Goal: Task Accomplishment & Management: Manage account settings

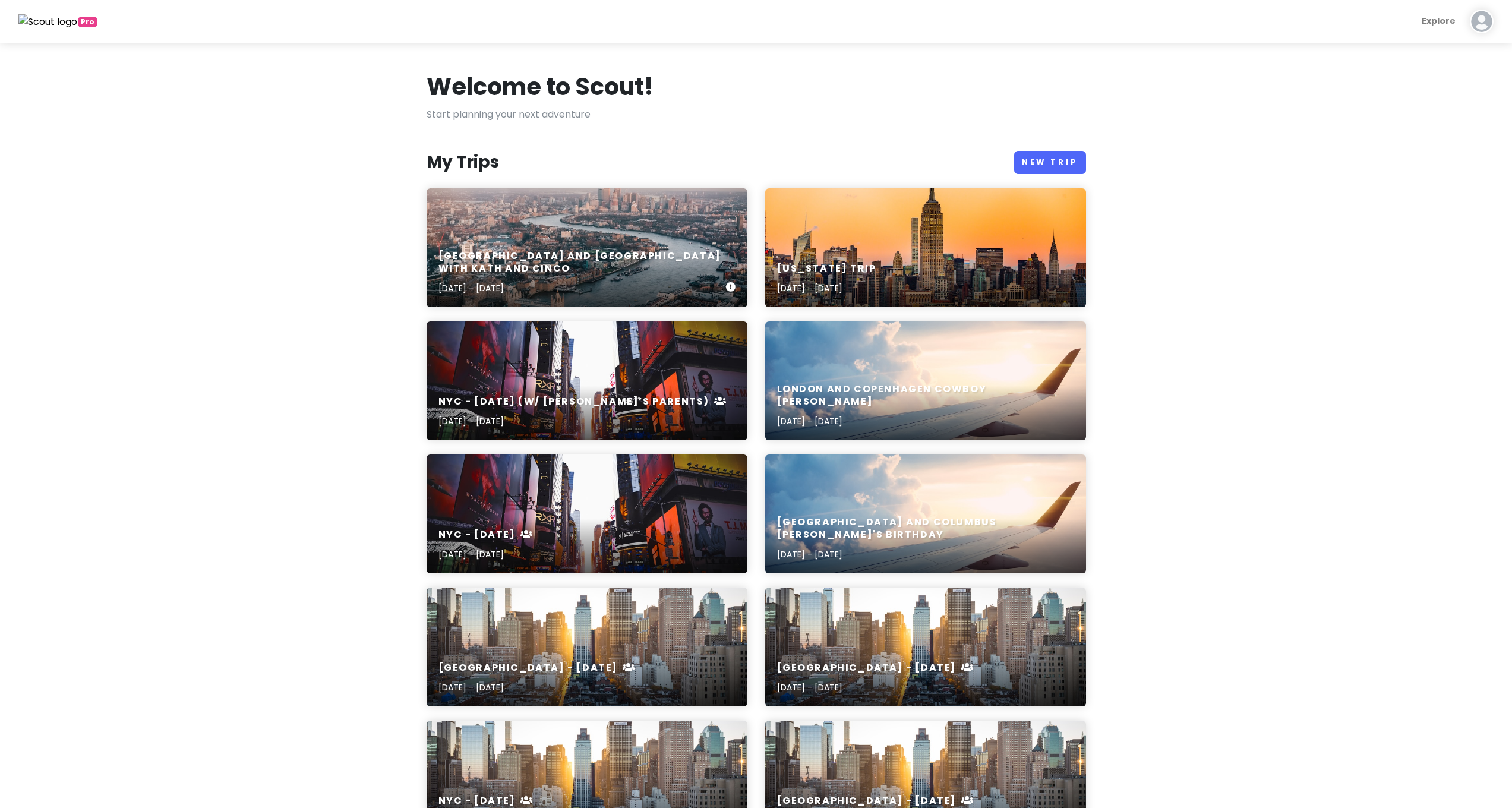
click at [618, 264] on h6 "[GEOGRAPHIC_DATA] and [GEOGRAPHIC_DATA] with Kath and Cinco" at bounding box center [582, 262] width 287 height 25
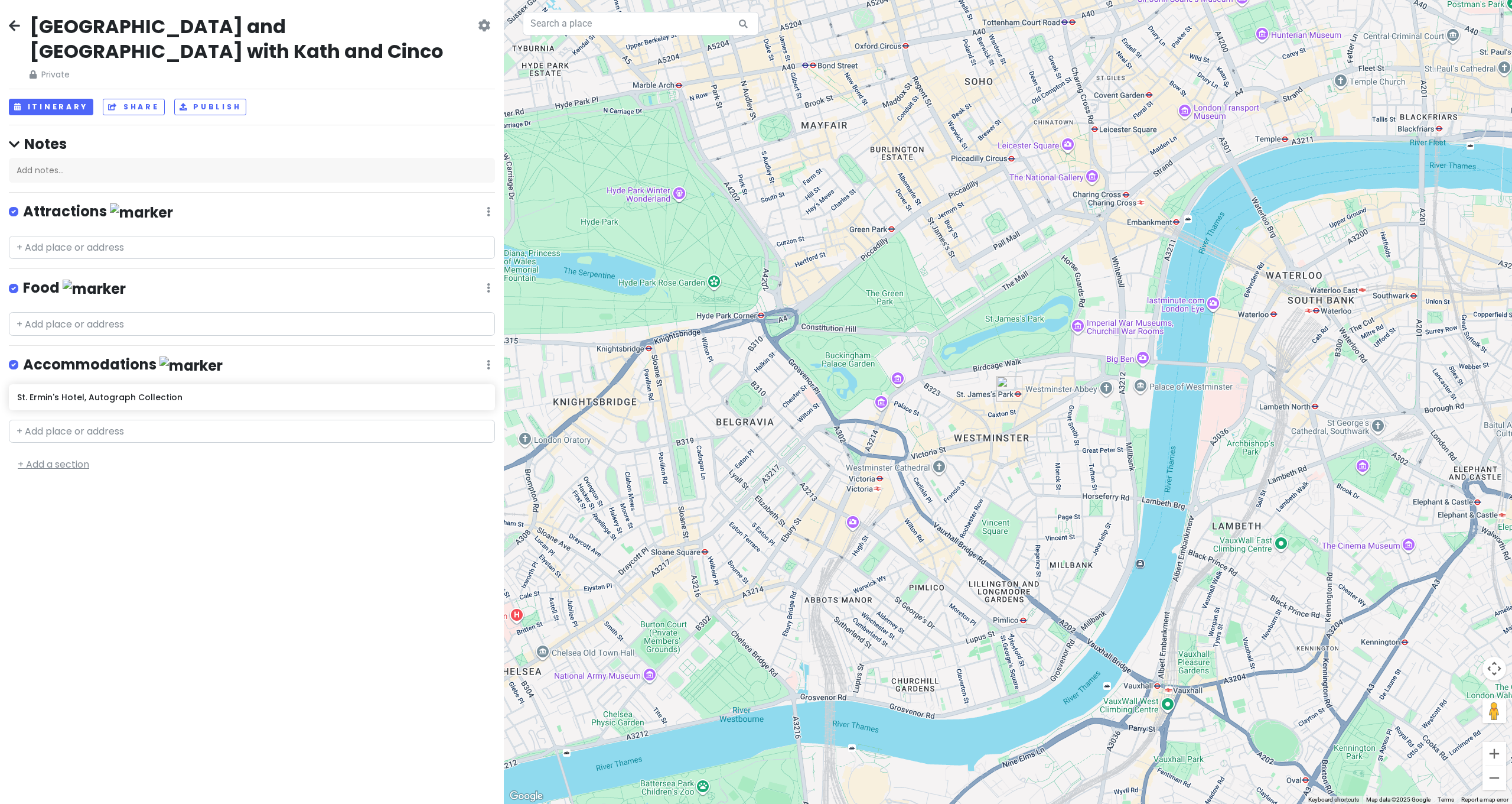
click at [61, 458] on link "+ Add a section" at bounding box center [54, 464] width 72 height 13
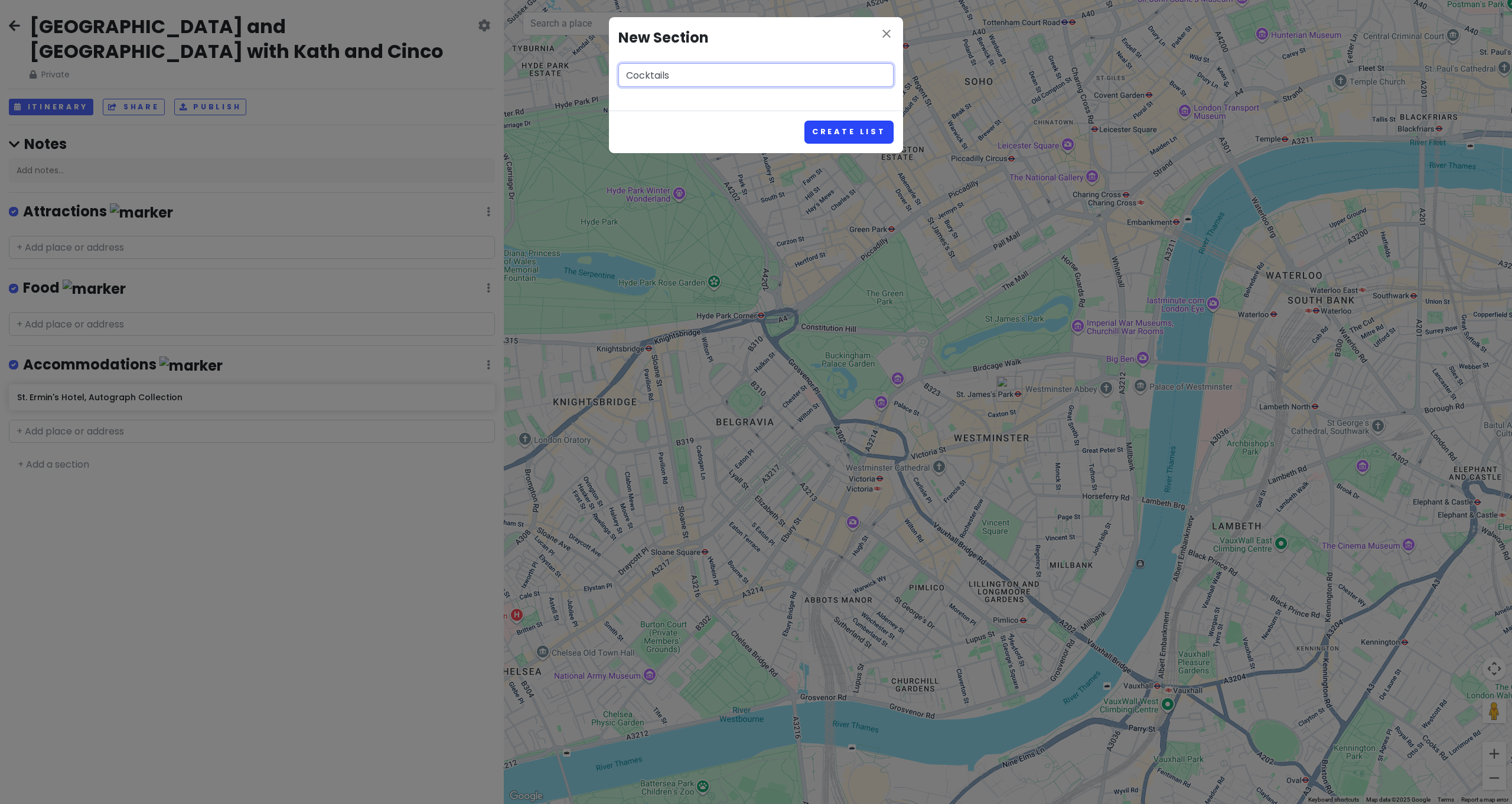
type input "Cocktails"
click at [873, 130] on button "Create List" at bounding box center [849, 132] width 89 height 23
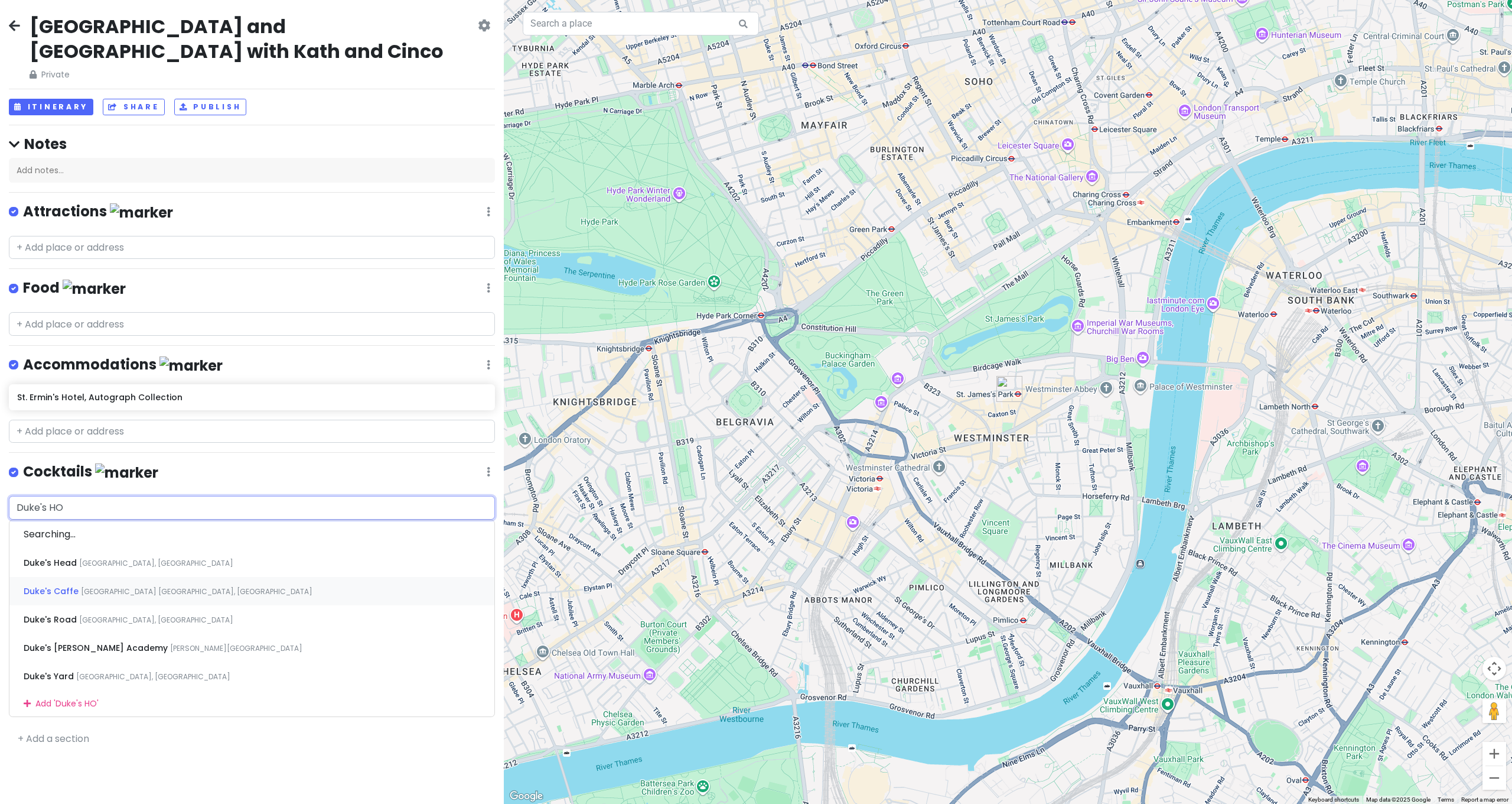
type input "Duke's HOt"
click at [114, 558] on span "[GEOGRAPHIC_DATA], [GEOGRAPHIC_DATA], [GEOGRAPHIC_DATA]" at bounding box center [230, 563] width 233 height 10
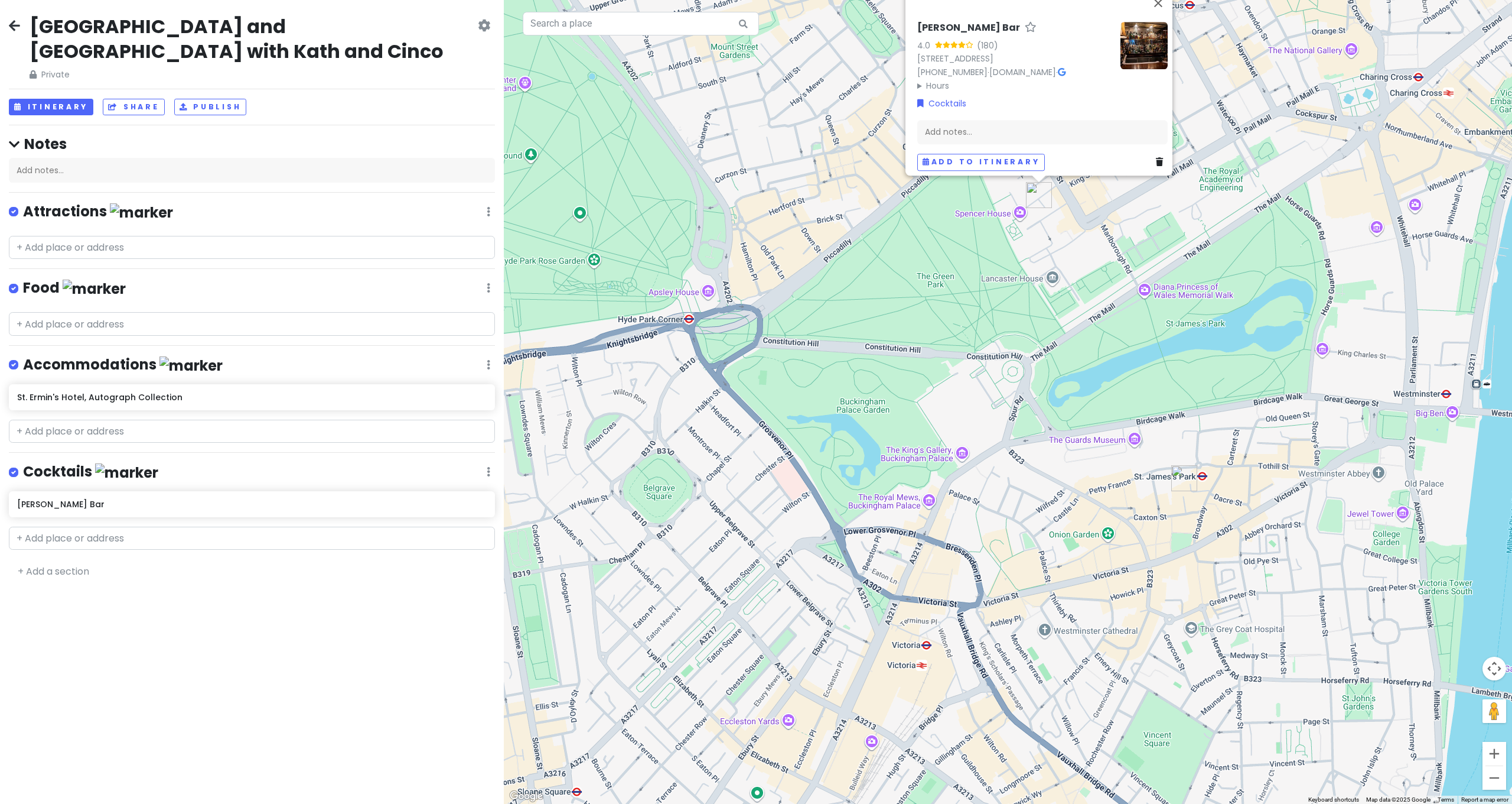
click at [1080, 281] on div "[PERSON_NAME] Bar 4.0 (180) [STREET_ADDRESS] [PHONE_NUMBER] · [DOMAIN_NAME] · H…" at bounding box center [1008, 402] width 1008 height 804
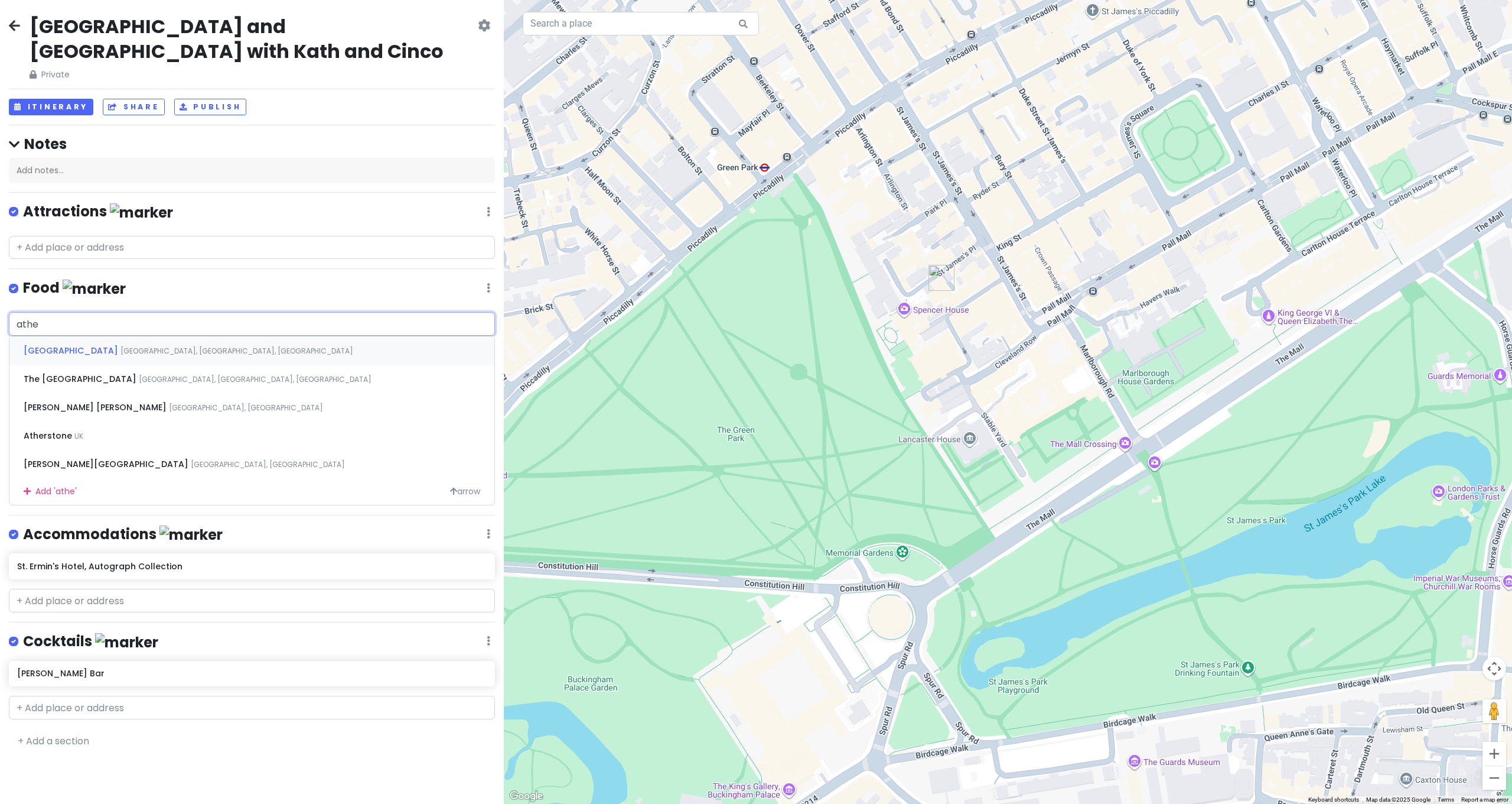
type input "The [GEOGRAPHIC_DATA], [GEOGRAPHIC_DATA], [GEOGRAPHIC_DATA], [GEOGRAPHIC_DATA]"
click at [92, 364] on div "The [GEOGRAPHIC_DATA], [GEOGRAPHIC_DATA], [GEOGRAPHIC_DATA]" at bounding box center [252, 378] width 485 height 29
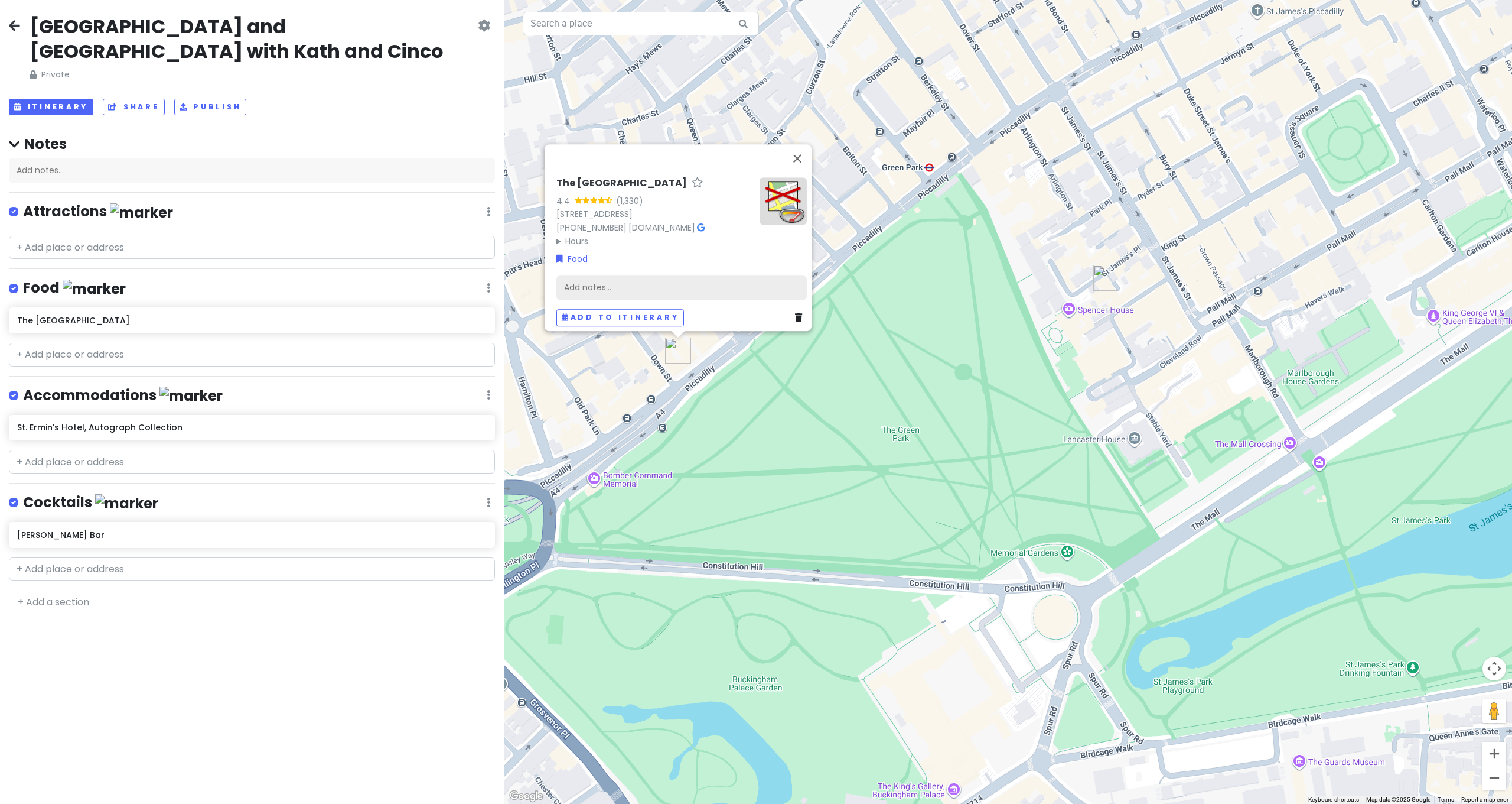
click at [655, 281] on div "Add notes..." at bounding box center [681, 287] width 251 height 25
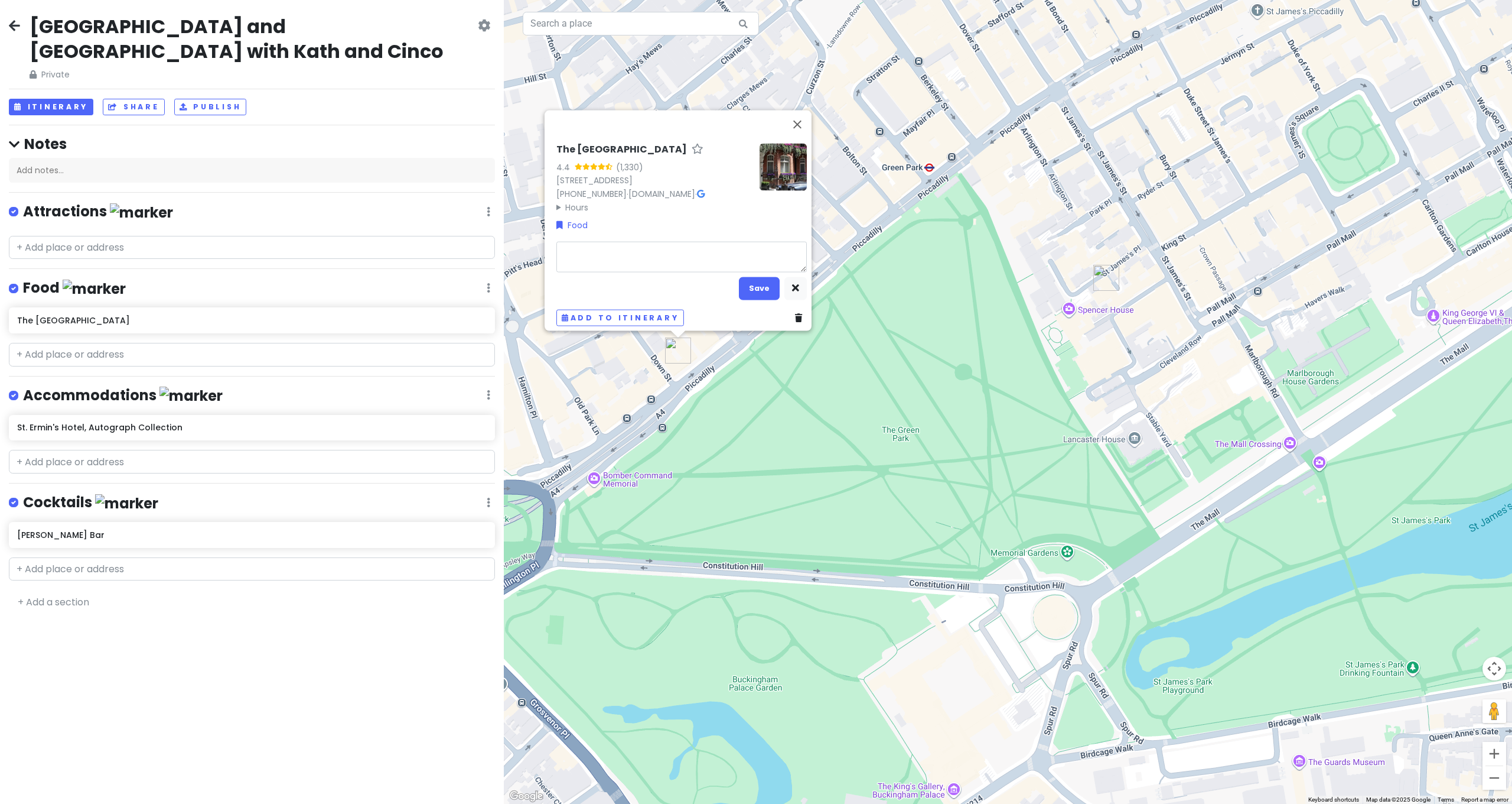
type textarea "x"
type textarea "F"
type textarea "x"
type textarea "Fo"
type textarea "x"
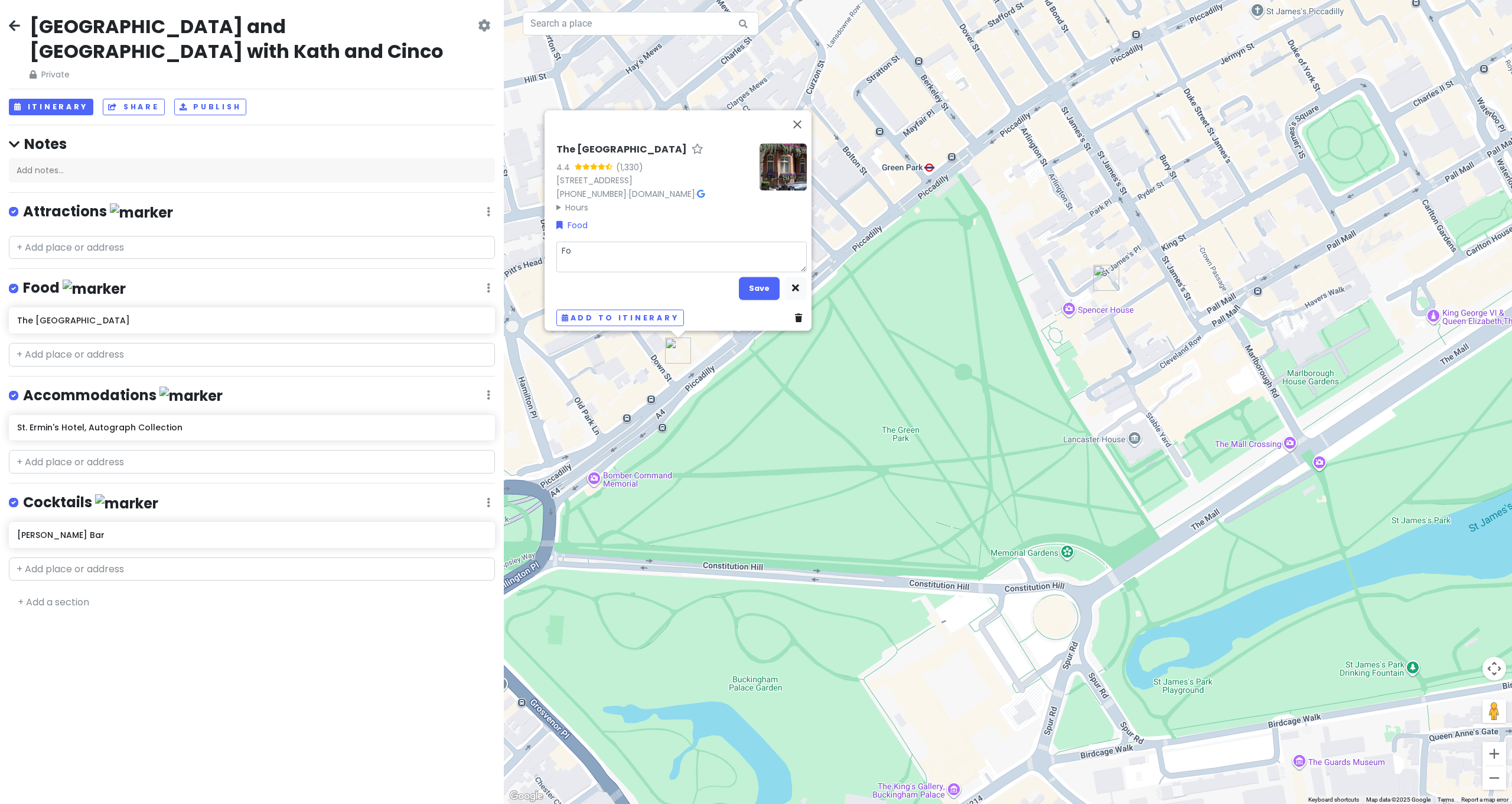
type textarea "For"
type textarea "x"
type textarea "For"
type textarea "x"
type textarea "For"
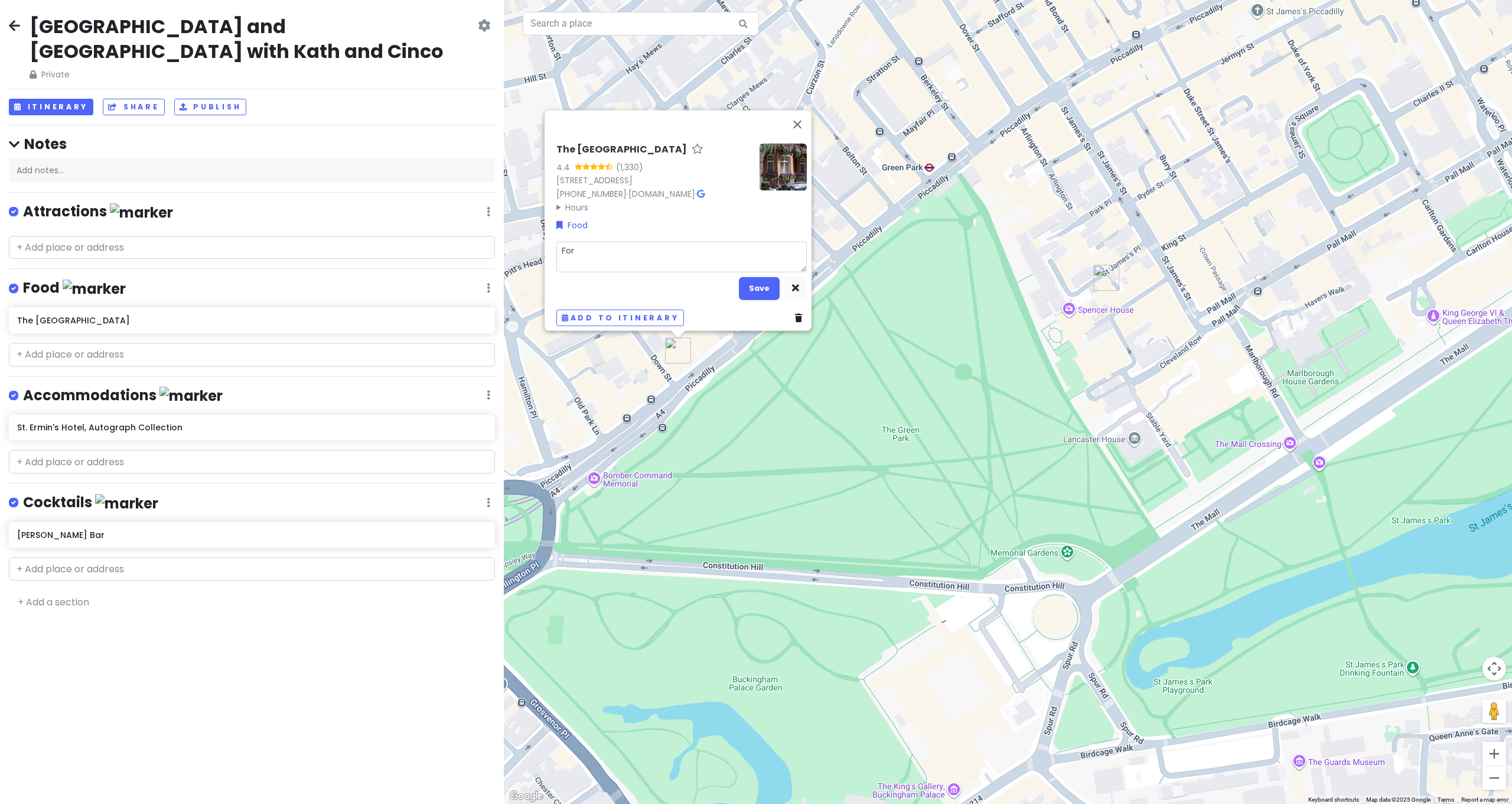
type textarea "x"
type textarea "Fo"
type textarea "x"
type textarea "F"
type textarea "x"
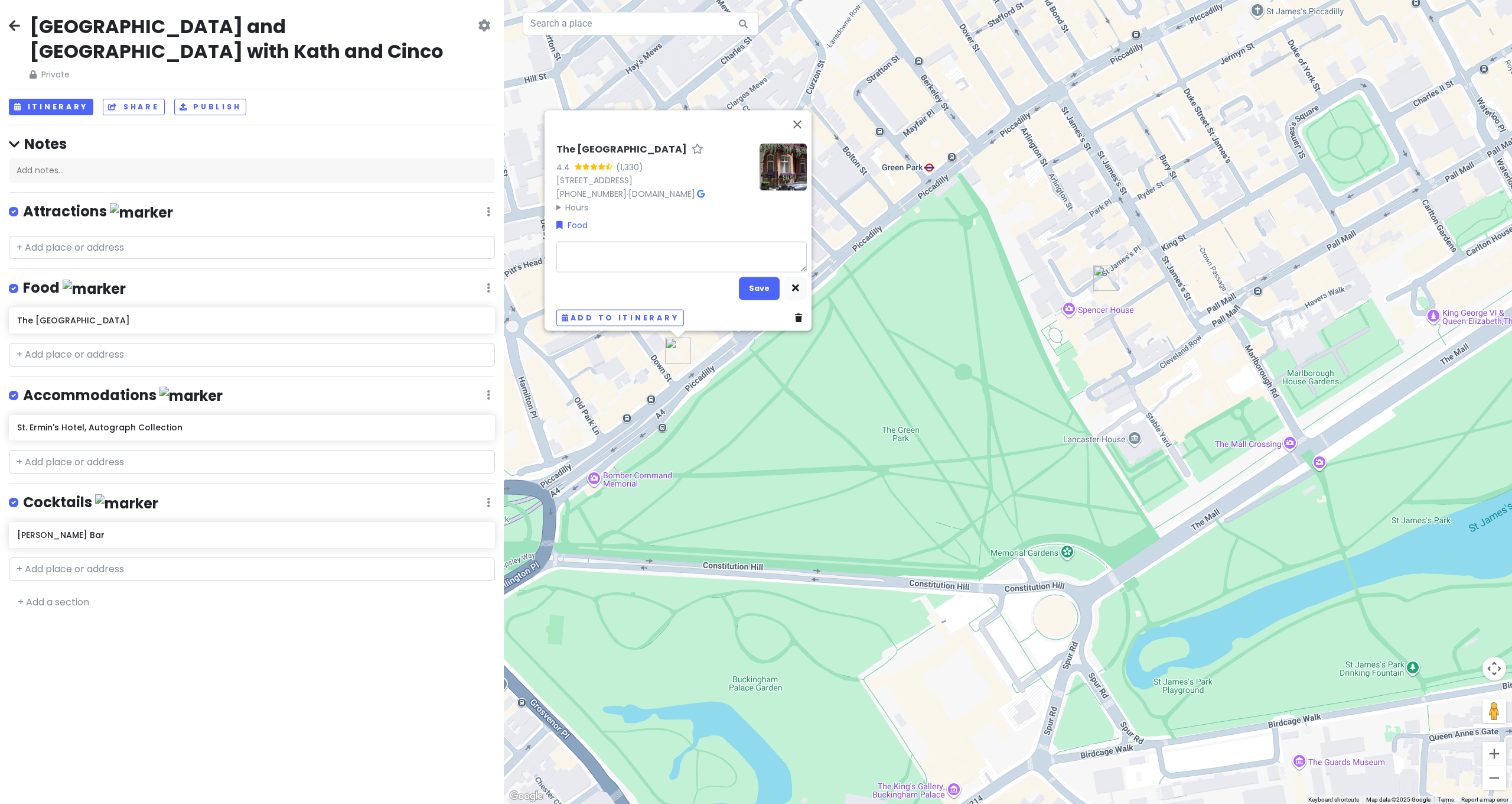
type textarea "t"
type textarea "x"
type textarea "F"
type textarea "x"
type textarea "Fo"
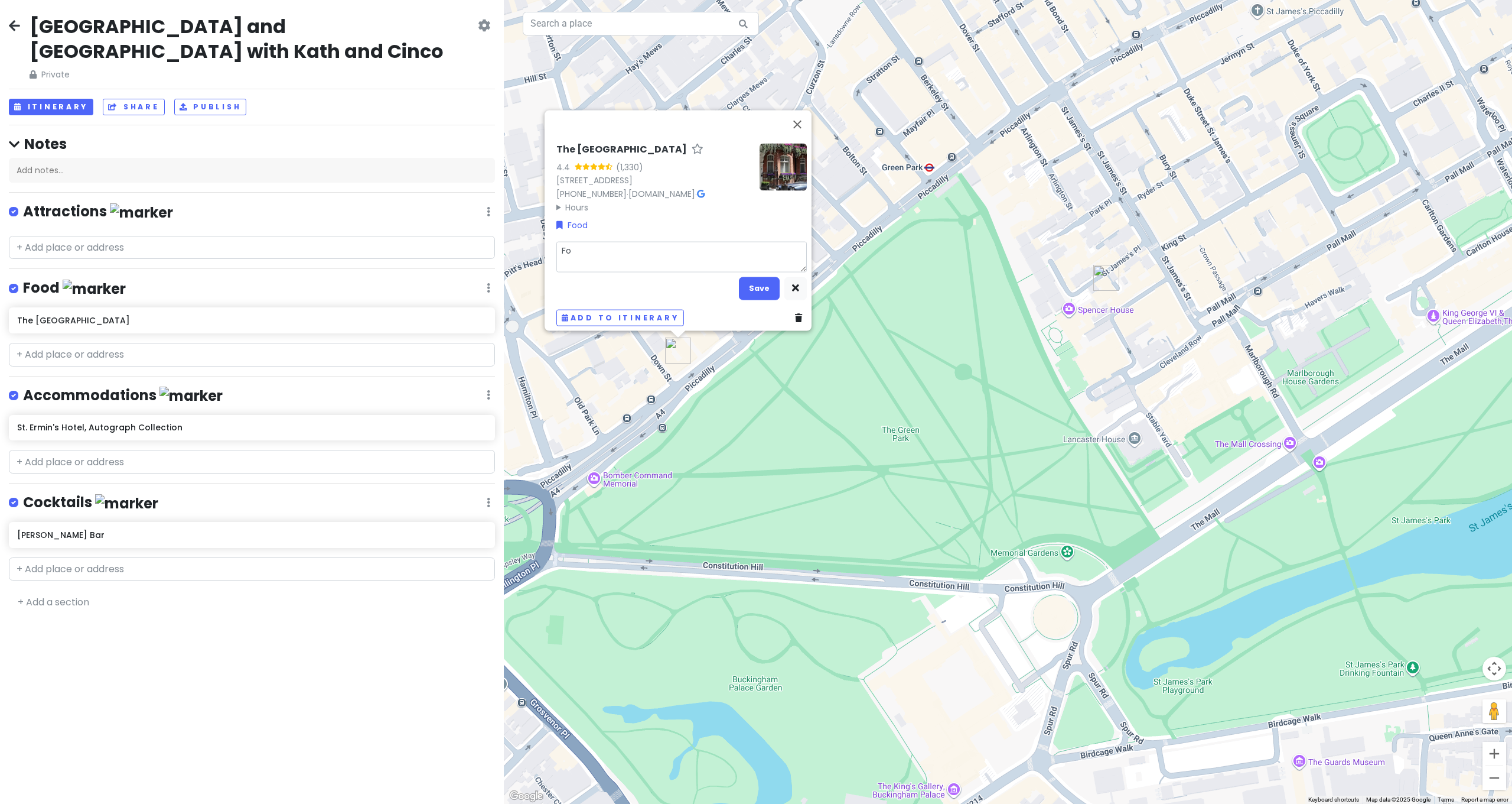
type textarea "x"
type textarea "For"
type textarea "x"
type textarea "For"
type textarea "x"
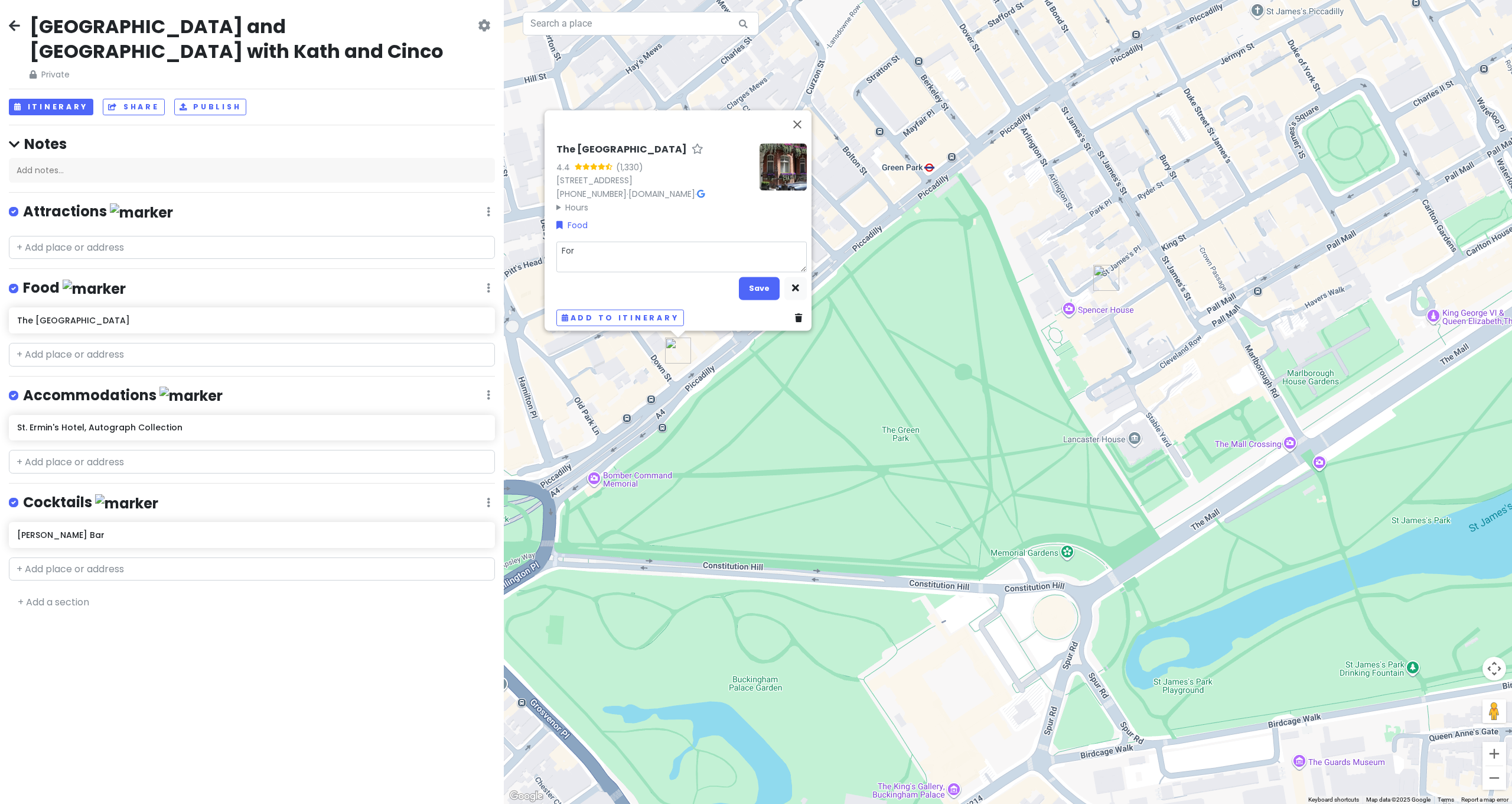
type textarea "For t"
type textarea "x"
type textarea "For te"
type textarea "x"
type textarea "For tea"
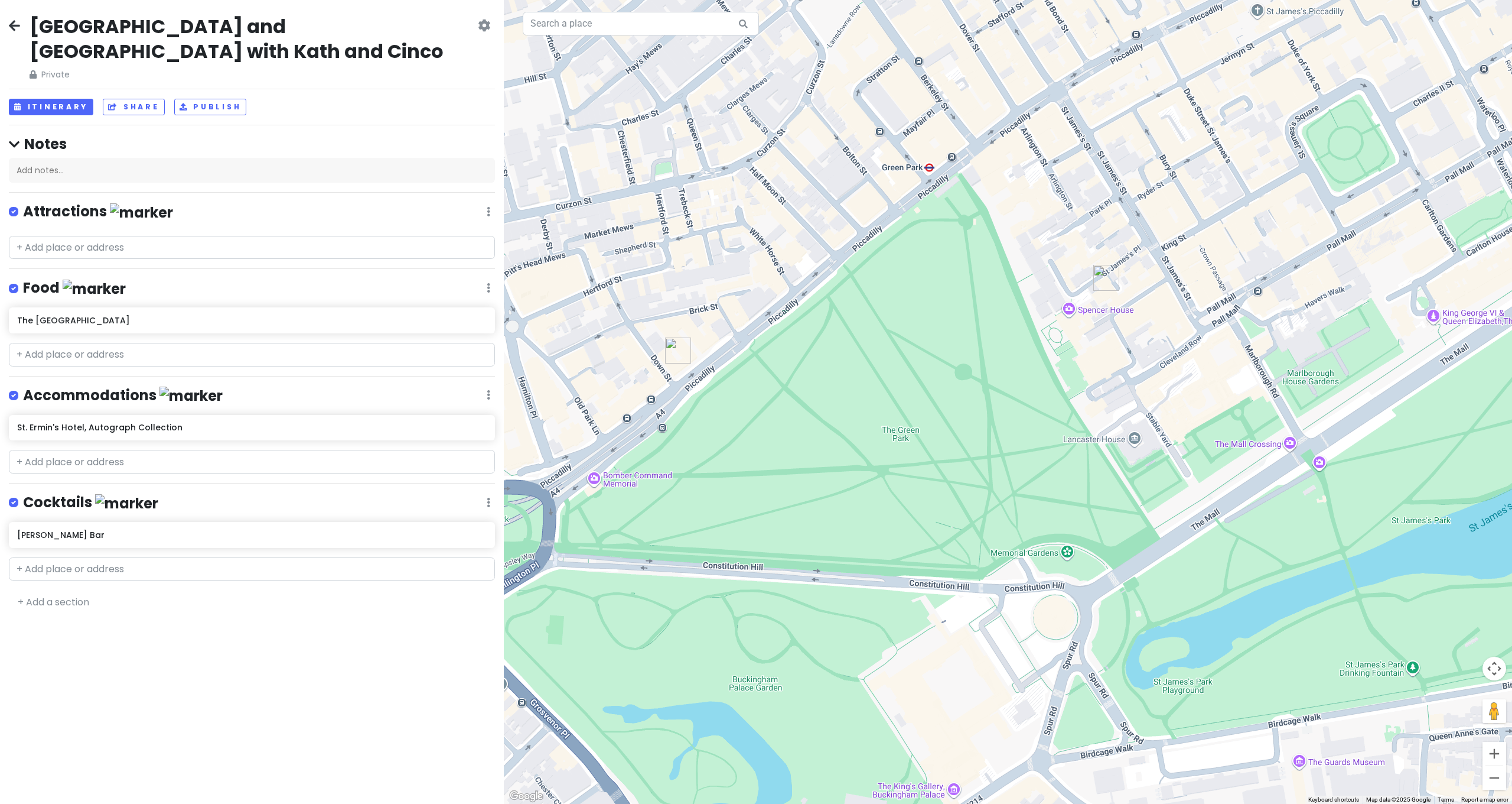
click at [1105, 281] on img "DUKES Bar" at bounding box center [1106, 277] width 26 height 26
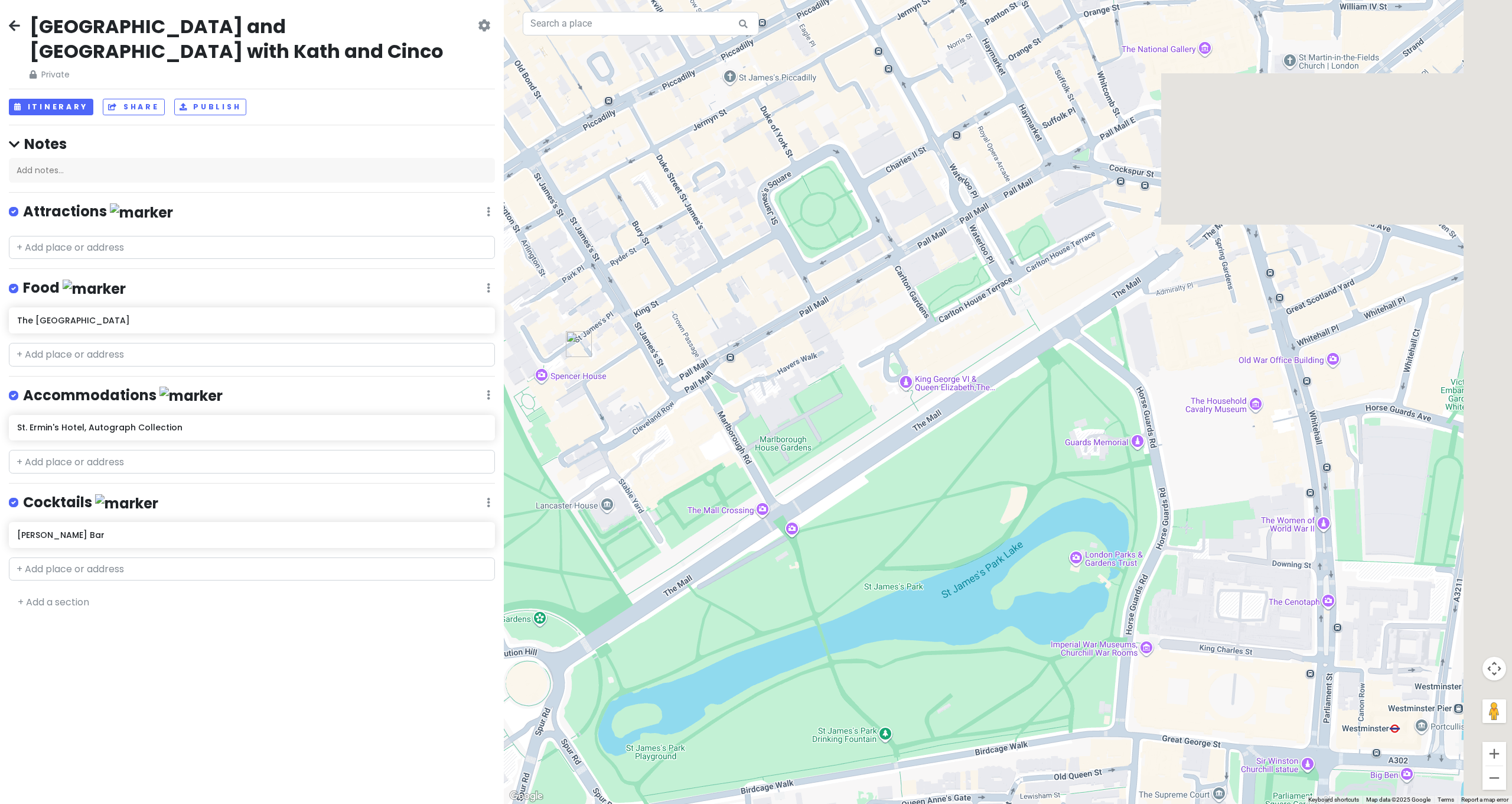
drag, startPoint x: 1208, startPoint y: 274, endPoint x: 682, endPoint y: 340, distance: 530.1
click at [682, 340] on div at bounding box center [1008, 402] width 1008 height 804
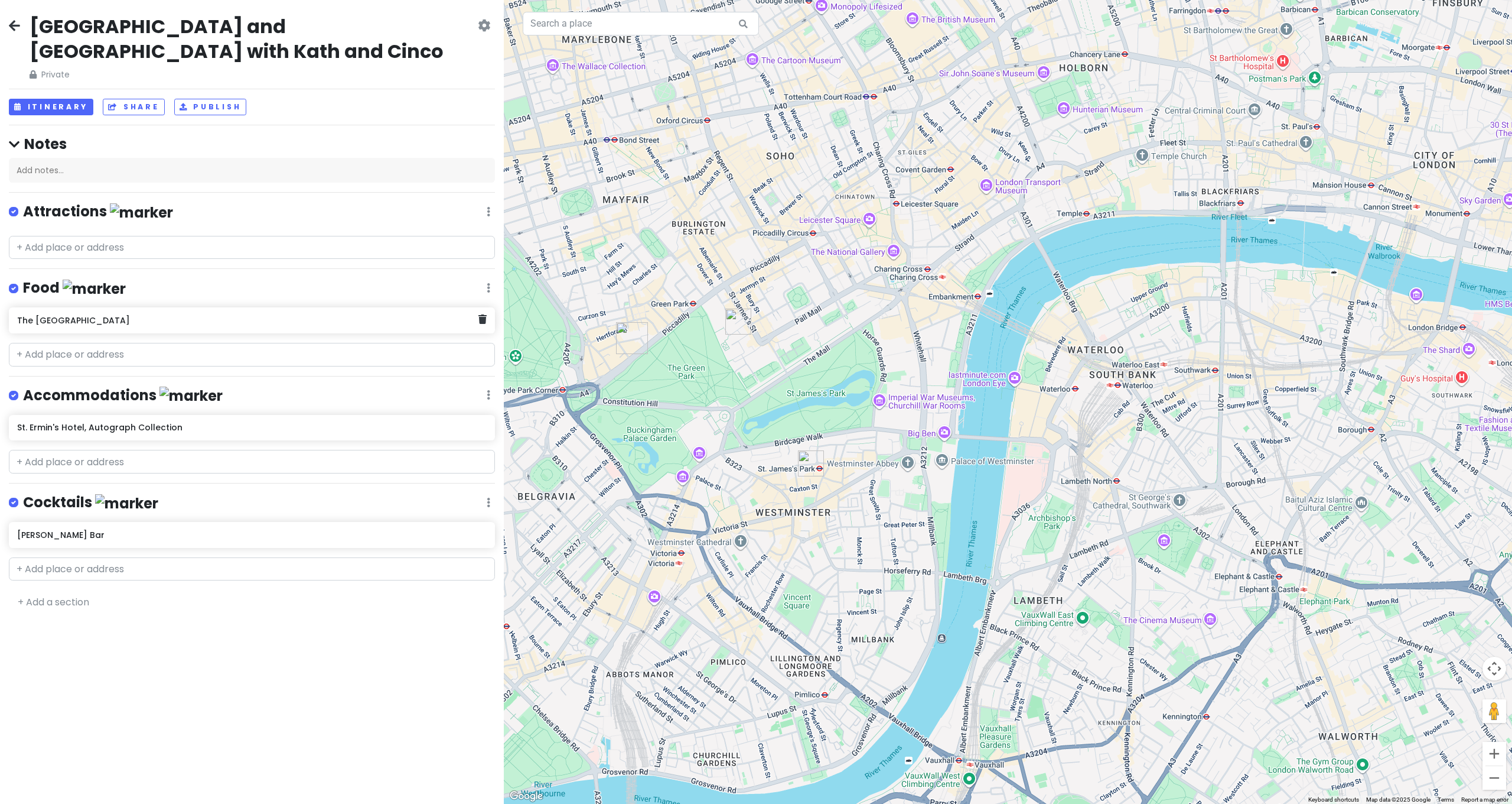
click at [251, 315] on h6 "The [GEOGRAPHIC_DATA]" at bounding box center [248, 321] width 461 height 11
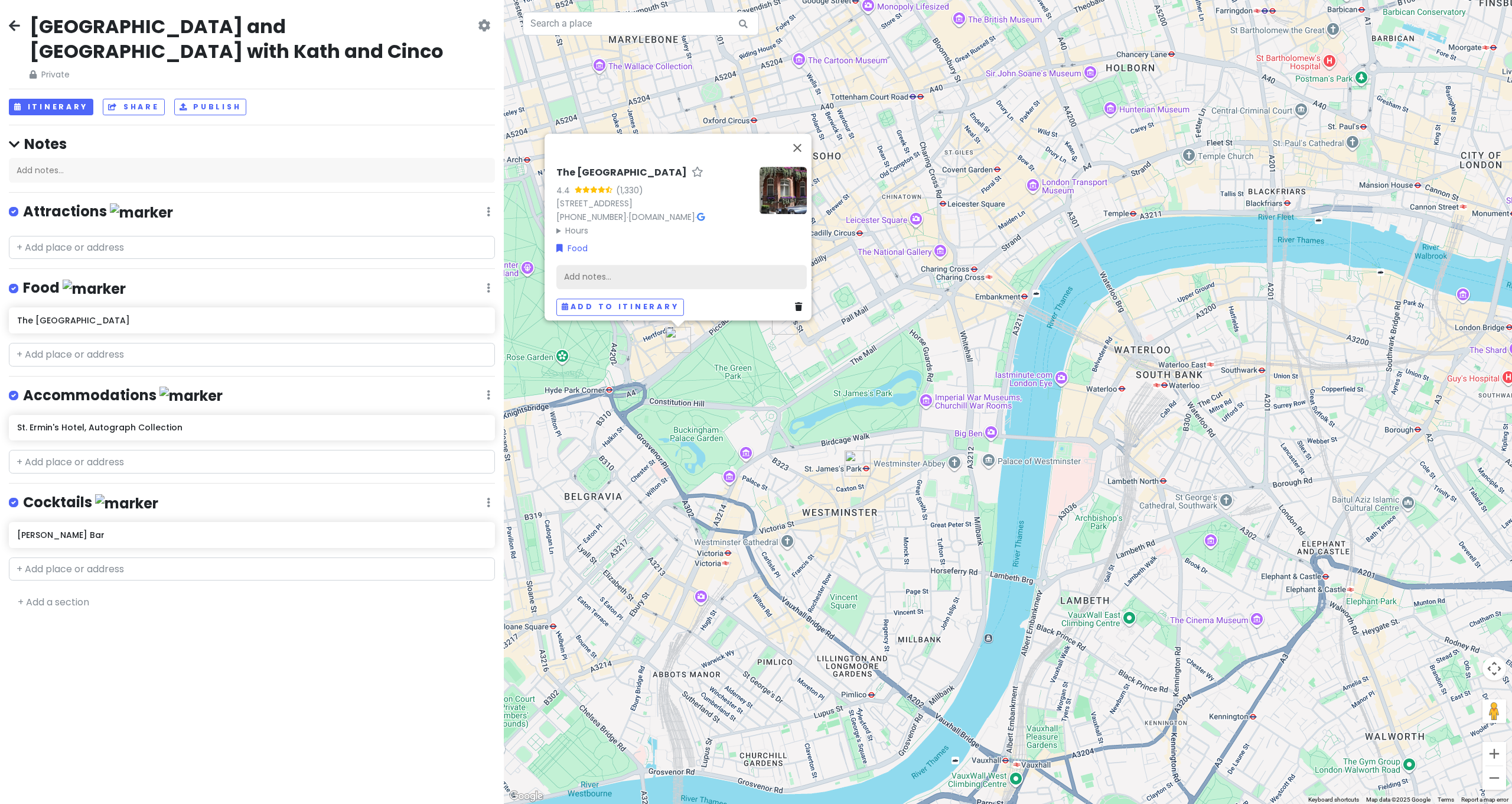
click at [596, 273] on div "Add notes..." at bounding box center [681, 277] width 251 height 25
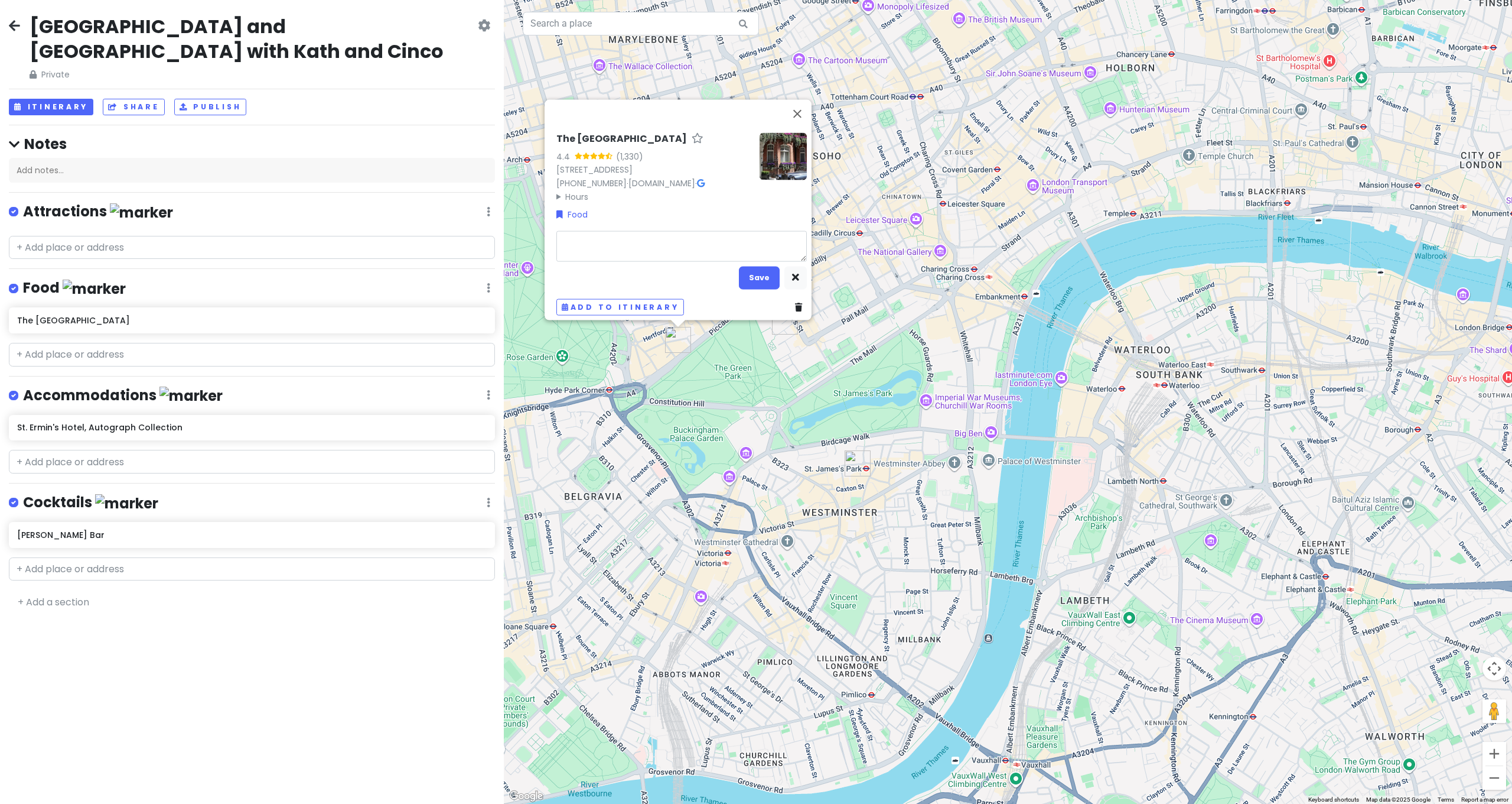
type textarea "x"
type textarea "F"
type textarea "x"
type textarea "Fo"
type textarea "x"
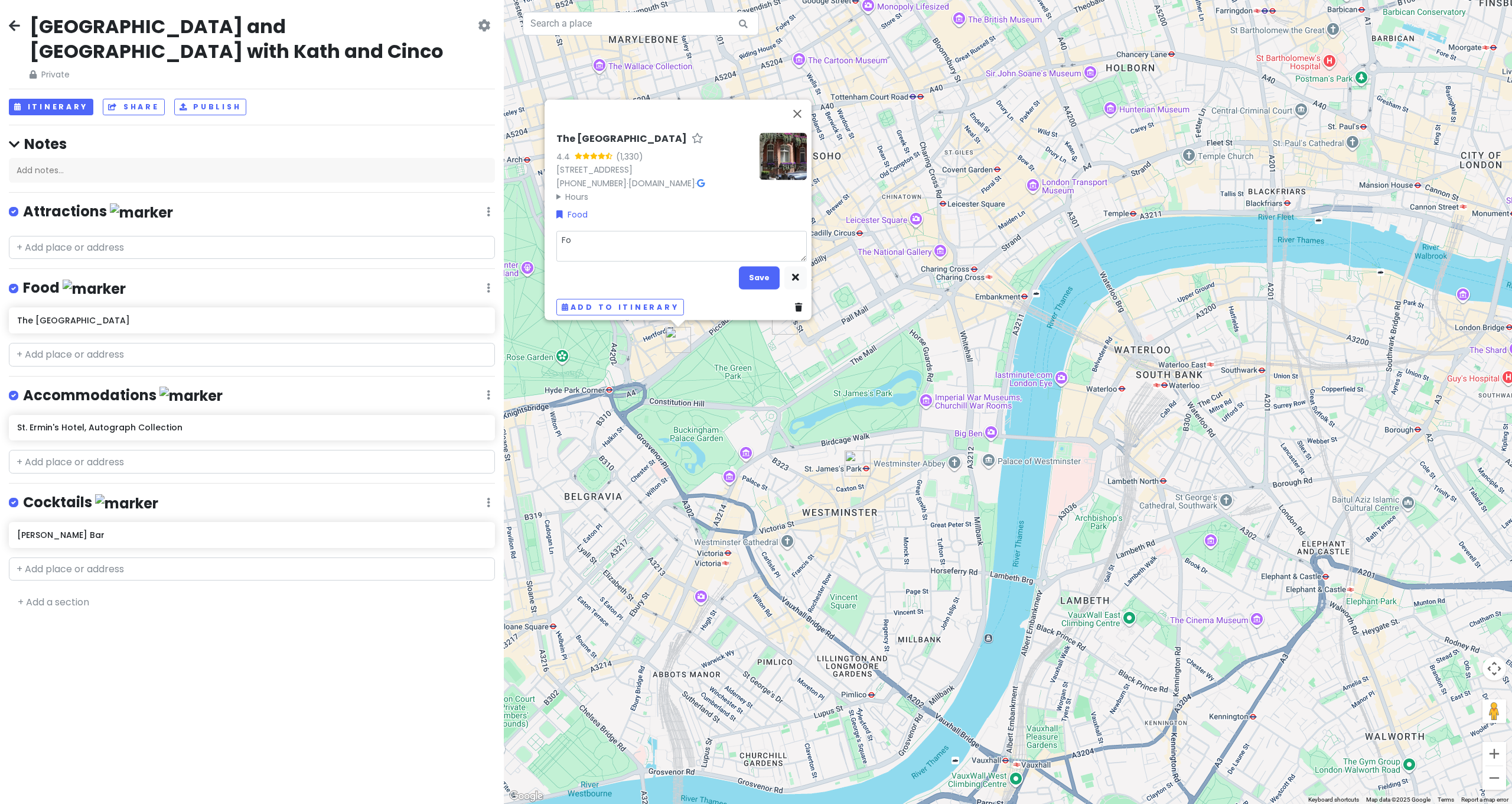
type textarea "For"
type textarea "x"
type textarea "For"
type textarea "x"
type textarea "For R"
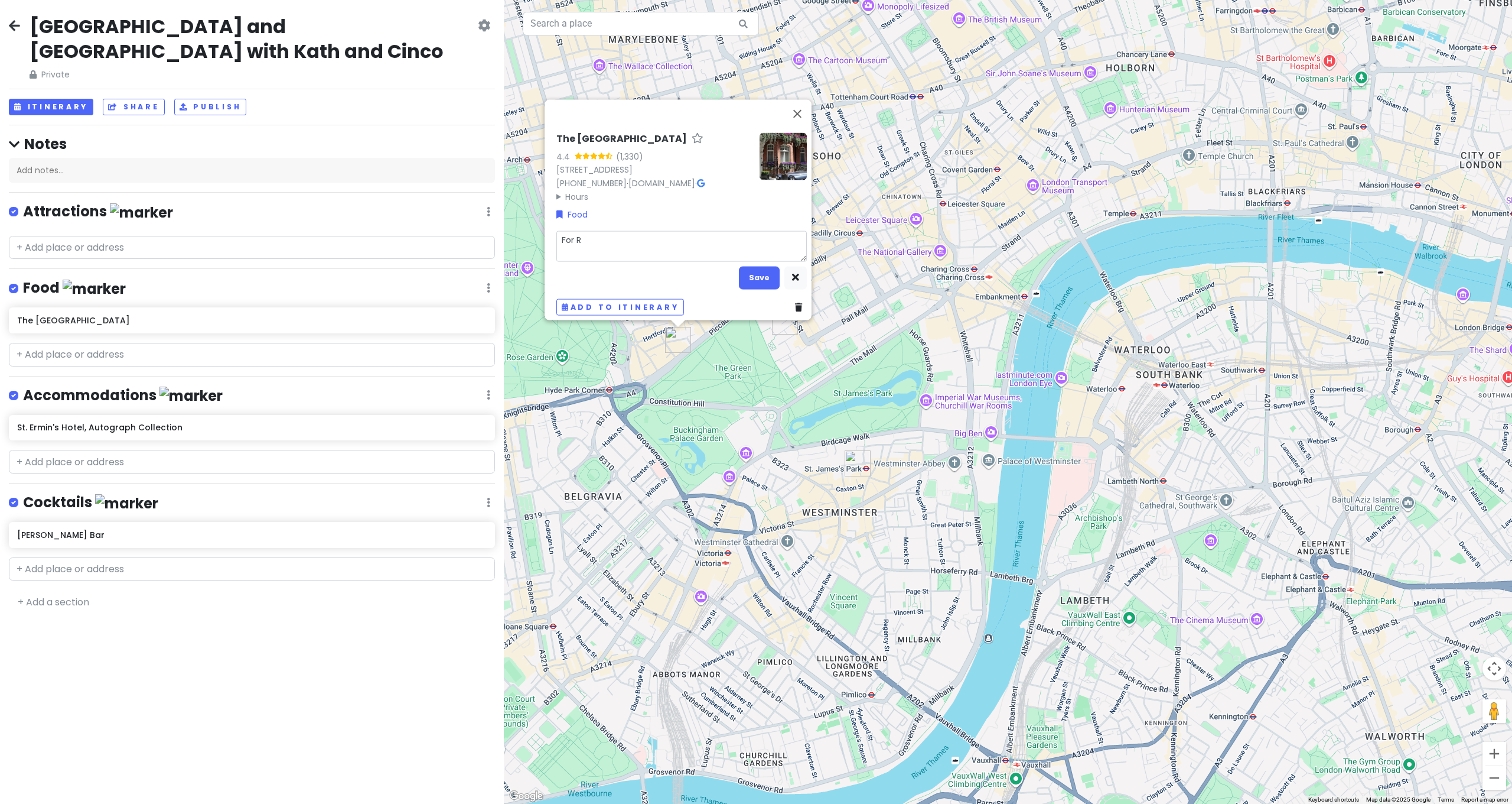
type textarea "x"
type textarea "For"
type textarea "x"
type textarea "For r"
type textarea "x"
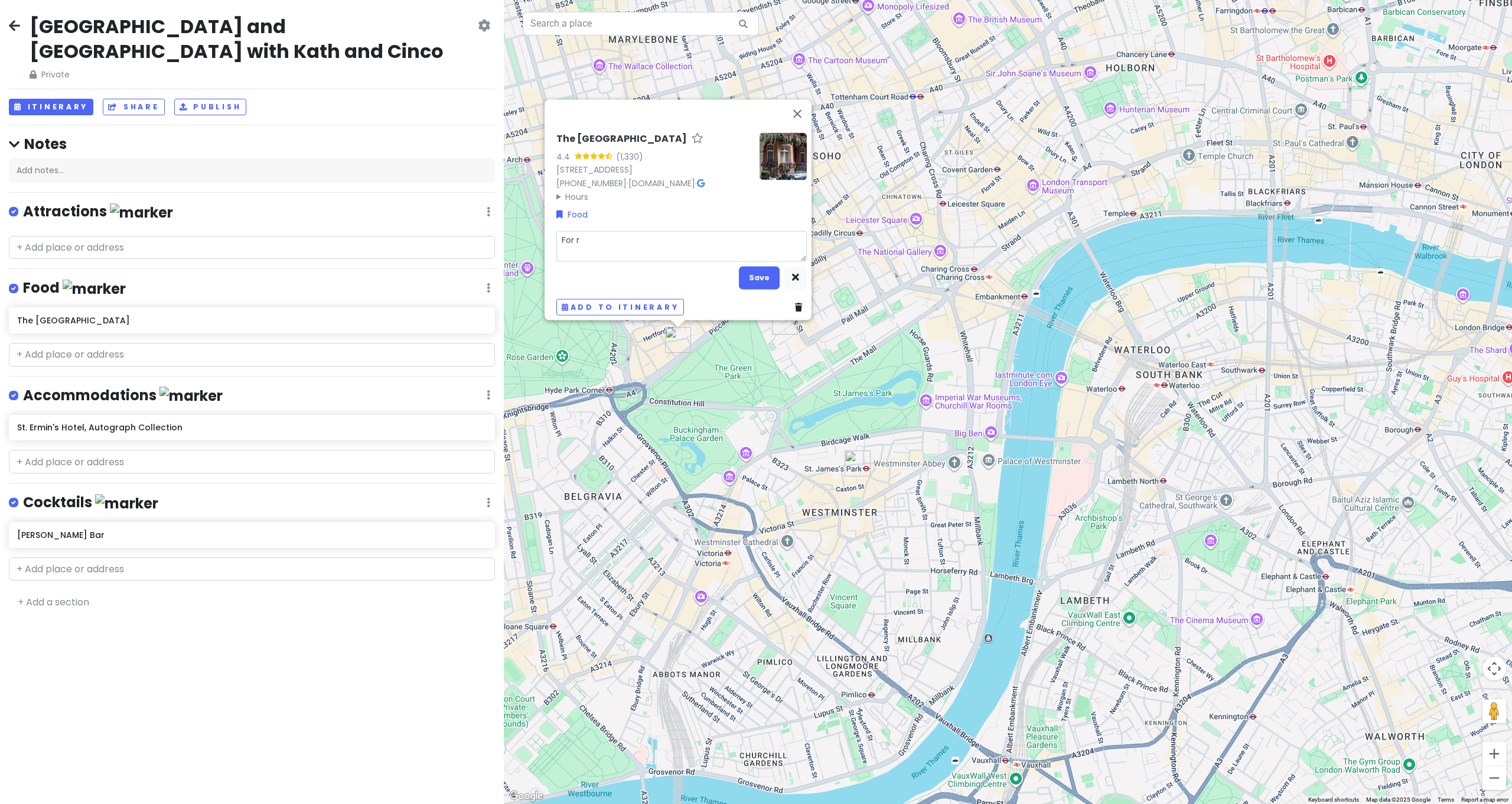
type textarea "For"
type textarea "x"
type textarea "For t"
type textarea "x"
type textarea "For te"
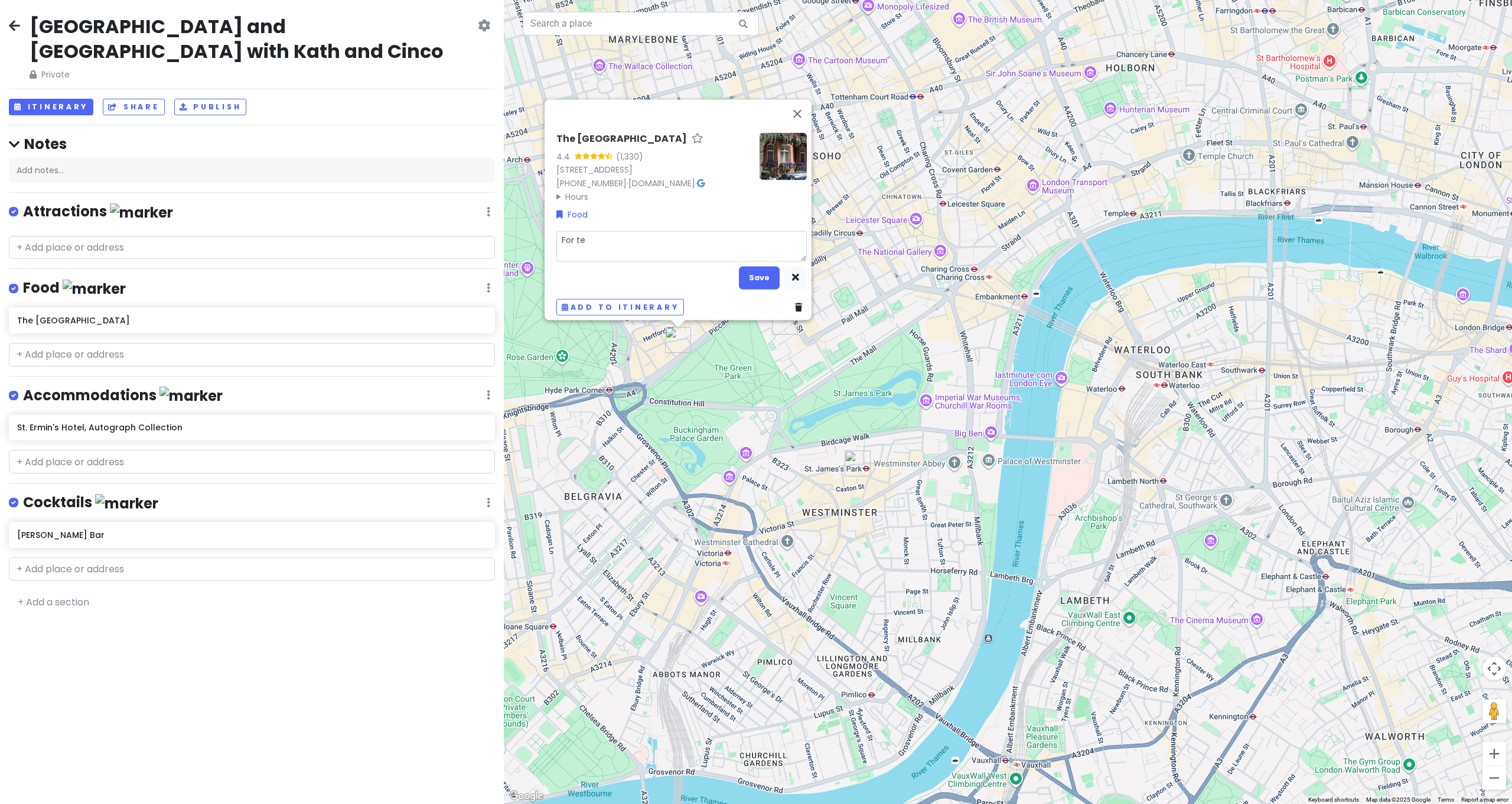
type textarea "x"
type textarea "For tea"
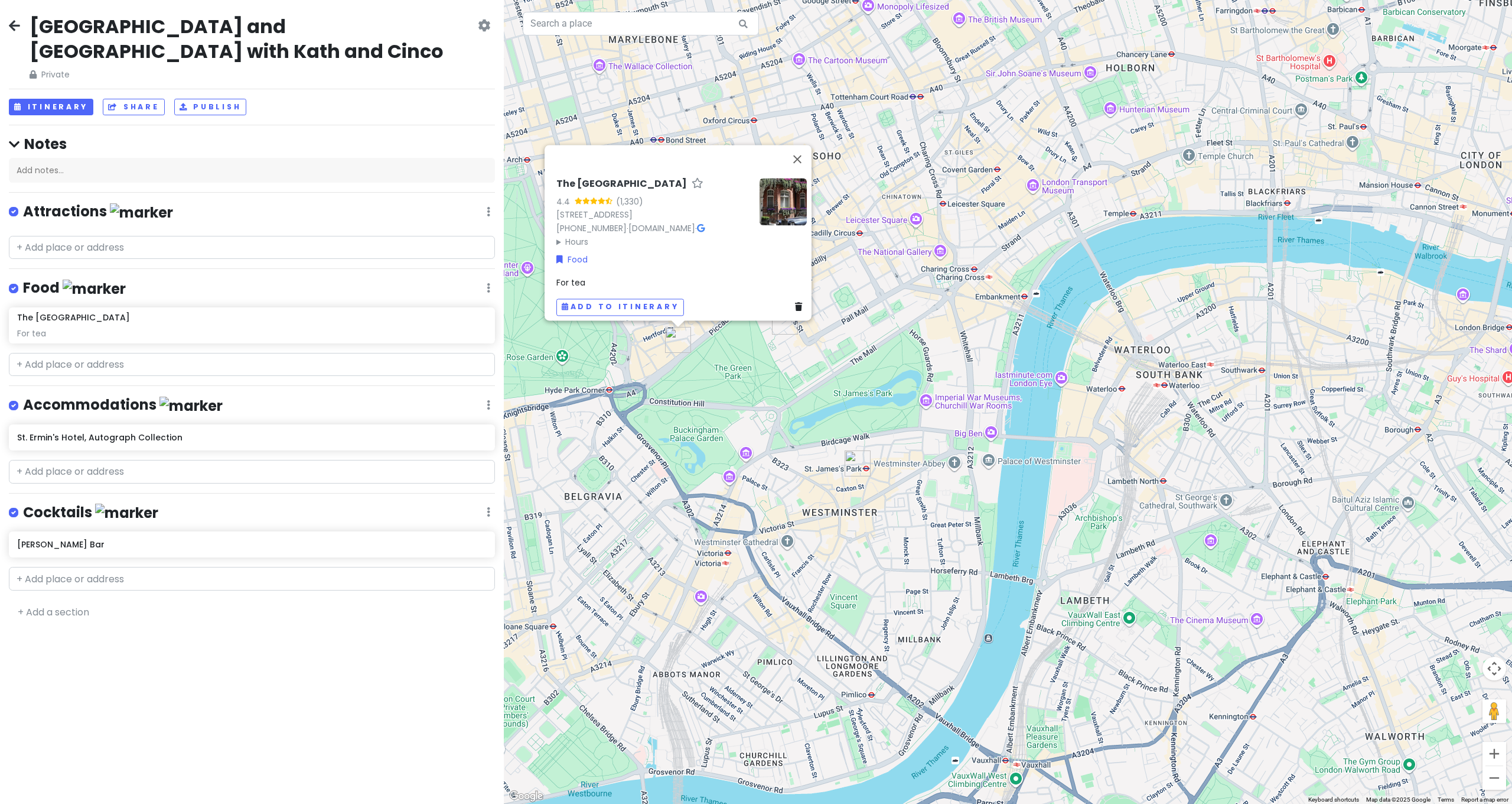
click at [372, 616] on div "[GEOGRAPHIC_DATA] and [GEOGRAPHIC_DATA] with [PERSON_NAME] and Cinco Private Ch…" at bounding box center [252, 402] width 504 height 804
click at [53, 605] on link "+ Add a section" at bounding box center [54, 612] width 72 height 13
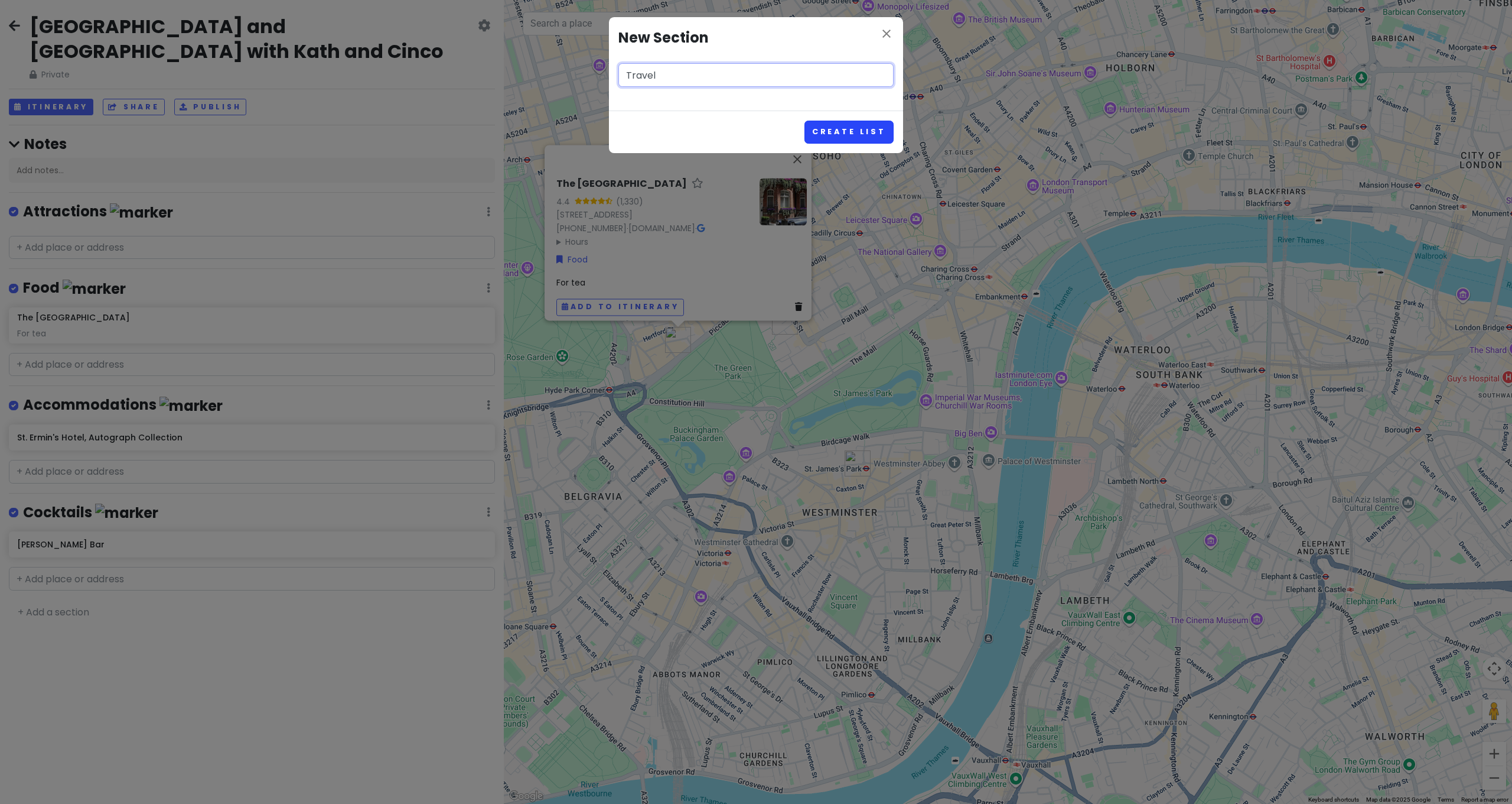
type input "Travel"
click at [851, 134] on button "Create List" at bounding box center [849, 132] width 89 height 23
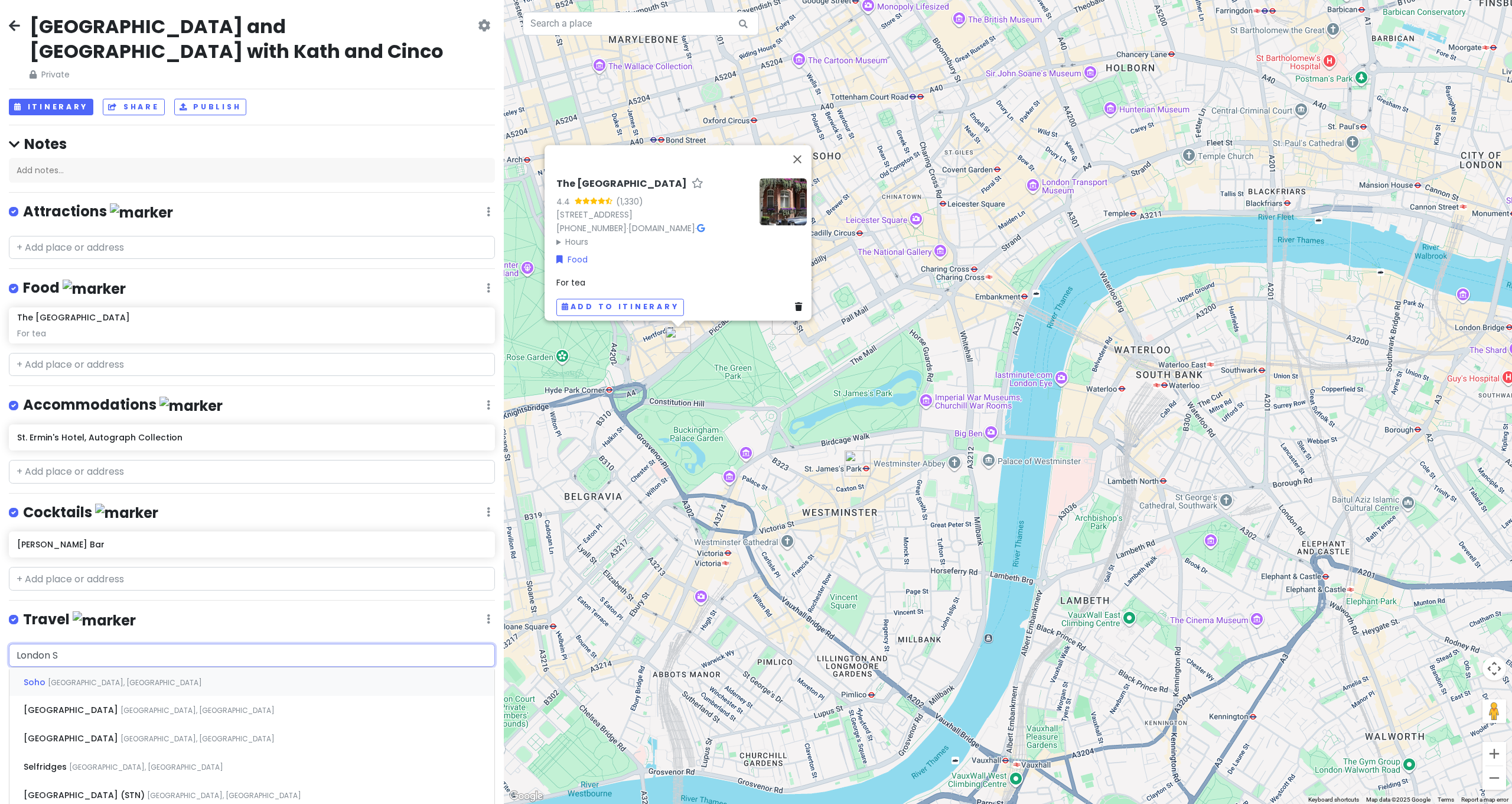
type input "[GEOGRAPHIC_DATA]"
click at [152, 667] on div "[GEOGRAPHIC_DATA]" at bounding box center [252, 681] width 485 height 29
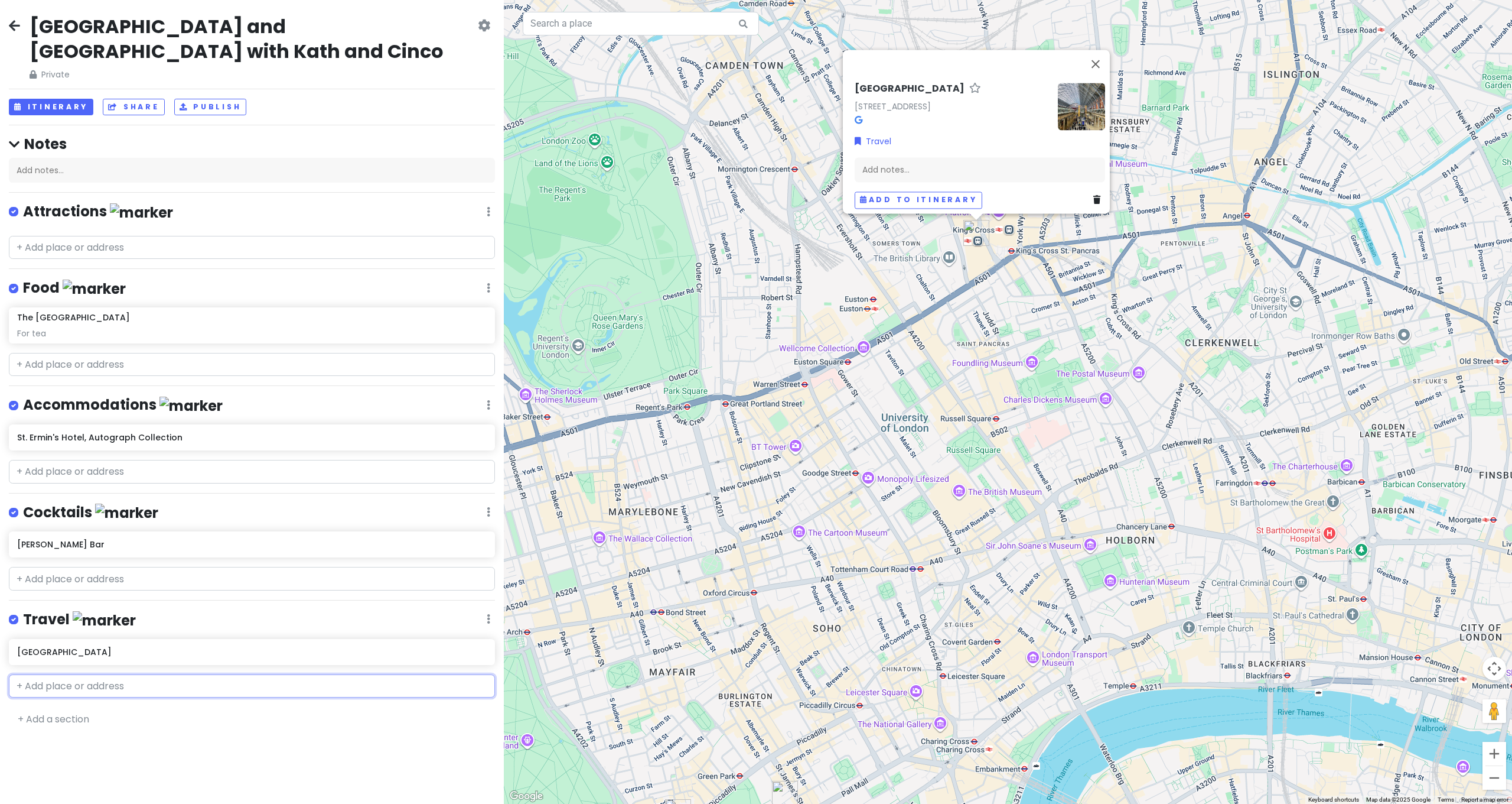
click at [130, 674] on input "text" at bounding box center [251, 686] width 486 height 24
type input "Gare du nor"
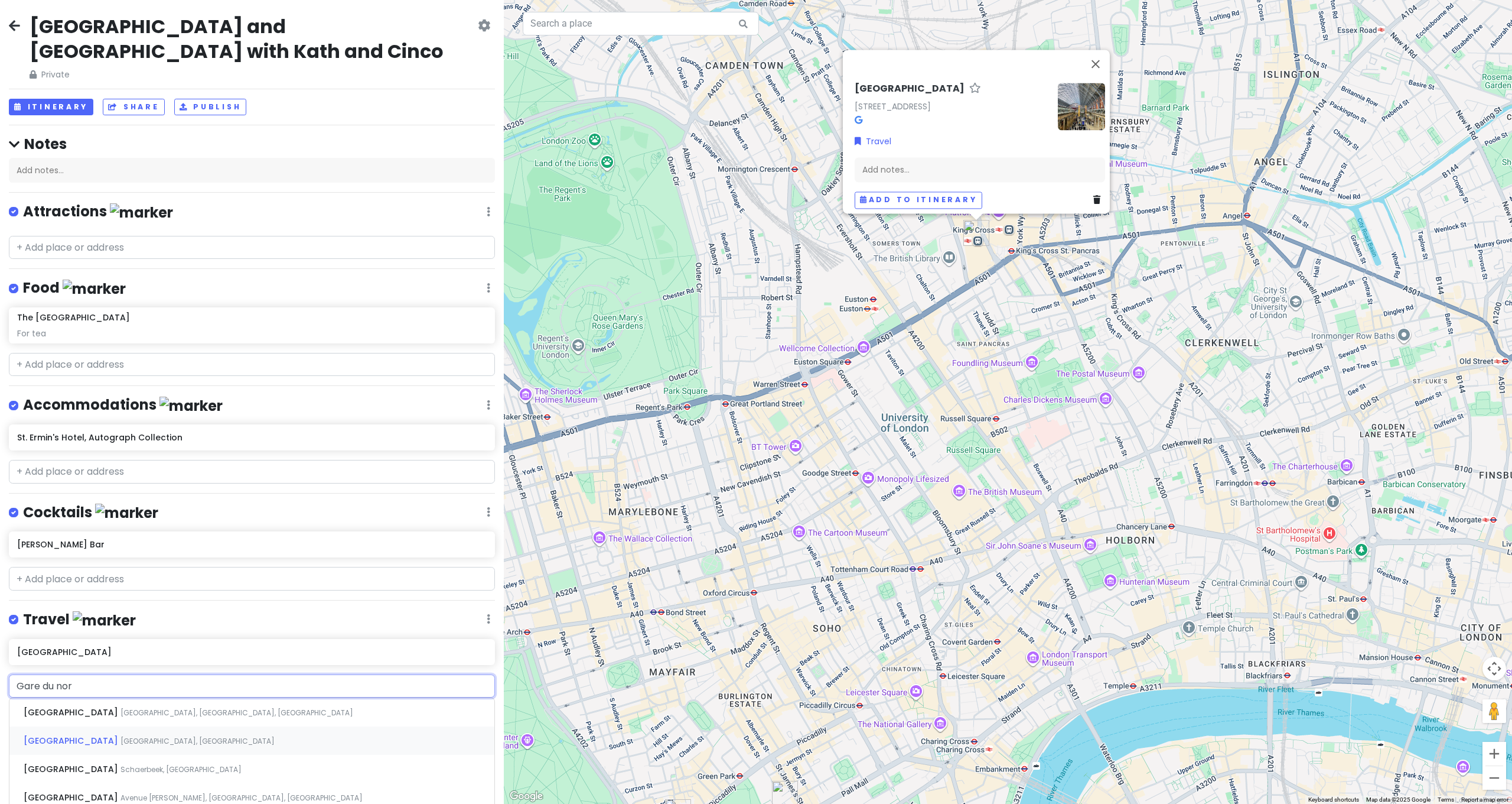
click at [140, 726] on div "[GEOGRAPHIC_DATA], [GEOGRAPHIC_DATA]" at bounding box center [252, 740] width 485 height 29
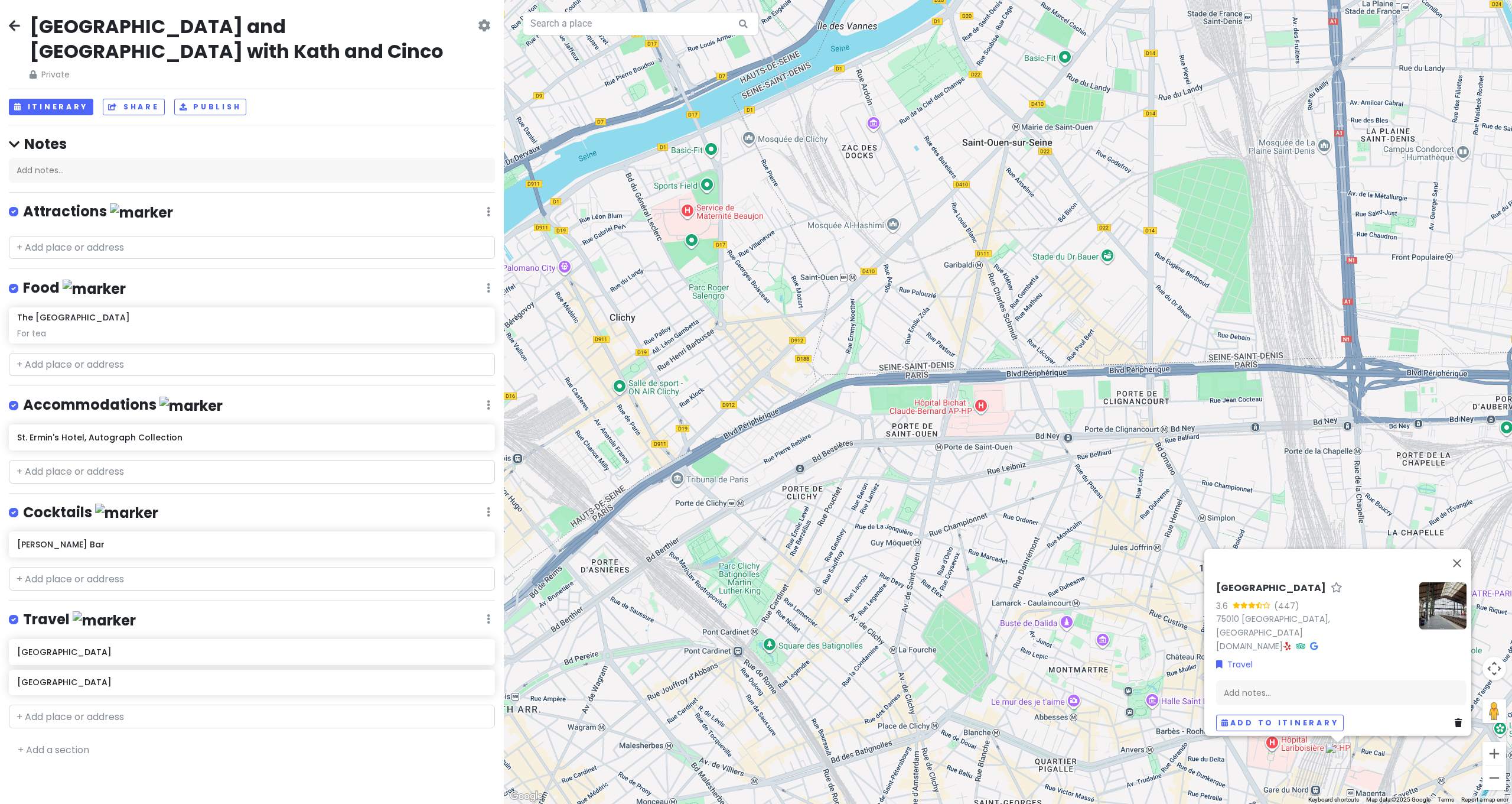
click at [45, 90] on div "[GEOGRAPHIC_DATA] and [GEOGRAPHIC_DATA] with [PERSON_NAME] and Cinco Private Ch…" at bounding box center [252, 402] width 504 height 804
click at [56, 98] on button "Itinerary" at bounding box center [51, 107] width 84 height 17
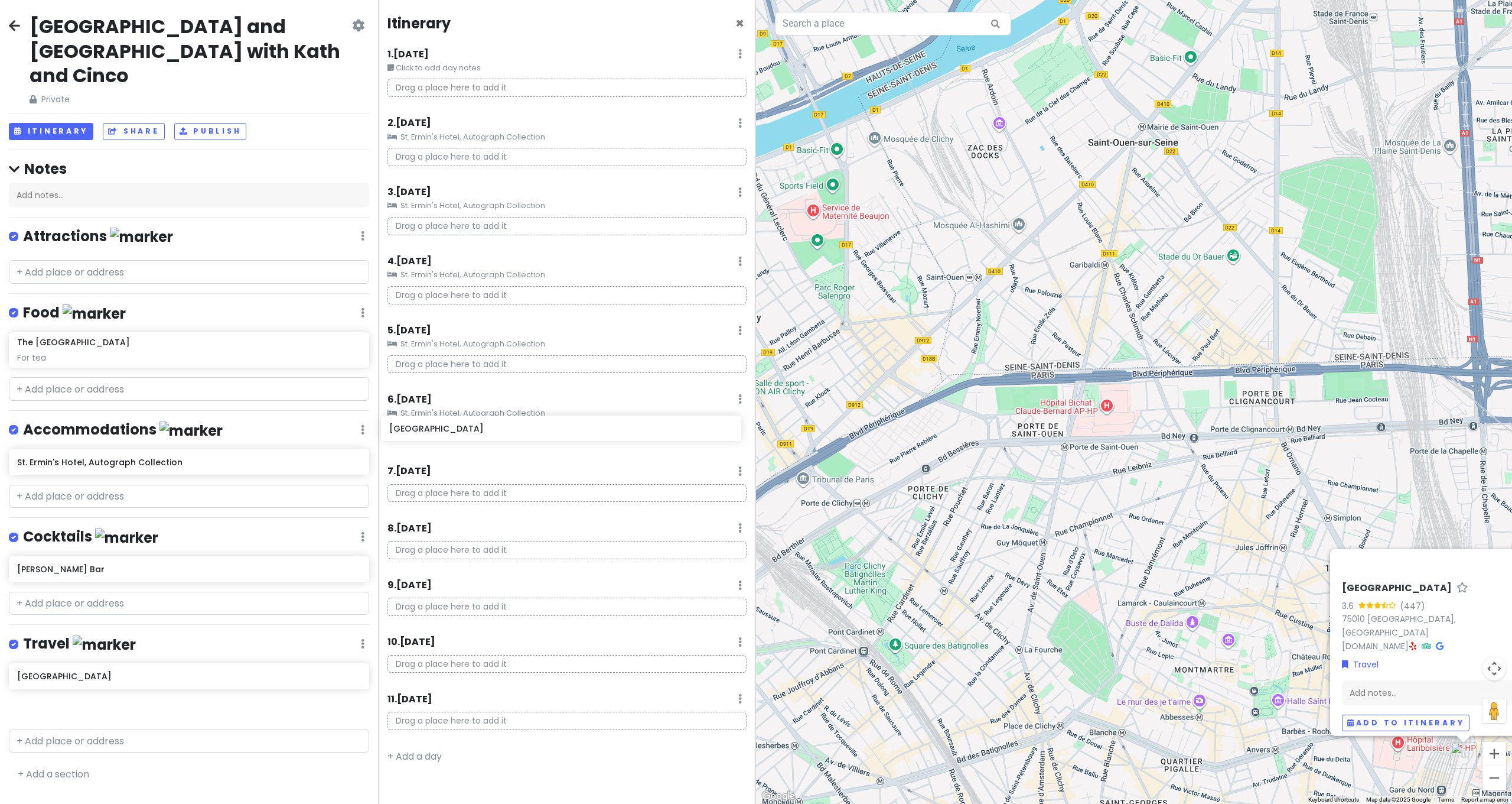
drag, startPoint x: 107, startPoint y: 647, endPoint x: 479, endPoint y: 432, distance: 429.7
click at [479, 432] on div "[GEOGRAPHIC_DATA] and [GEOGRAPHIC_DATA] with [PERSON_NAME] and Cinco Private Ch…" at bounding box center [756, 402] width 1512 height 804
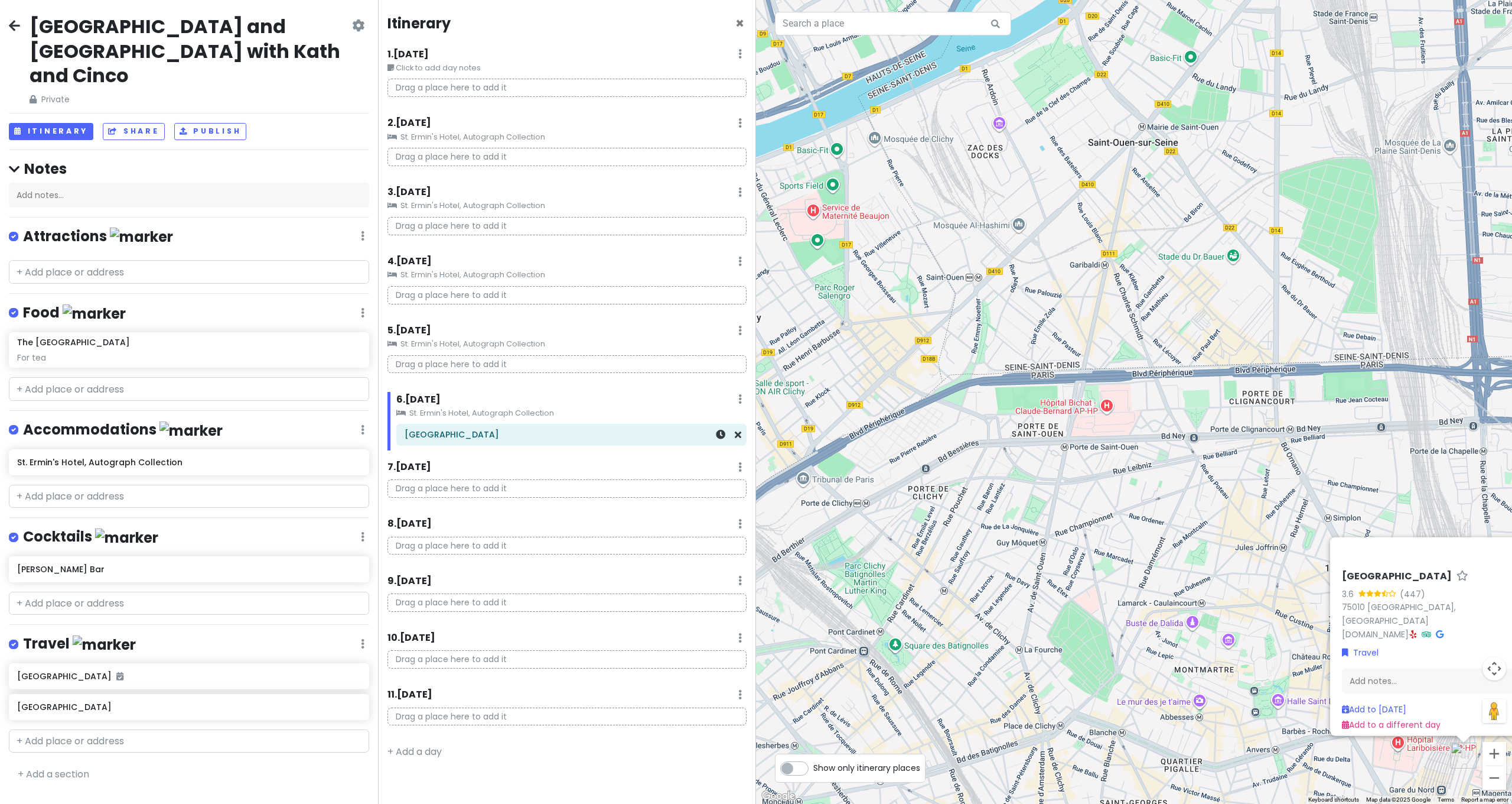
click at [479, 432] on h6 "[GEOGRAPHIC_DATA]" at bounding box center [572, 434] width 334 height 11
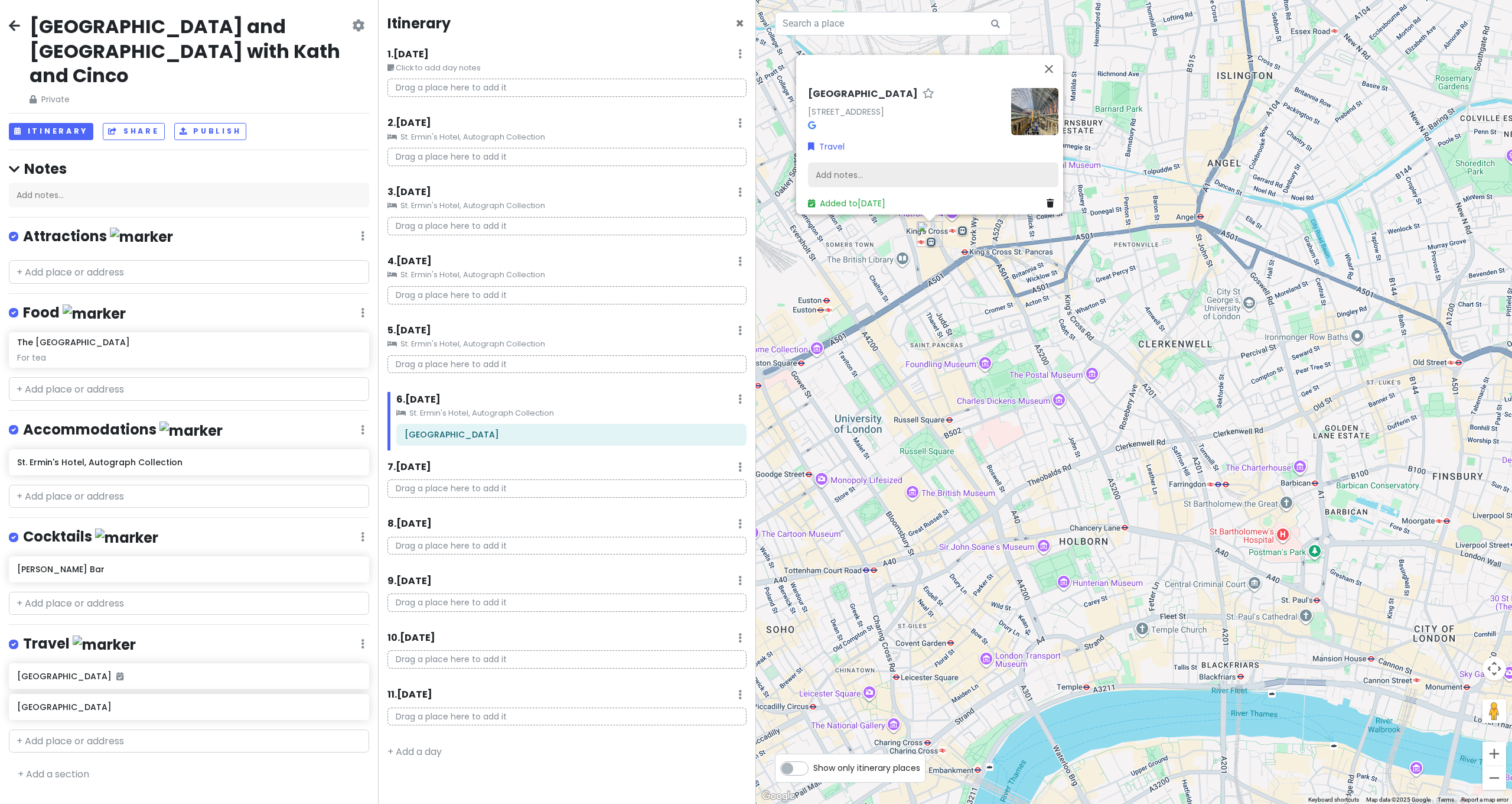
click at [913, 164] on div "Add notes..." at bounding box center [933, 174] width 251 height 25
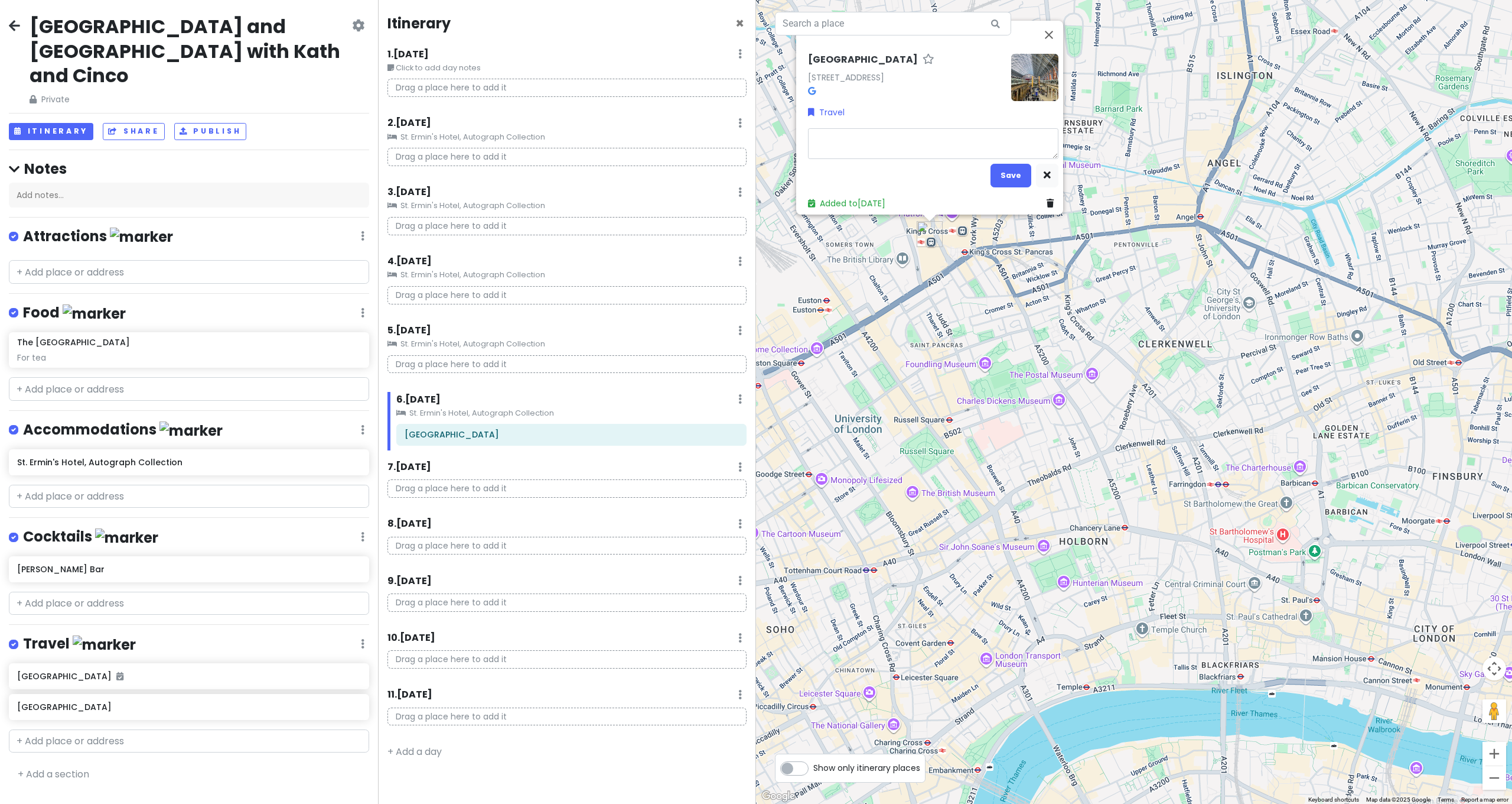
type textarea "x"
type textarea "T"
type textarea "x"
type textarea "Tr"
type textarea "x"
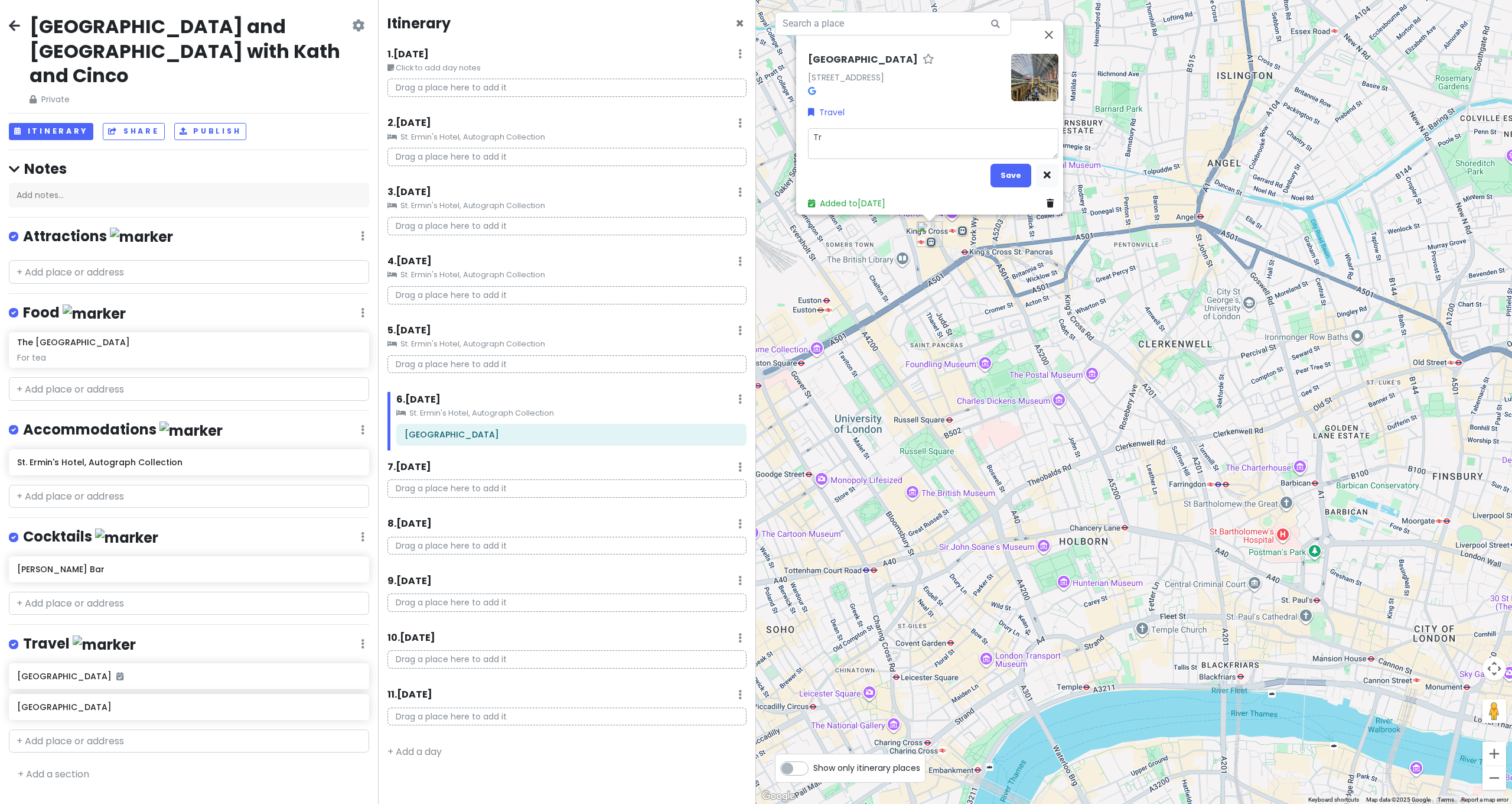
type textarea "Tra"
type textarea "x"
type textarea "Trai"
type textarea "x"
type textarea "Train"
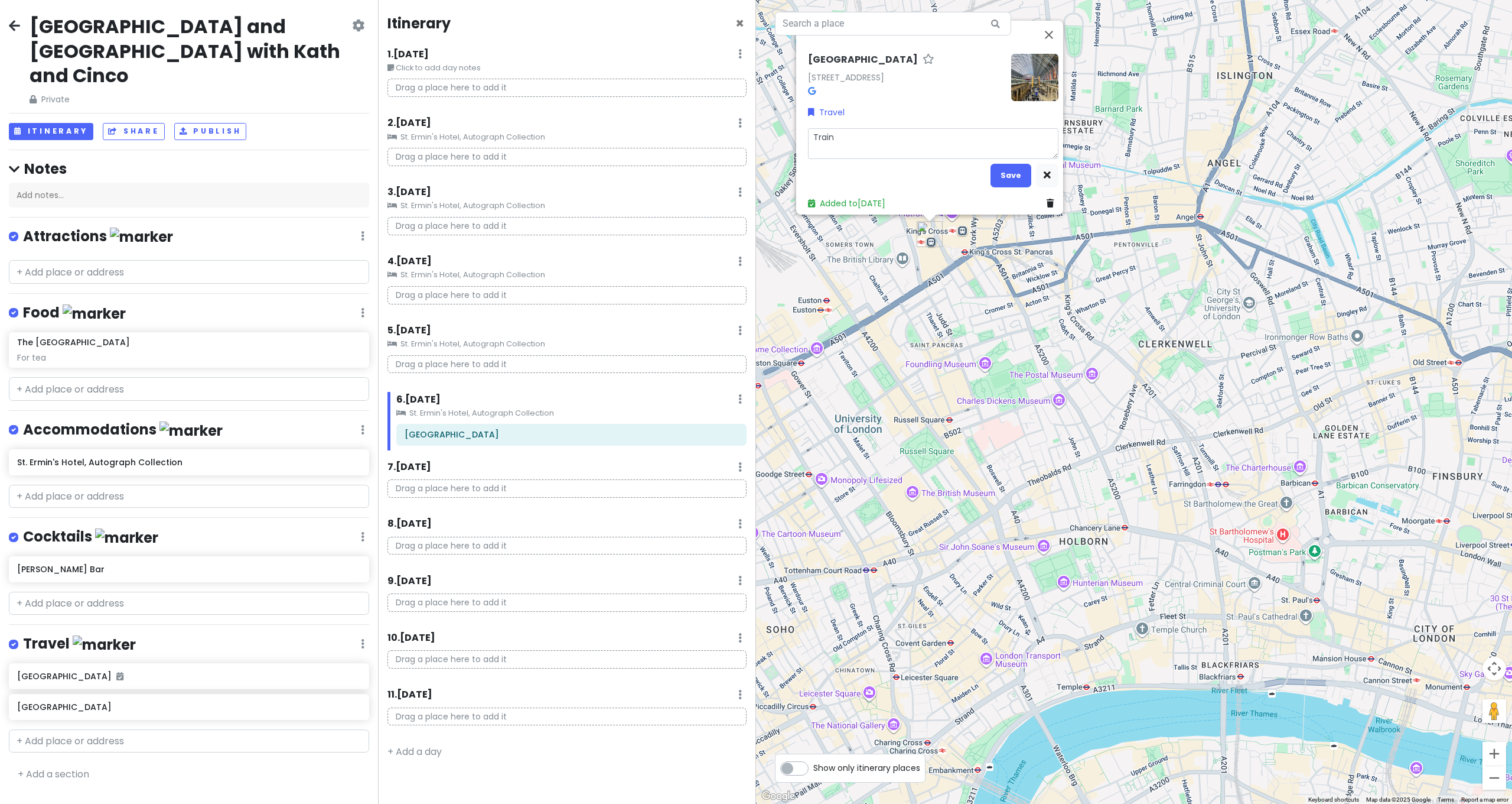
type textarea "x"
type textarea "Train"
type textarea "x"
type textarea "Train l"
type textarea "x"
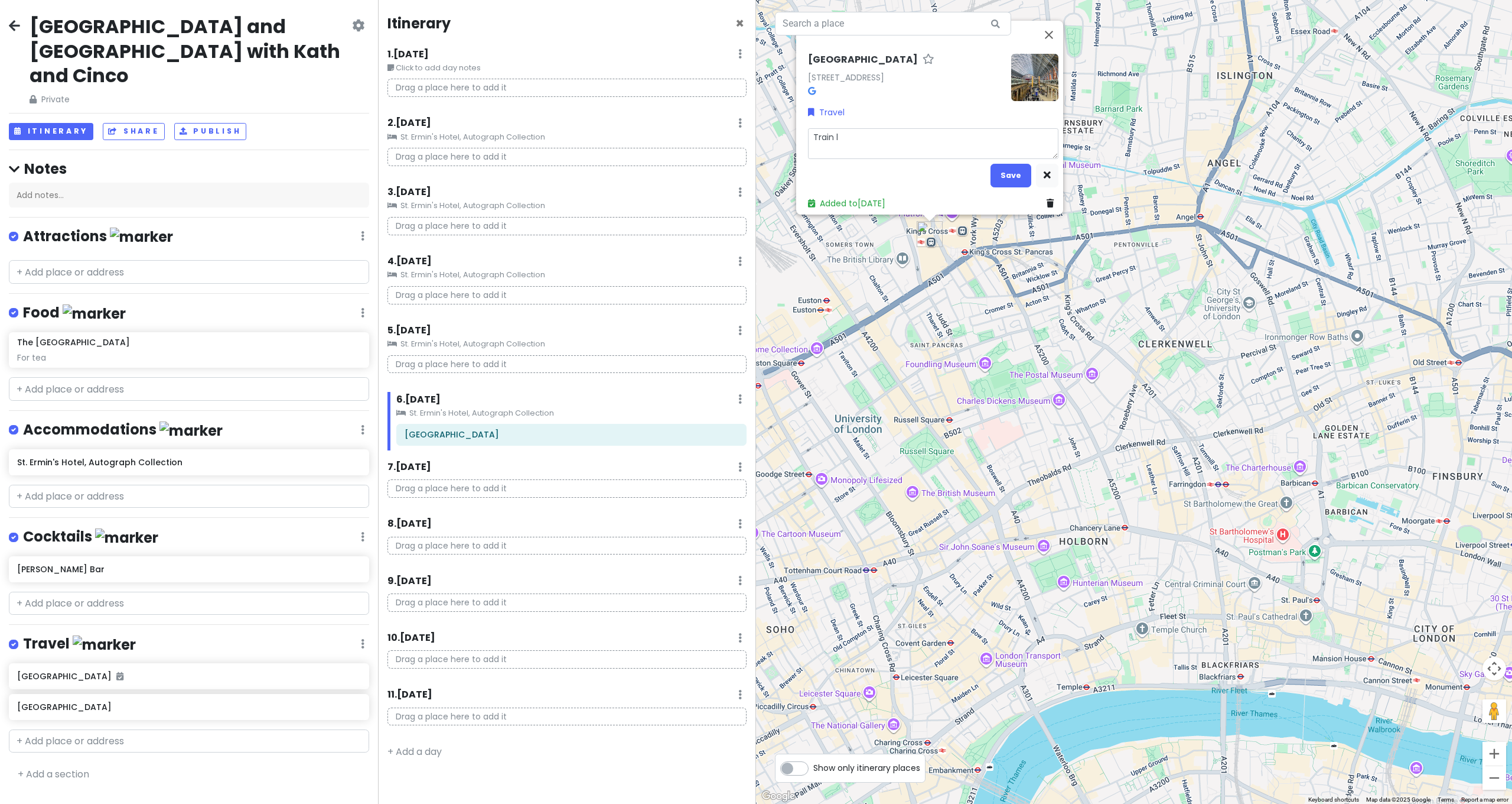
type textarea "Train"
type textarea "x"
type textarea "Train l"
type textarea "x"
type textarea "Train le"
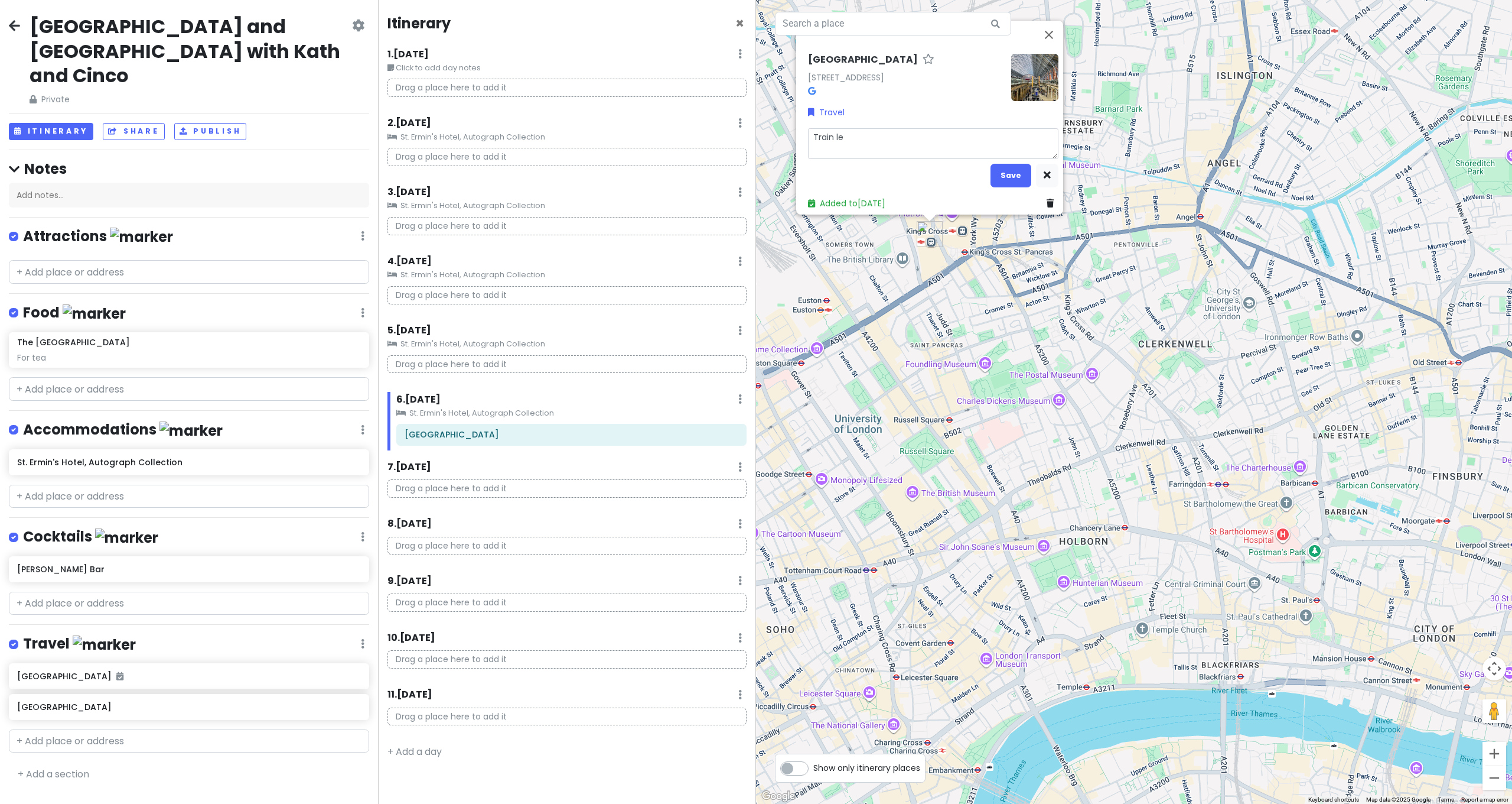
type textarea "x"
type textarea "Train lea"
type textarea "x"
type textarea "Train leav"
type textarea "x"
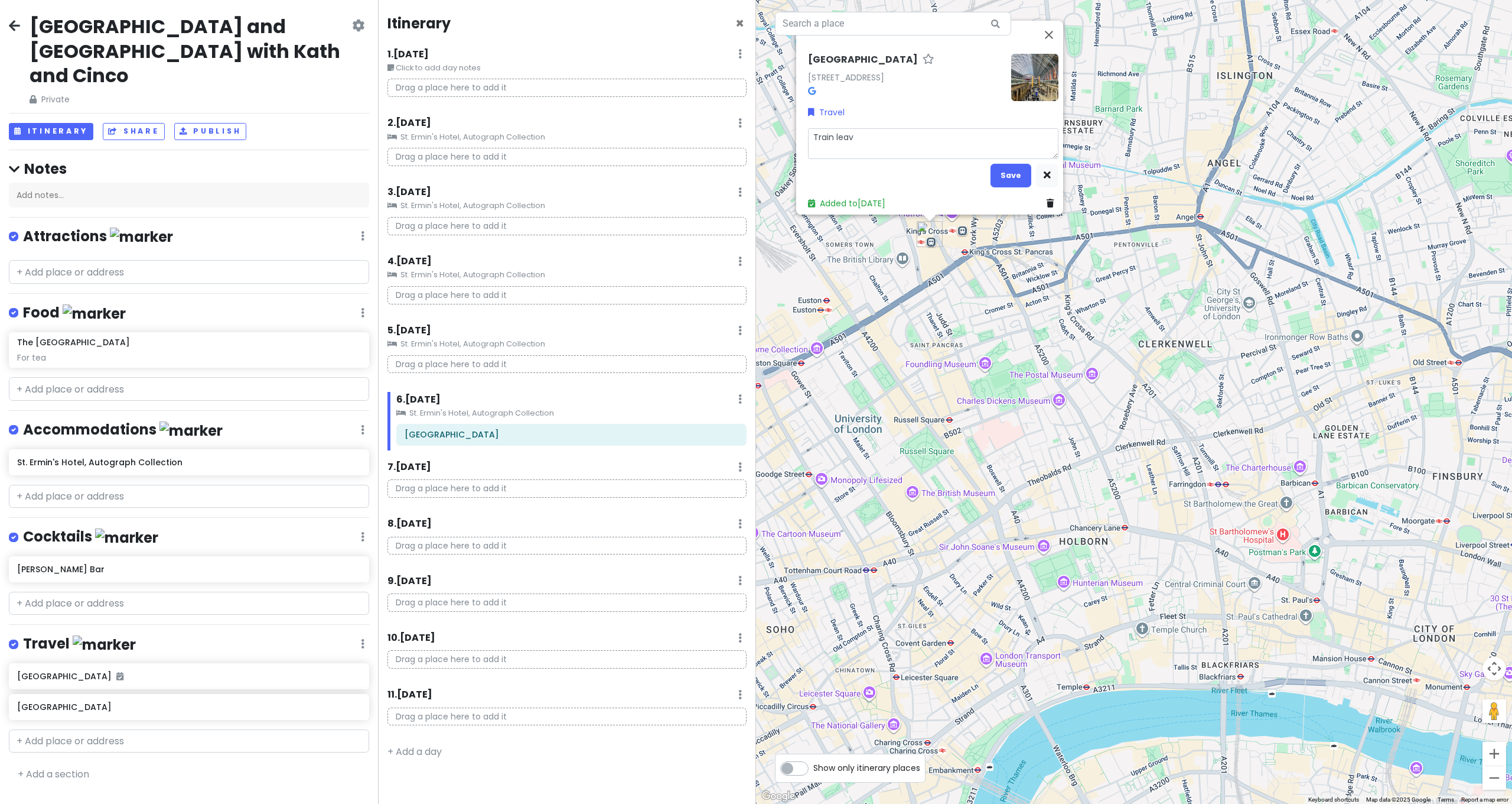
type textarea "Train leave"
type textarea "x"
type textarea "E"
type textarea "x"
type textarea "Er"
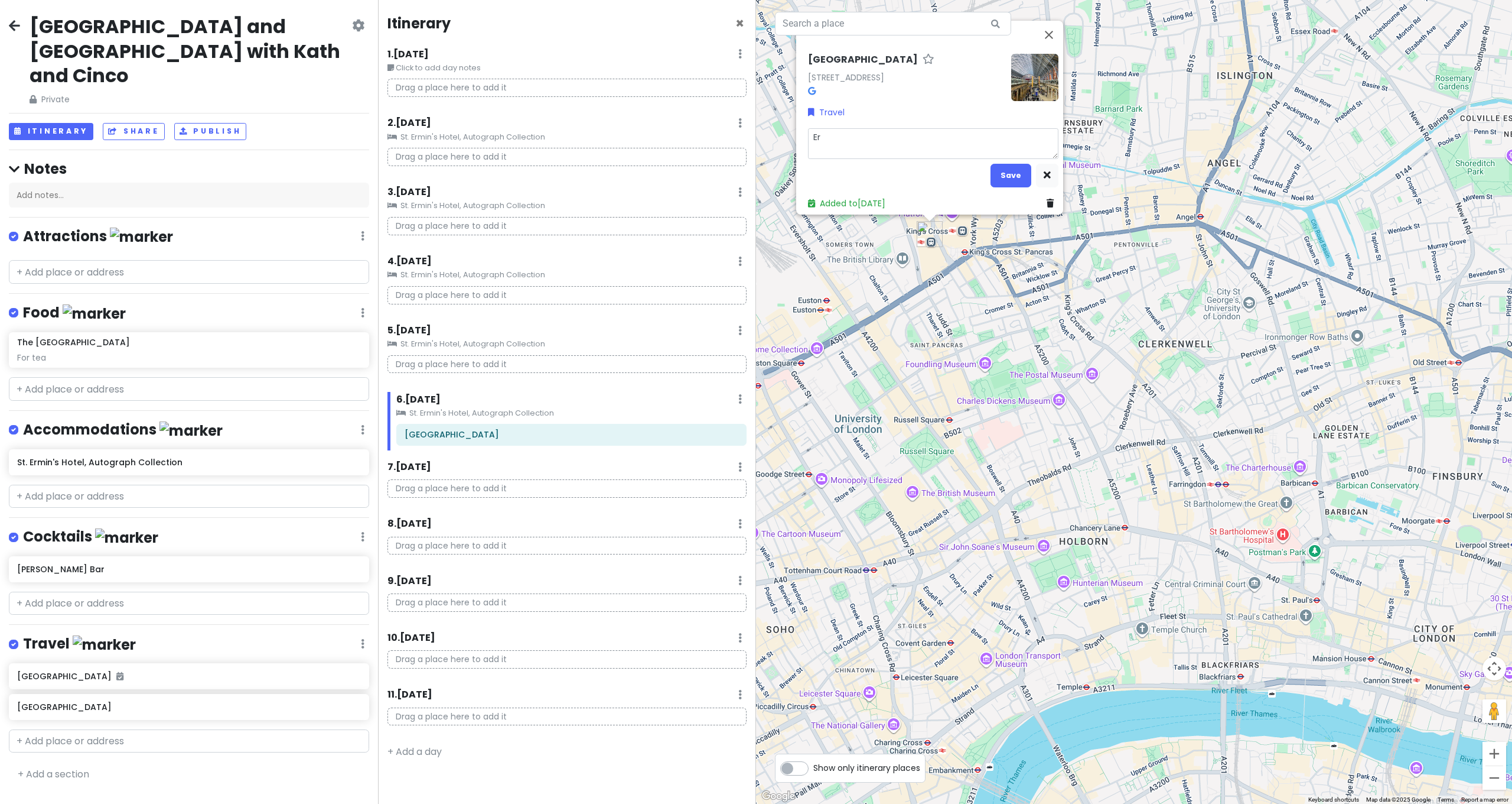
type textarea "x"
type textarea "Eru"
type textarea "x"
type textarea "Er"
type textarea "x"
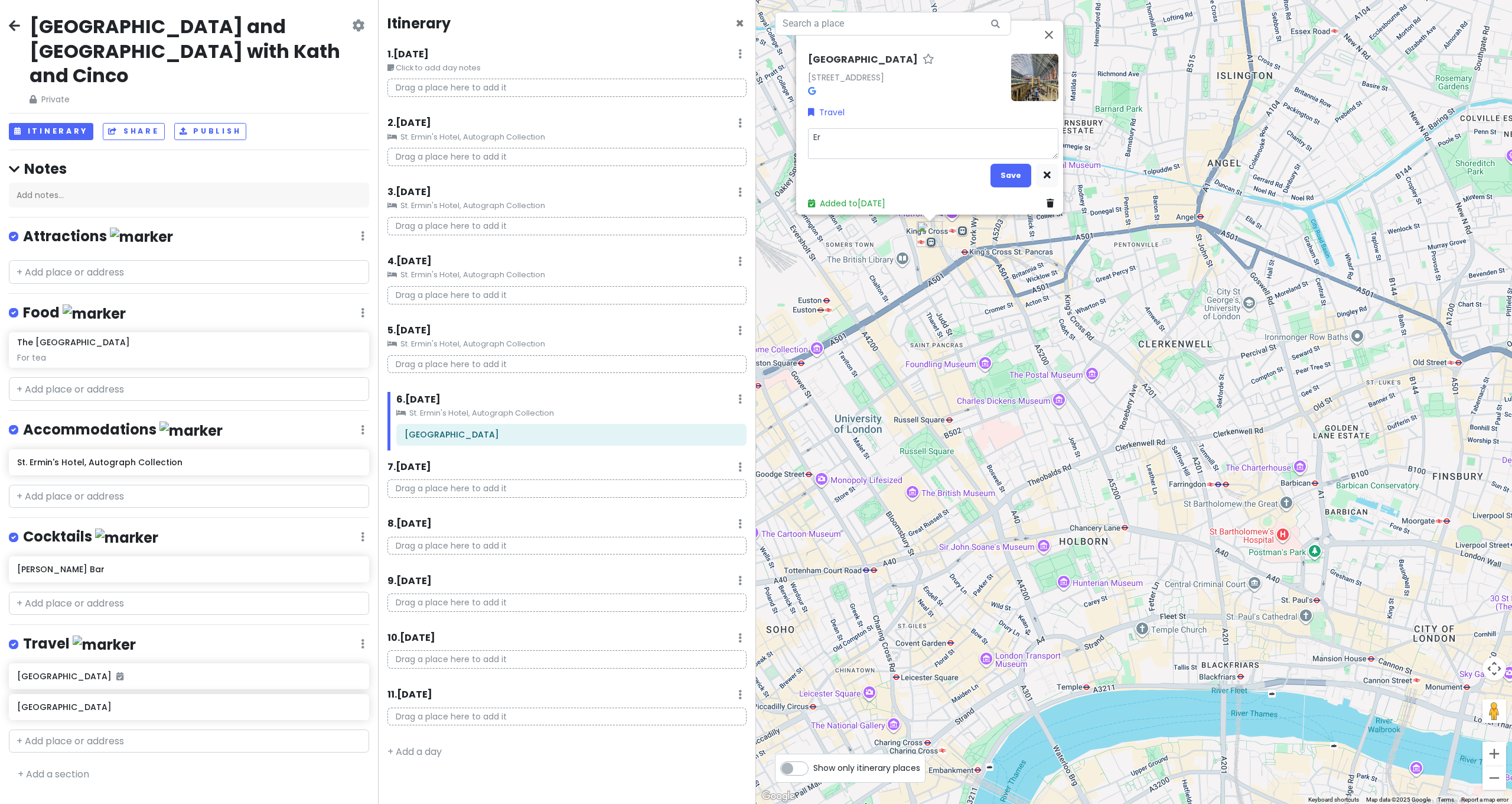
type textarea "E"
type textarea "x"
type textarea "Eu"
type textarea "x"
type textarea "Eur"
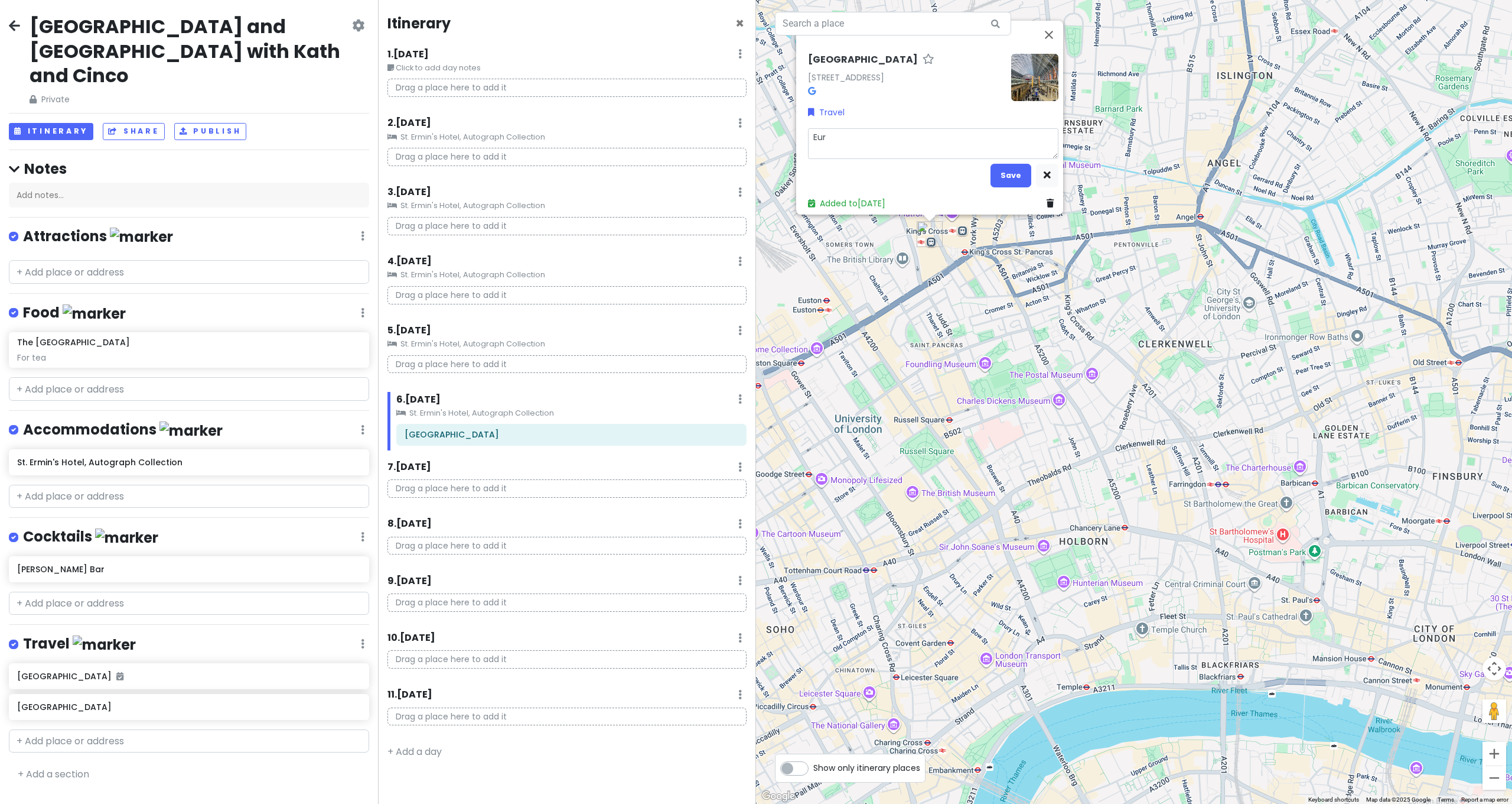
type textarea "x"
type textarea "Euro"
type textarea "x"
type textarea "Euros"
type textarea "x"
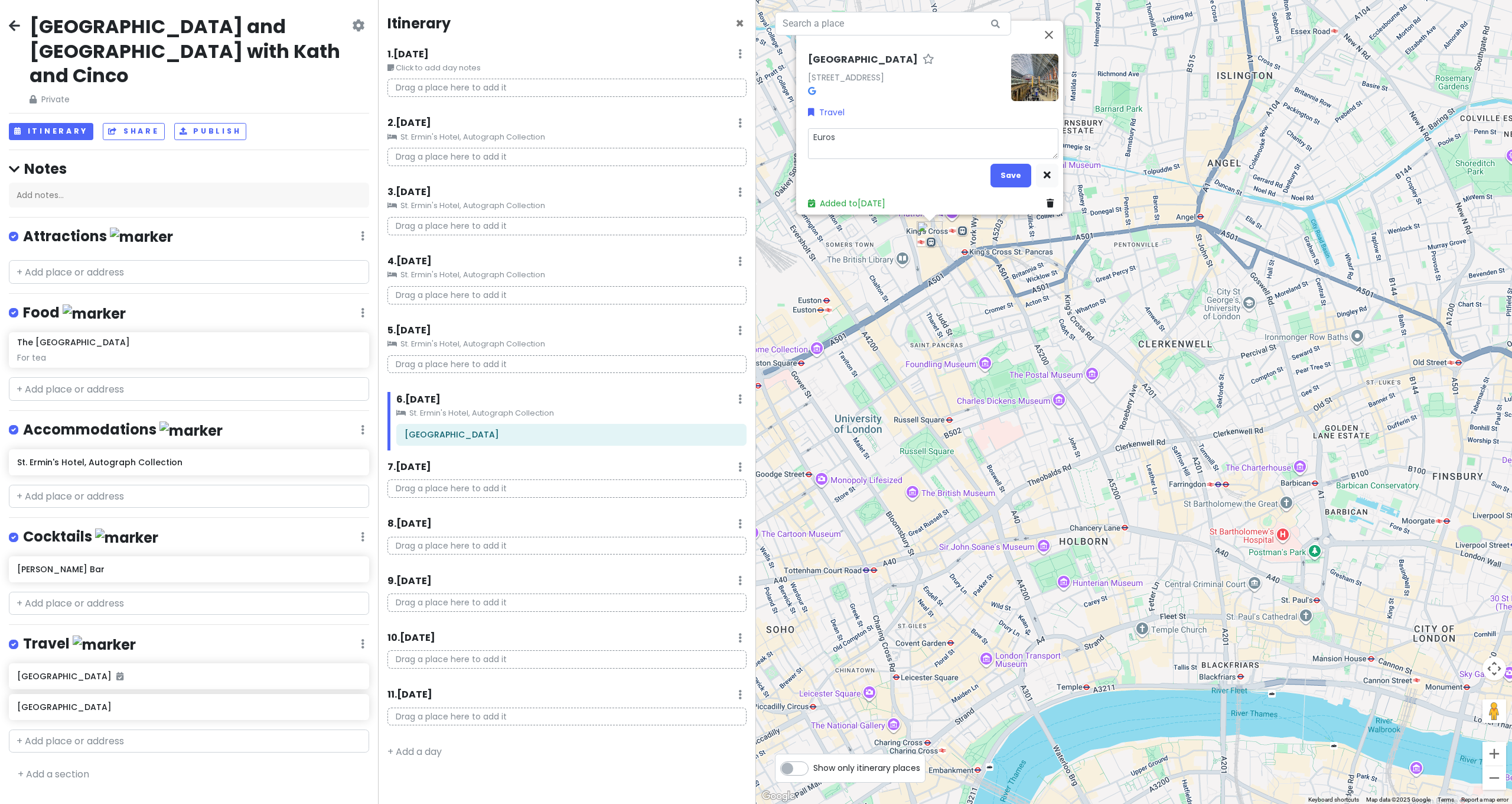
type textarea "Eurost"
type textarea "x"
type textarea "Eurosta"
type textarea "x"
type textarea "Eurostar"
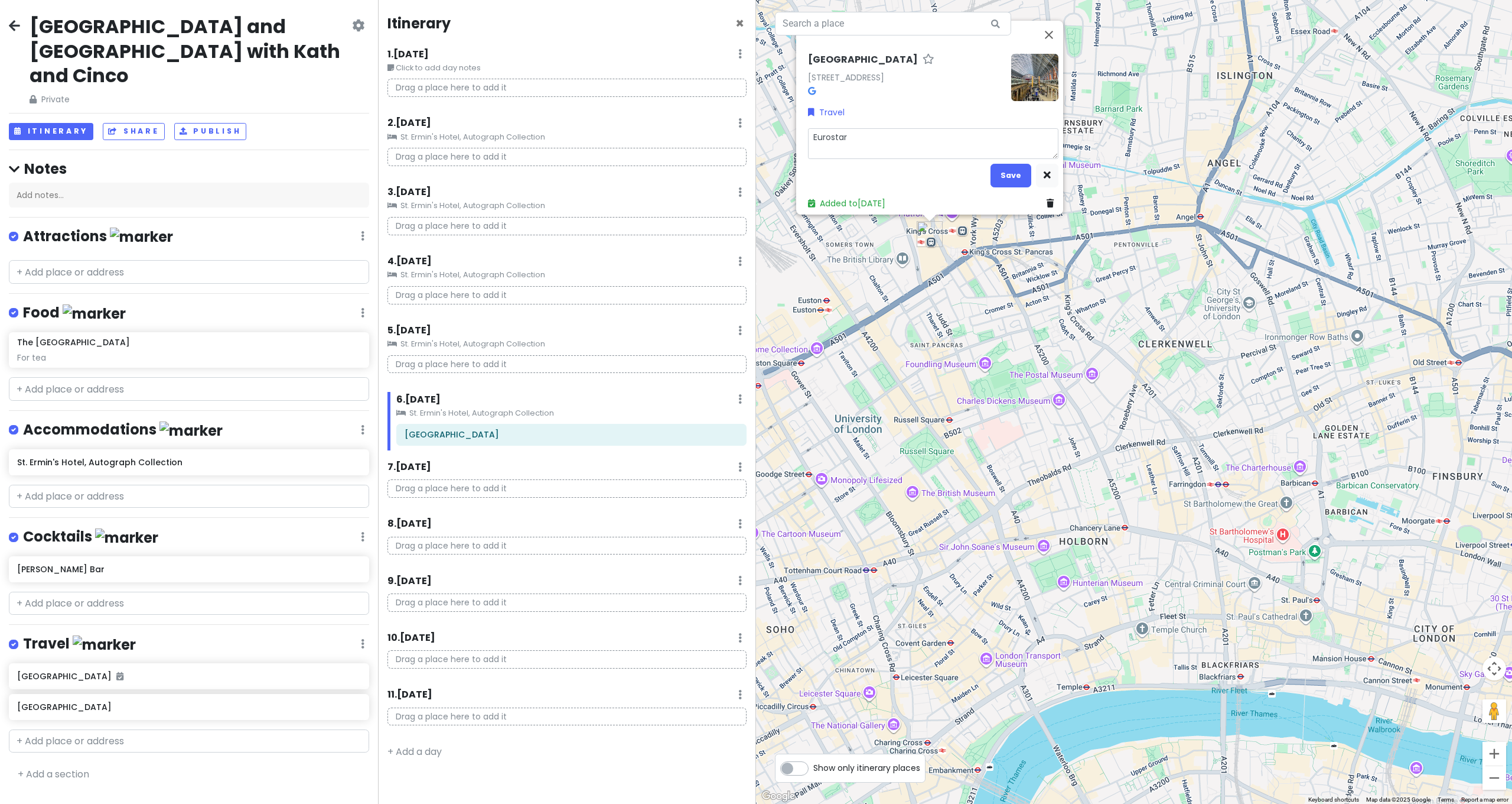
type textarea "x"
type textarea "Eurostar"
type textarea "x"
type textarea "Eurostar t"
type textarea "x"
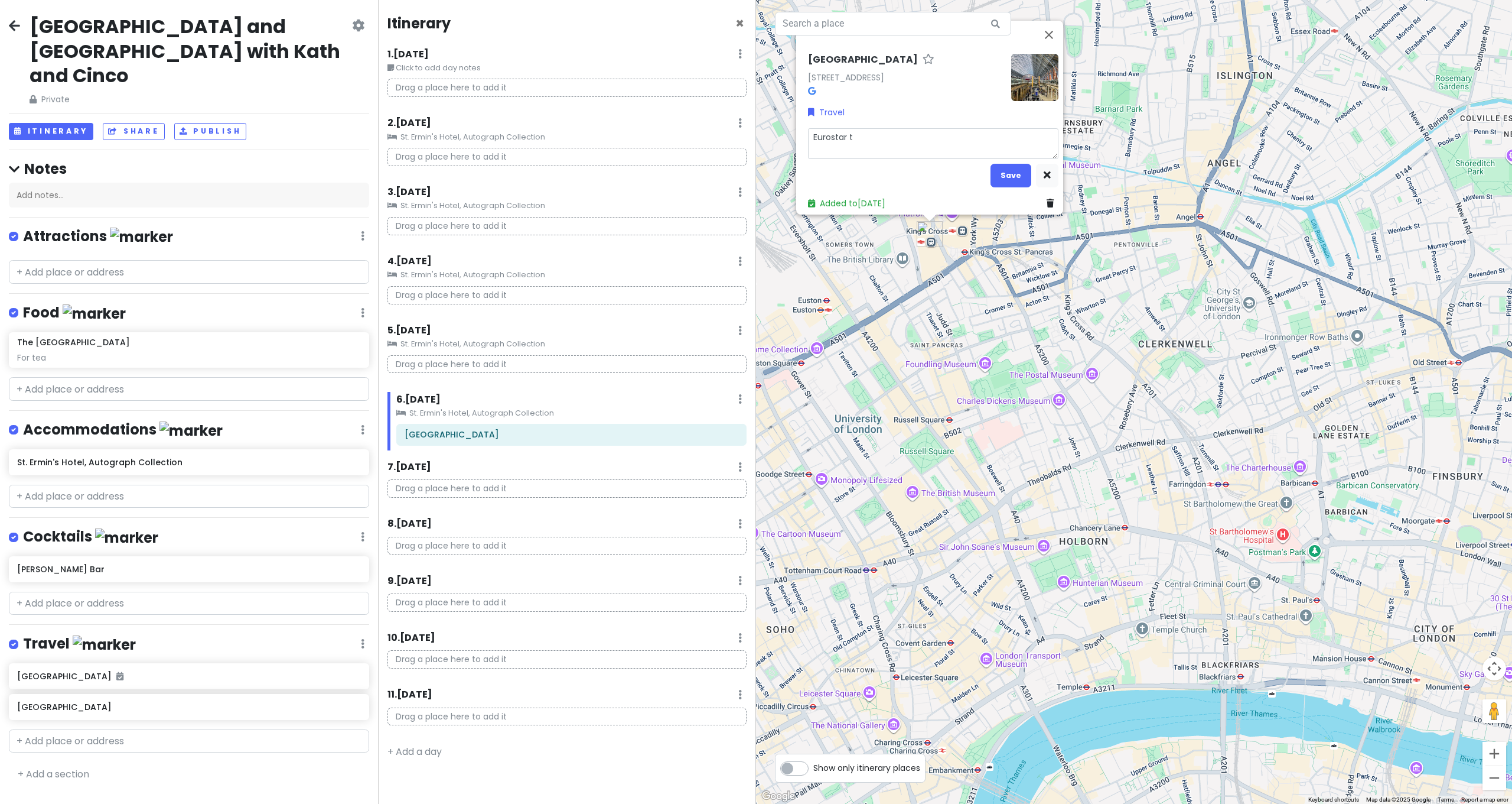
type textarea "Eurostar tr"
type textarea "x"
type textarea "Eurostar tra"
type textarea "x"
type textarea "Eurostar trai"
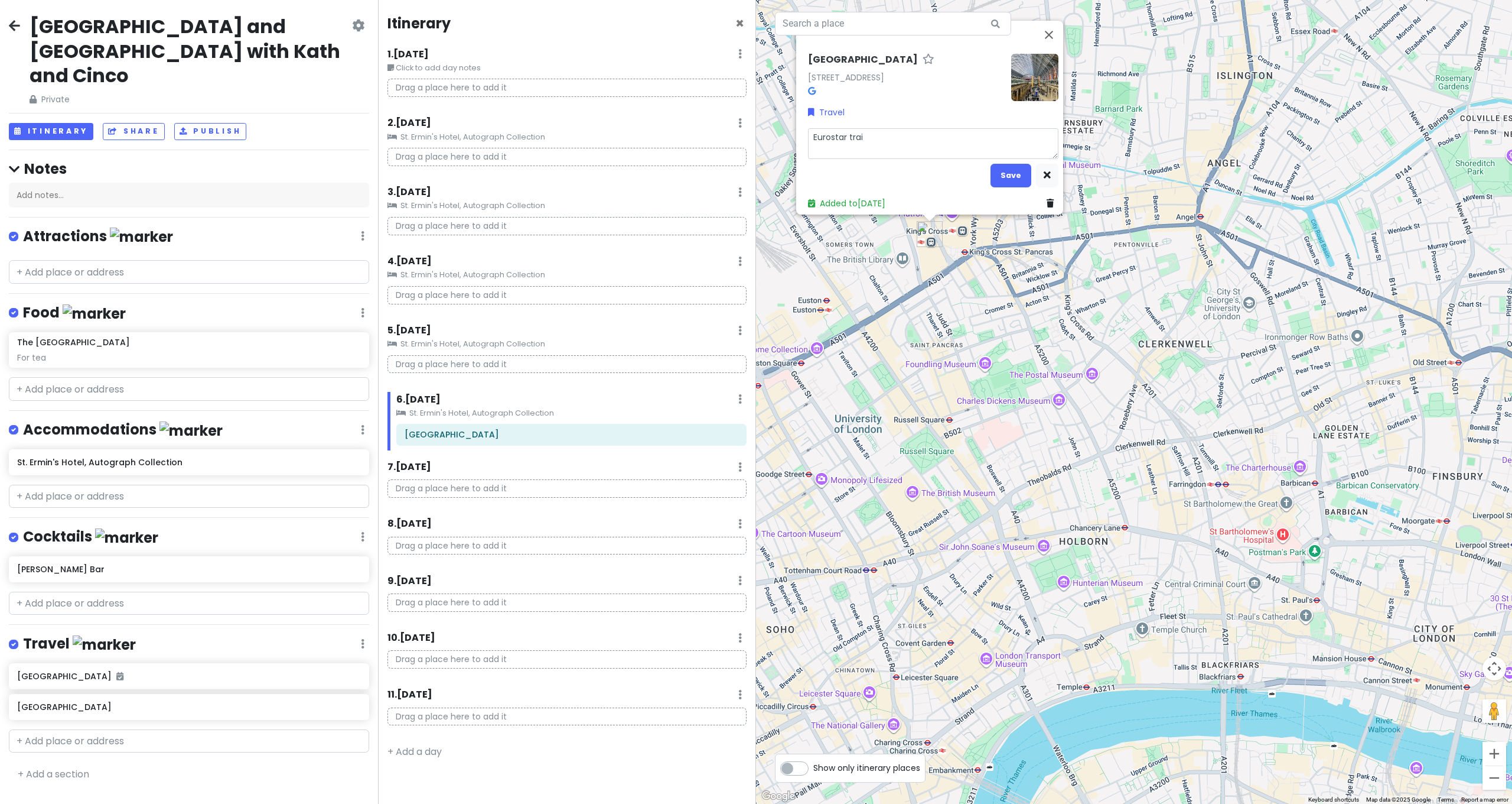
type textarea "x"
type textarea "Eurostar train"
type textarea "x"
type textarea "Eurostar train"
type textarea "x"
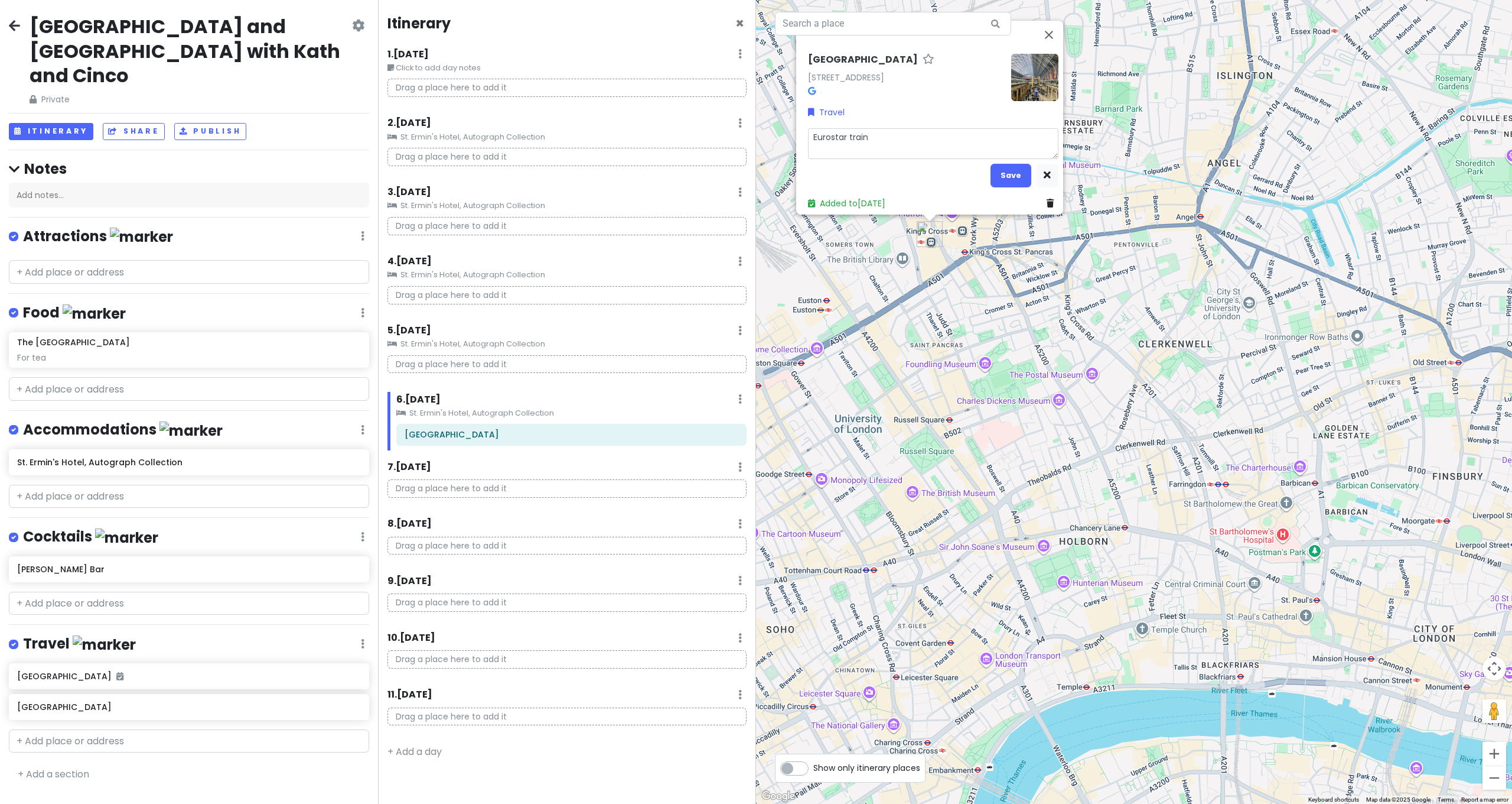
type textarea "Eurostar train l"
type textarea "x"
type textarea "Eurostar train le"
type textarea "x"
type textarea "Eurostar train lea"
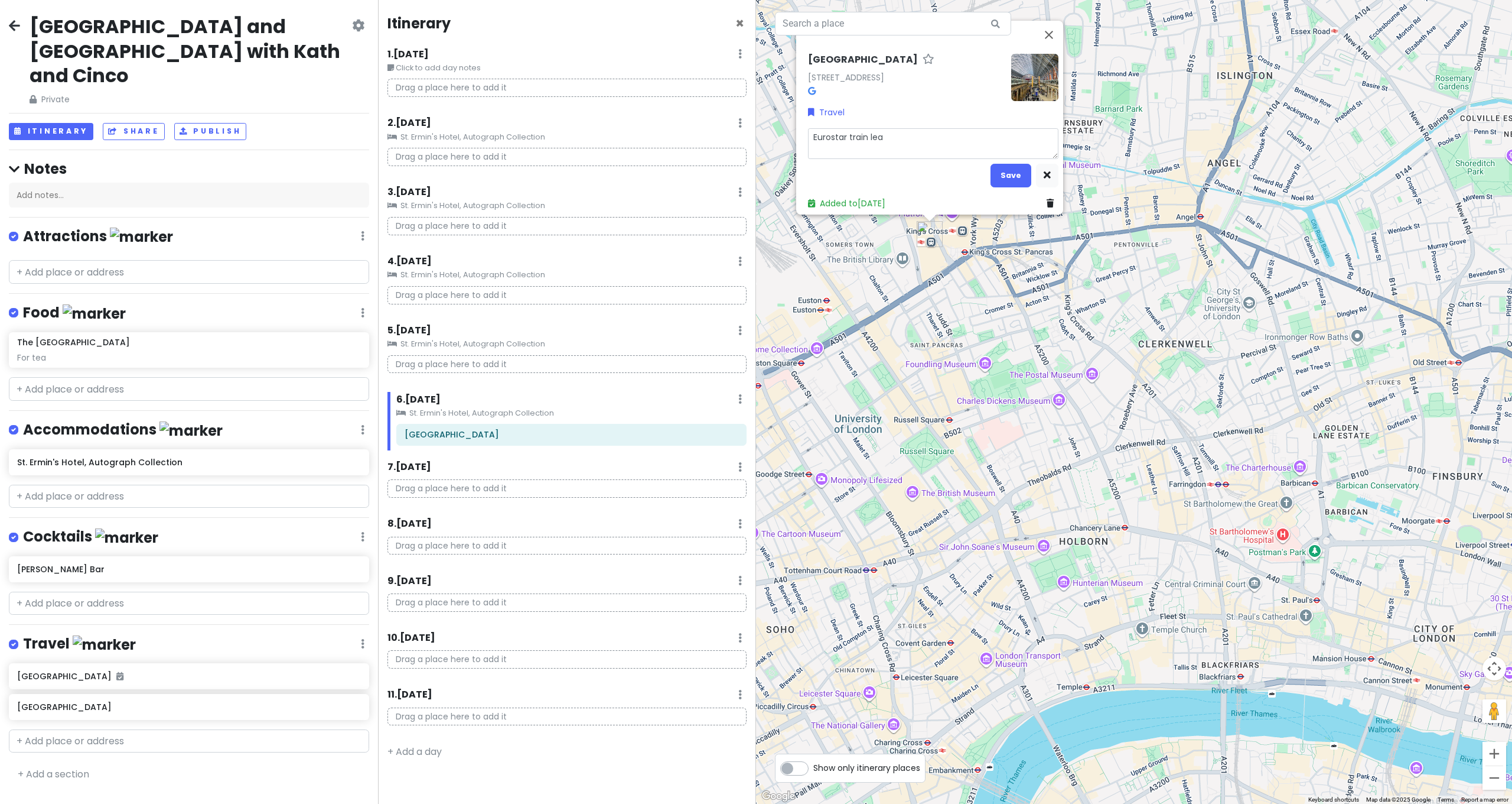
type textarea "x"
type textarea "Eurostar train leav"
type textarea "x"
type textarea "Eurostar train leave"
type textarea "x"
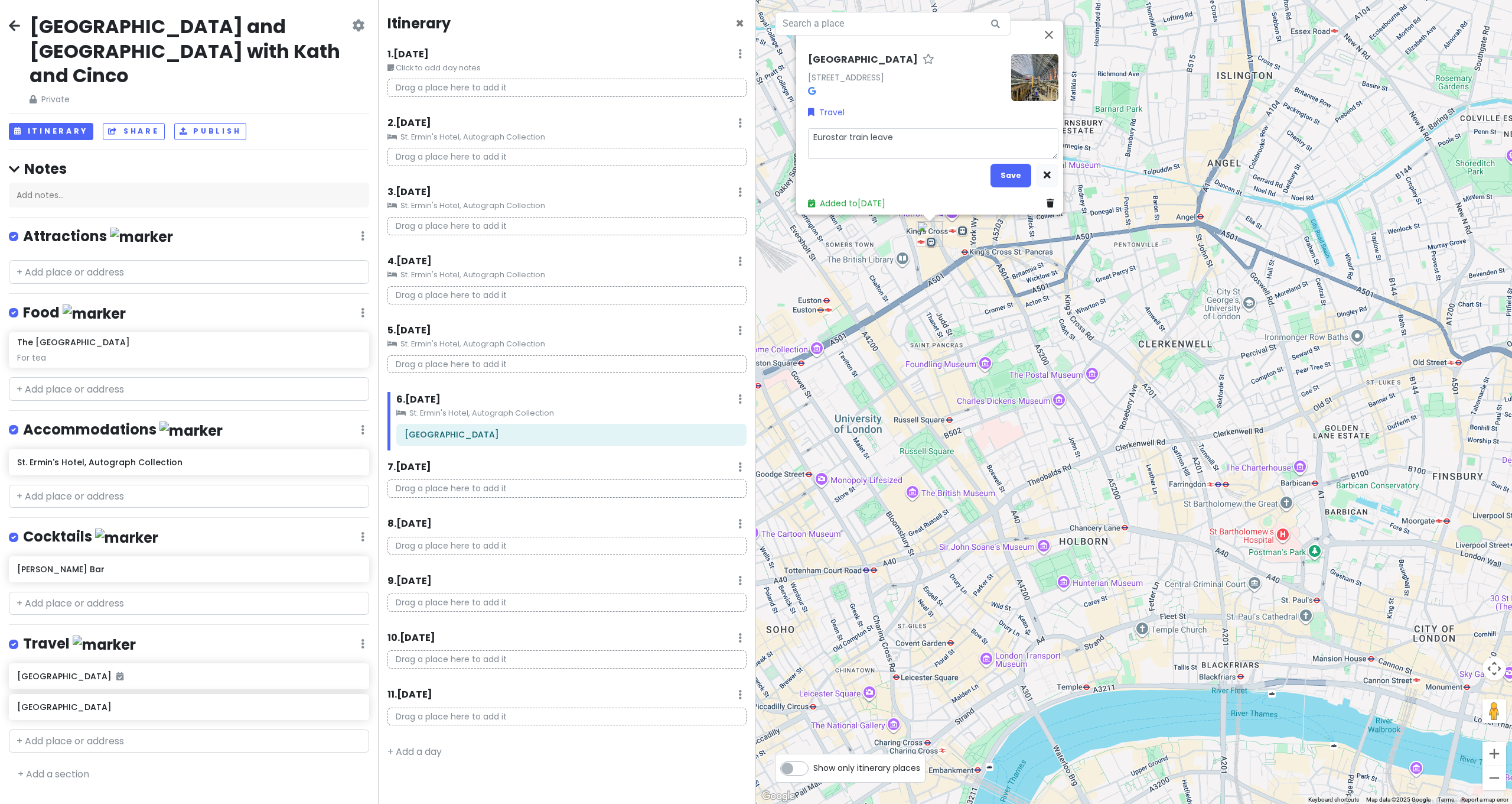
type textarea "Eurostar train leaves"
type textarea "x"
type textarea "Eurostar train leaves"
type textarea "x"
type textarea "Eurostar train leaves a"
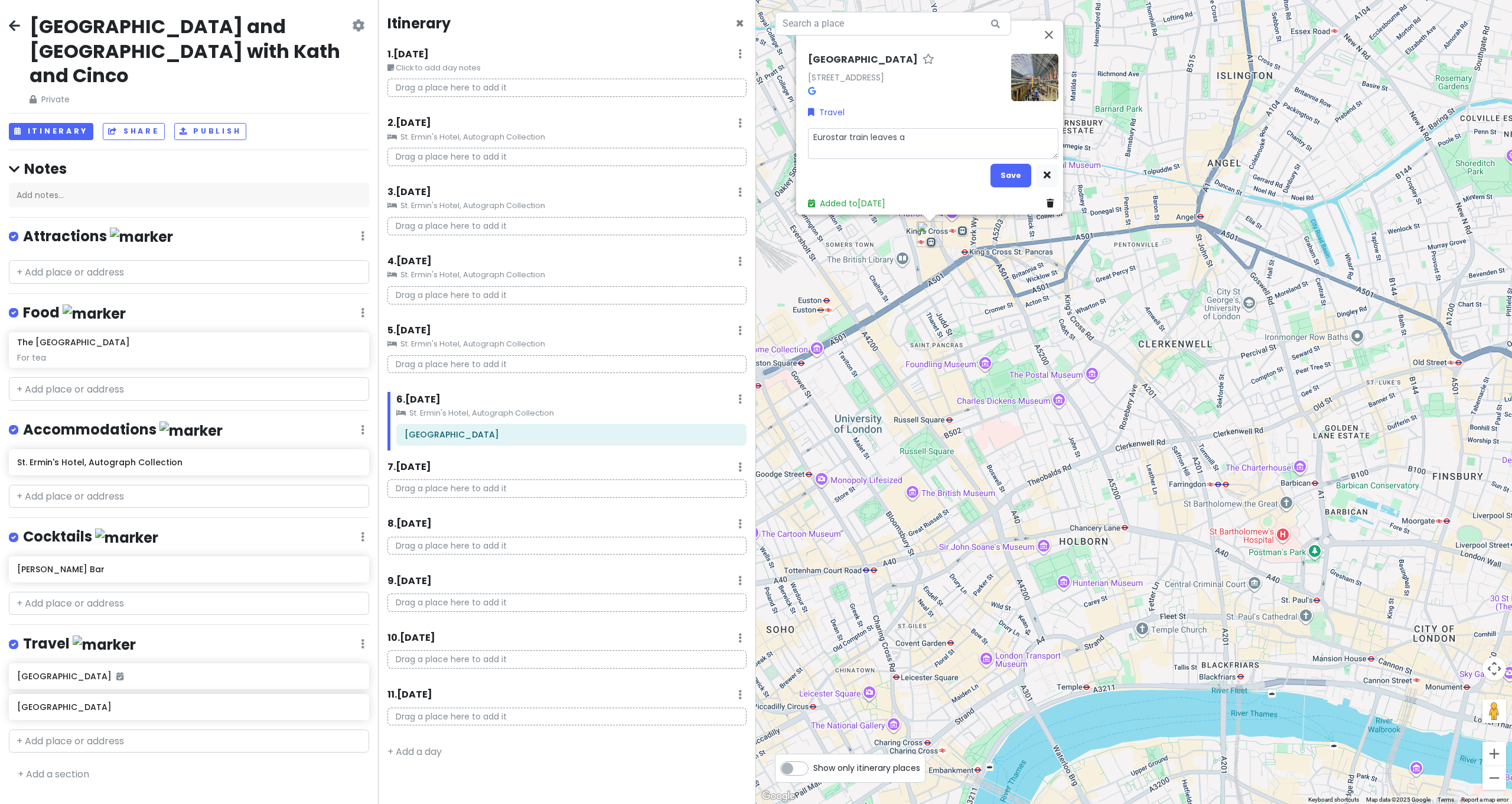
type textarea "x"
type textarea "Eurostar train leaves at"
type textarea "x"
type textarea "Eurostar train leaves at"
type textarea "x"
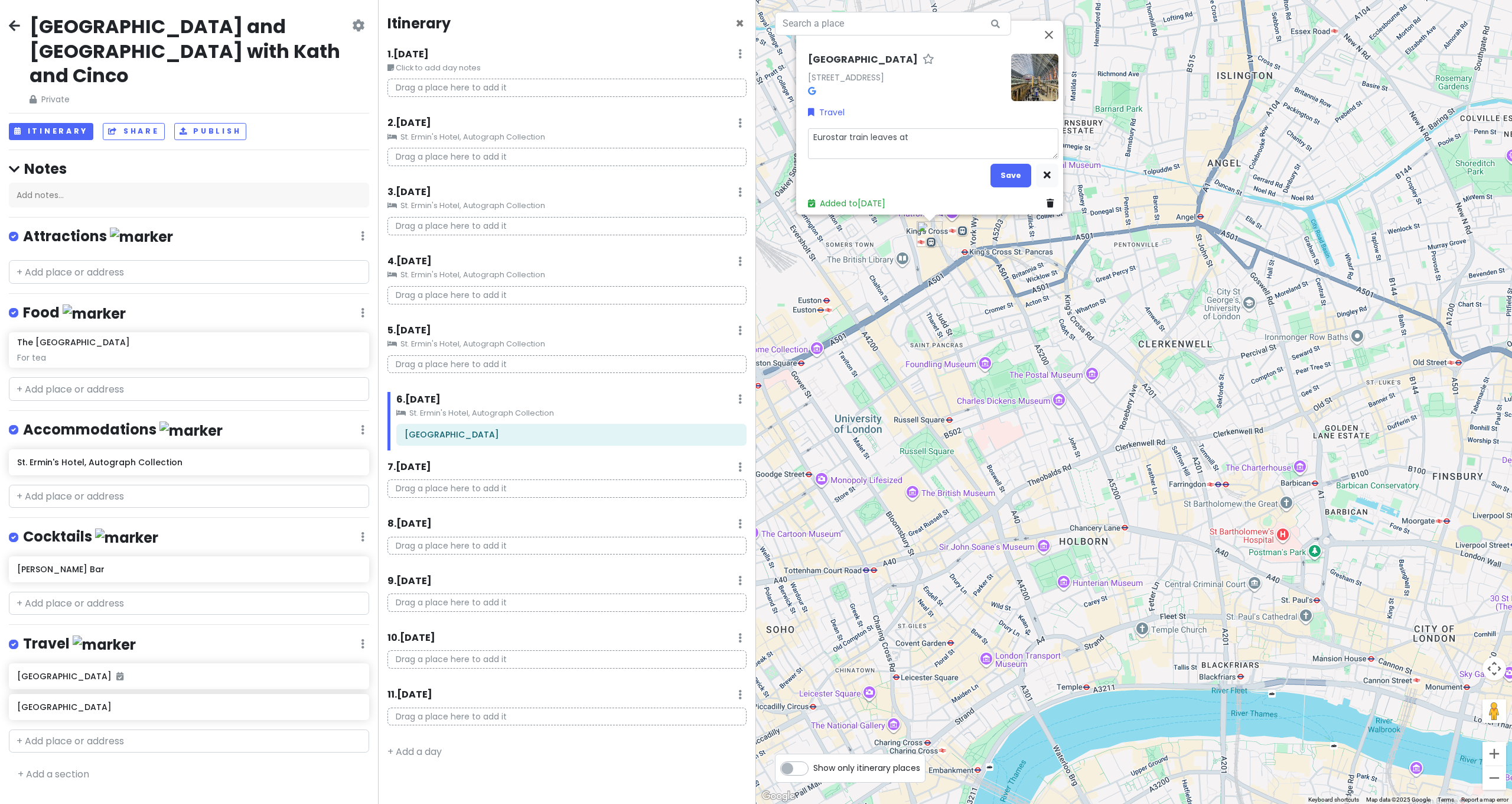
type textarea "Eurostar train leaves at 1"
type textarea "x"
type textarea "Eurostar train leaves at 12"
type textarea "x"
type textarea "Eurostar train leaves at 12:"
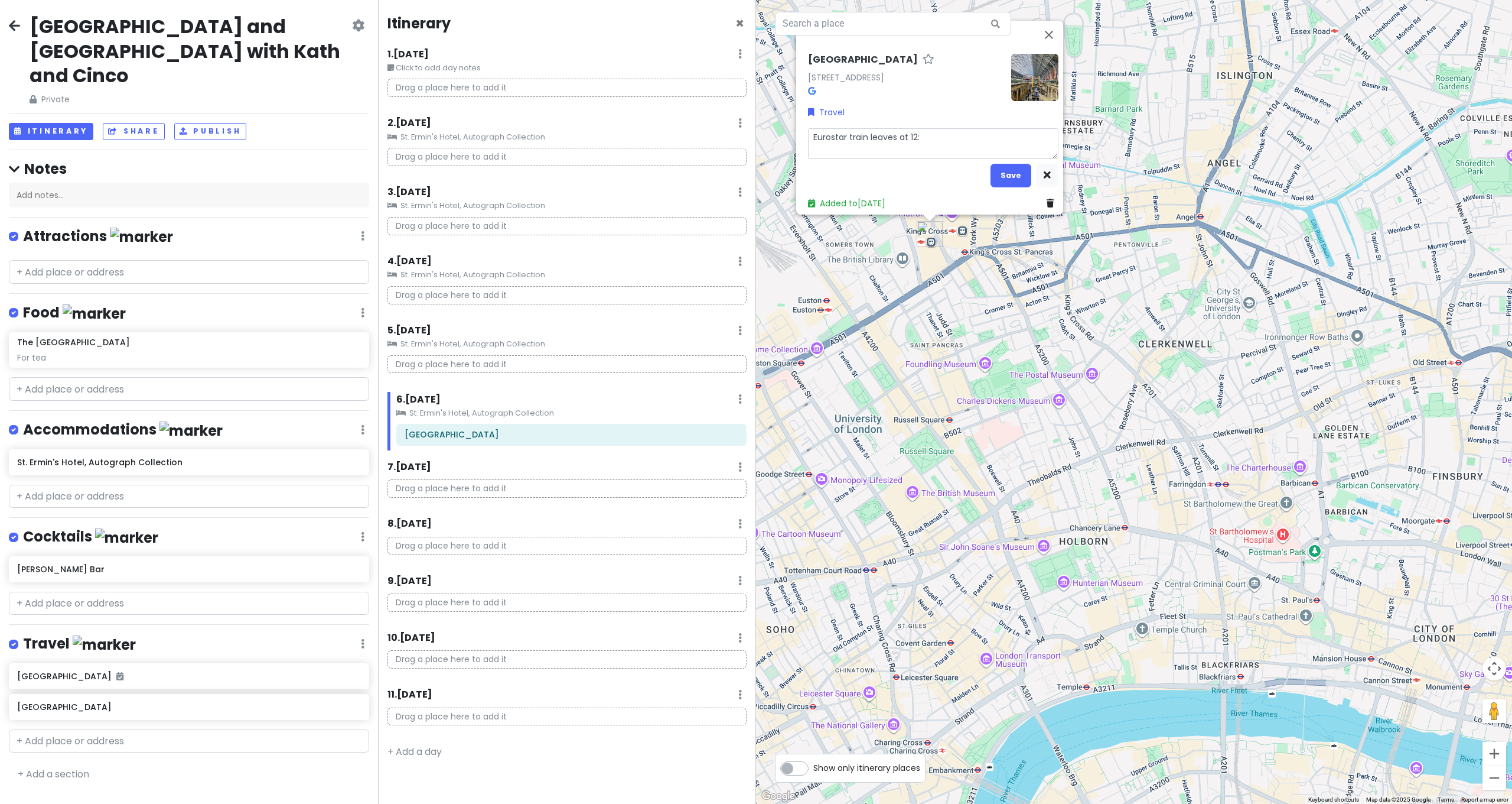
type textarea "x"
type textarea "Eurostar train leaves at 12:3"
type textarea "x"
type textarea "Eurostar train leaves at 12:31"
type textarea "x"
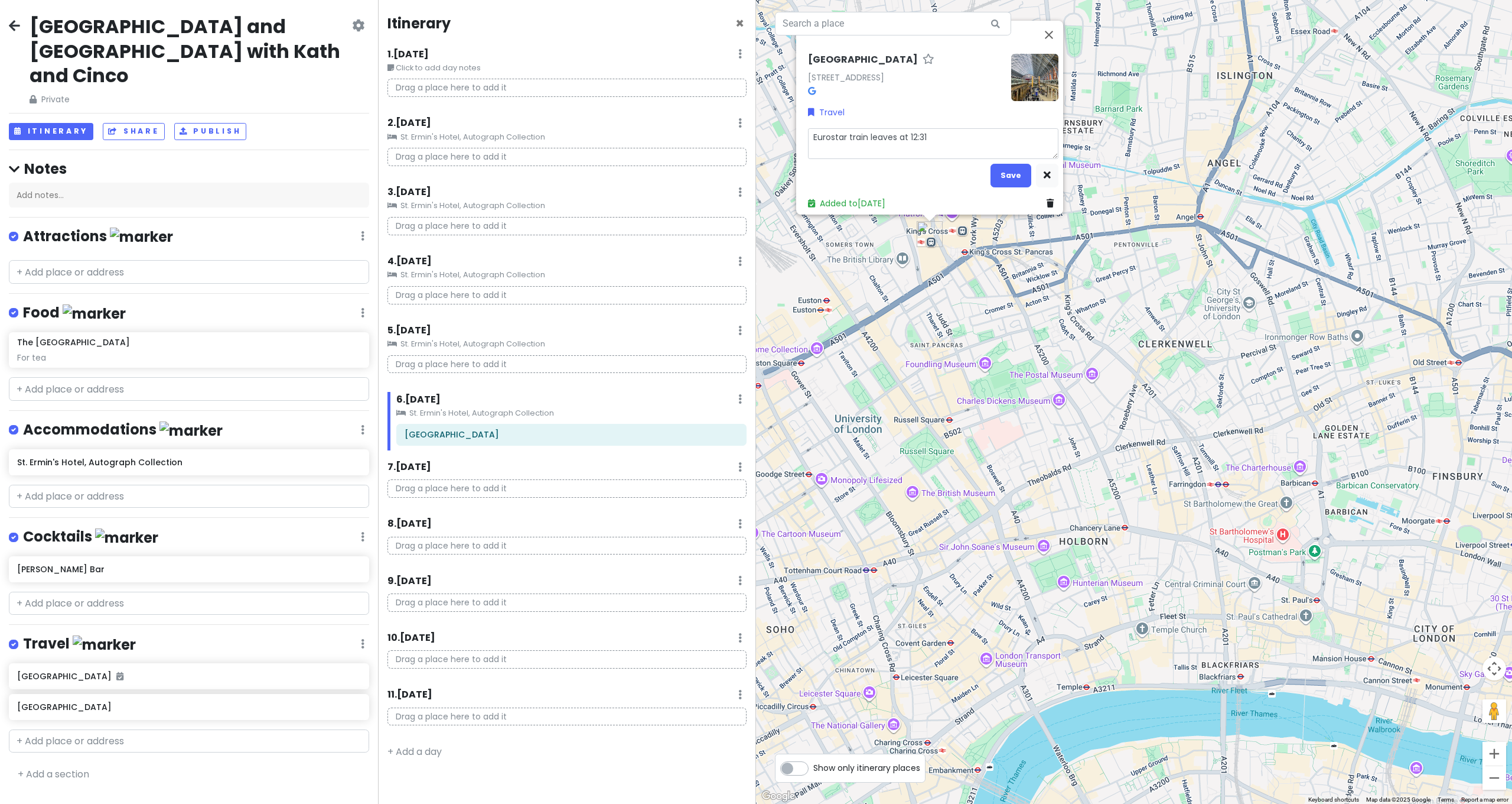
type textarea "Eurostar train leaves at 12:31"
type textarea "x"
type textarea "Eurostar train leaves at 12:31"
type textarea "x"
type textarea "Eurostar train leaves at 12:31."
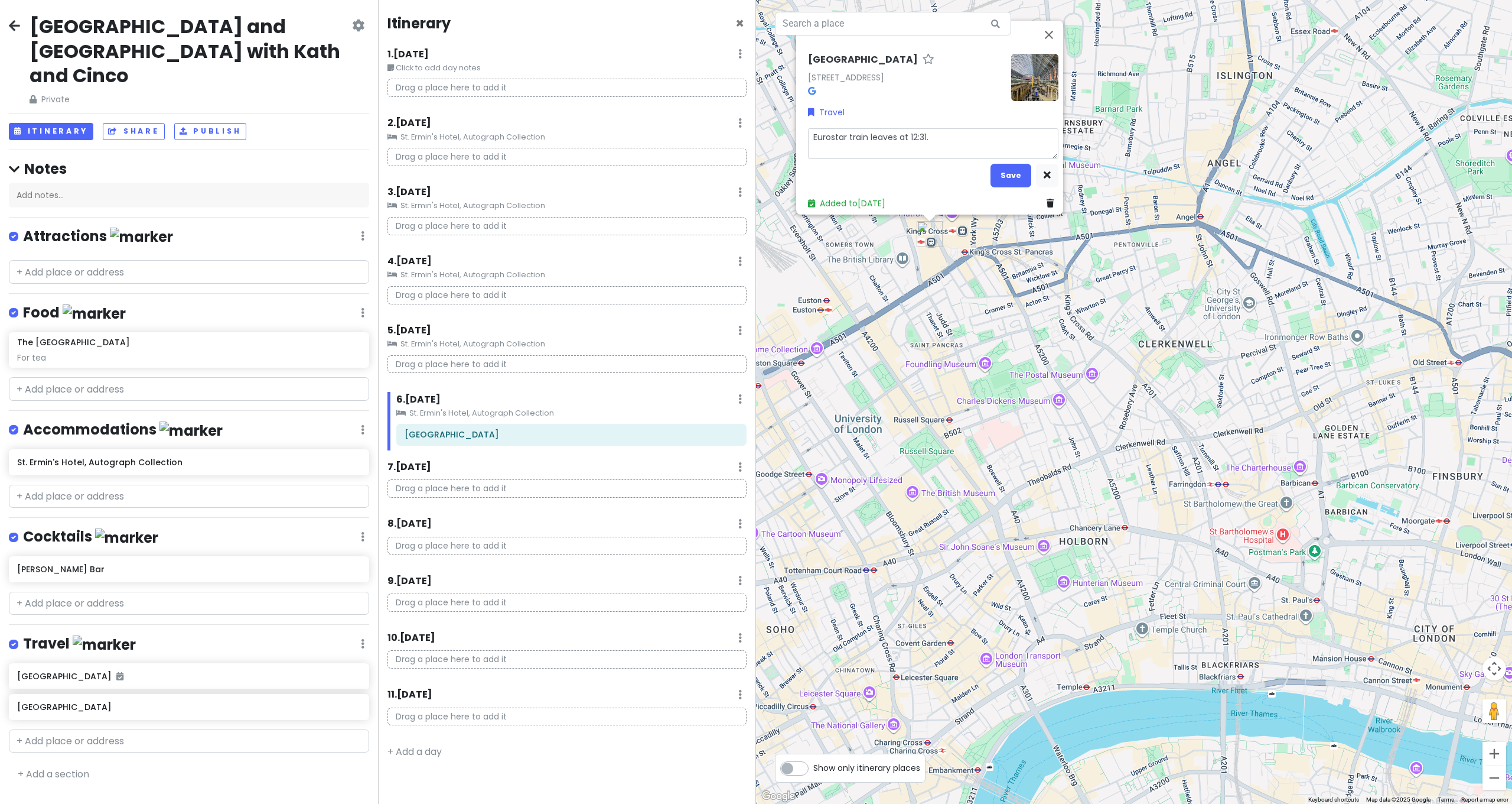
type textarea "x"
type textarea "Eurostar train leaves at 12:31."
type textarea "x"
type textarea "Eurostar train leaves at 12:31. G"
type textarea "x"
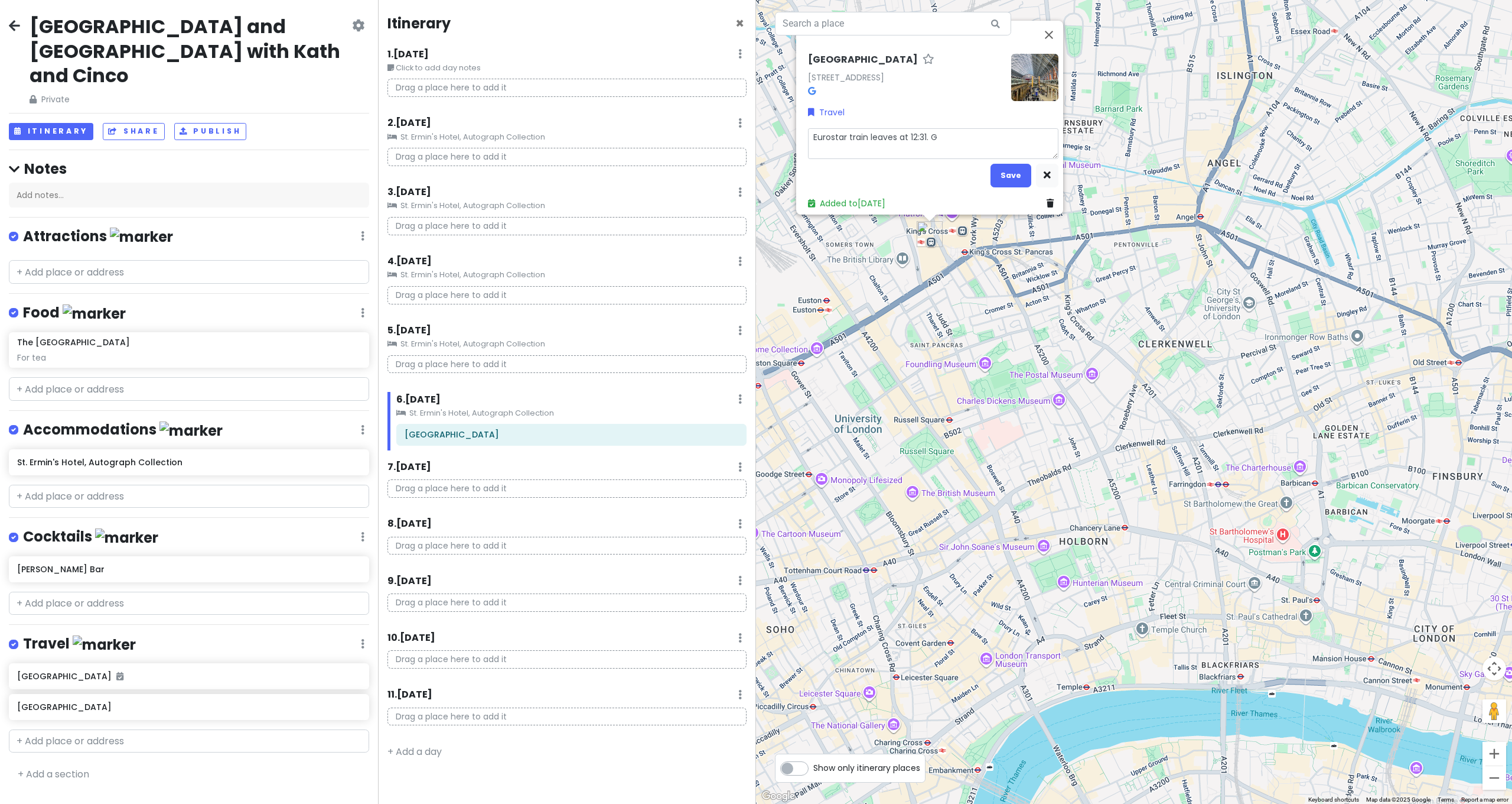
type textarea "Eurostar train leaves at 12:31. Ge"
type textarea "x"
type textarea "Eurostar train leaves at 12:31. Get"
type textarea "x"
type textarea "Eurostar train leaves at 12:31. Get"
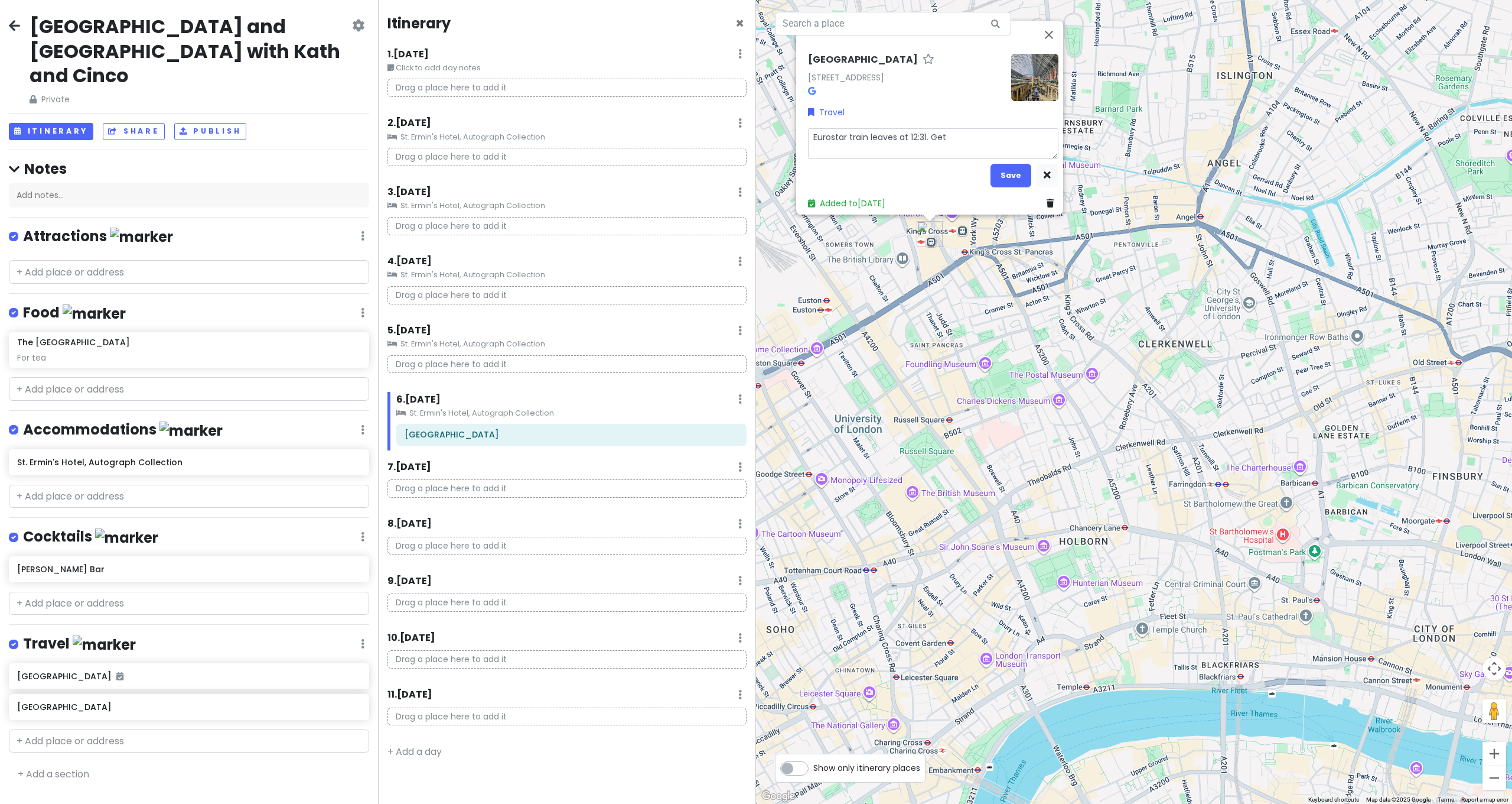
type textarea "x"
type textarea "Eurostar train leaves at 12:31. Get t"
type textarea "x"
type textarea "Eurostar train leaves at 12:31. Get to"
type textarea "x"
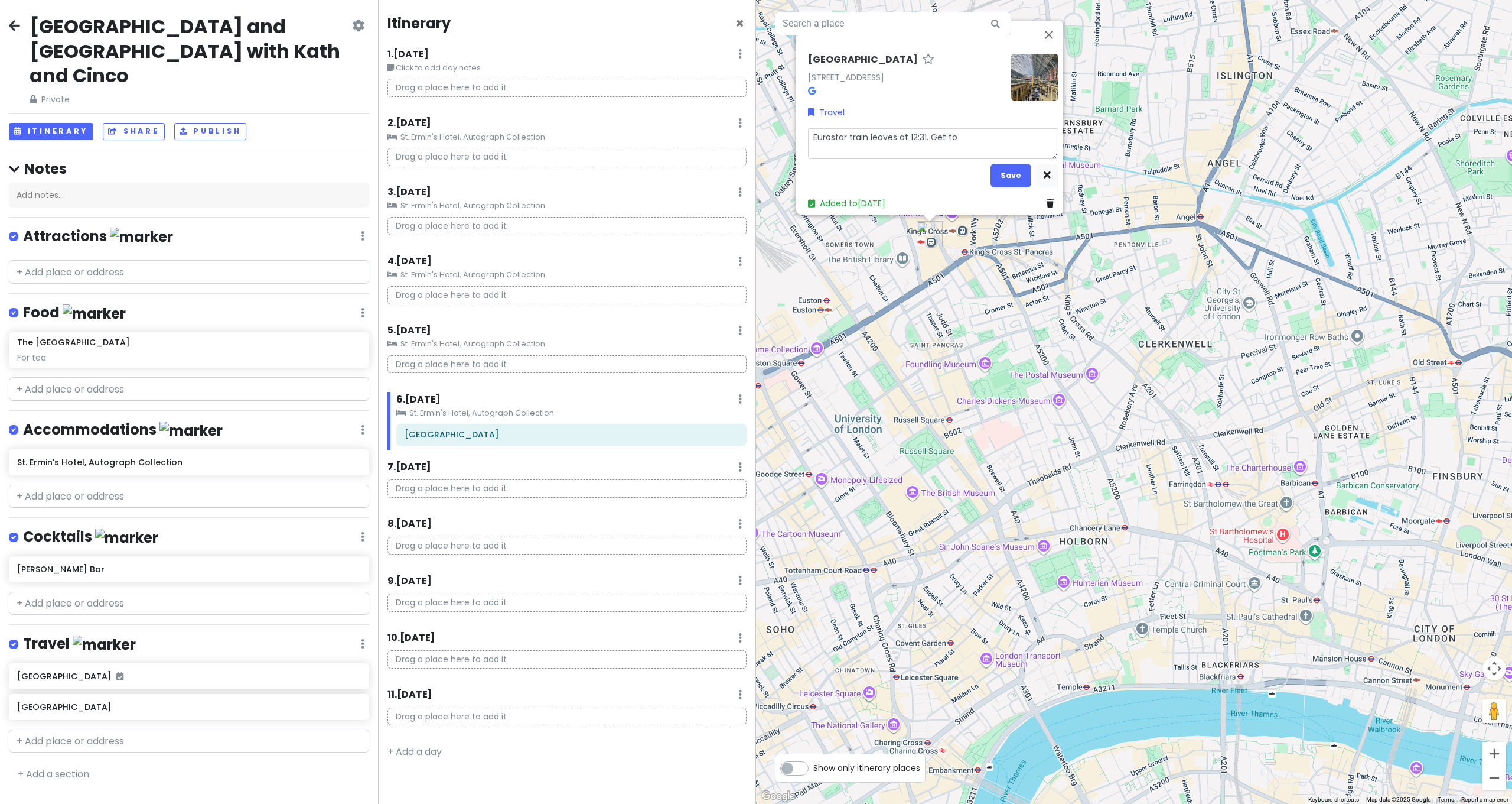
type textarea "Eurostar train leaves at 12:31. Get to"
type textarea "x"
type textarea "Eurostar train leaves at 12:31. Get to t"
type textarea "x"
type textarea "Eurostar train leaves at 12:31. Get to tr"
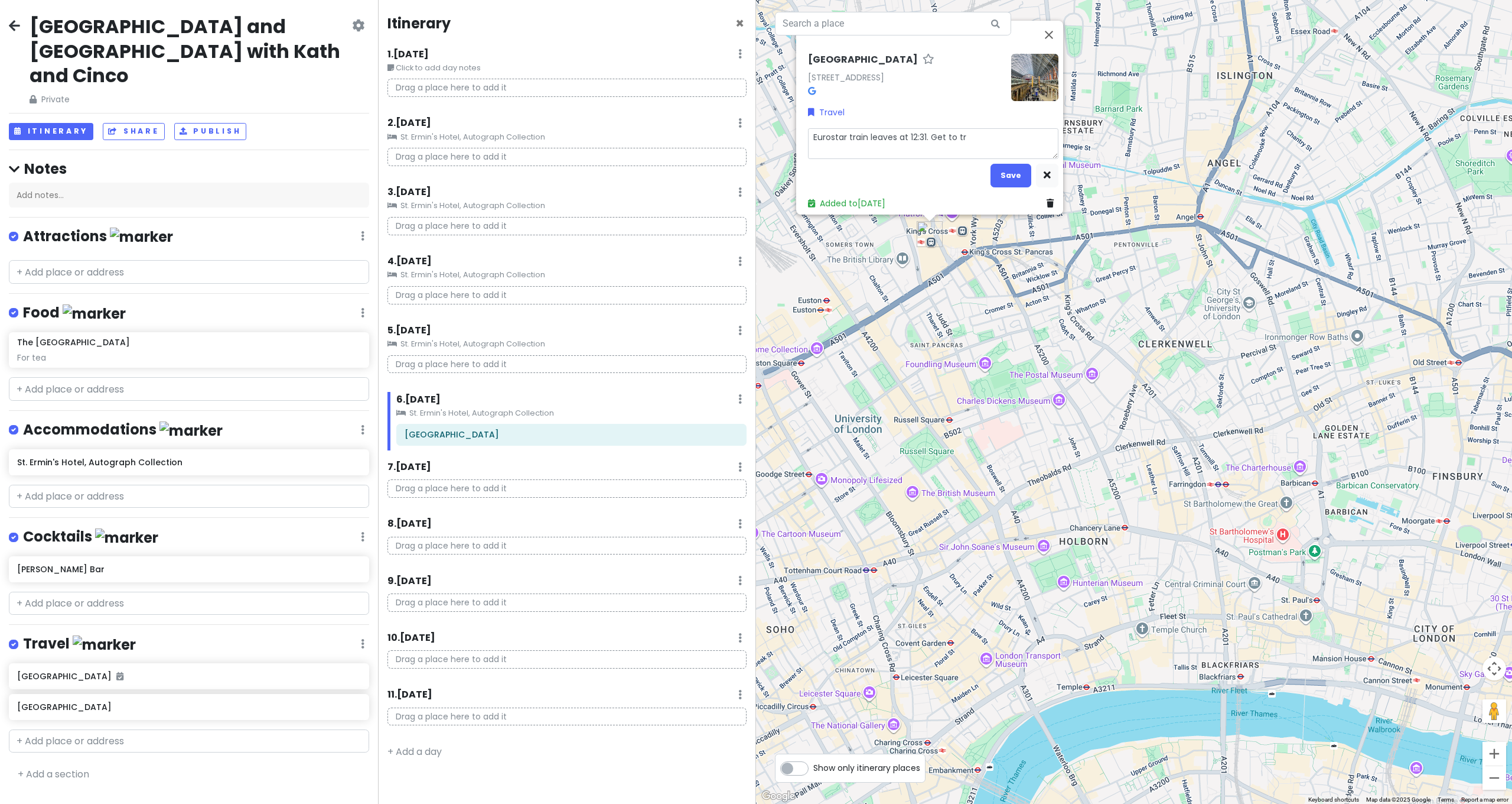
type textarea "x"
type textarea "Eurostar train leaves at 12:31. Get to tra"
type textarea "x"
type textarea "Eurostar train leaves at 12:31. Get to trai"
type textarea "x"
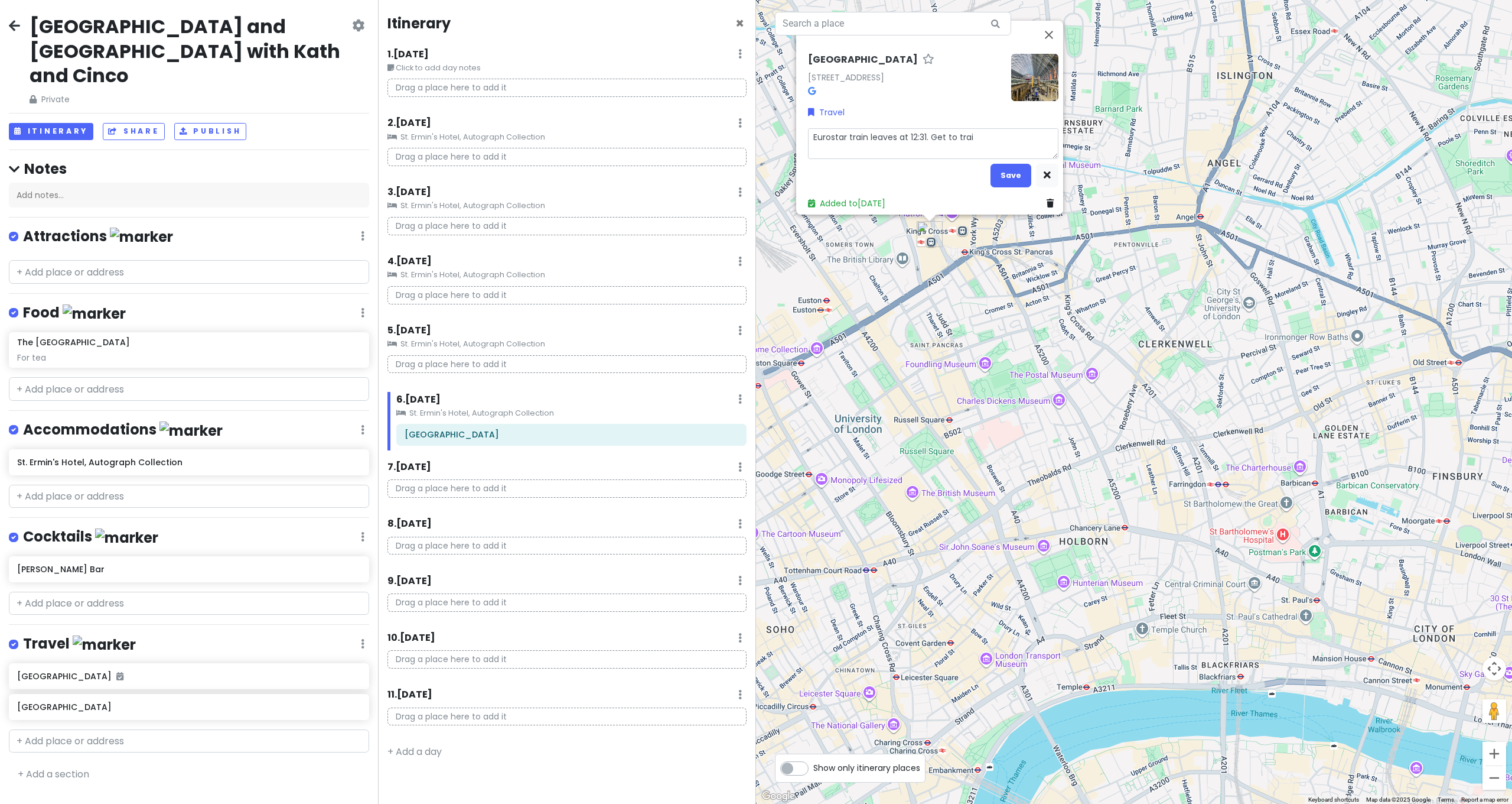
type textarea "Eurostar train leaves at 12:31. Get to train"
type textarea "x"
type textarea "Eurostar train leaves at 12:31. Get to train"
type textarea "x"
type textarea "Eurostar train leaves at 12:31. Get to train s"
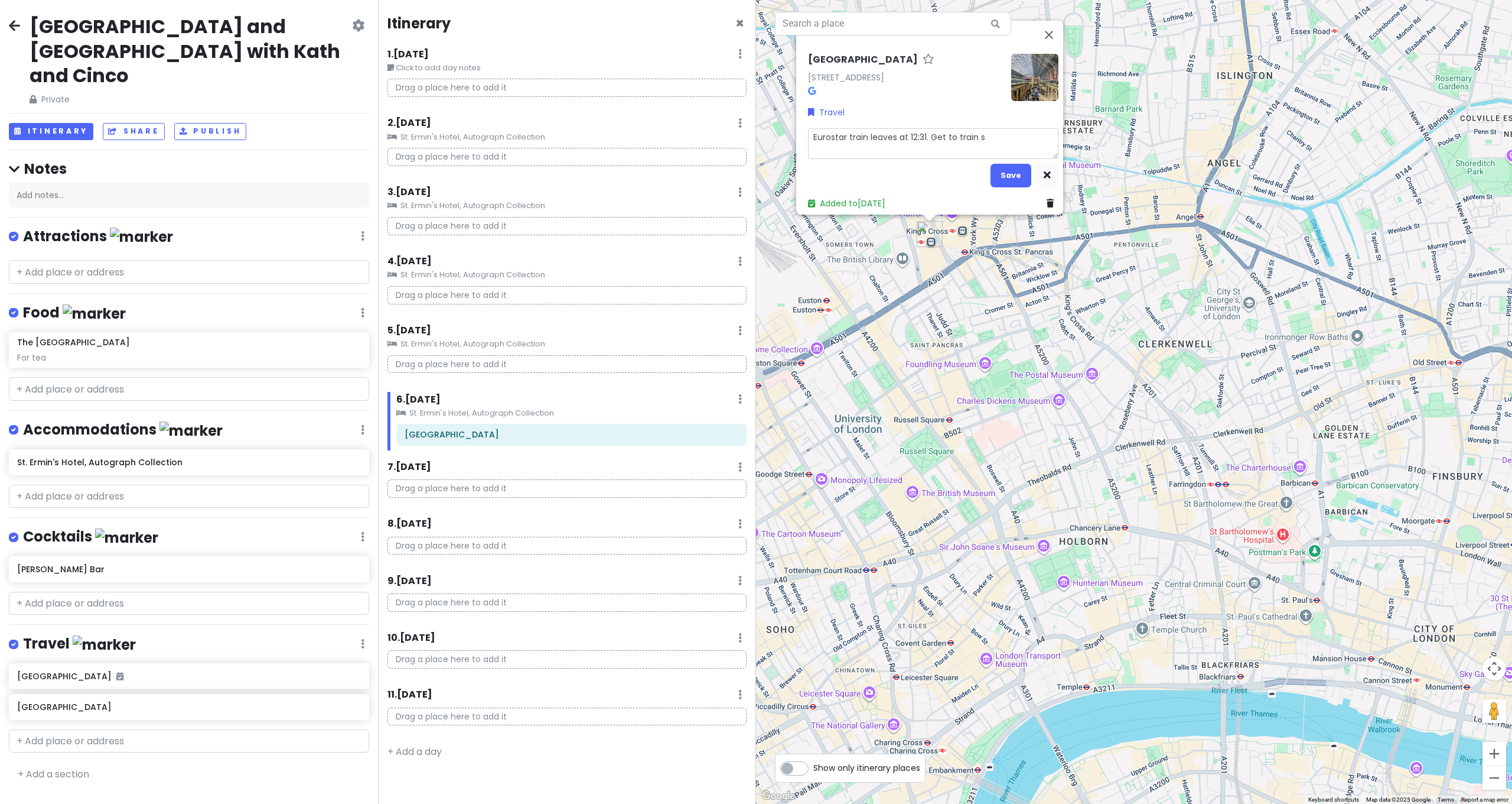
type textarea "x"
type textarea "Eurostar train leaves at 12:31. Get to train st"
type textarea "x"
type textarea "Eurostar train leaves at 12:31. Get to train sta"
type textarea "x"
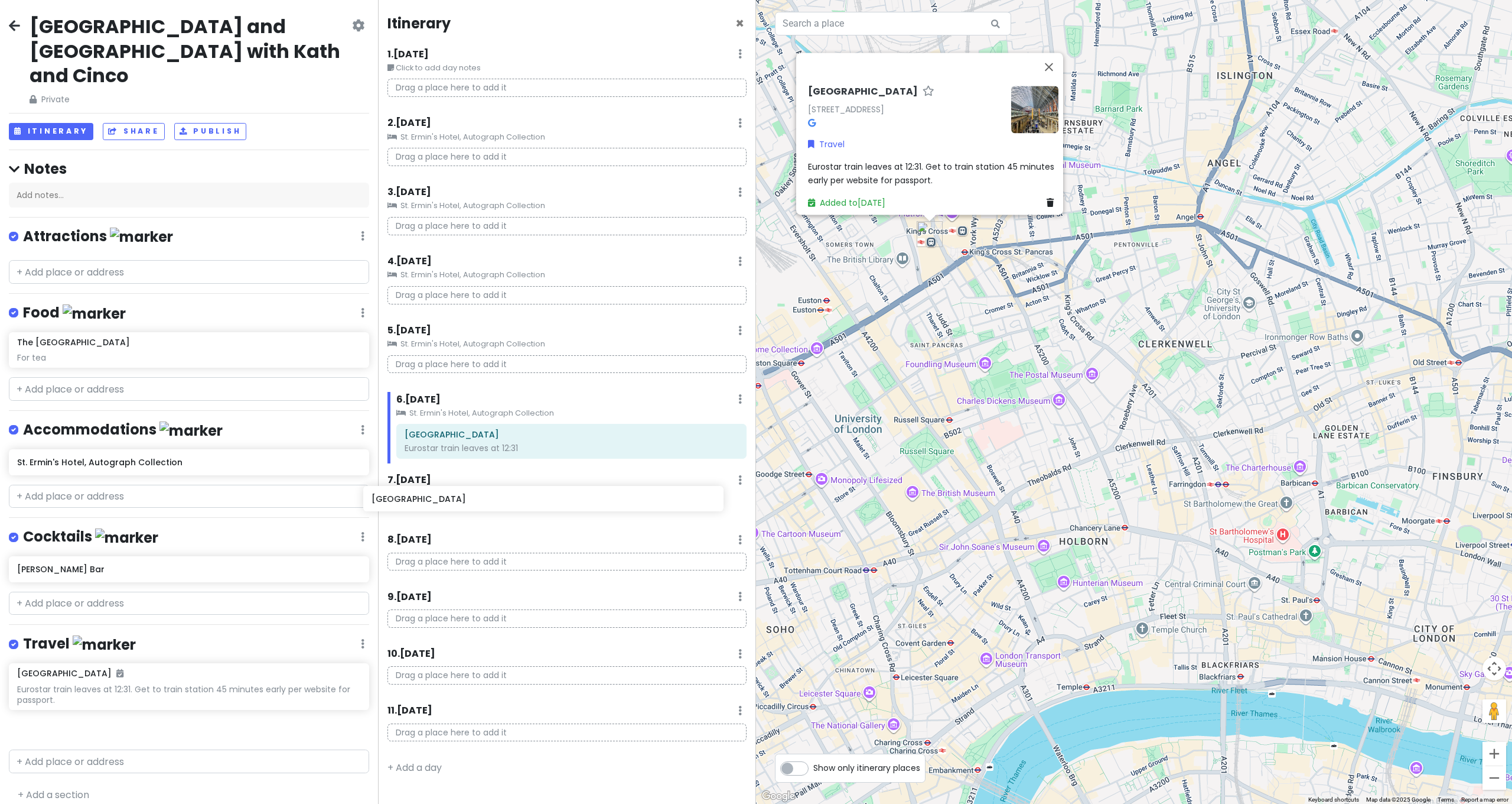
drag, startPoint x: 122, startPoint y: 695, endPoint x: 477, endPoint y: 498, distance: 406.0
click at [477, 498] on div "[GEOGRAPHIC_DATA] and [GEOGRAPHIC_DATA] with [PERSON_NAME] and Cinco Private Ch…" at bounding box center [756, 402] width 1512 height 804
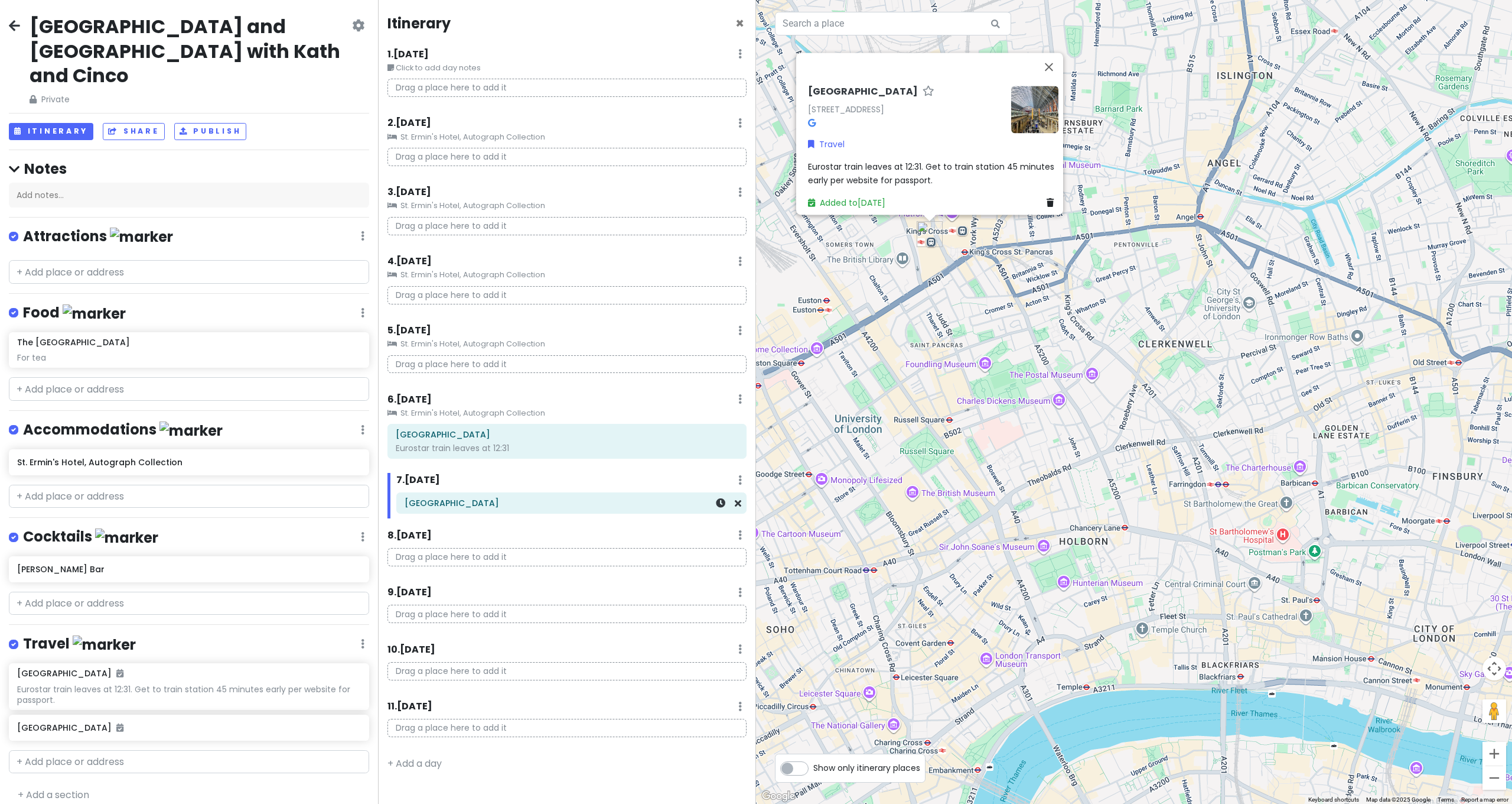
click at [526, 497] on h6 "[GEOGRAPHIC_DATA]" at bounding box center [572, 503] width 334 height 11
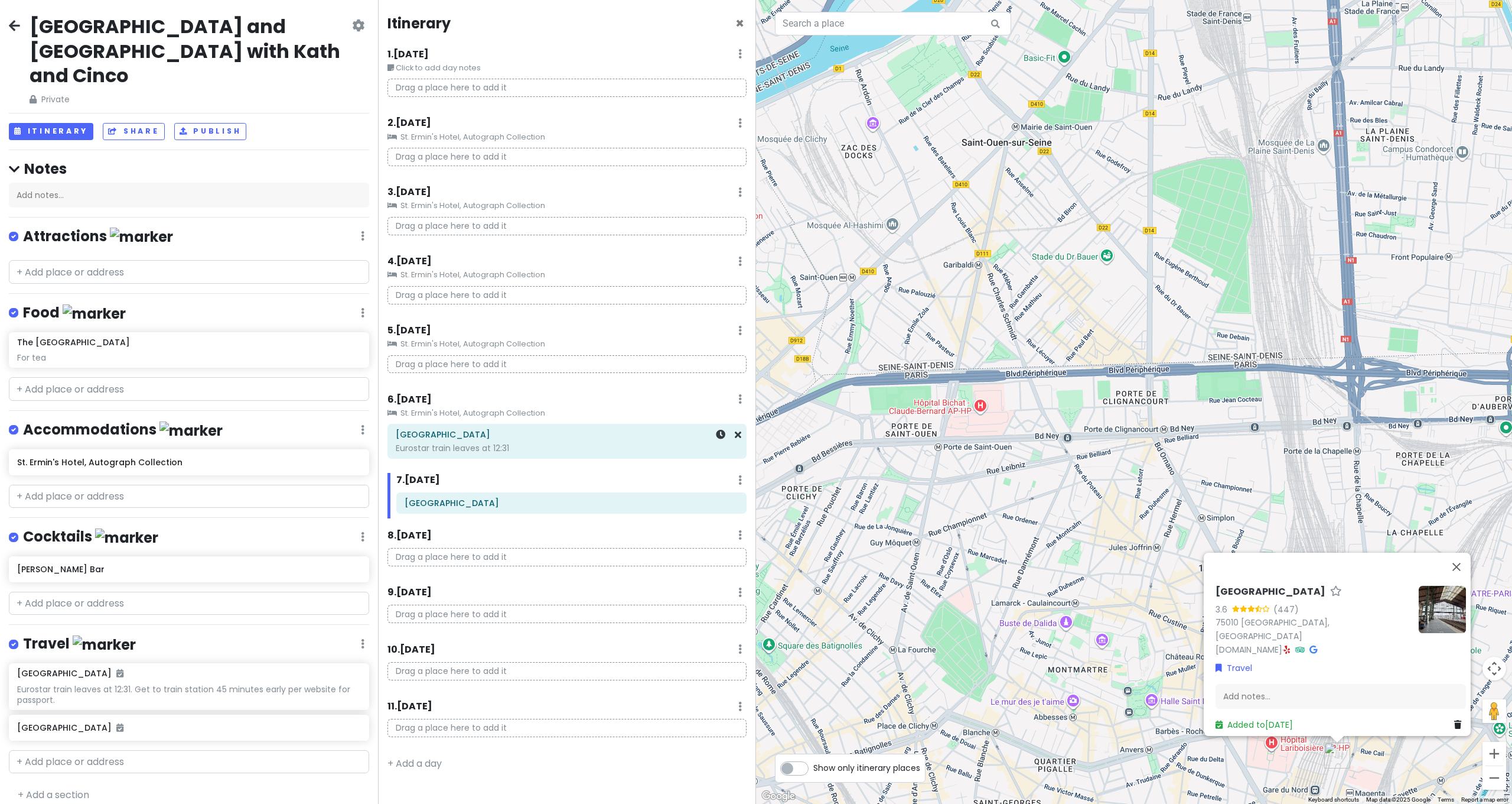
click at [668, 434] on h6 "[GEOGRAPHIC_DATA]" at bounding box center [566, 434] width 342 height 11
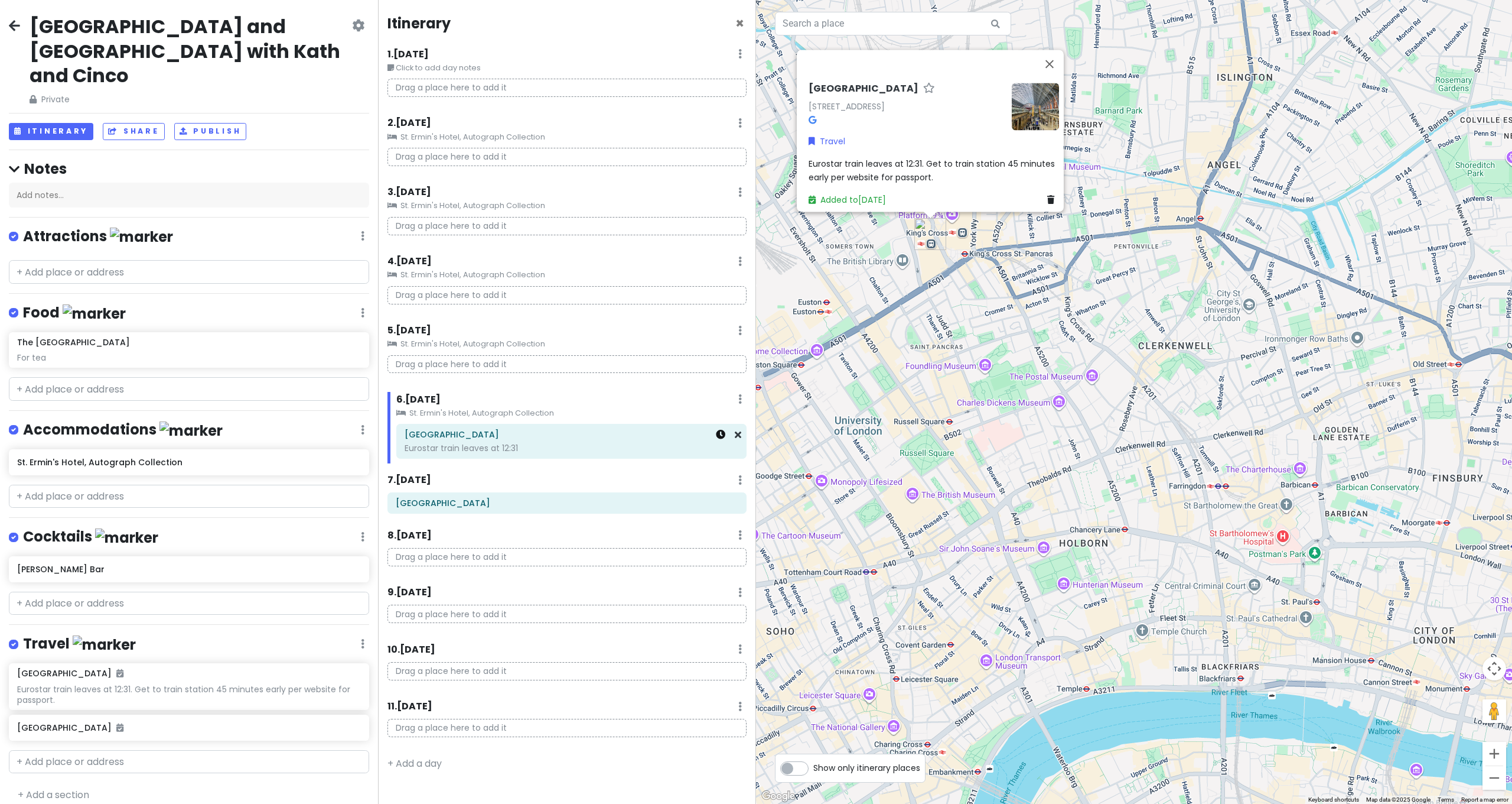
click at [719, 432] on icon at bounding box center [720, 434] width 9 height 9
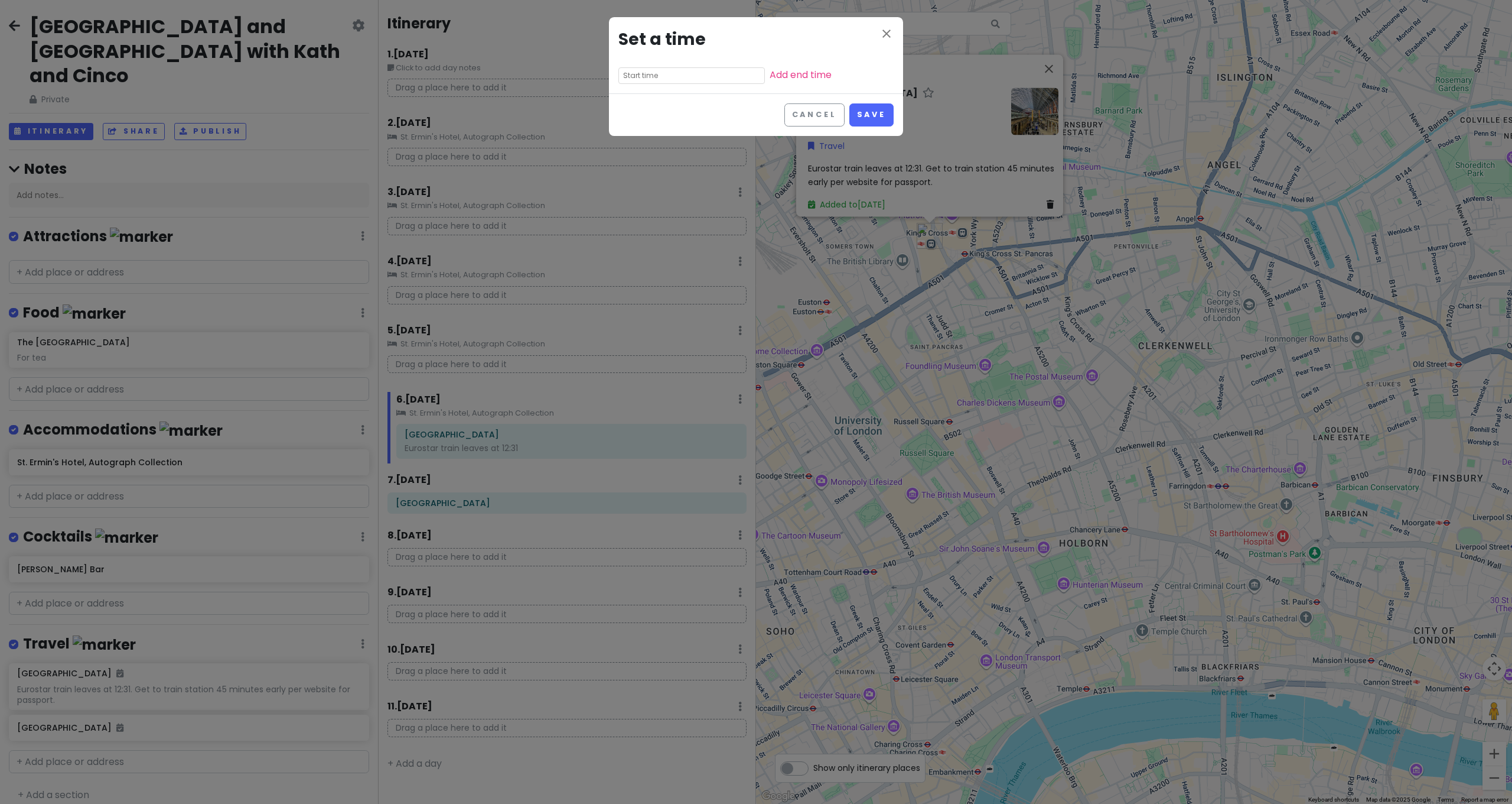
click at [693, 74] on input "text" at bounding box center [692, 75] width 146 height 17
click at [0, 0] on div at bounding box center [0, 0] width 0 height 0
click at [700, 74] on input "text" at bounding box center [692, 75] width 146 height 17
click at [638, 162] on li "11" at bounding box center [635, 163] width 33 height 14
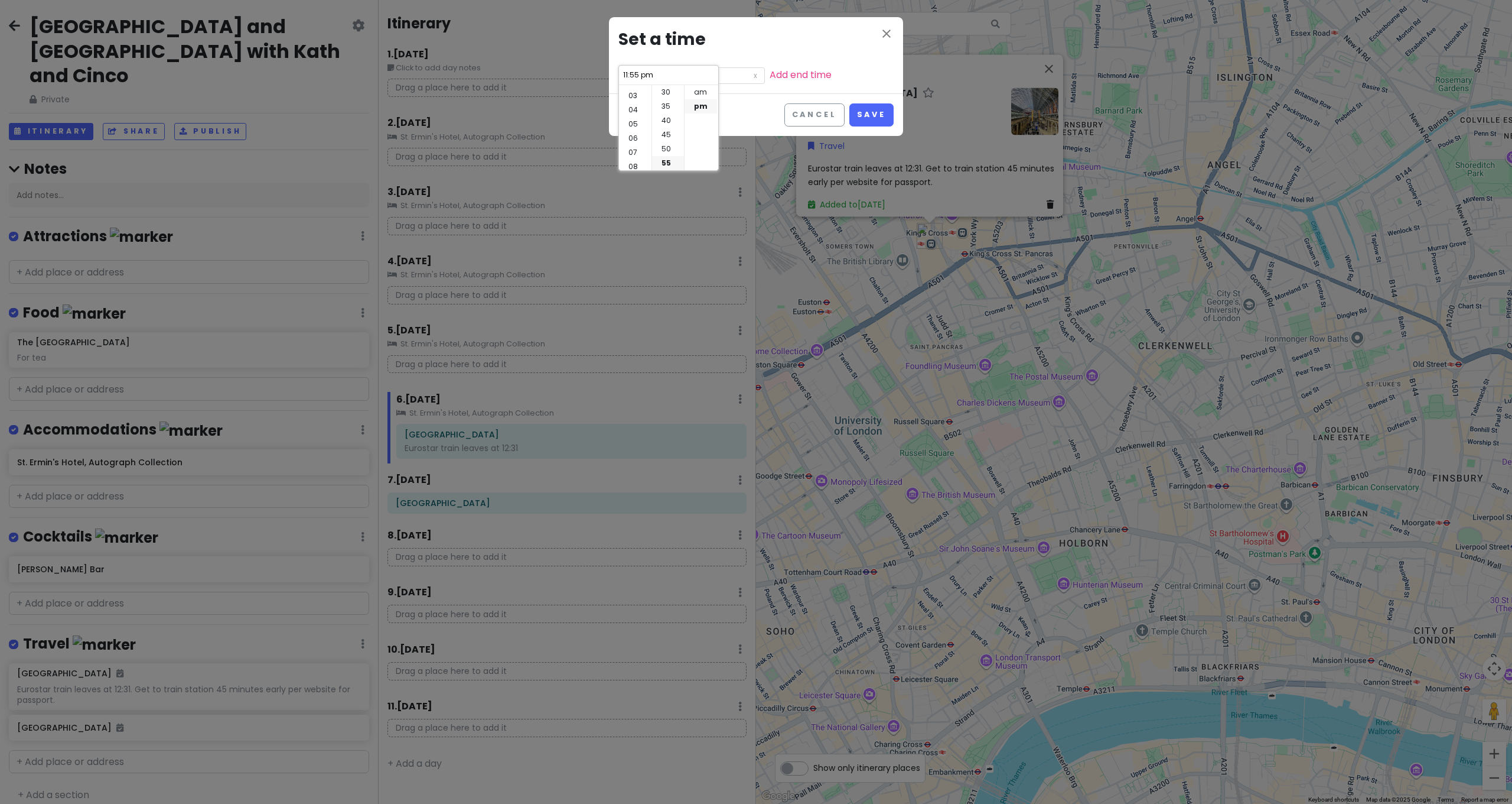
scroll to position [0, 0]
click at [0, 0] on div at bounding box center [0, 0] width 0 height 0
click at [695, 84] on div "close Set a time 11:55 pm Add end time" at bounding box center [756, 55] width 294 height 76
click at [693, 80] on input "11:55 pm" at bounding box center [692, 75] width 146 height 17
click at [0, 0] on div at bounding box center [0, 0] width 0 height 0
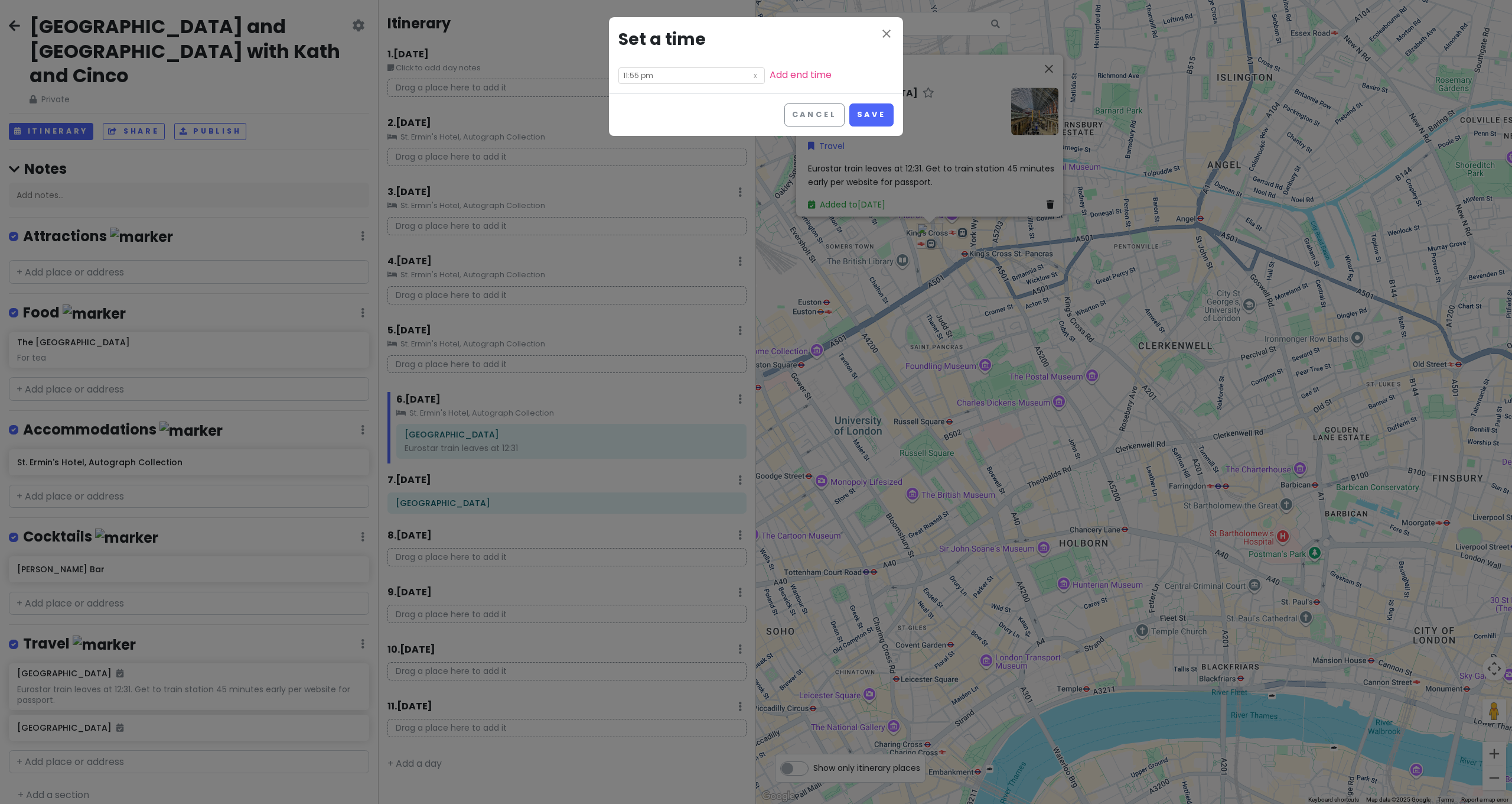
click at [642, 76] on input "11:55 pm" at bounding box center [692, 75] width 146 height 17
click at [625, 76] on input "11:55 pm" at bounding box center [669, 75] width 92 height 12
click at [637, 101] on li "02" at bounding box center [635, 101] width 33 height 14
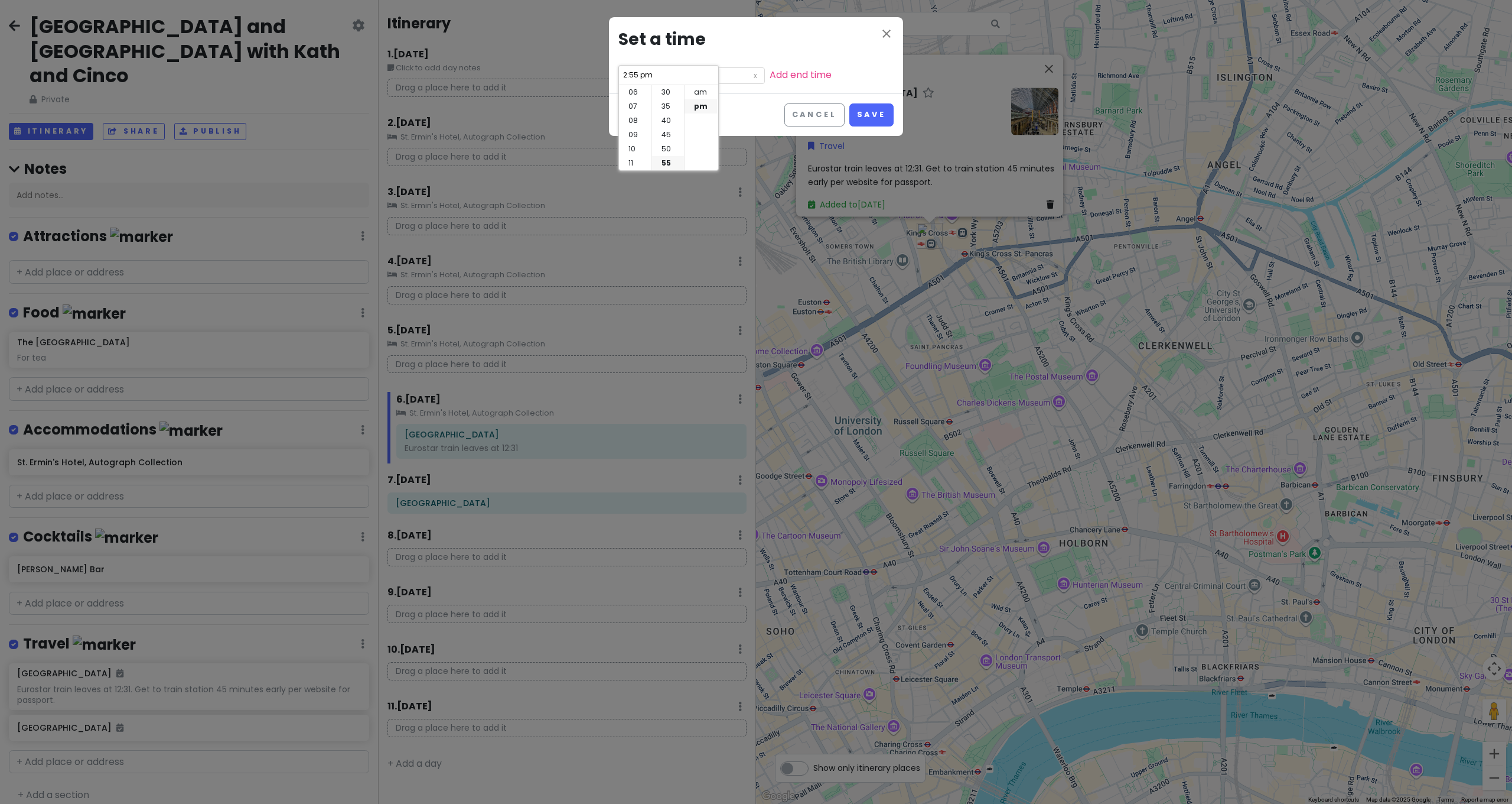
scroll to position [0, 0]
click at [0, 0] on div at bounding box center [0, 0] width 0 height 0
click at [649, 78] on input "2:55 pm" at bounding box center [692, 75] width 146 height 17
drag, startPoint x: 649, startPoint y: 78, endPoint x: 548, endPoint y: 81, distance: 101.0
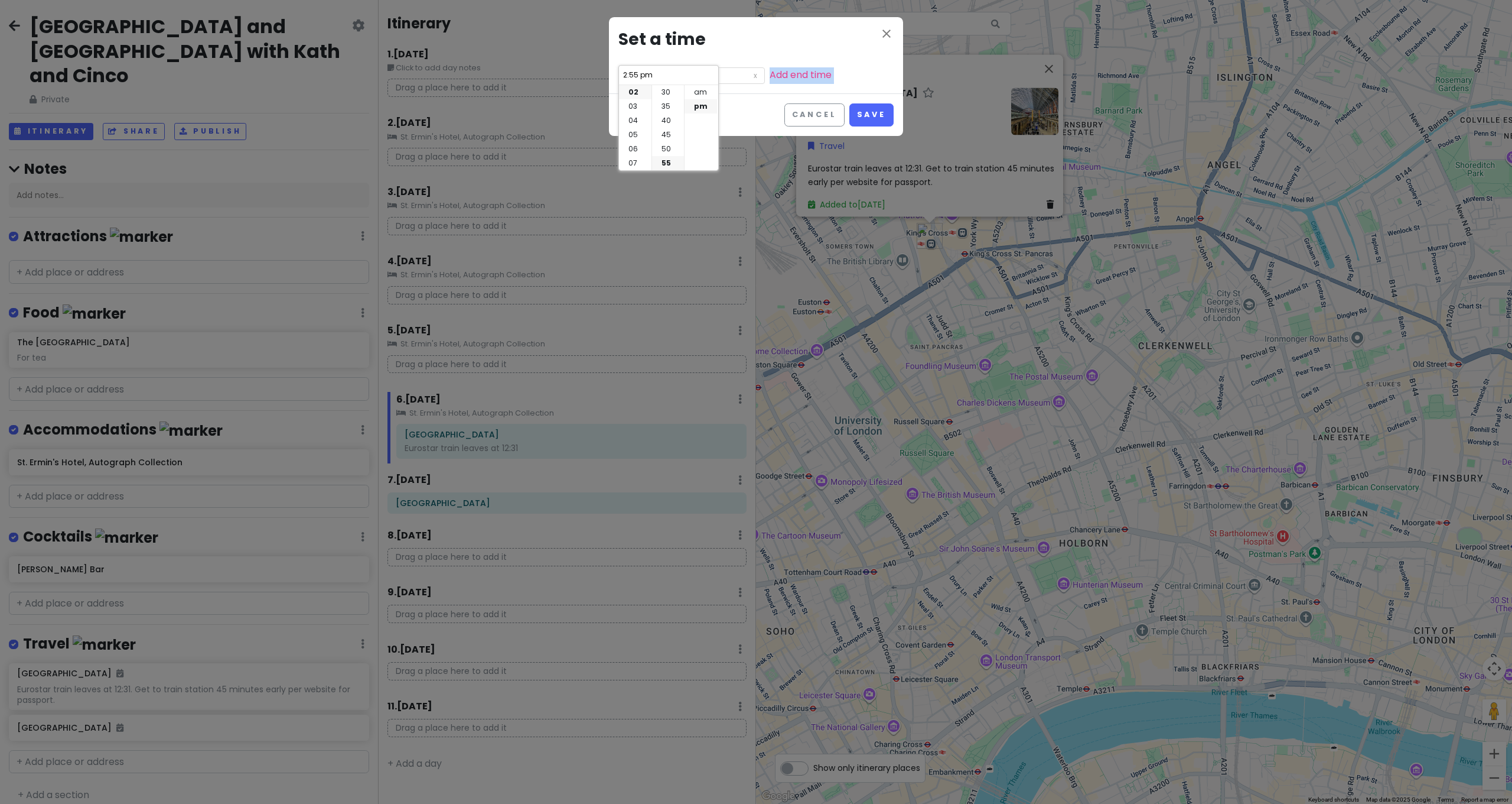
click at [548, 81] on body "[GEOGRAPHIC_DATA] and [GEOGRAPHIC_DATA] with [PERSON_NAME] and Cinco Private Ch…" at bounding box center [756, 402] width 1512 height 804
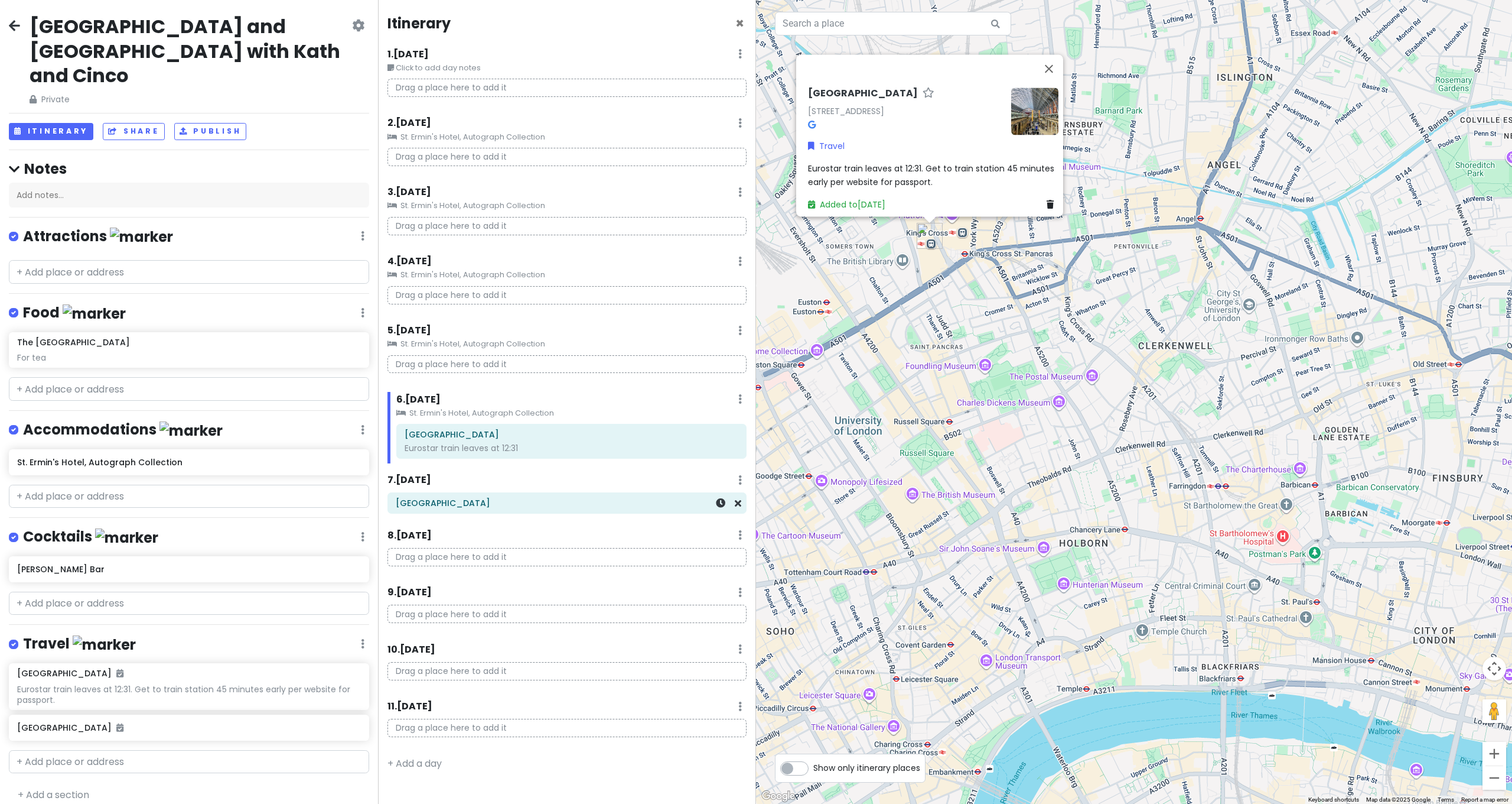
click at [536, 505] on div "[GEOGRAPHIC_DATA]" at bounding box center [566, 503] width 342 height 17
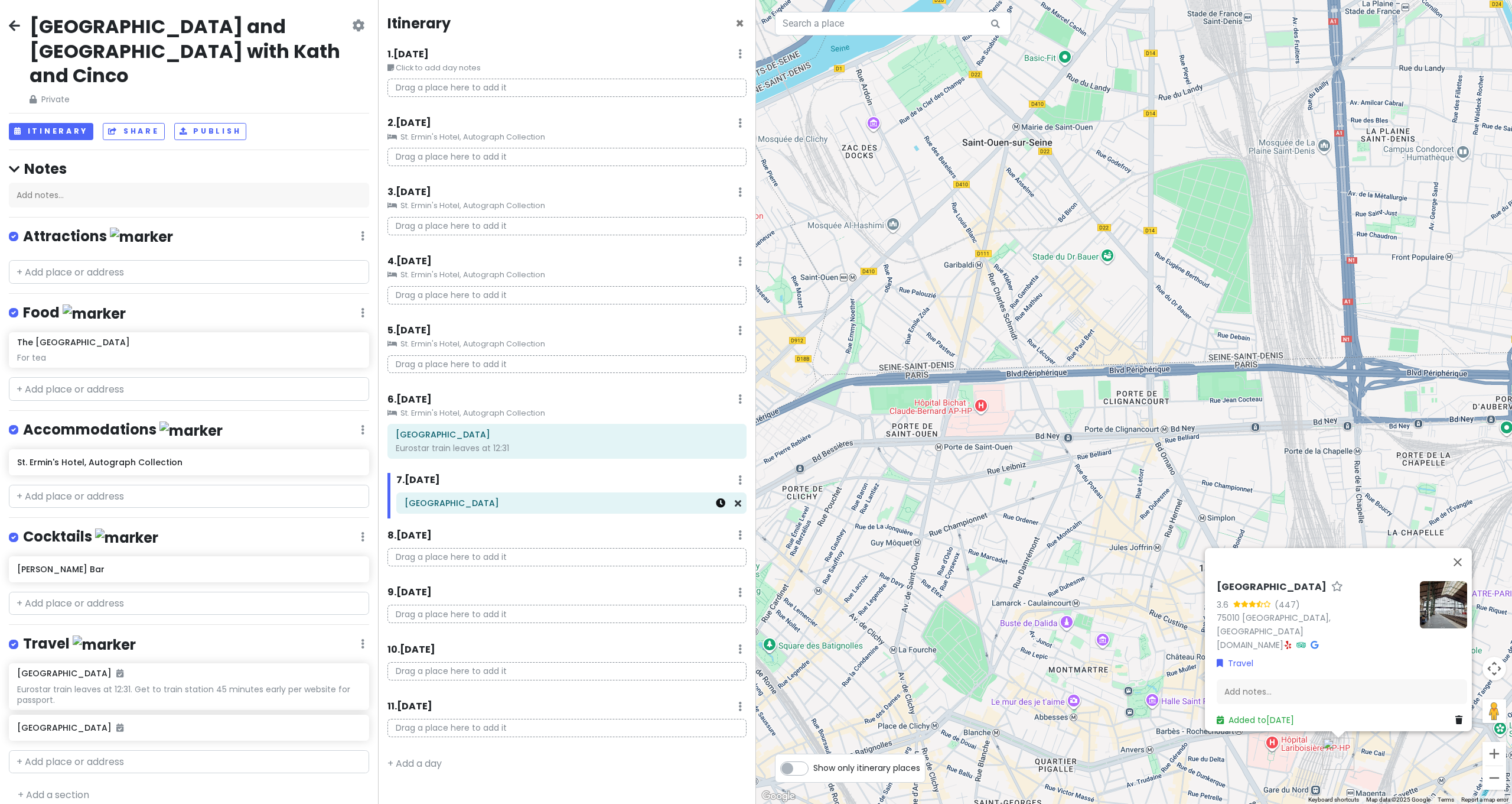
click at [722, 499] on icon at bounding box center [720, 503] width 9 height 9
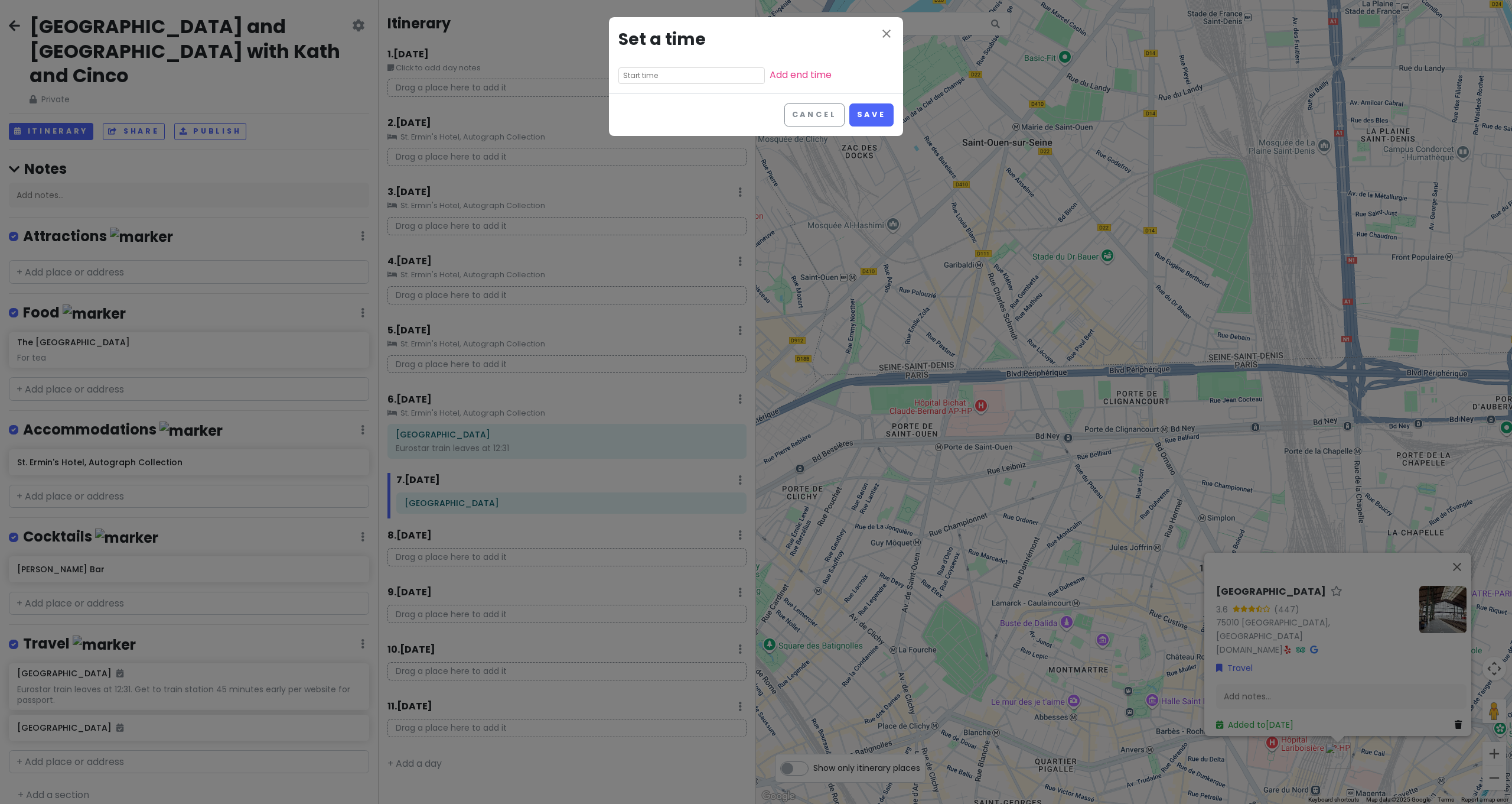
click at [691, 78] on input "text" at bounding box center [692, 75] width 146 height 17
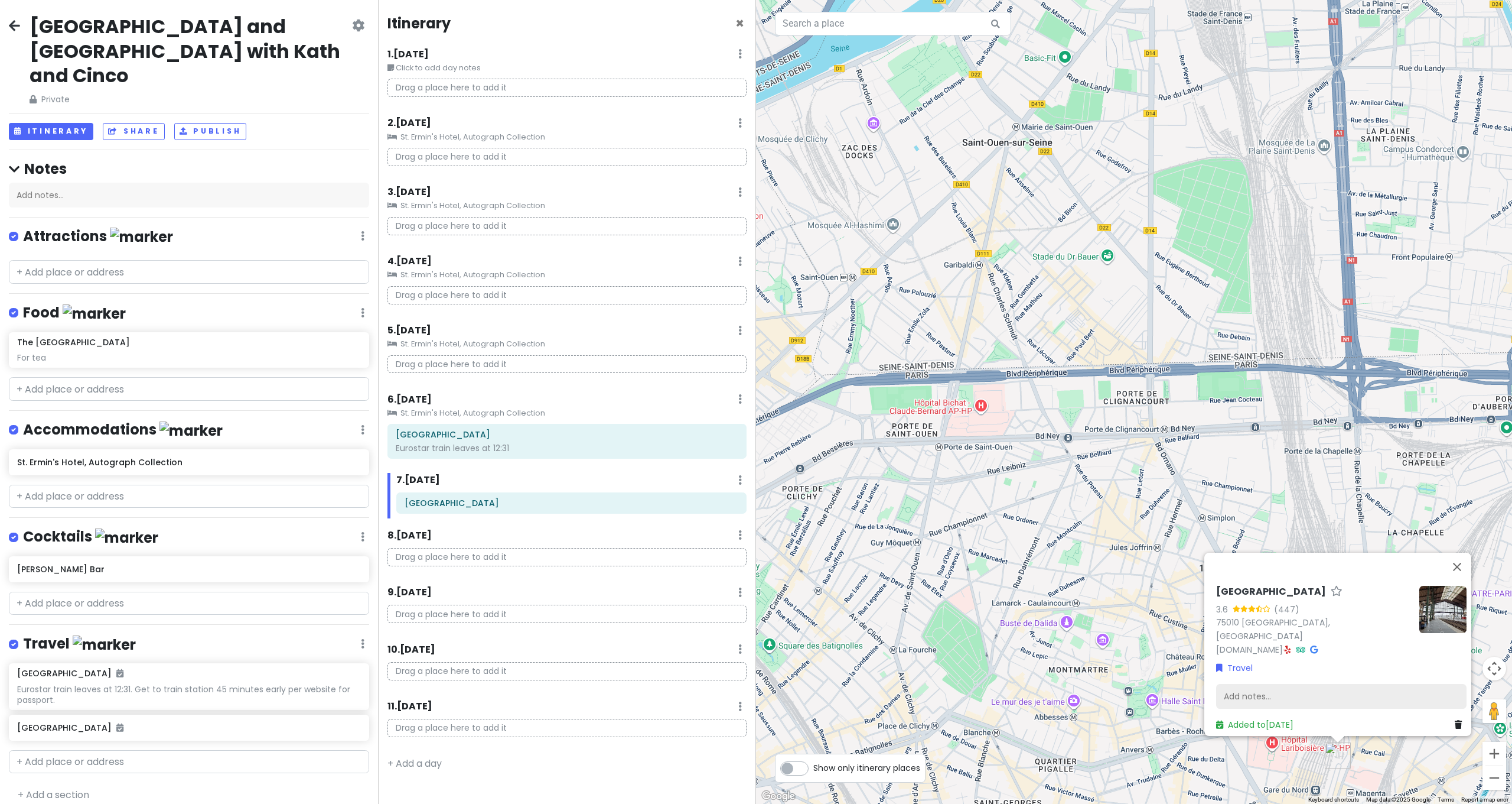
click at [1254, 684] on div "Add notes..." at bounding box center [1341, 696] width 251 height 25
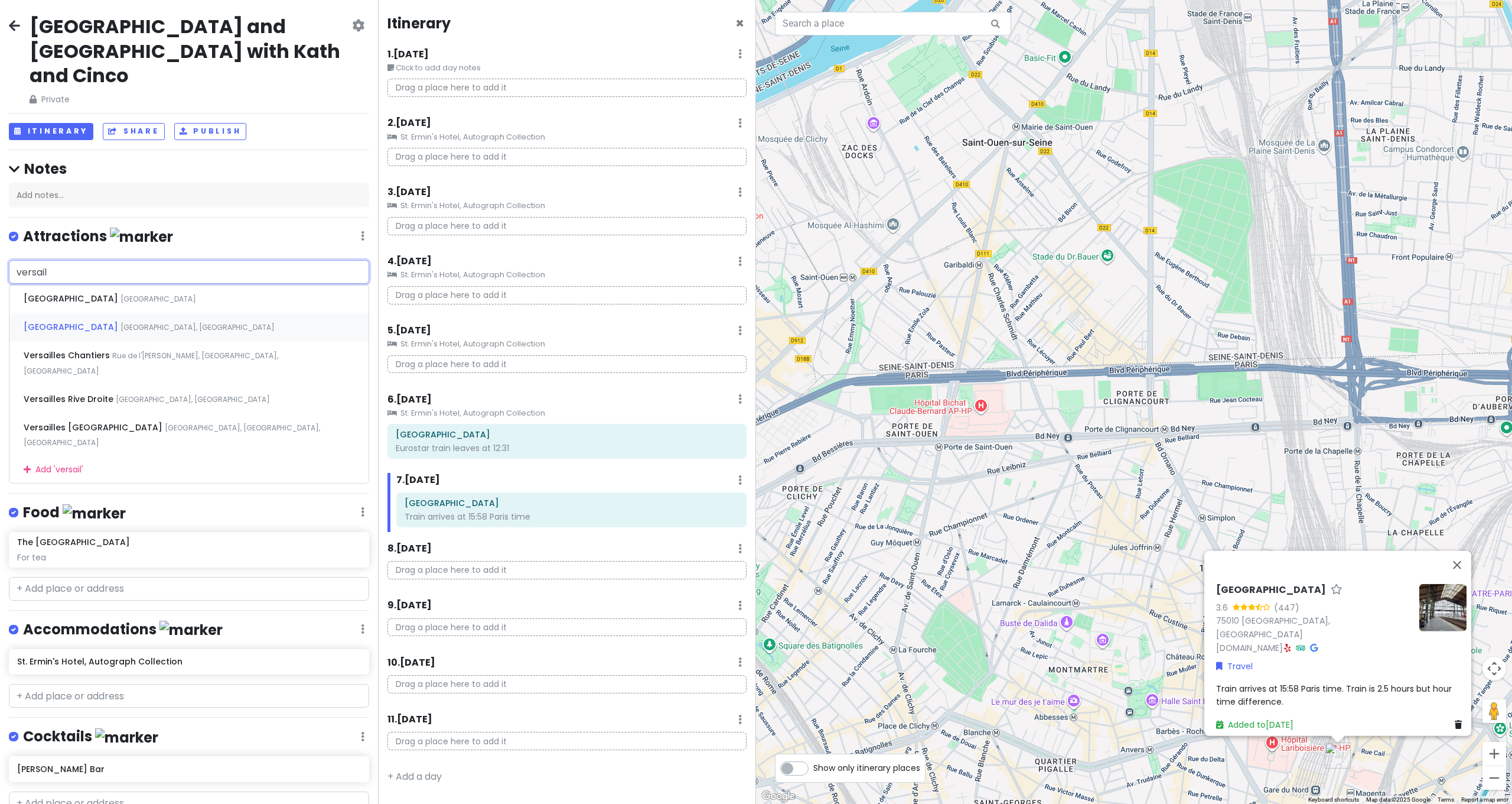
click at [77, 313] on div "[GEOGRAPHIC_DATA], [GEOGRAPHIC_DATA]" at bounding box center [189, 327] width 359 height 29
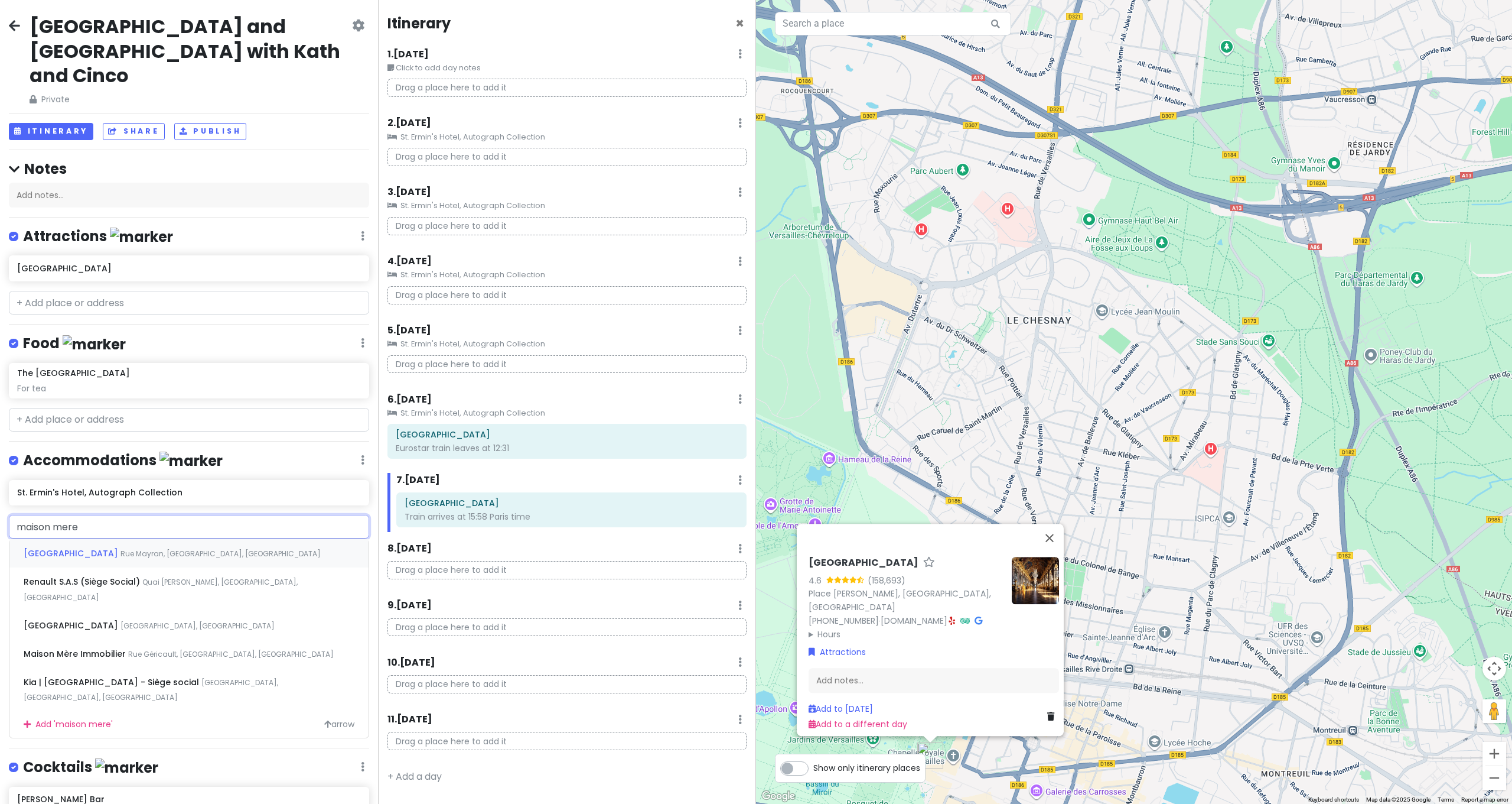
click at [98, 547] on span "[GEOGRAPHIC_DATA]" at bounding box center [72, 553] width 97 height 12
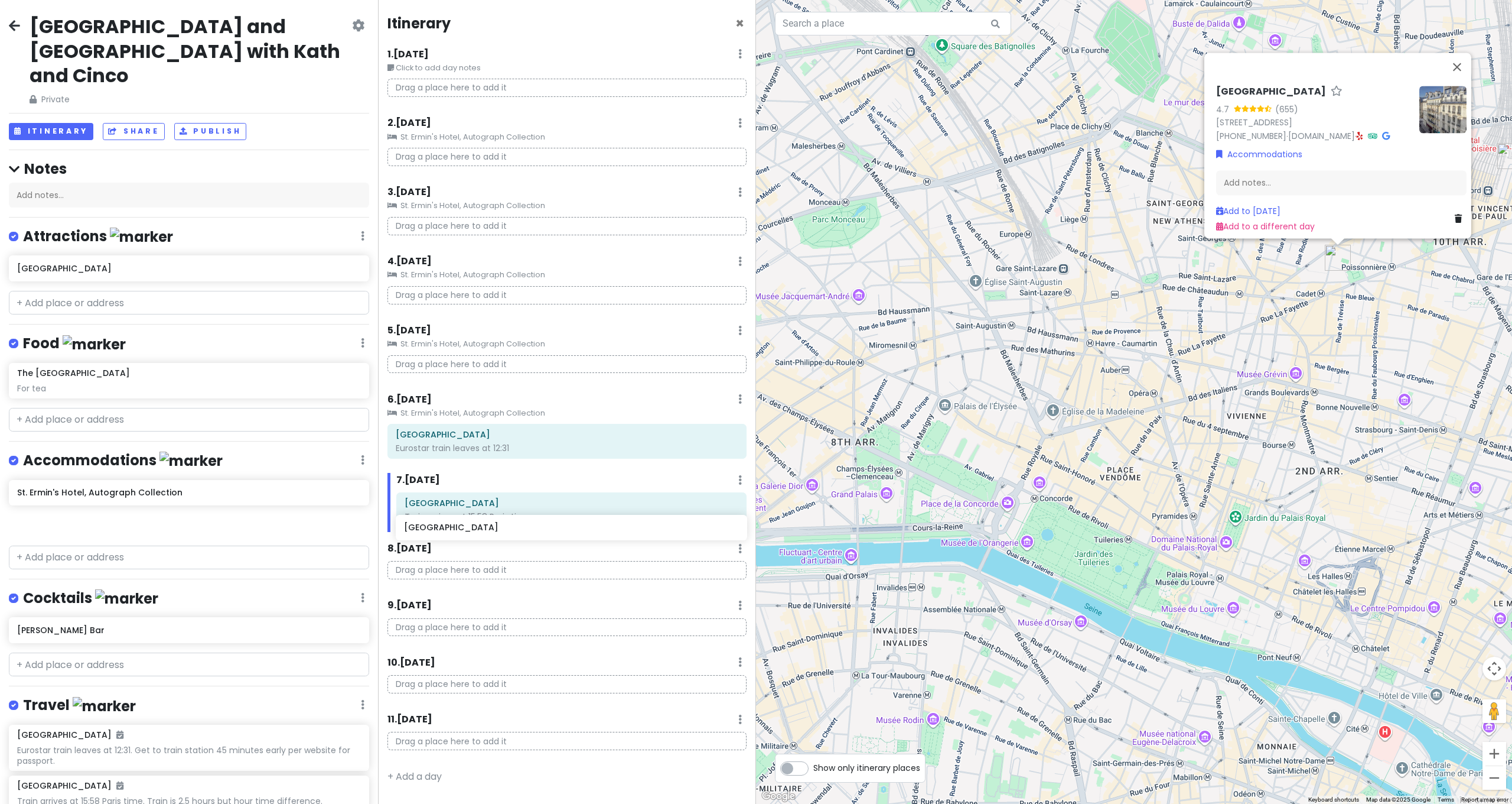
drag, startPoint x: 82, startPoint y: 491, endPoint x: 469, endPoint y: 525, distance: 388.5
click at [469, 525] on div "[GEOGRAPHIC_DATA] and [GEOGRAPHIC_DATA] with Kath and Cinco Private Change Date…" at bounding box center [756, 402] width 1512 height 804
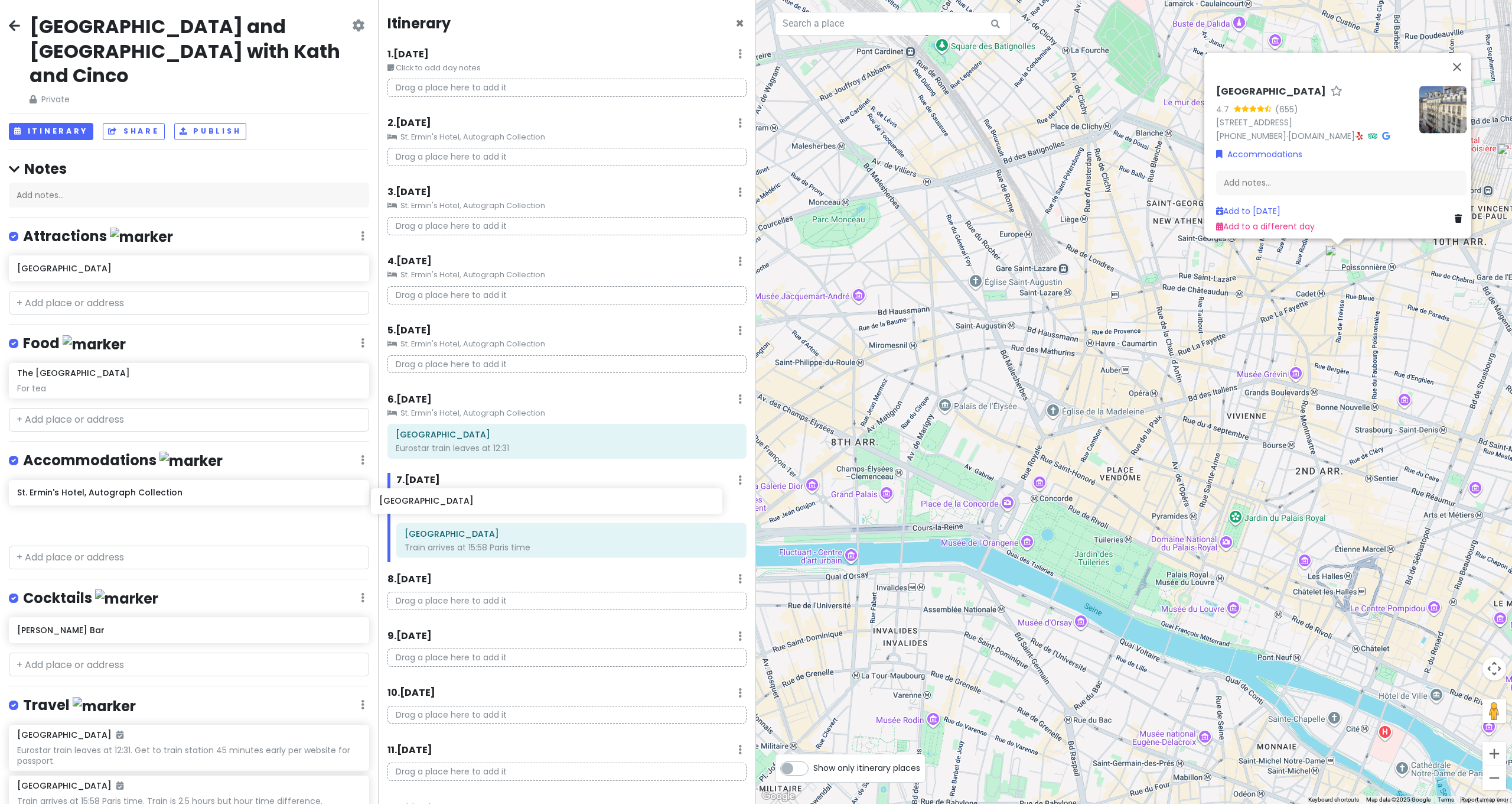
drag, startPoint x: 249, startPoint y: 495, endPoint x: 612, endPoint y: 502, distance: 363.1
click at [611, 502] on div "[GEOGRAPHIC_DATA] and [GEOGRAPHIC_DATA] with Kath and Cinco Private Change Date…" at bounding box center [756, 402] width 1512 height 804
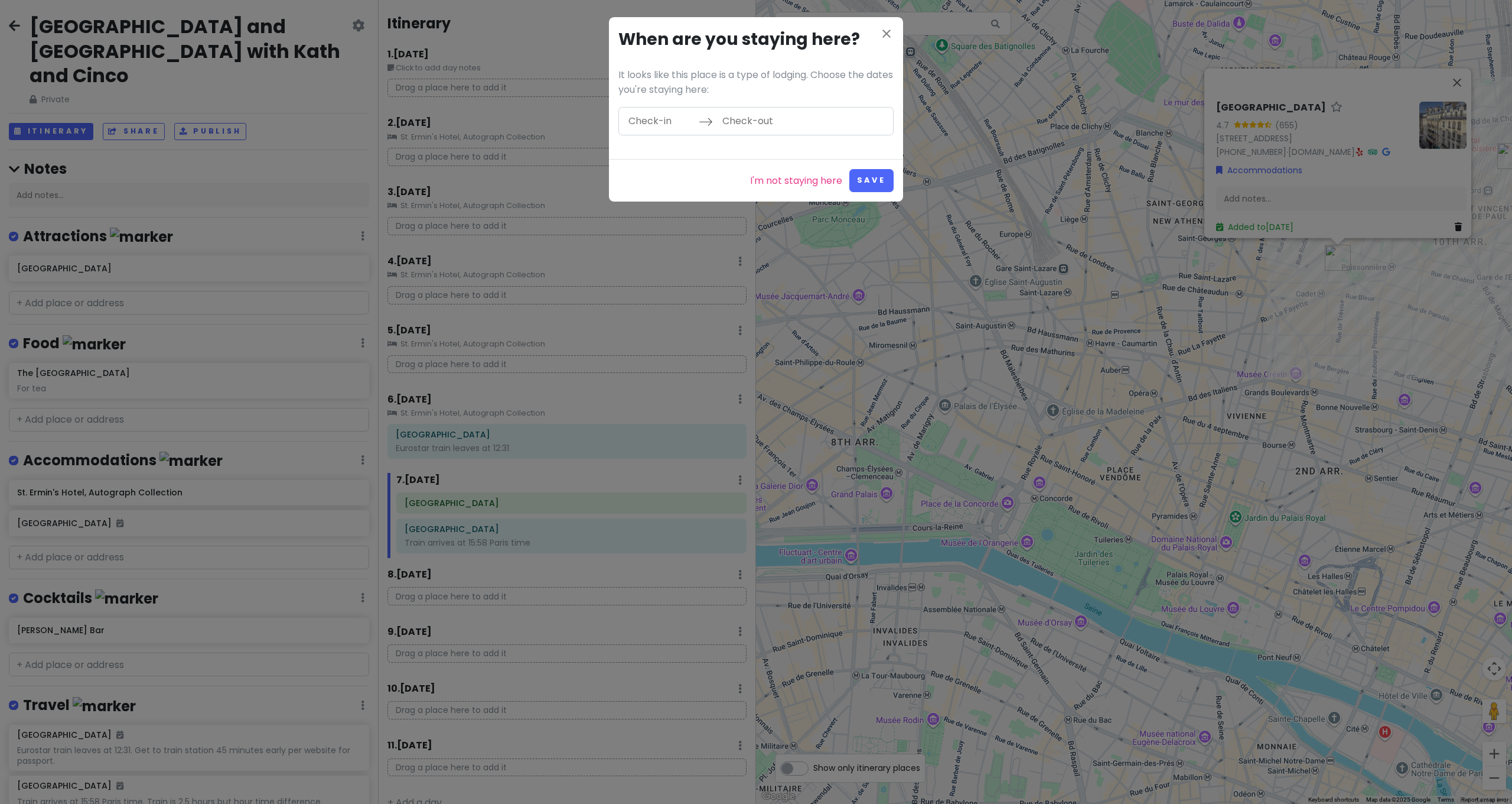
click at [685, 114] on input "Check-in" at bounding box center [661, 121] width 77 height 27
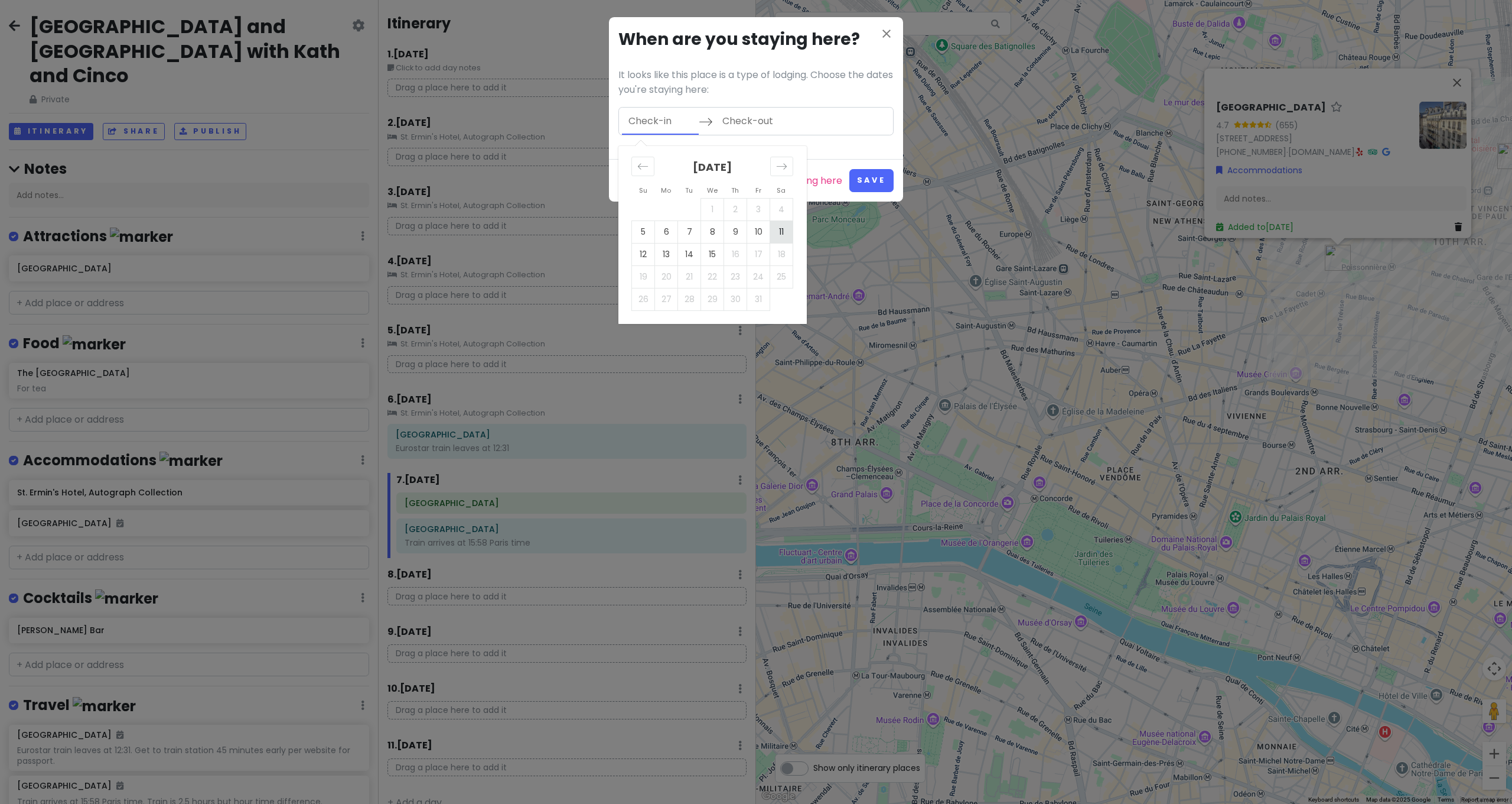
click at [778, 231] on td "11" at bounding box center [782, 231] width 23 height 23
drag, startPoint x: 711, startPoint y: 258, endPoint x: 738, endPoint y: 245, distance: 30.0
click at [711, 258] on td "15" at bounding box center [712, 254] width 23 height 23
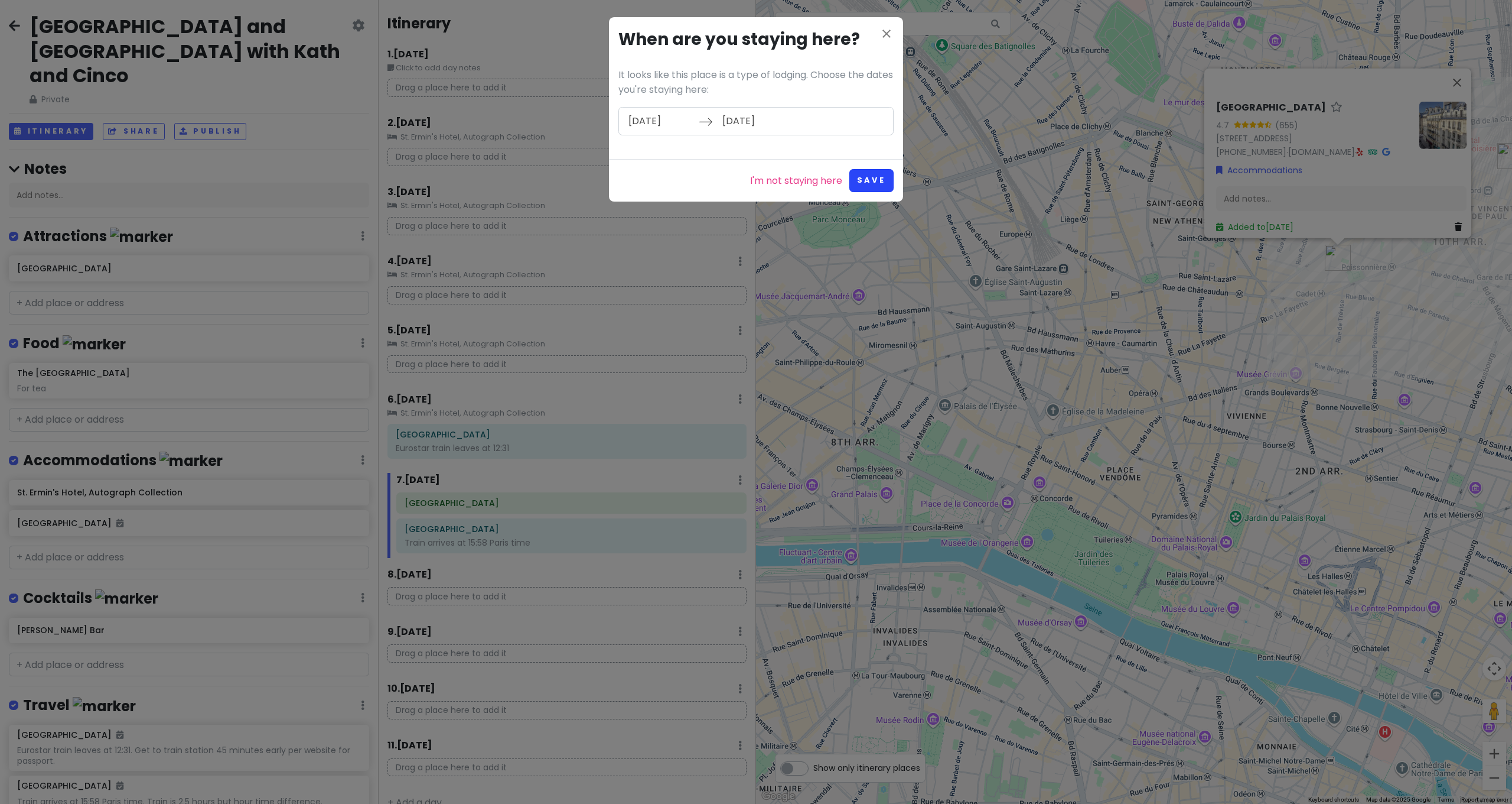
click at [881, 178] on button "Save" at bounding box center [871, 180] width 45 height 23
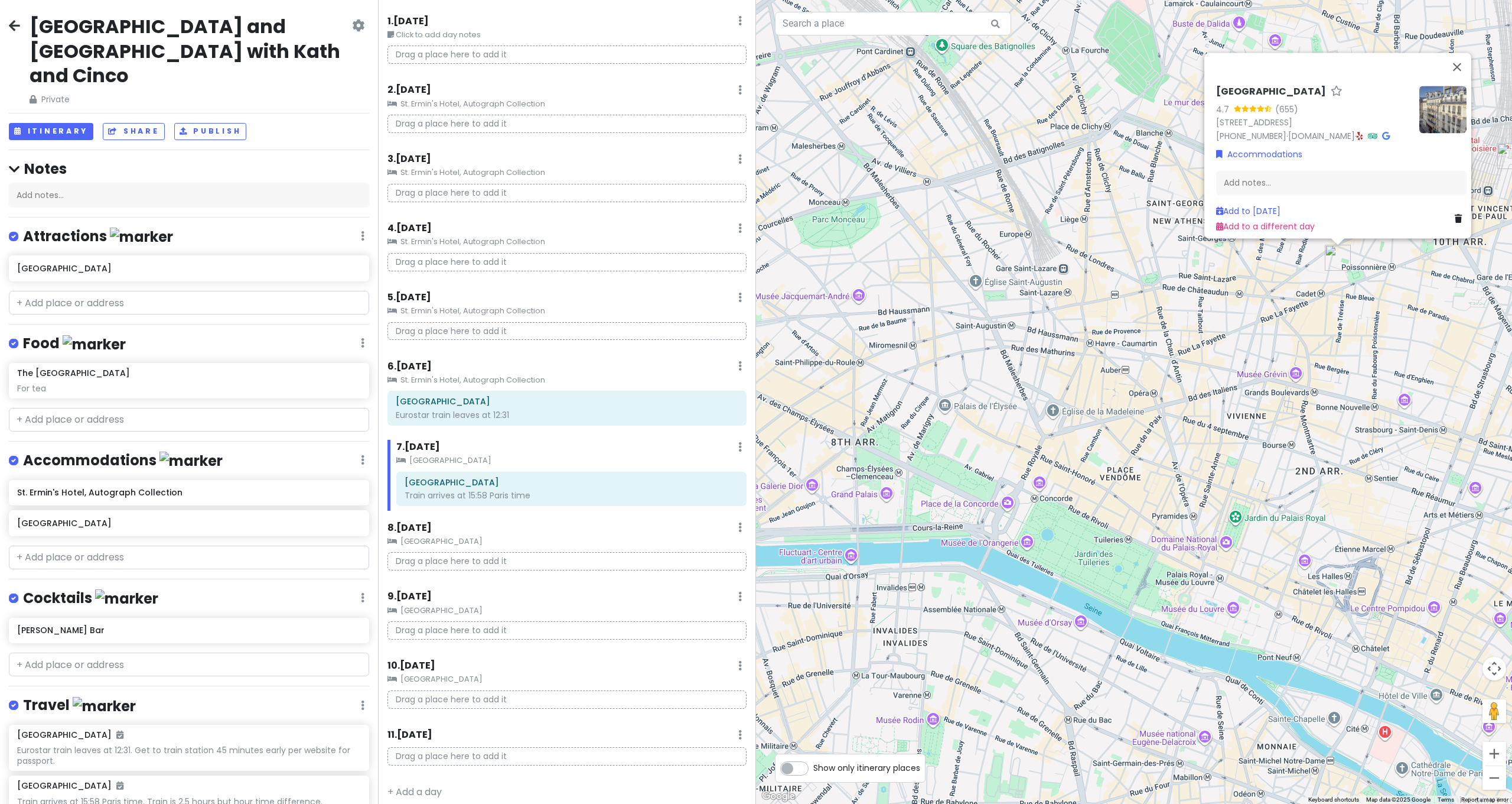
scroll to position [51, 0]
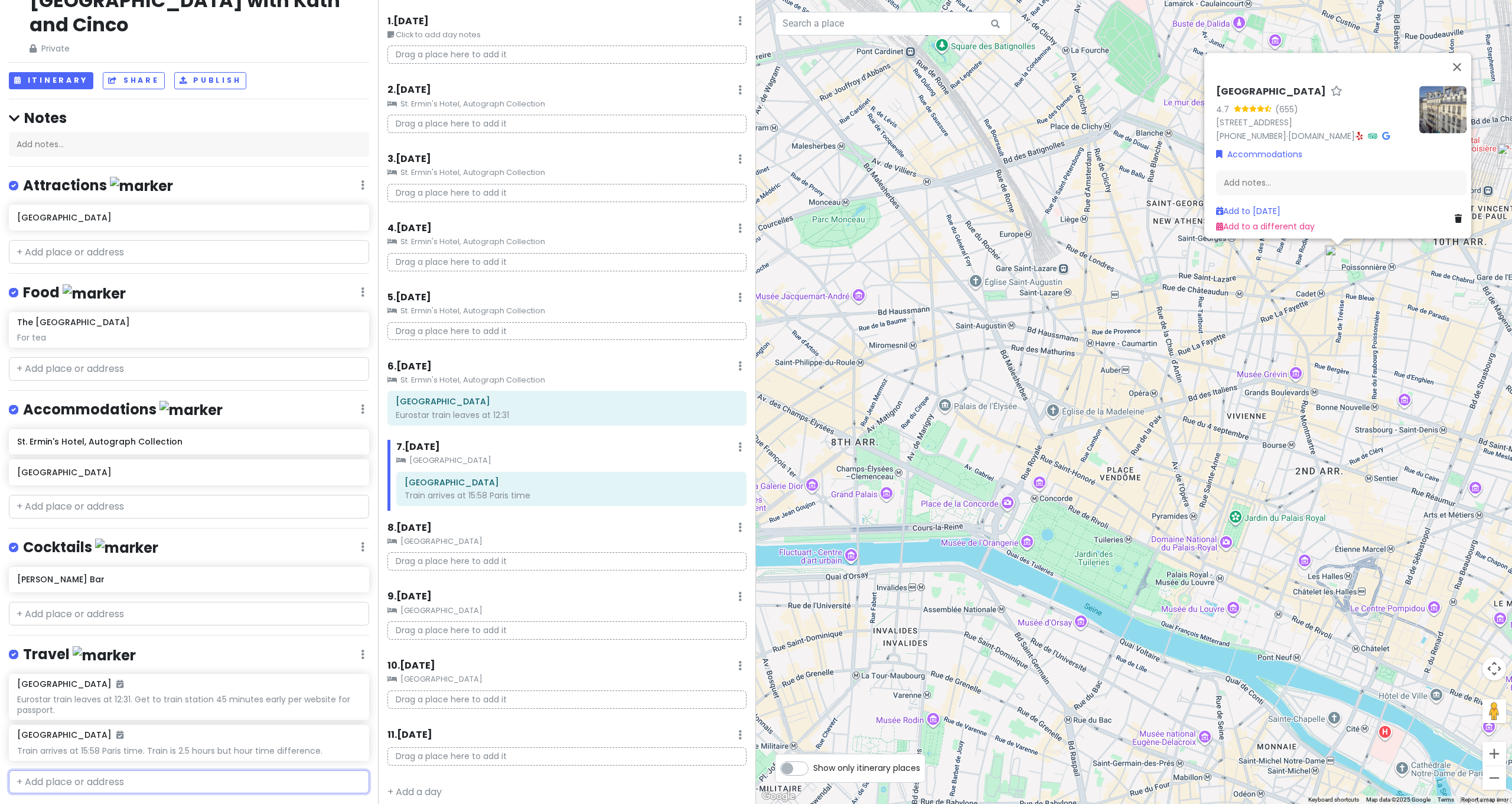
click at [150, 770] on input "text" at bounding box center [189, 782] width 360 height 24
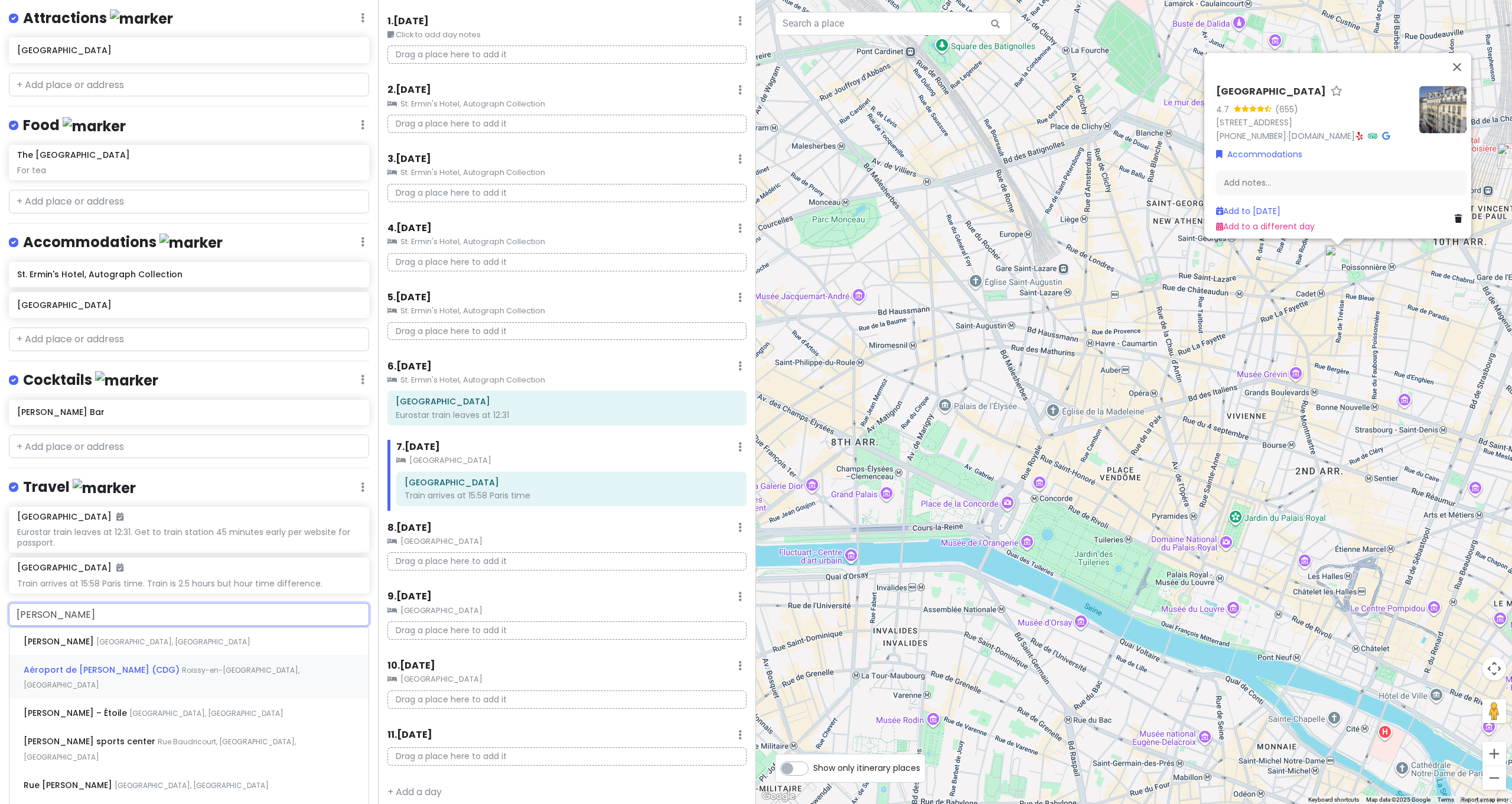
click at [152, 664] on span "Aéroport de [PERSON_NAME] (CDG)" at bounding box center [103, 670] width 158 height 12
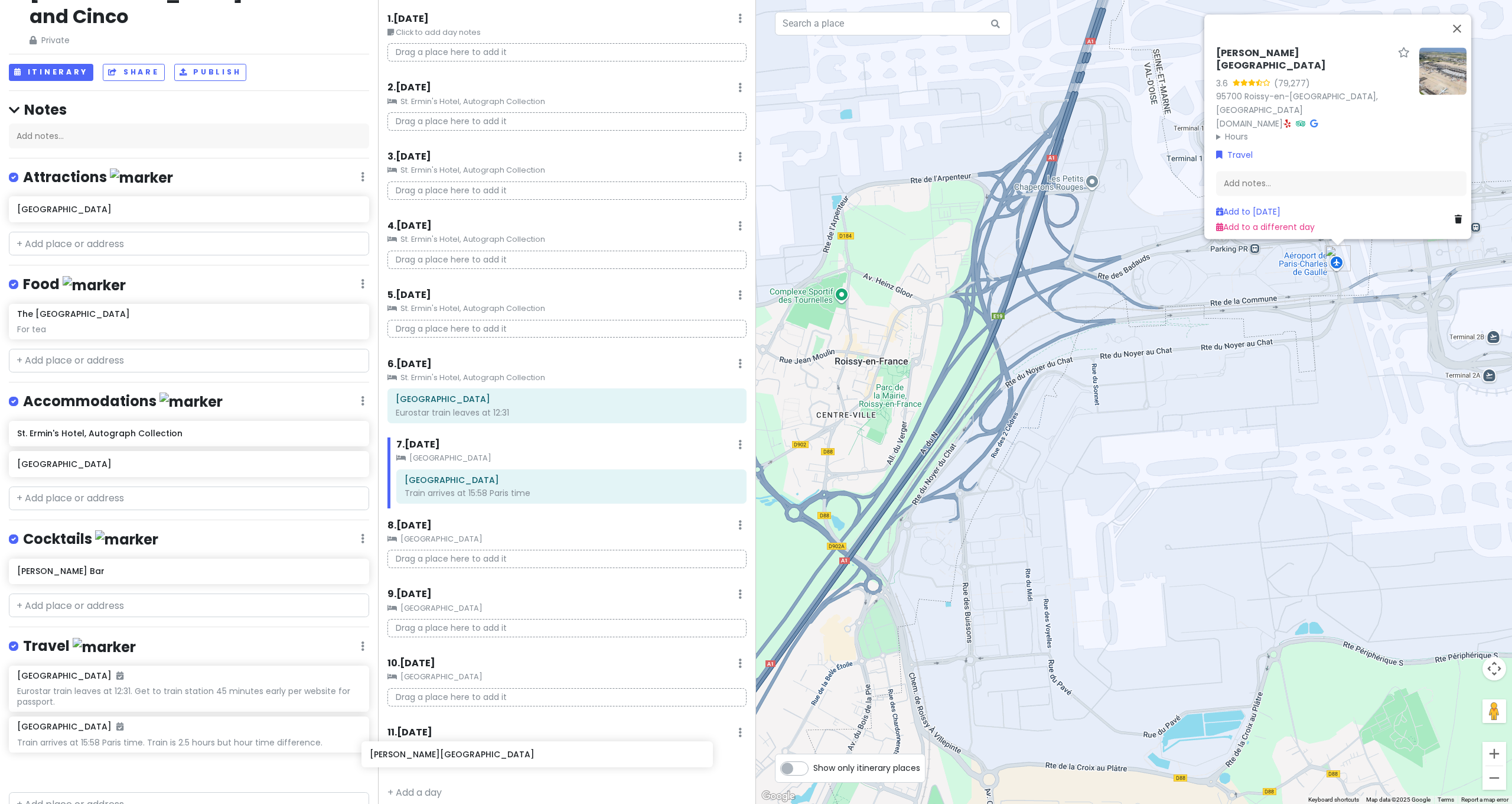
scroll to position [36, 0]
drag, startPoint x: 113, startPoint y: 743, endPoint x: 478, endPoint y: 753, distance: 365.1
click at [478, 753] on div "[GEOGRAPHIC_DATA] and [GEOGRAPHIC_DATA] with Kath and Cinco Private Change Date…" at bounding box center [756, 402] width 1512 height 804
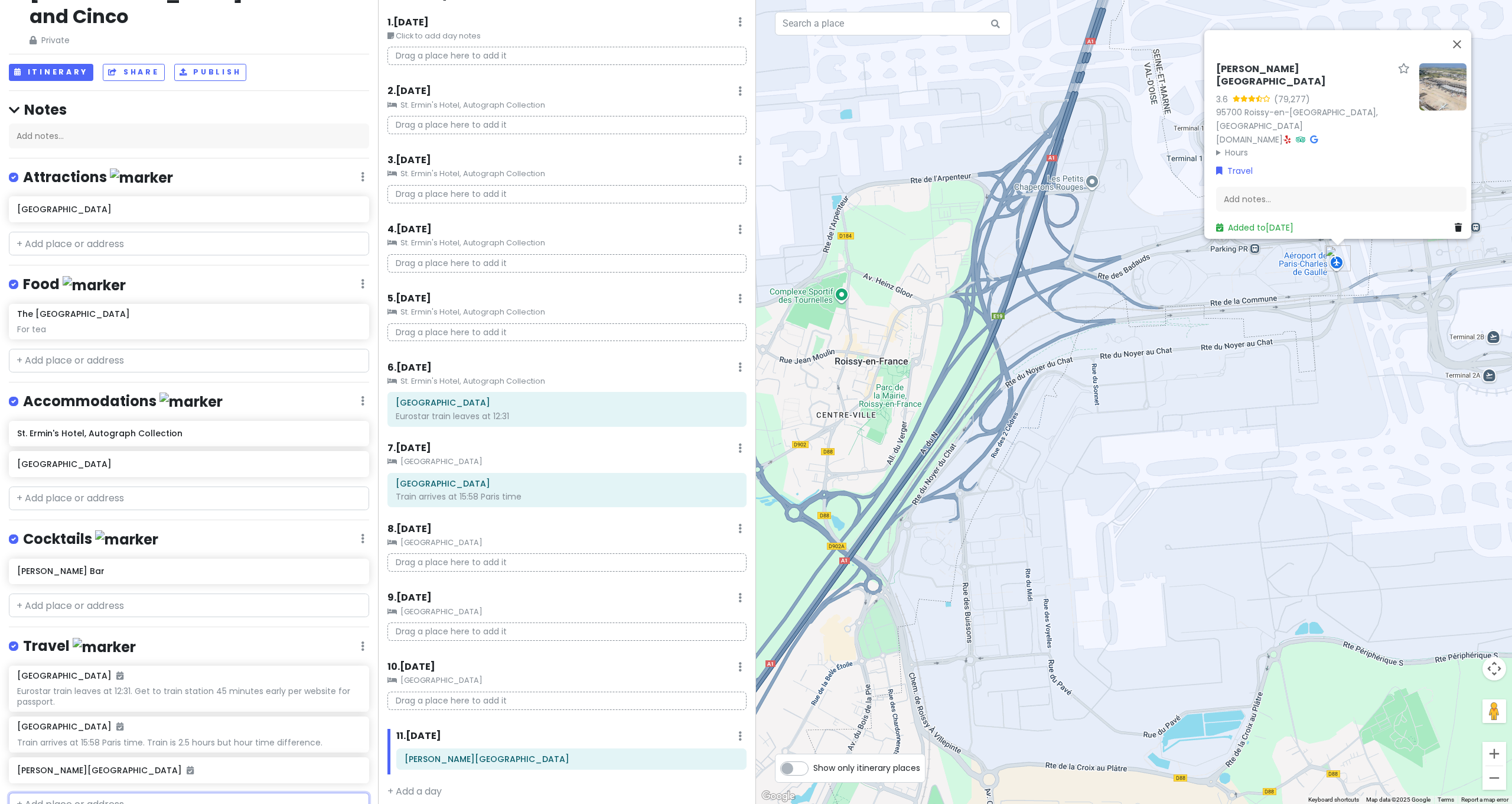
click at [173, 793] on input "text" at bounding box center [189, 805] width 360 height 24
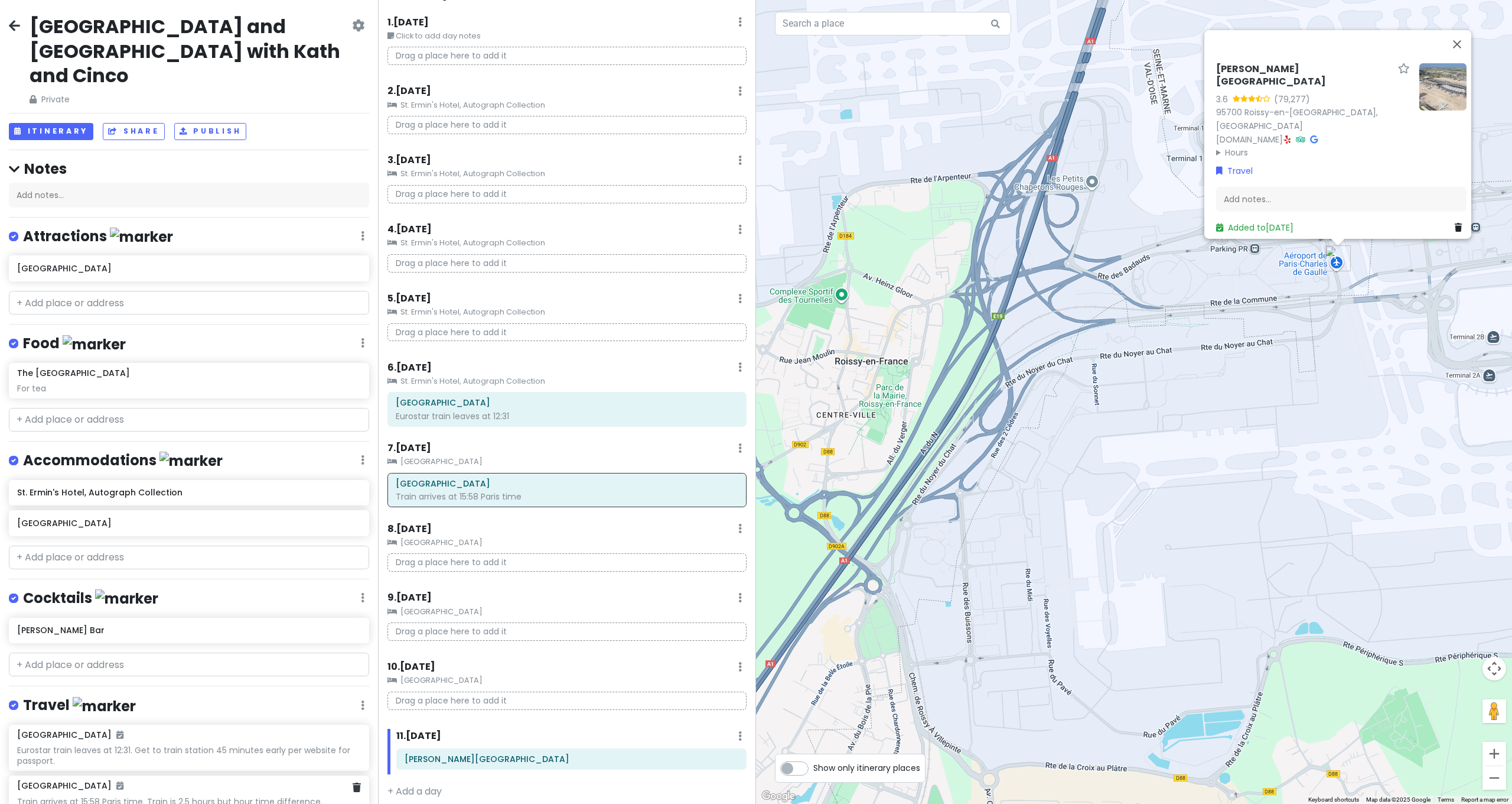
scroll to position [263, 0]
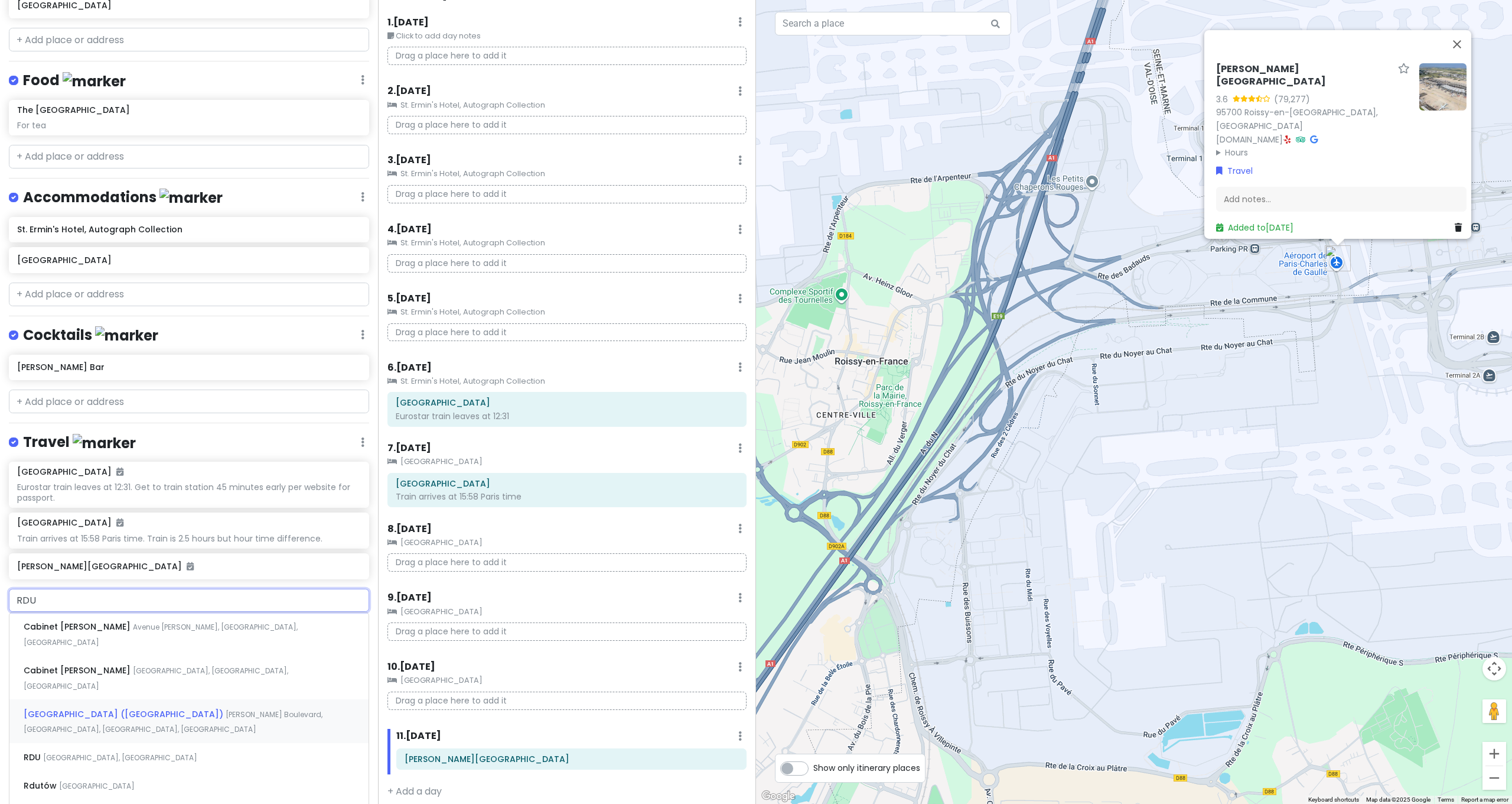
click at [215, 709] on span "[PERSON_NAME] Boulevard, [GEOGRAPHIC_DATA], [GEOGRAPHIC_DATA], [GEOGRAPHIC_DATA]" at bounding box center [173, 722] width 299 height 25
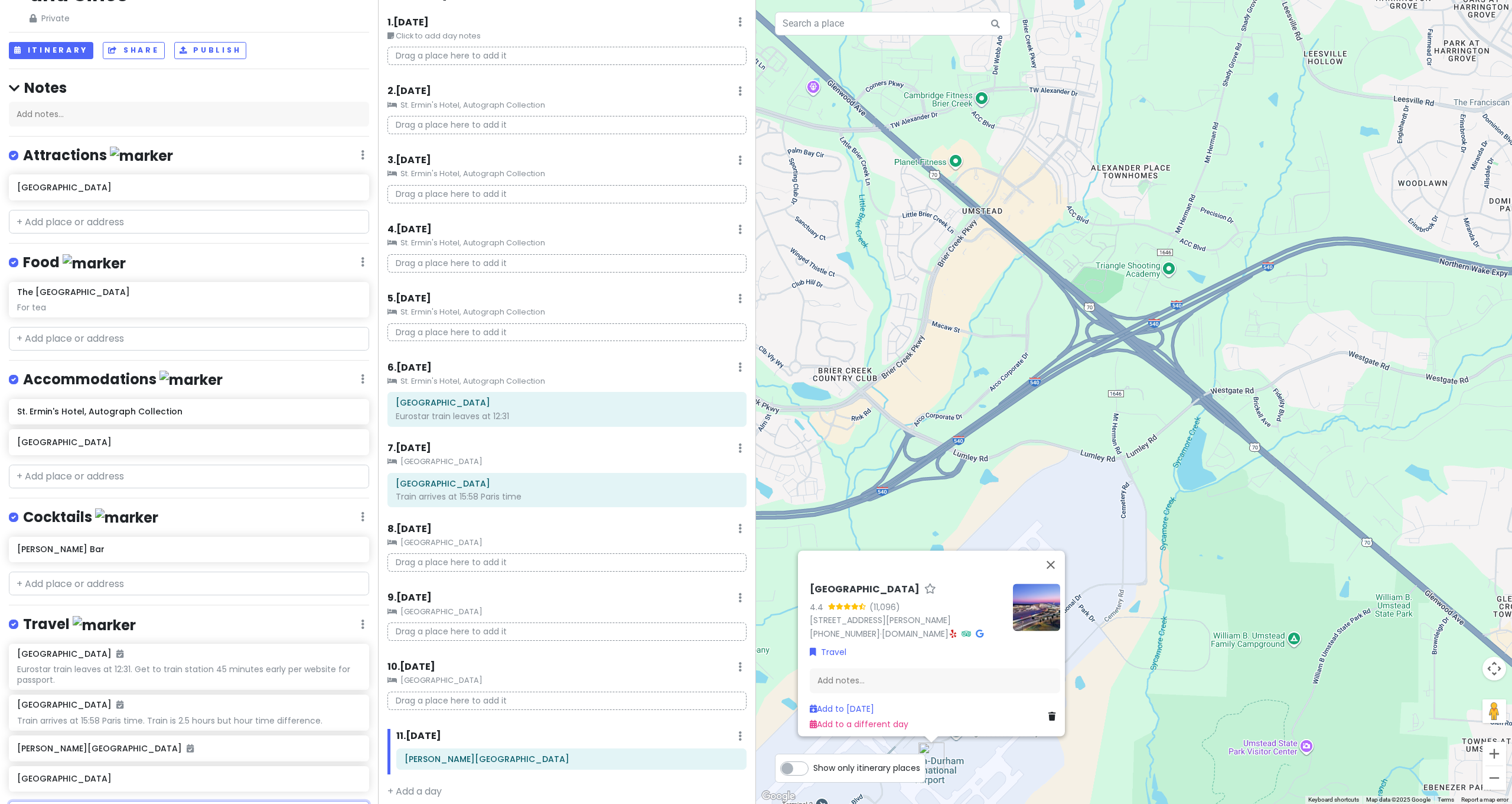
click at [88, 801] on input "text" at bounding box center [189, 813] width 360 height 24
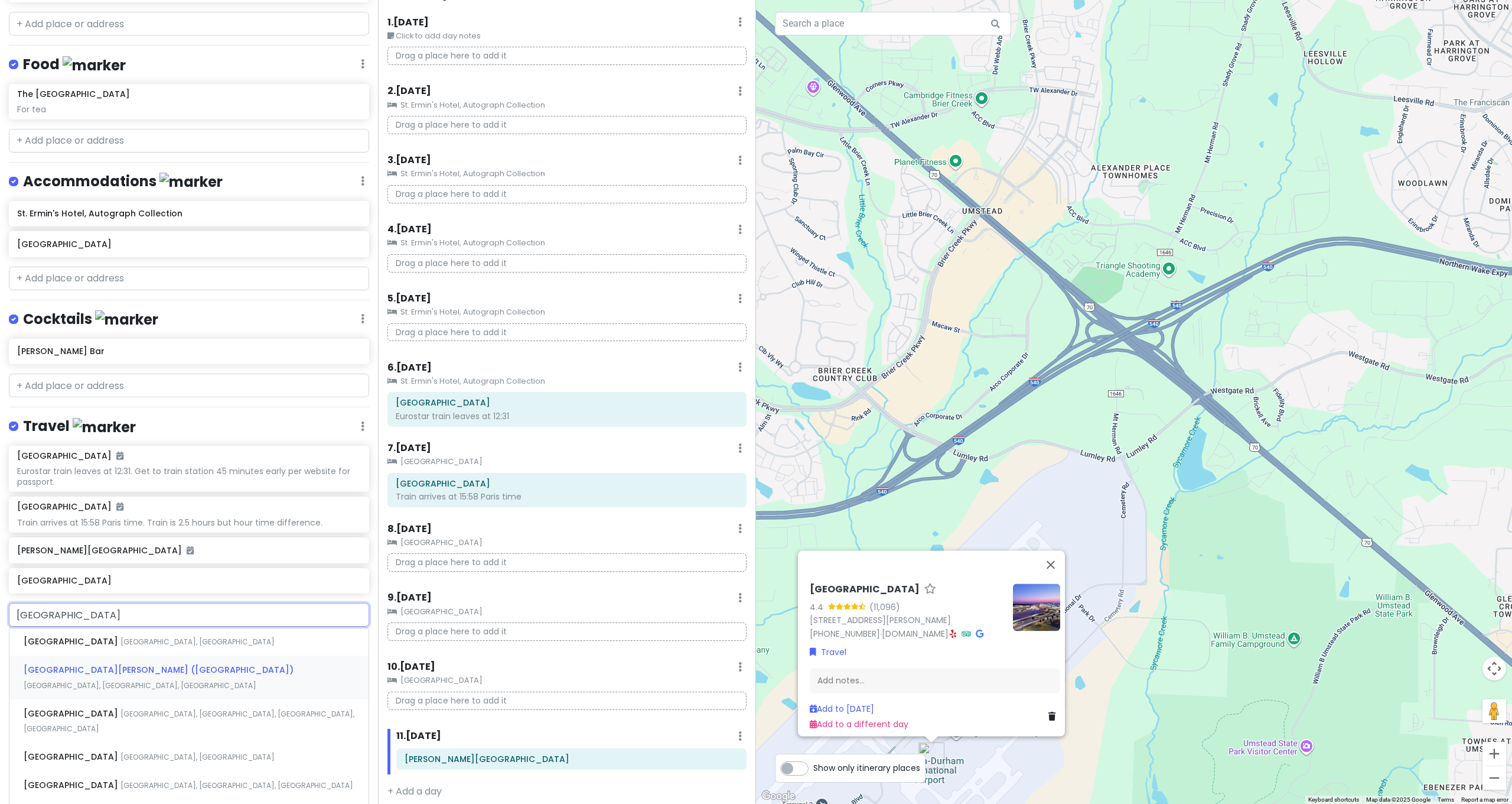
click at [122, 664] on span "[GEOGRAPHIC_DATA][PERSON_NAME] ([GEOGRAPHIC_DATA])" at bounding box center [159, 670] width 270 height 12
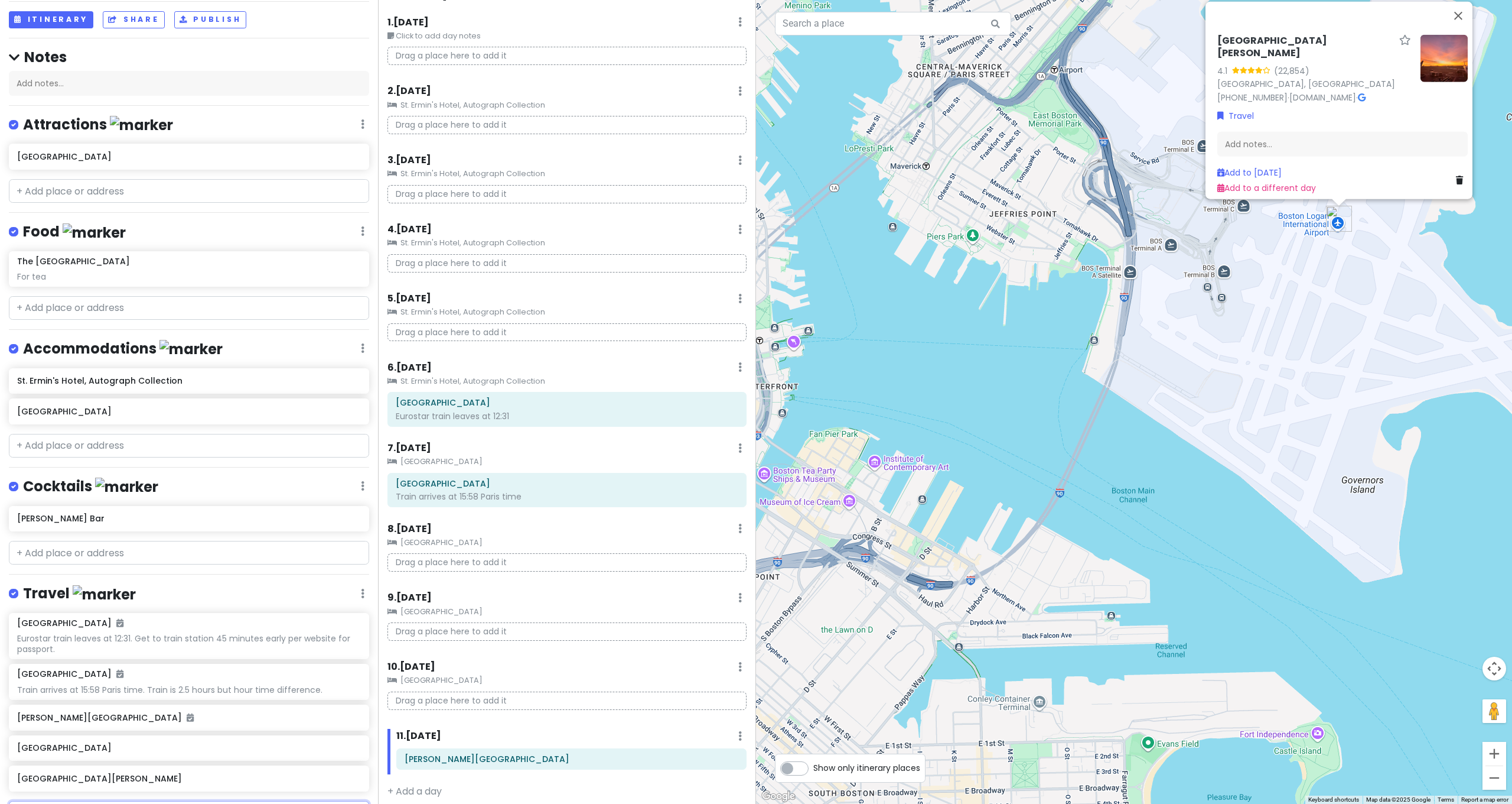
click at [92, 801] on input "text" at bounding box center [189, 813] width 360 height 24
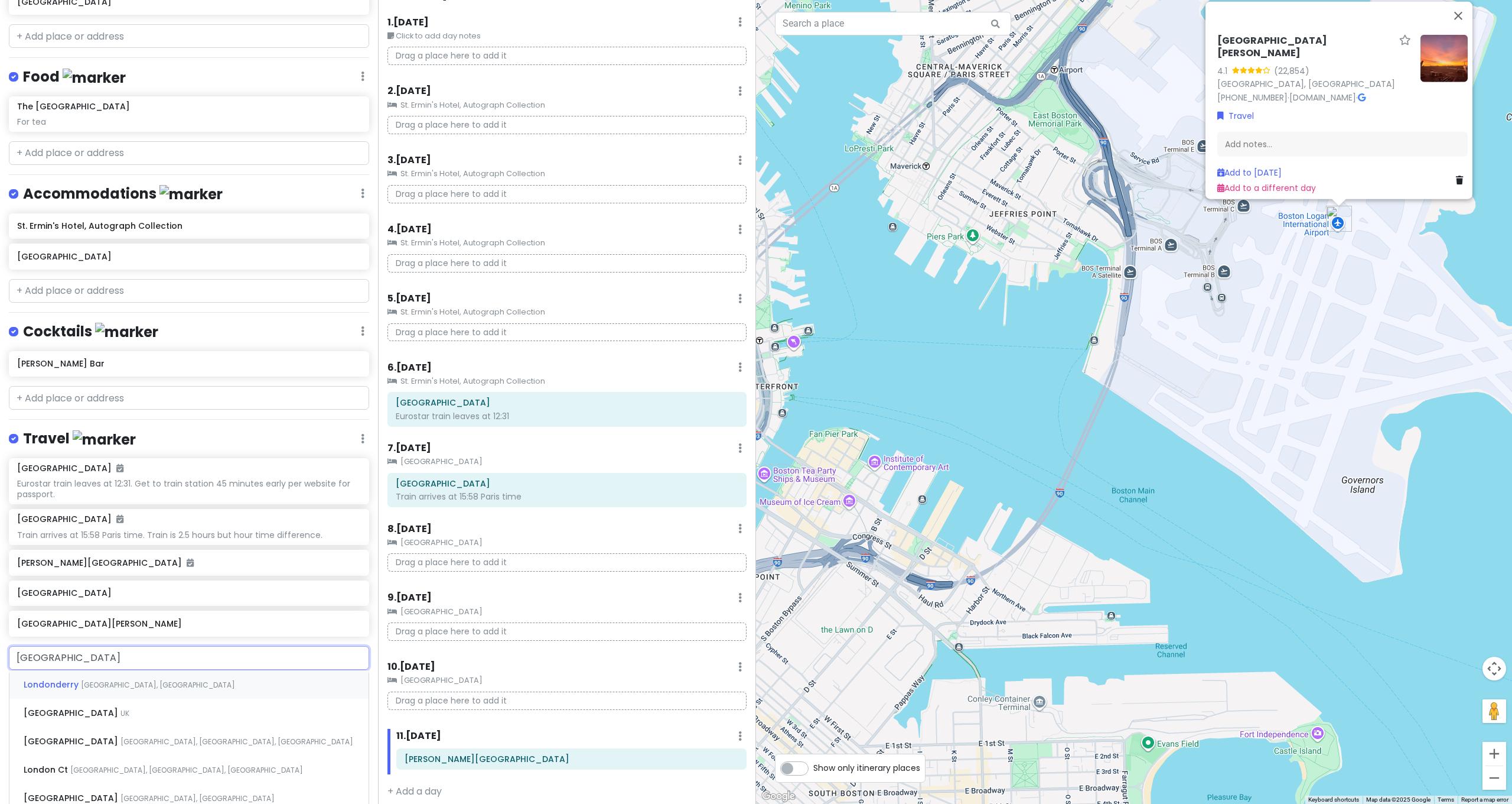
scroll to position [310, 0]
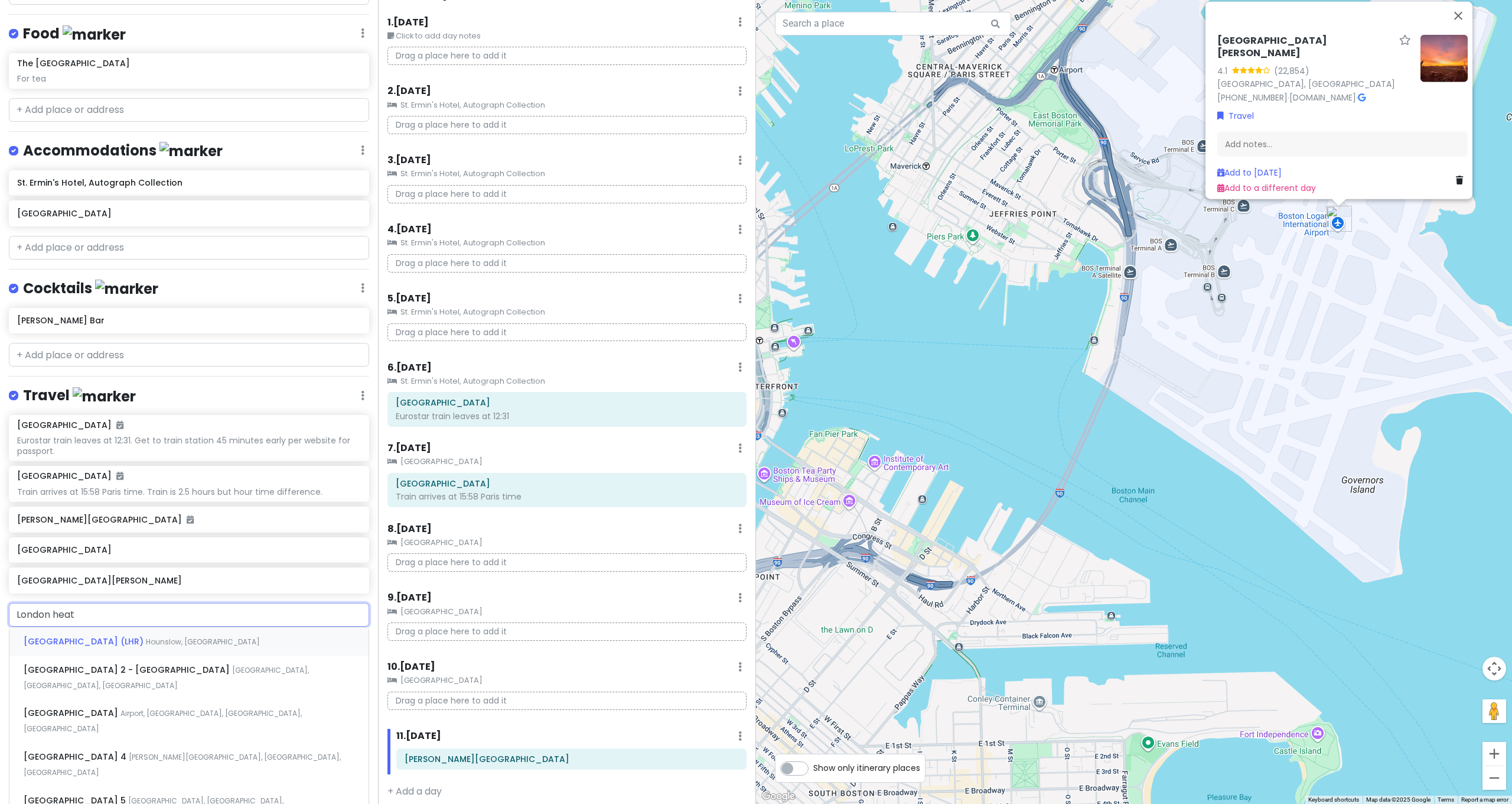
click at [132, 635] on span "[GEOGRAPHIC_DATA] (LHR)" at bounding box center [85, 641] width 122 height 12
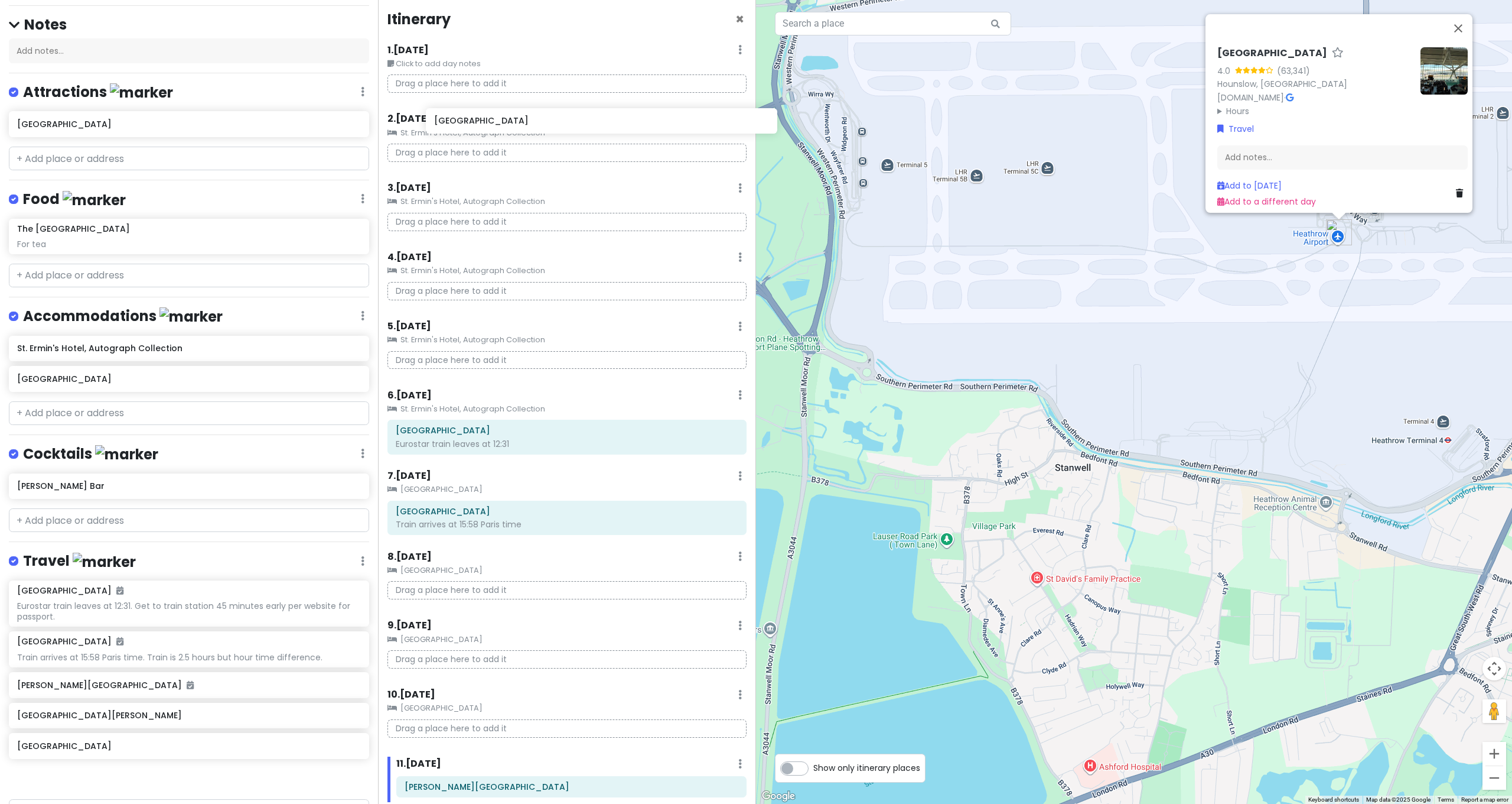
scroll to position [0, 0]
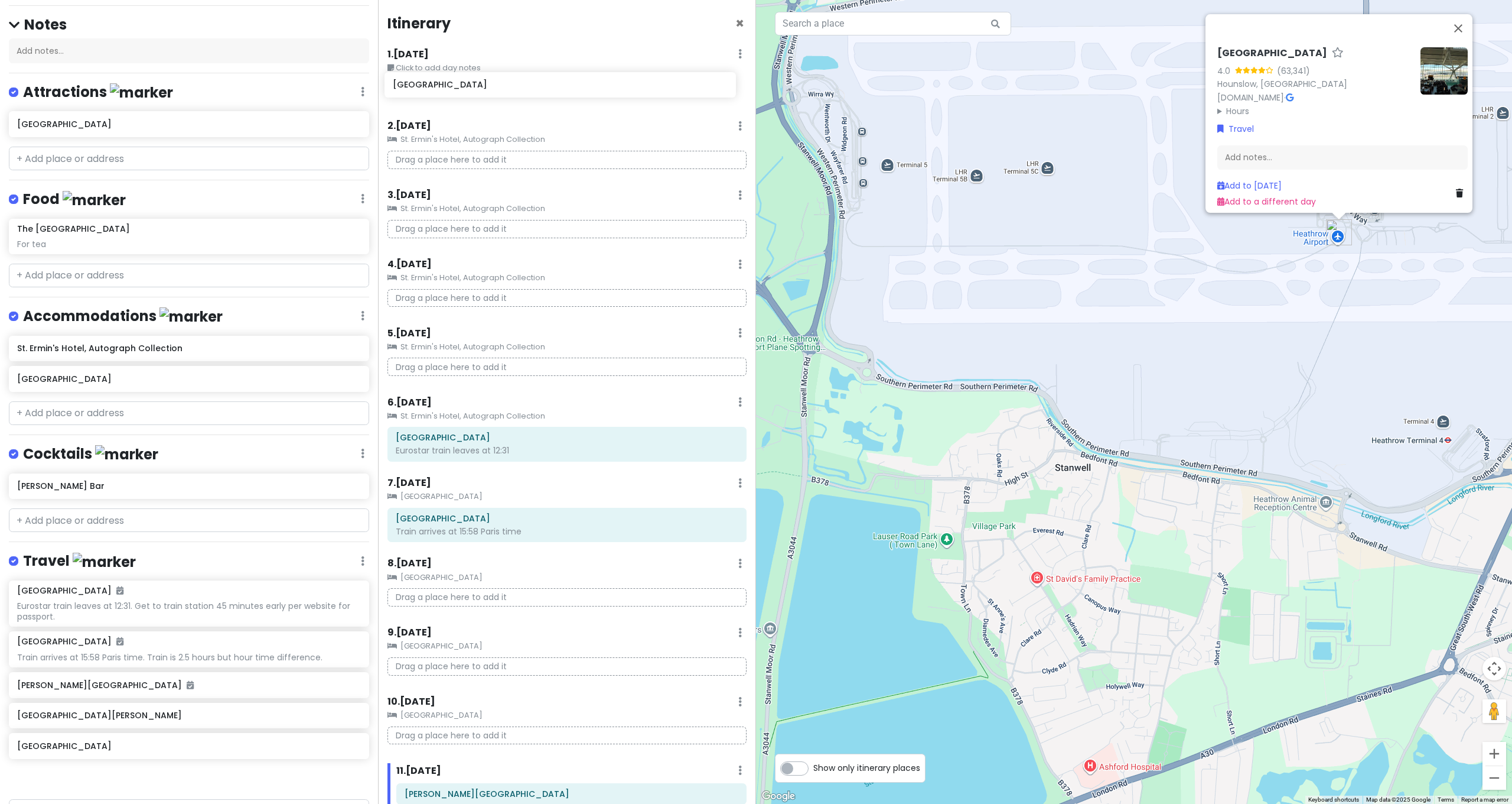
drag, startPoint x: 127, startPoint y: 692, endPoint x: 502, endPoint y: 92, distance: 707.5
click at [502, 92] on div "[GEOGRAPHIC_DATA] and [GEOGRAPHIC_DATA] with Kath and Cinco Private Change Date…" at bounding box center [756, 402] width 1512 height 804
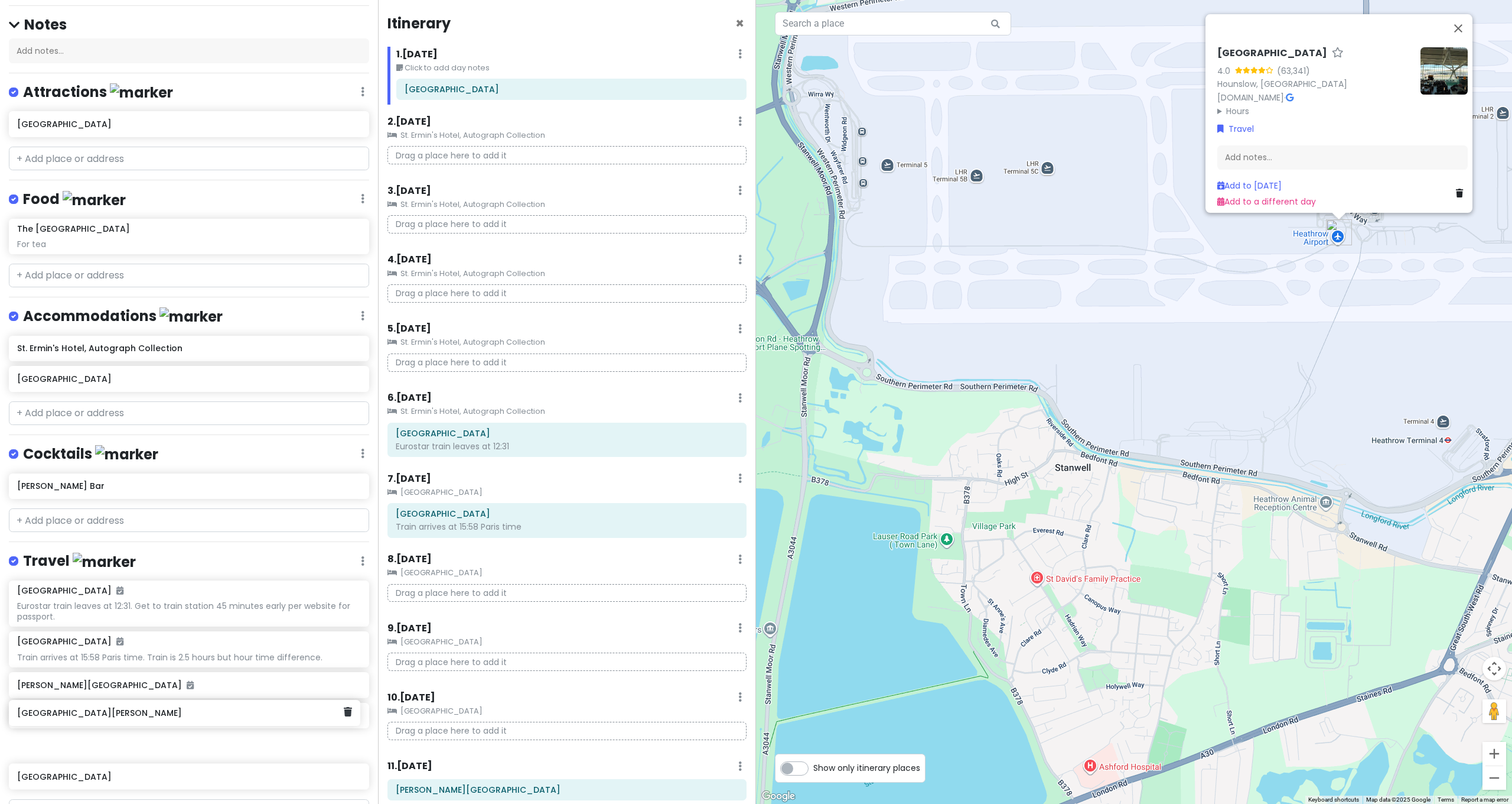
scroll to position [147, 0]
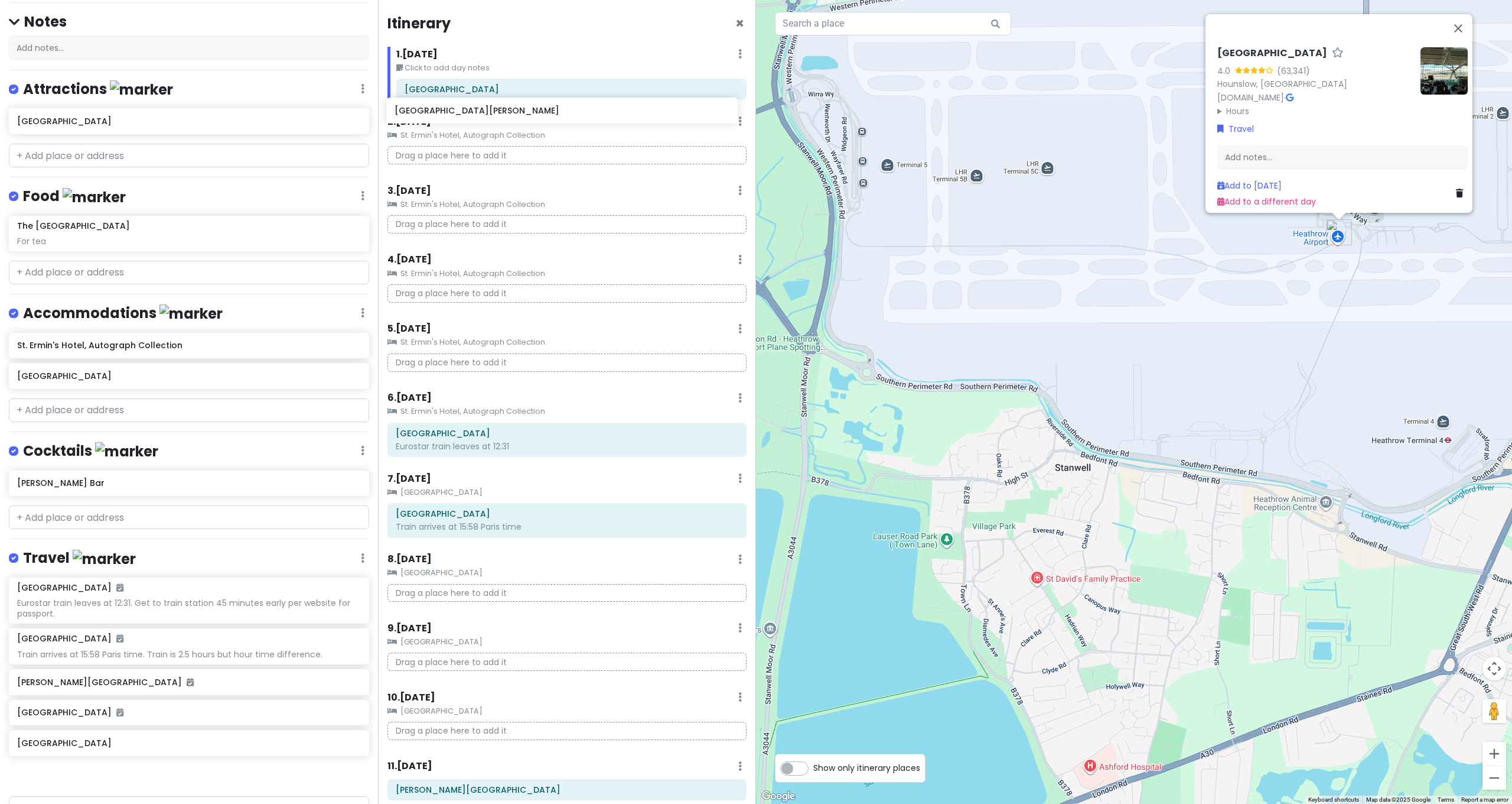
drag, startPoint x: 74, startPoint y: 716, endPoint x: 449, endPoint y: 117, distance: 706.7
click at [449, 117] on div "[GEOGRAPHIC_DATA] and [GEOGRAPHIC_DATA] with Kath and Cinco Private Change Date…" at bounding box center [756, 402] width 1512 height 804
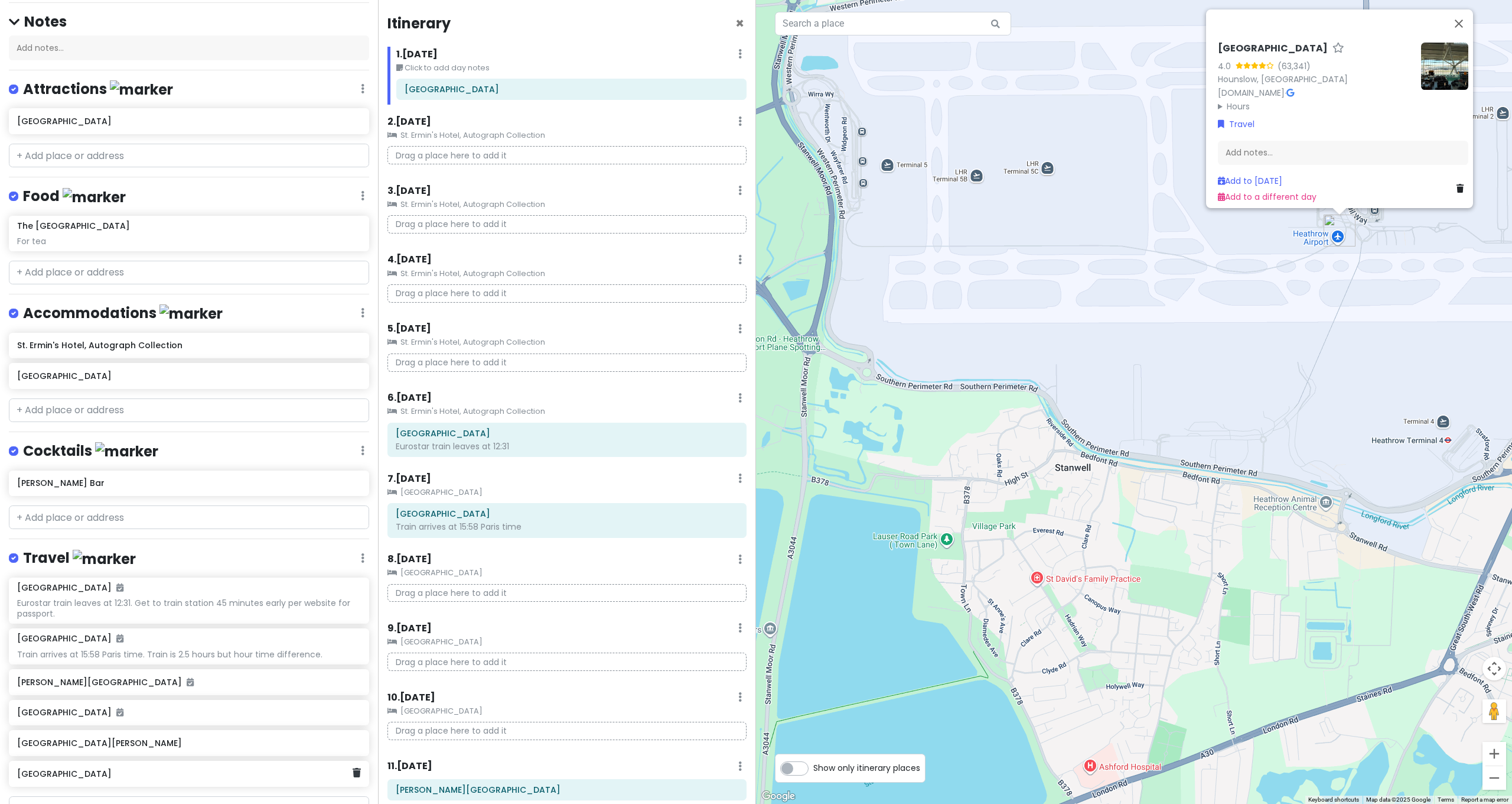
scroll to position [151, 0]
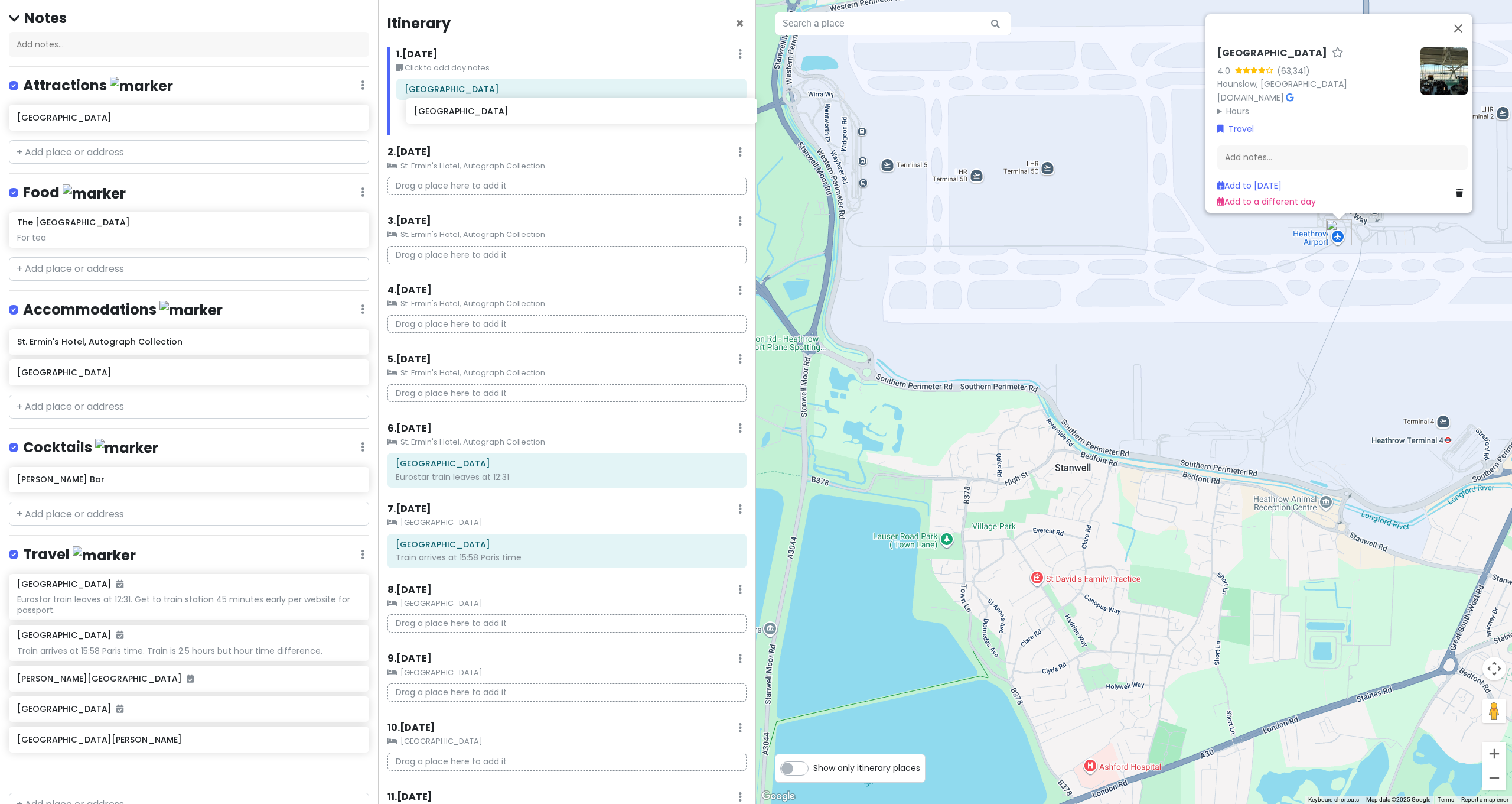
drag, startPoint x: 108, startPoint y: 738, endPoint x: 505, endPoint y: 109, distance: 743.8
click at [505, 109] on div "[GEOGRAPHIC_DATA] and [GEOGRAPHIC_DATA] with Kath and Cinco Private Change Date…" at bounding box center [756, 402] width 1512 height 804
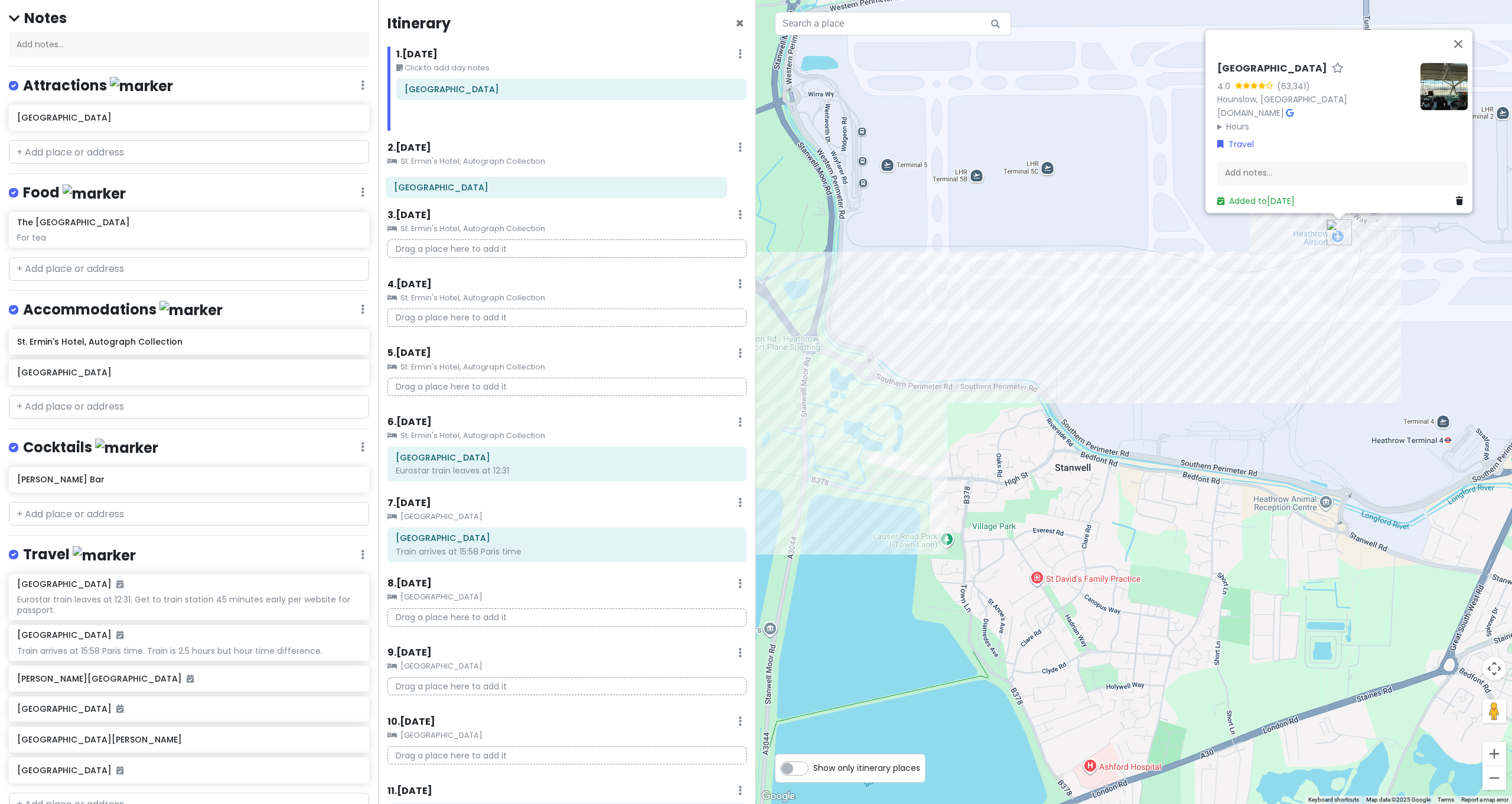
drag, startPoint x: 473, startPoint y: 111, endPoint x: 463, endPoint y: 184, distance: 73.7
click at [463, 184] on div "Itinerary × 1 . [DATE] Edit Day Notes Delete Day Click to add day notes [GEOGRA…" at bounding box center [567, 402] width 378 height 804
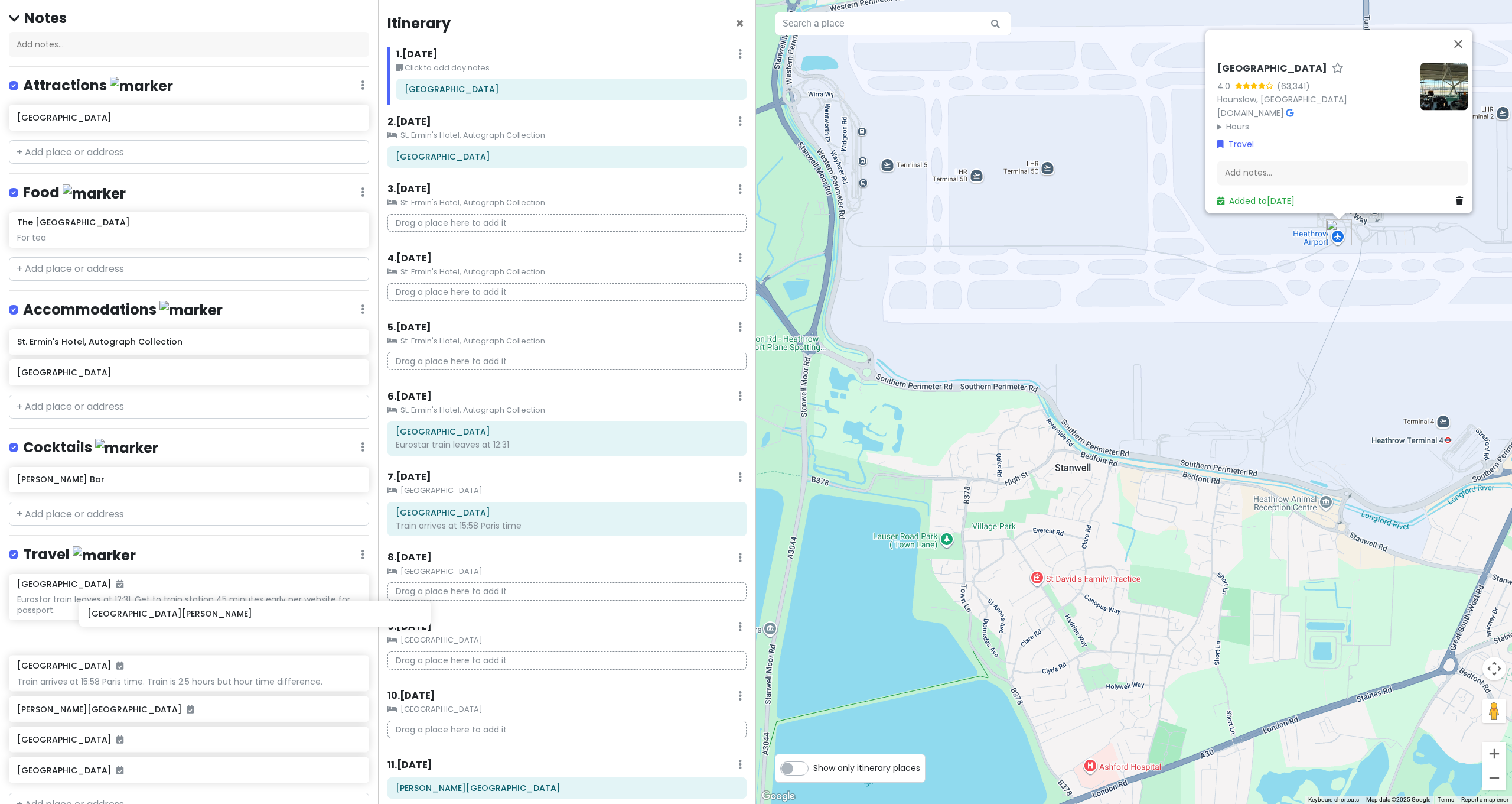
scroll to position [152, 0]
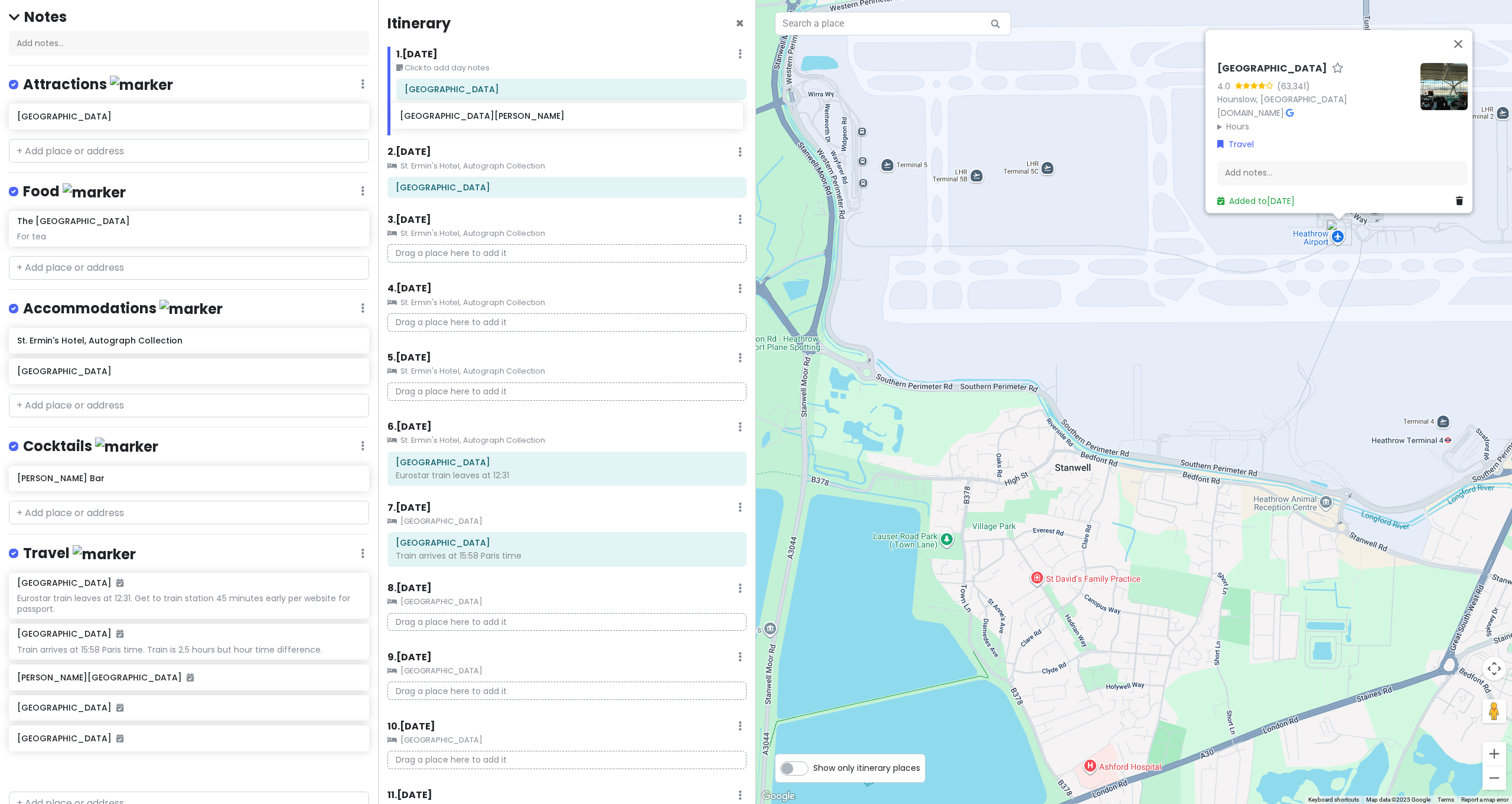
drag, startPoint x: 64, startPoint y: 711, endPoint x: 447, endPoint y: 120, distance: 704.3
click at [447, 120] on div "[GEOGRAPHIC_DATA] and [GEOGRAPHIC_DATA] with Kath and Cinco Private Change Date…" at bounding box center [756, 402] width 1512 height 804
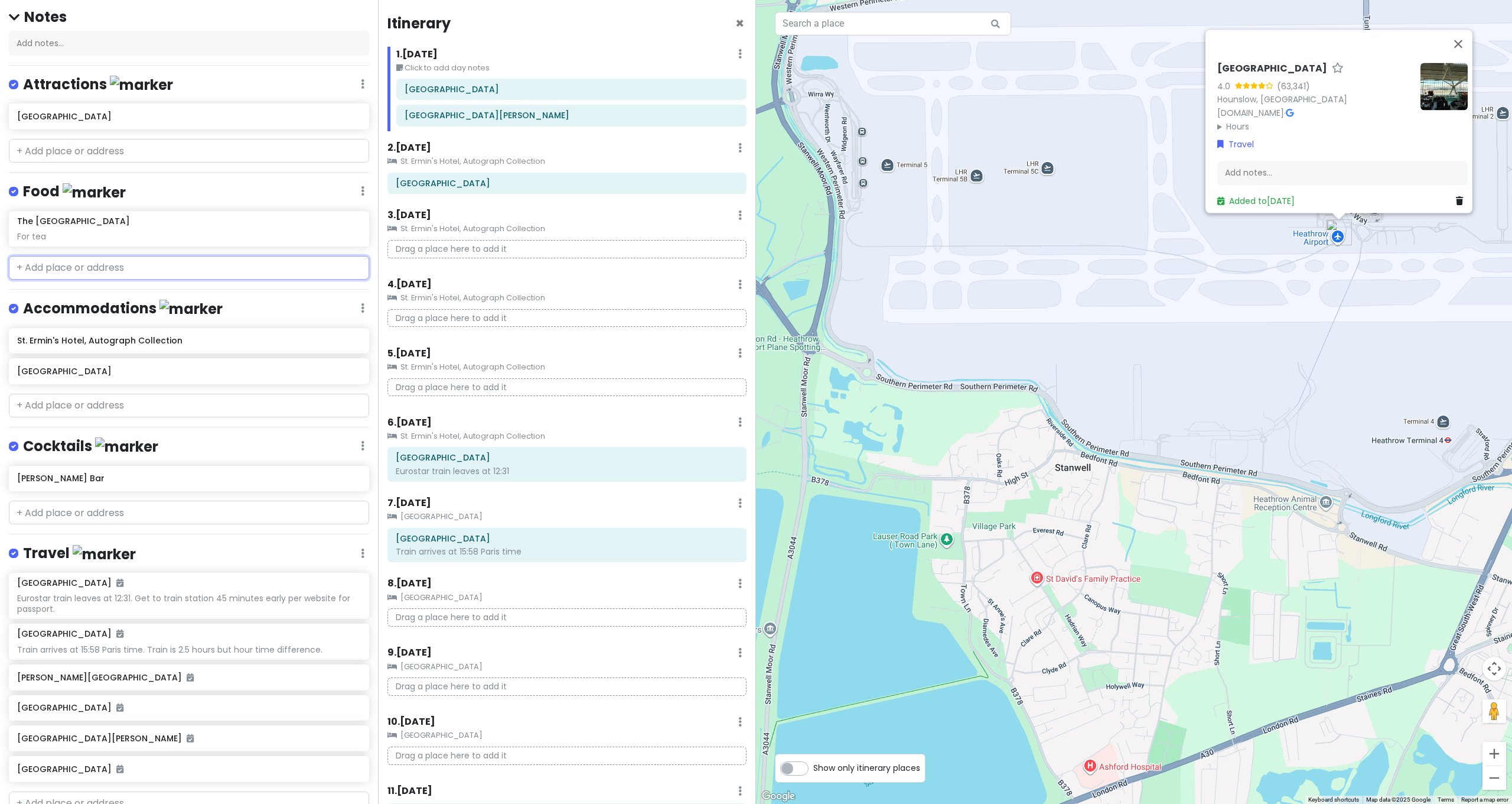
click at [97, 256] on input "text" at bounding box center [189, 268] width 360 height 24
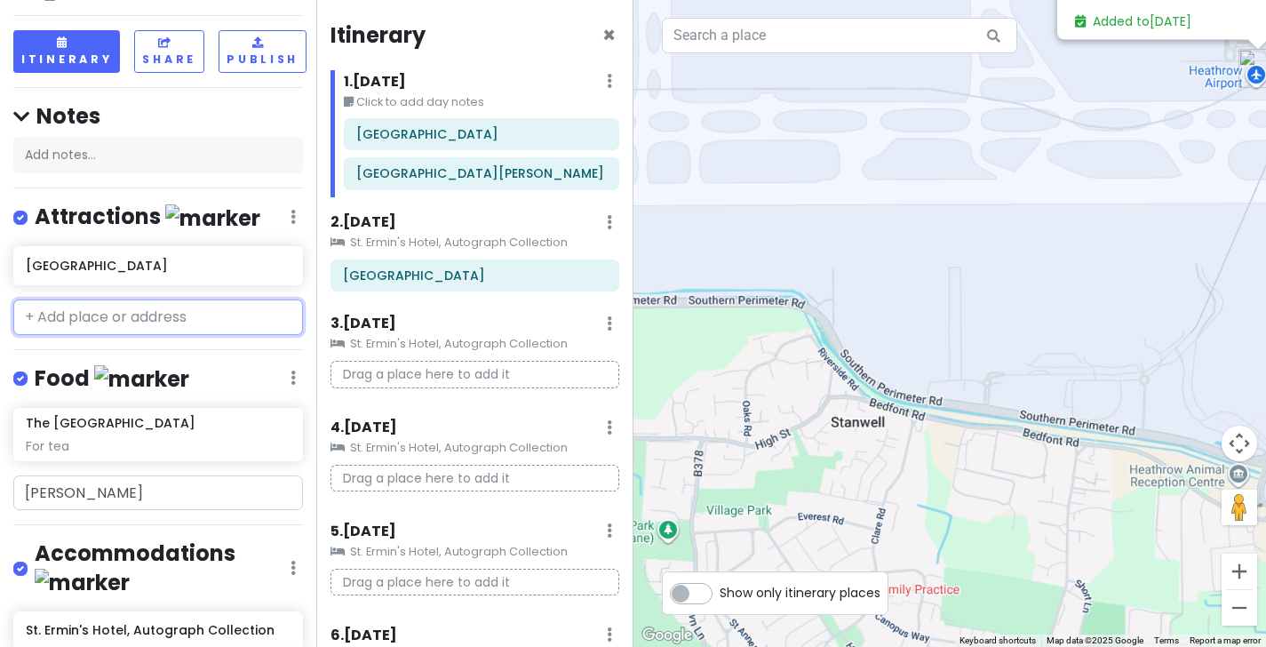
click at [82, 300] on input "text" at bounding box center [158, 318] width 290 height 36
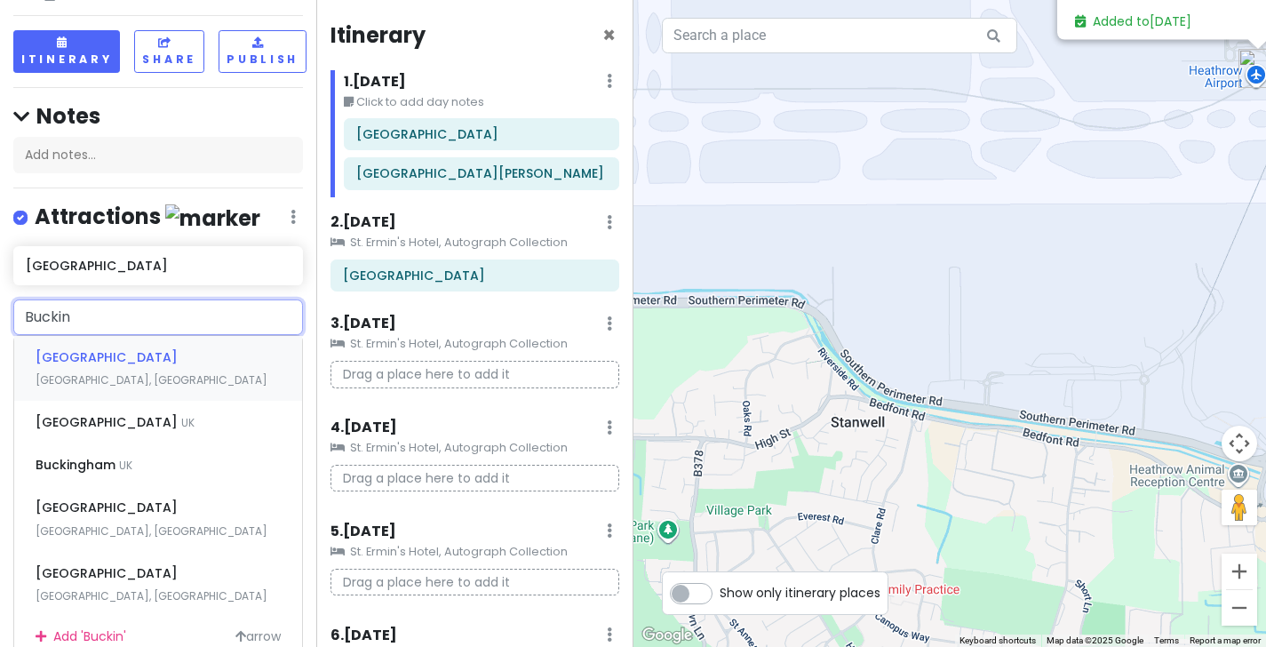
click at [124, 348] on span "[GEOGRAPHIC_DATA]" at bounding box center [107, 357] width 142 height 18
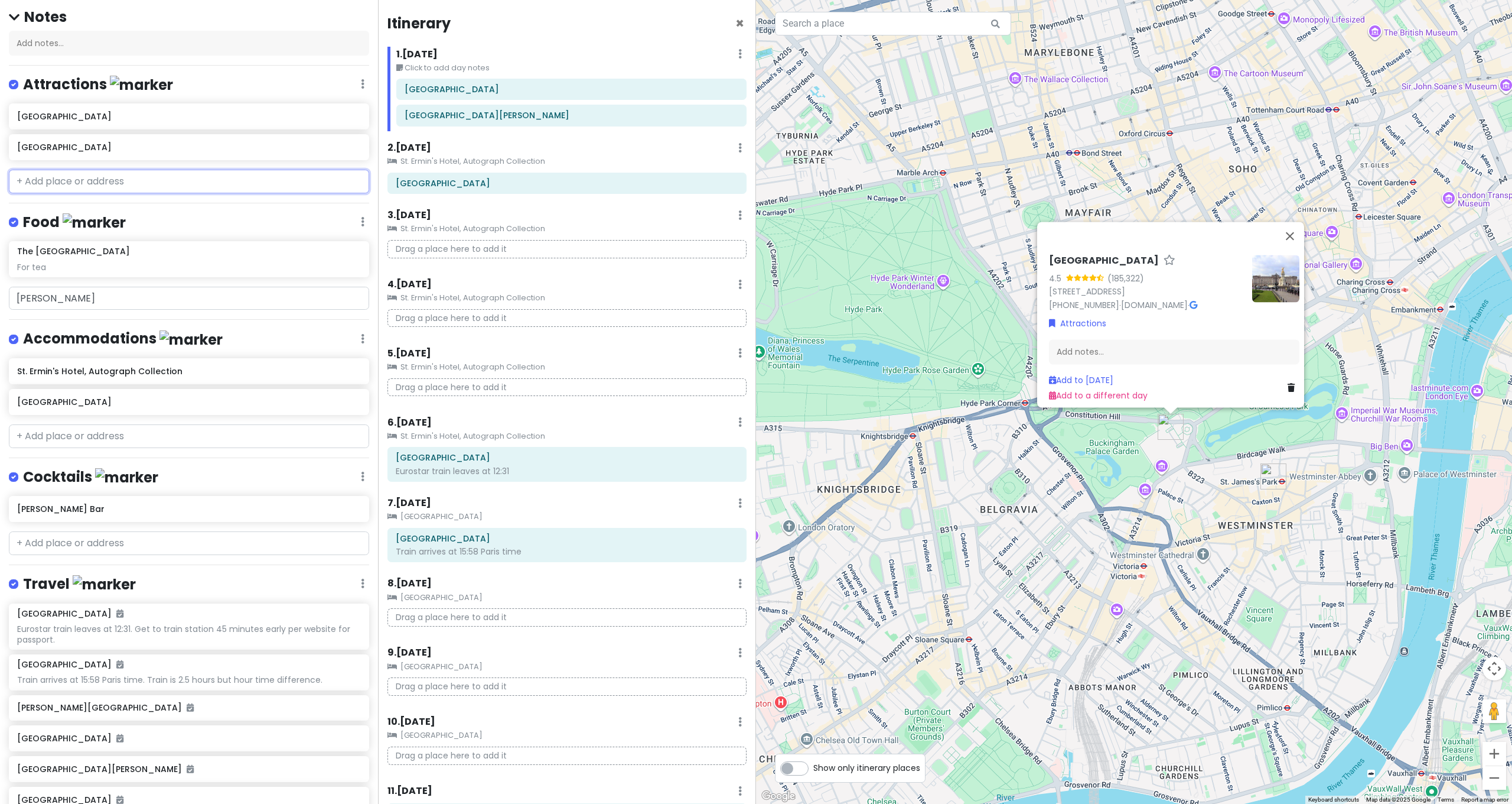
click at [211, 170] on input "text" at bounding box center [189, 182] width 360 height 24
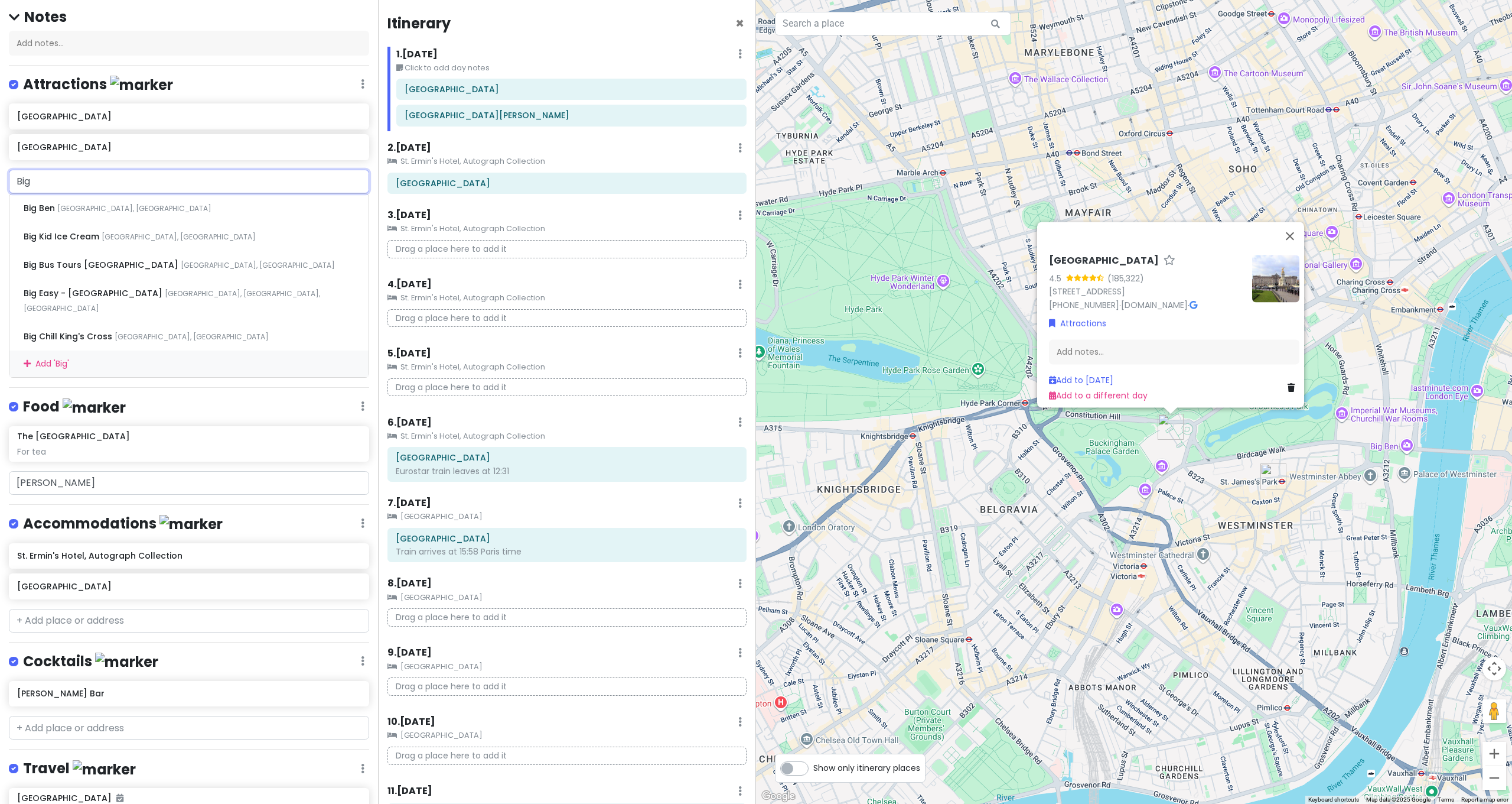
drag, startPoint x: 133, startPoint y: 150, endPoint x: 33, endPoint y: 148, distance: 100.0
click at [33, 170] on input "Big" at bounding box center [189, 182] width 360 height 24
click at [84, 202] on span "[PERSON_NAME] Tower" at bounding box center [75, 208] width 102 height 12
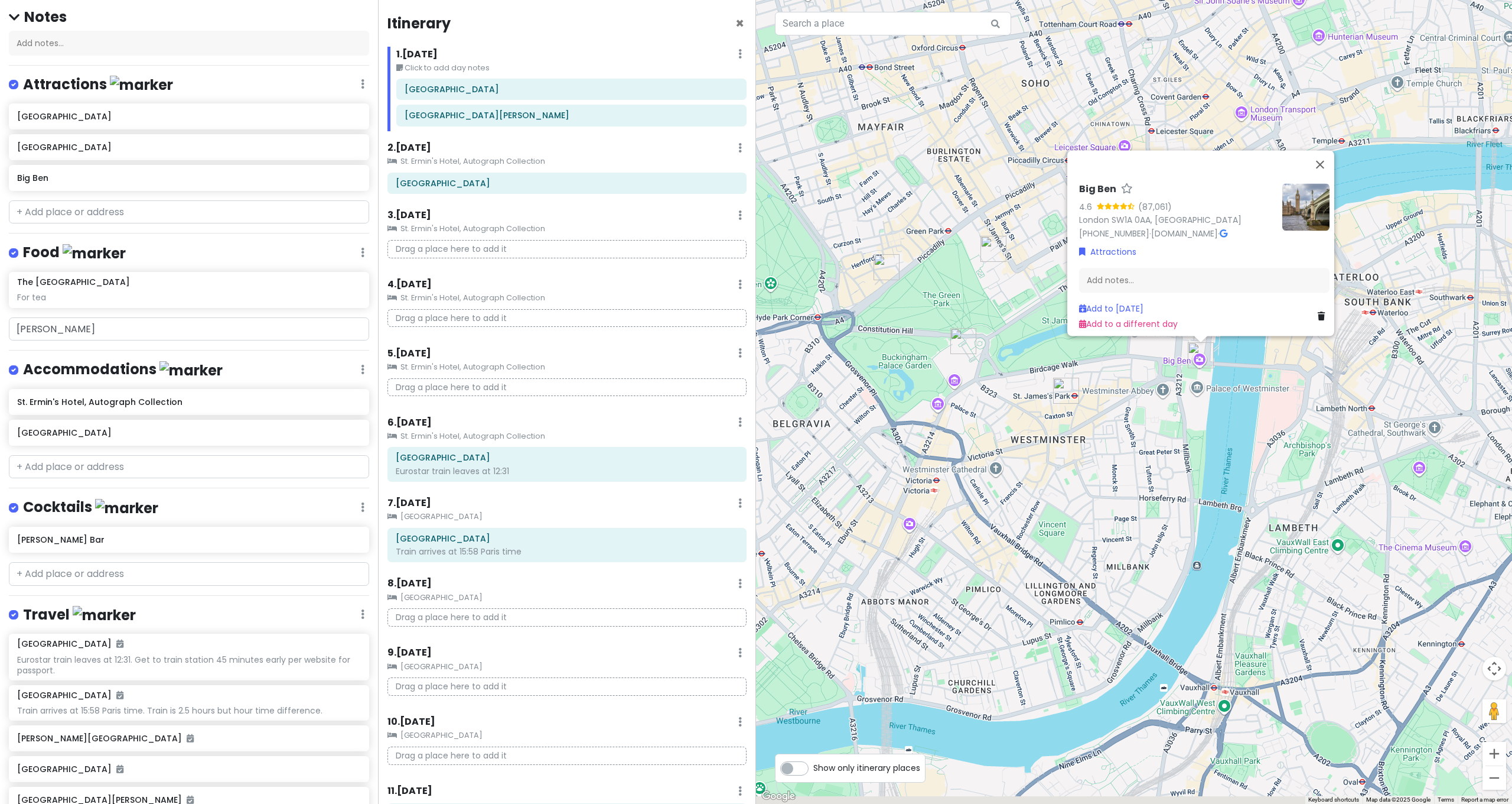
drag, startPoint x: 1249, startPoint y: 629, endPoint x: 1089, endPoint y: 523, distance: 191.9
click at [1091, 523] on div "Big Ben 4.6 (87,061) London SW1A 0AA, [GEOGRAPHIC_DATA] [PHONE_NUMBER] · [DOMAI…" at bounding box center [1134, 402] width 756 height 804
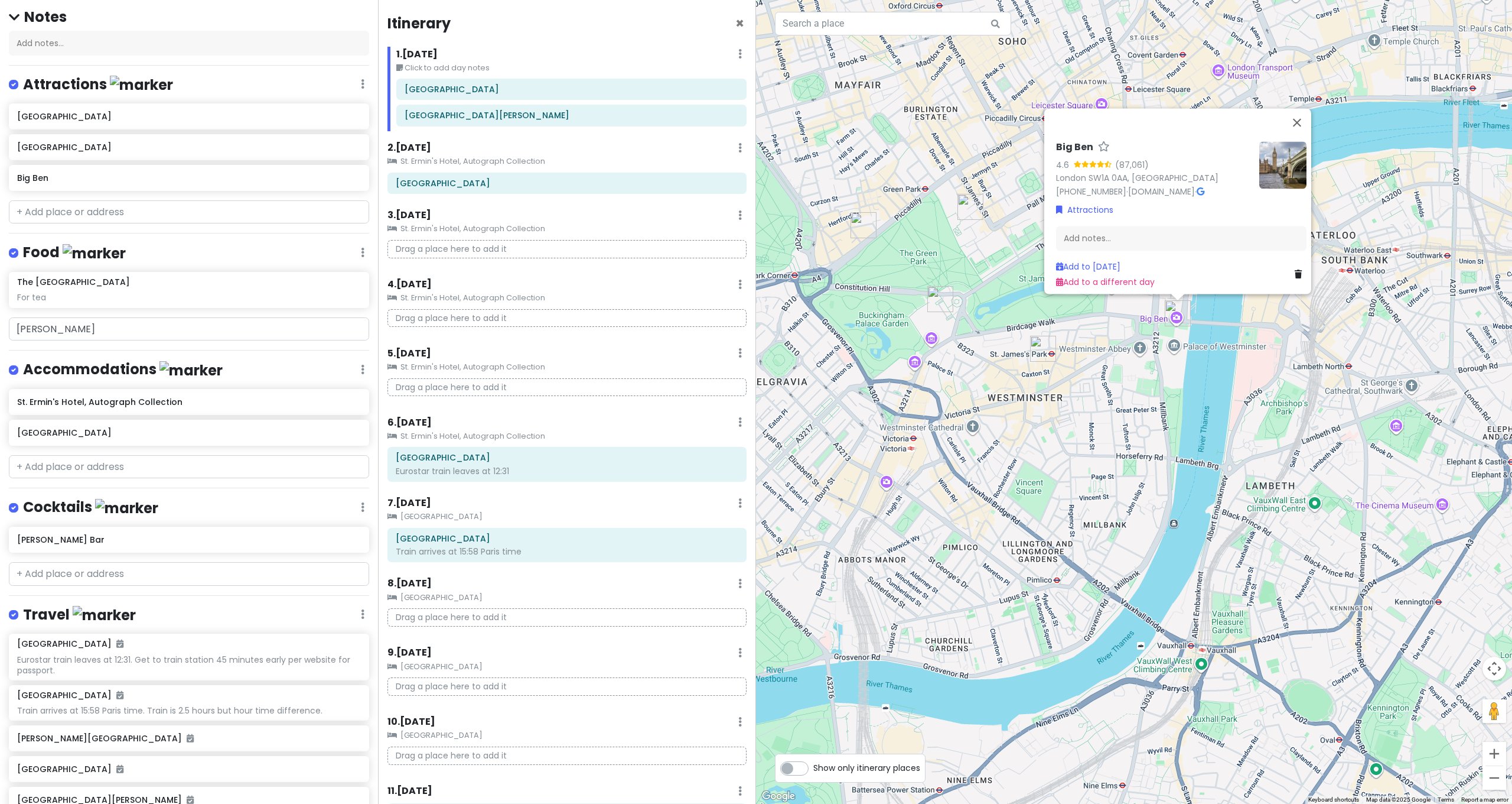
drag, startPoint x: 974, startPoint y: 445, endPoint x: 1104, endPoint y: 489, distance: 137.2
click at [1104, 489] on div "Big Ben 4.6 (87,061) London SW1A 0AA, [GEOGRAPHIC_DATA] [PHONE_NUMBER] · [DOMAI…" at bounding box center [1134, 402] width 756 height 804
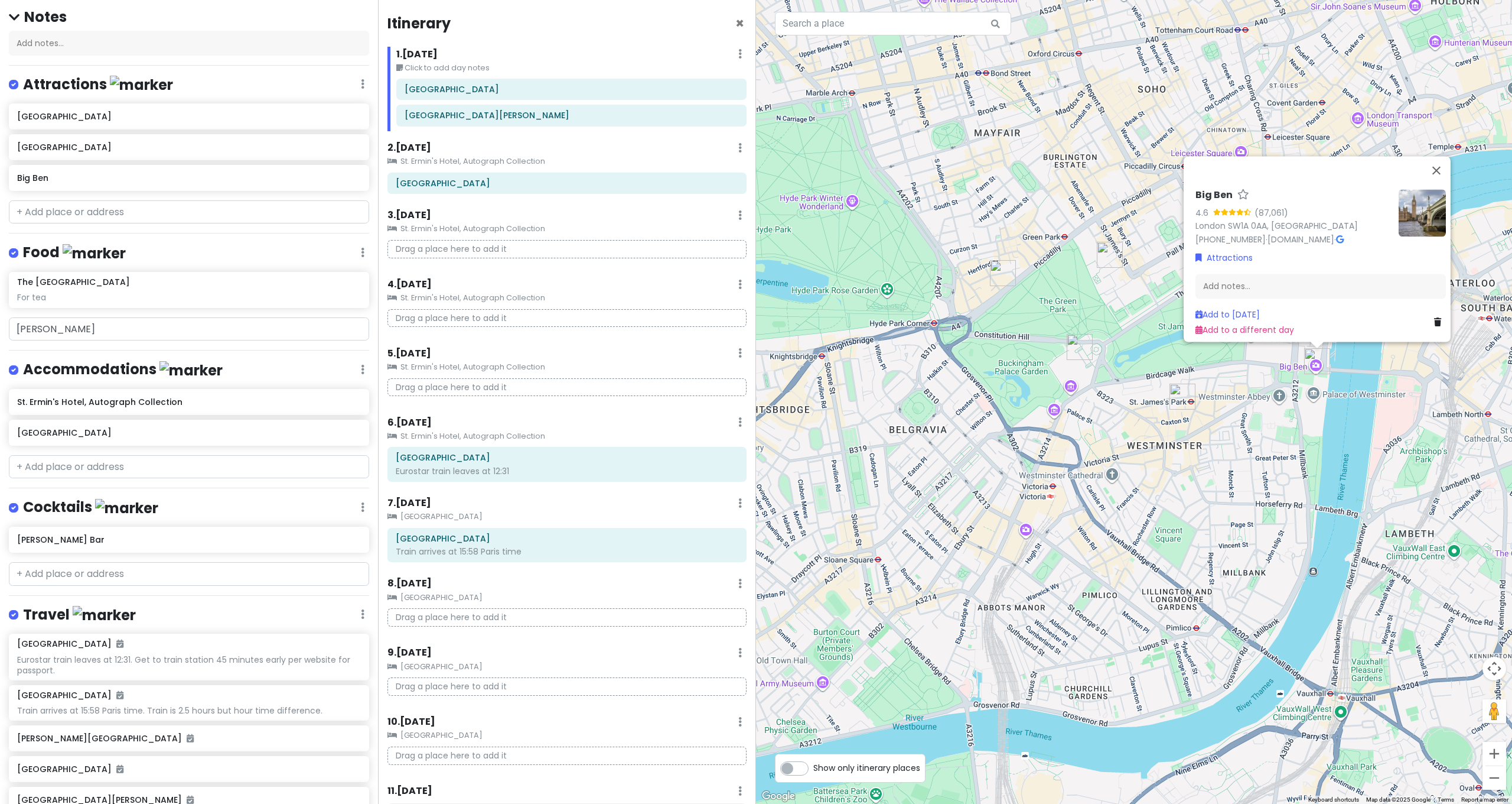
drag, startPoint x: 1104, startPoint y: 489, endPoint x: 1050, endPoint y: 624, distance: 145.4
click at [1050, 624] on div "Big Ben 4.6 (87,061) London SW1A 0AA, [GEOGRAPHIC_DATA] [PHONE_NUMBER] · [DOMAI…" at bounding box center [1134, 402] width 756 height 804
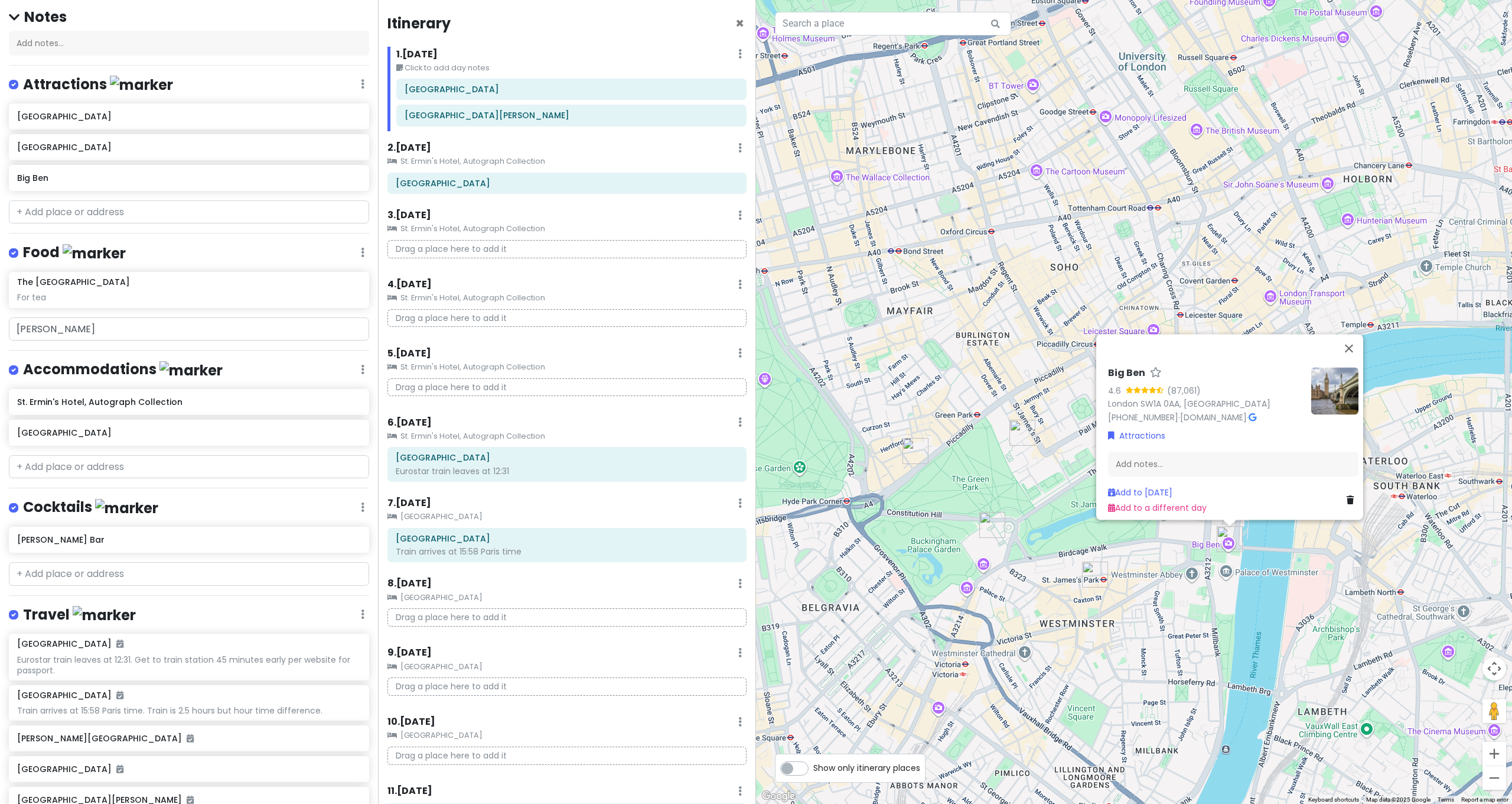
click at [1032, 305] on div "Big Ben 4.6 (87,061) London SW1A 0AA, [GEOGRAPHIC_DATA] [PHONE_NUMBER] · [DOMAI…" at bounding box center [1134, 402] width 756 height 804
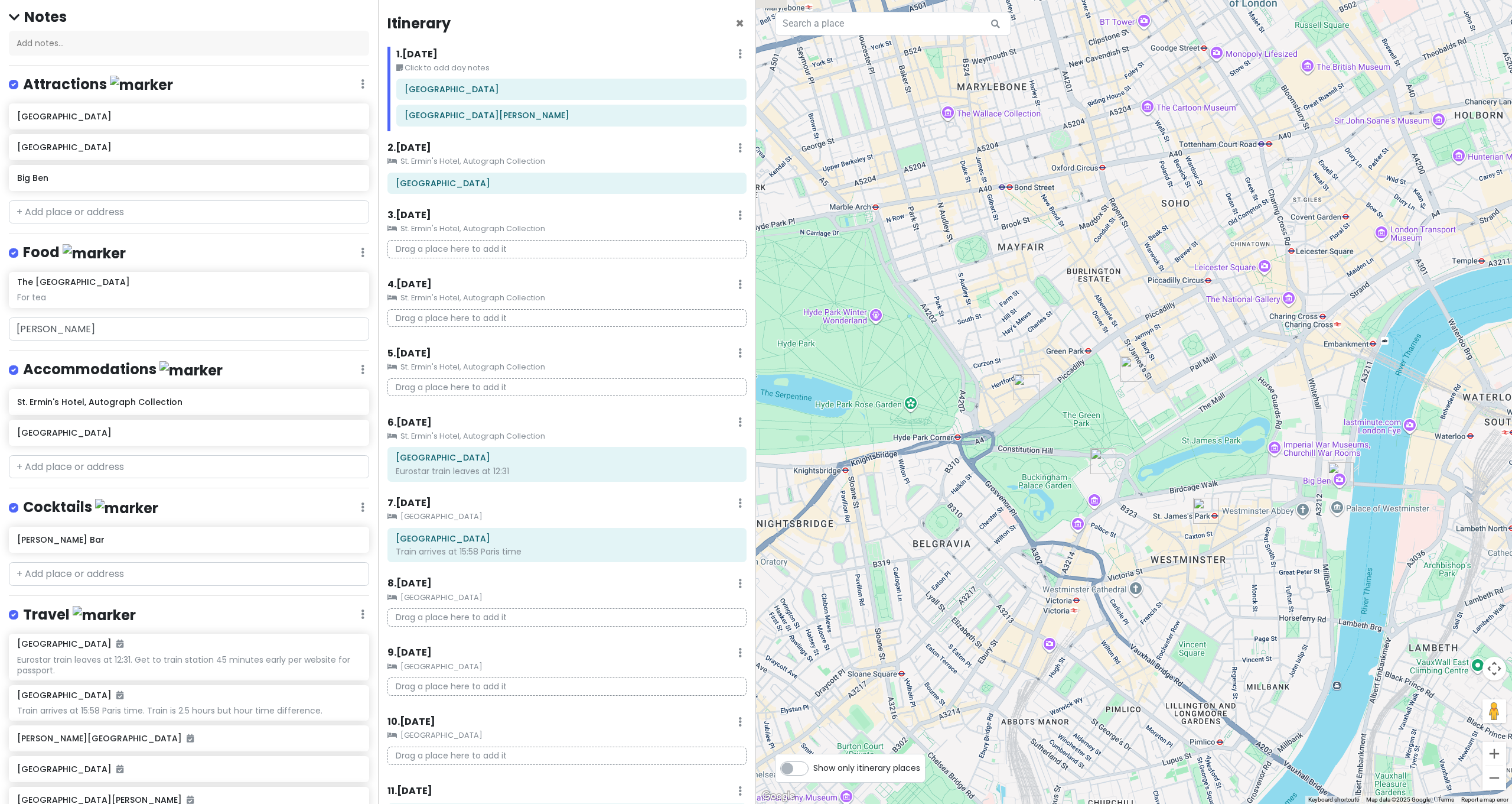
drag, startPoint x: 1027, startPoint y: 313, endPoint x: 1165, endPoint y: 234, distance: 159.0
click at [1164, 235] on div at bounding box center [1134, 402] width 756 height 804
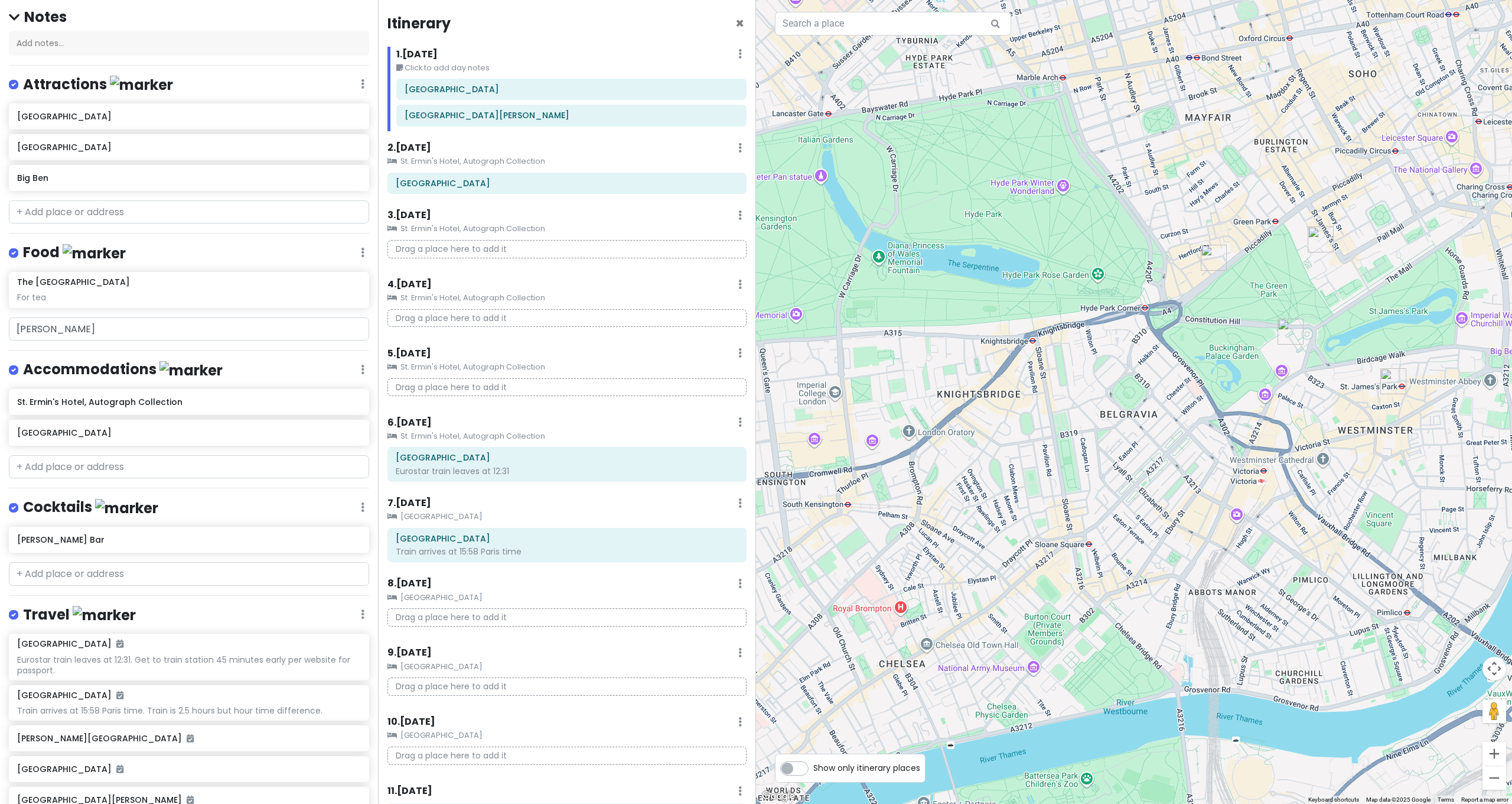
drag, startPoint x: 961, startPoint y: 485, endPoint x: 1027, endPoint y: 416, distance: 95.5
click at [1027, 416] on div at bounding box center [1134, 402] width 756 height 804
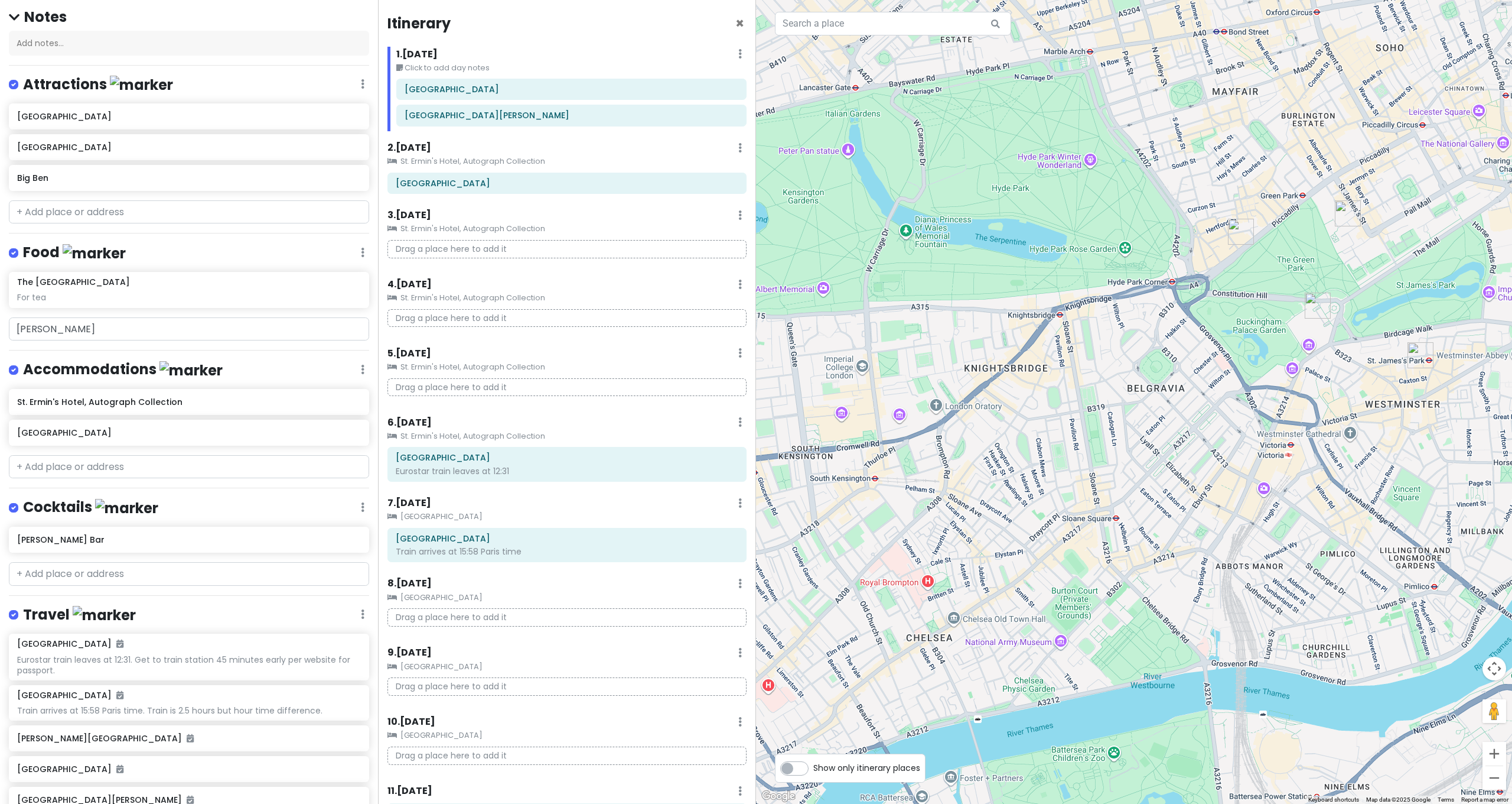
drag, startPoint x: 1027, startPoint y: 416, endPoint x: 1132, endPoint y: 344, distance: 127.3
click at [1132, 344] on div at bounding box center [1134, 402] width 756 height 804
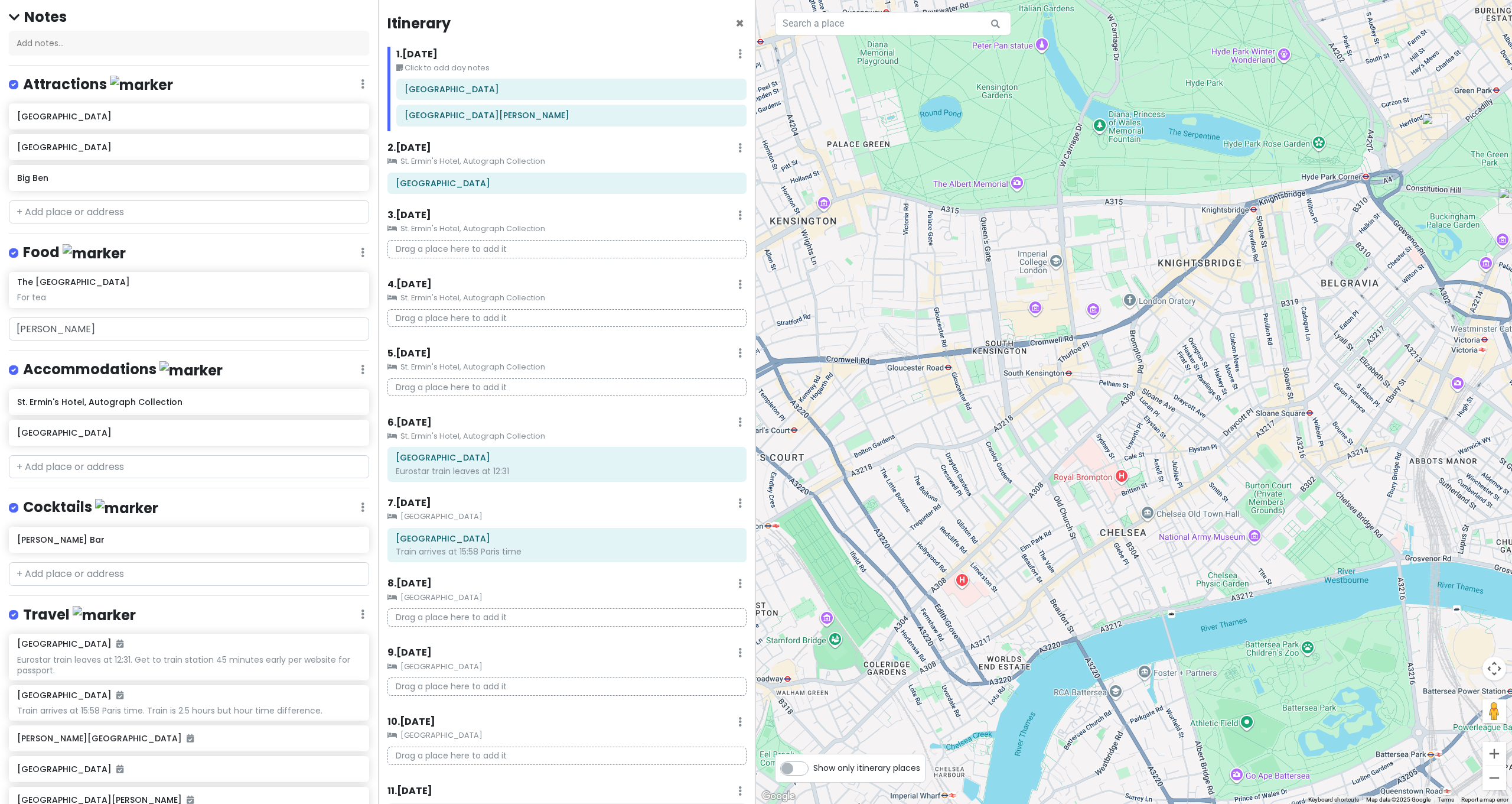
drag, startPoint x: 1092, startPoint y: 371, endPoint x: 846, endPoint y: 348, distance: 247.1
click at [850, 348] on div at bounding box center [1134, 402] width 756 height 804
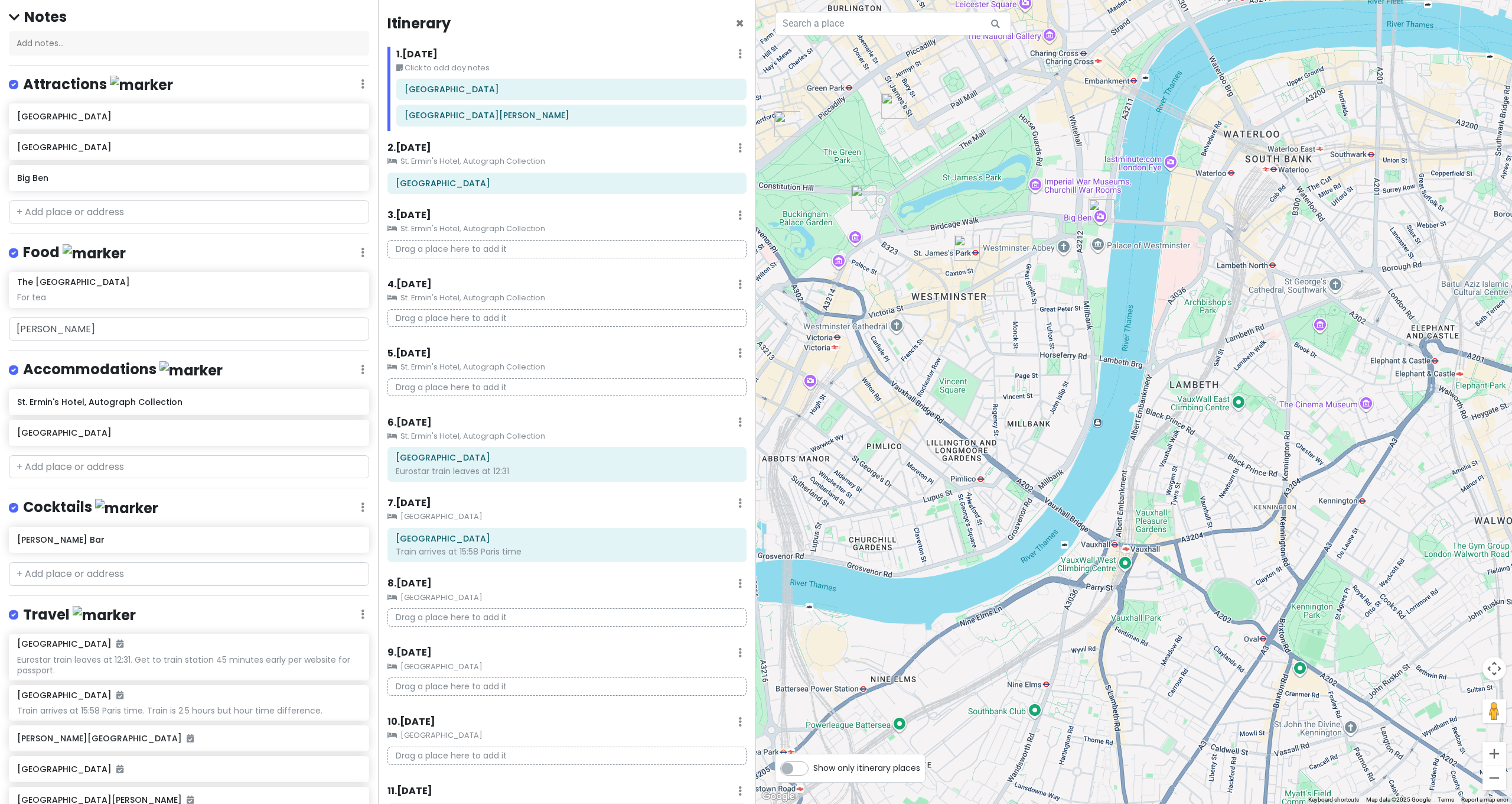
drag, startPoint x: 1003, startPoint y: 357, endPoint x: 1150, endPoint y: 418, distance: 159.2
click at [1150, 418] on div at bounding box center [1134, 402] width 756 height 804
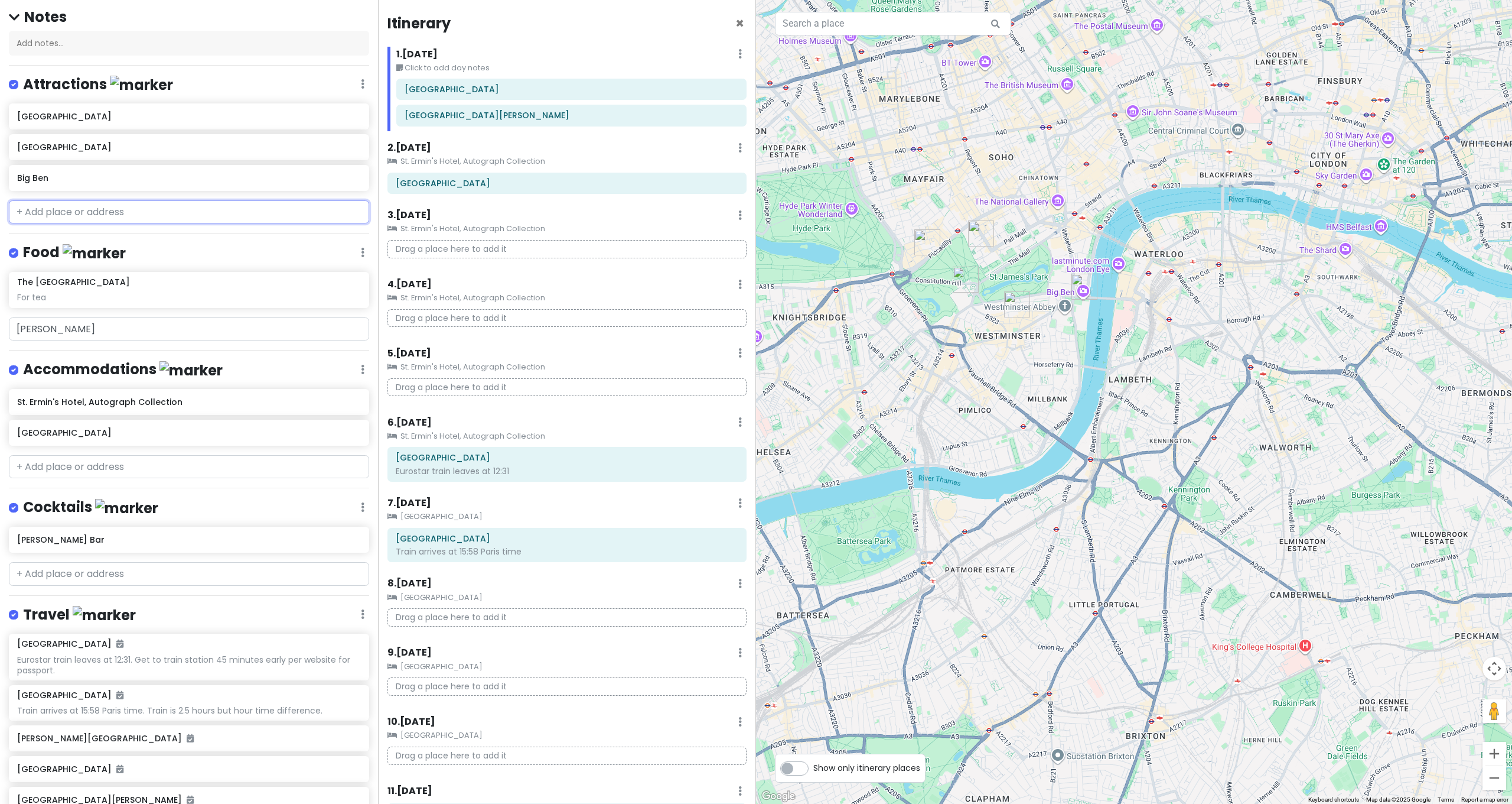
click at [104, 200] on input "text" at bounding box center [189, 212] width 360 height 24
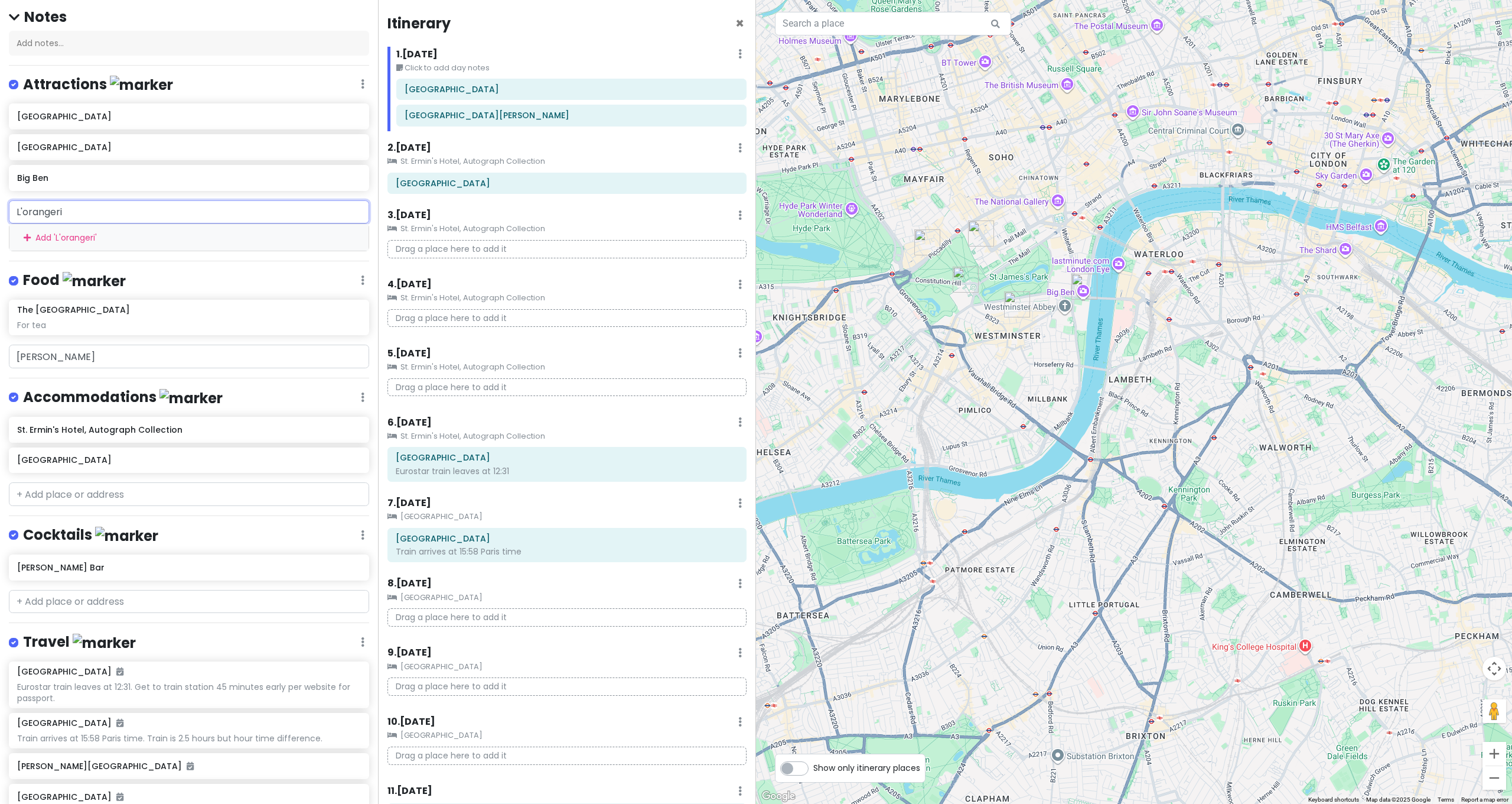
drag, startPoint x: 112, startPoint y: 182, endPoint x: -69, endPoint y: 160, distance: 182.3
click at [0, 160] on html "[GEOGRAPHIC_DATA] and [GEOGRAPHIC_DATA] with Kath and Cinco Private Change Date…" at bounding box center [756, 402] width 1512 height 804
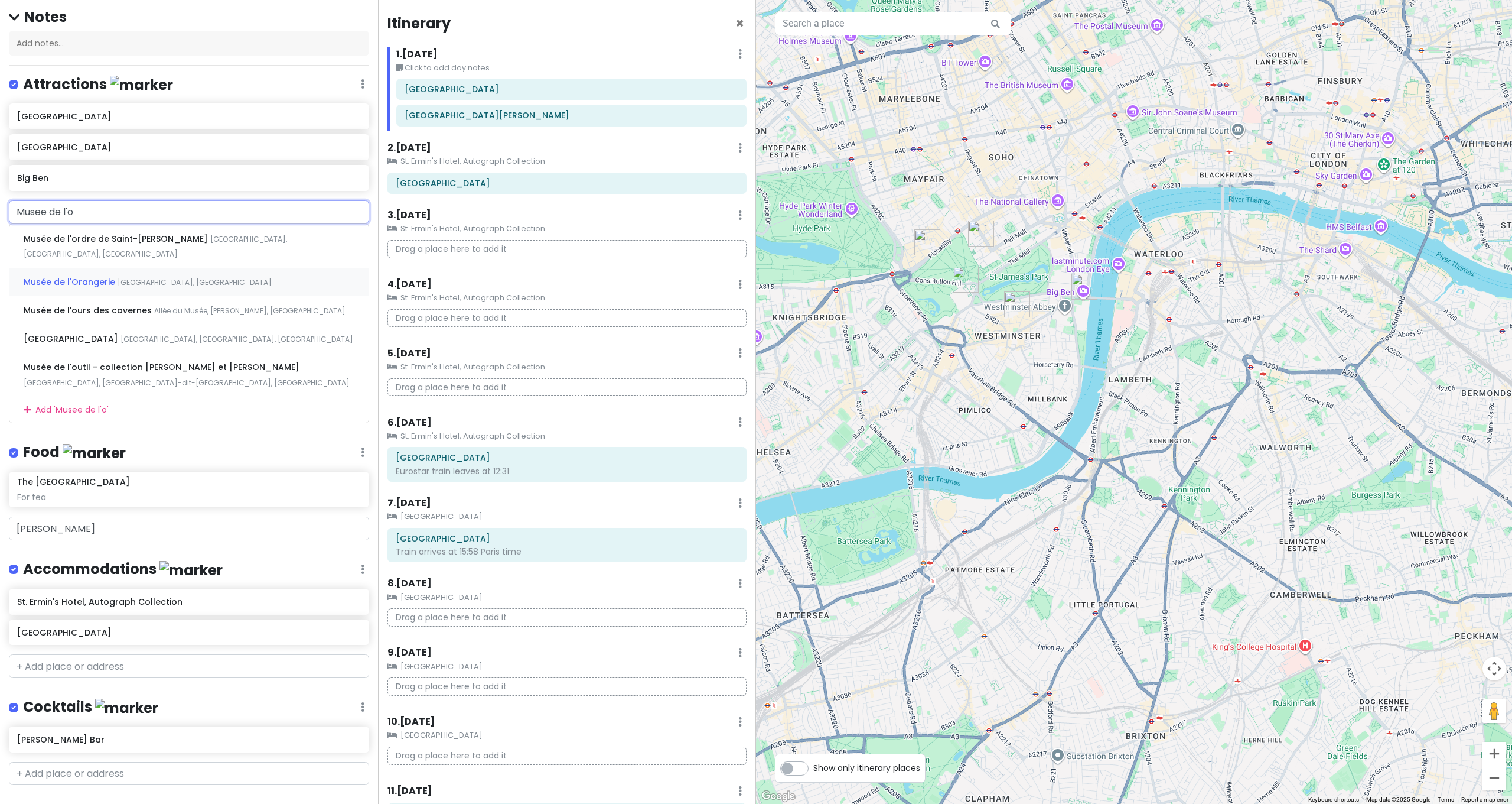
click at [102, 276] on span "Musée de l'Orangerie" at bounding box center [70, 282] width 94 height 12
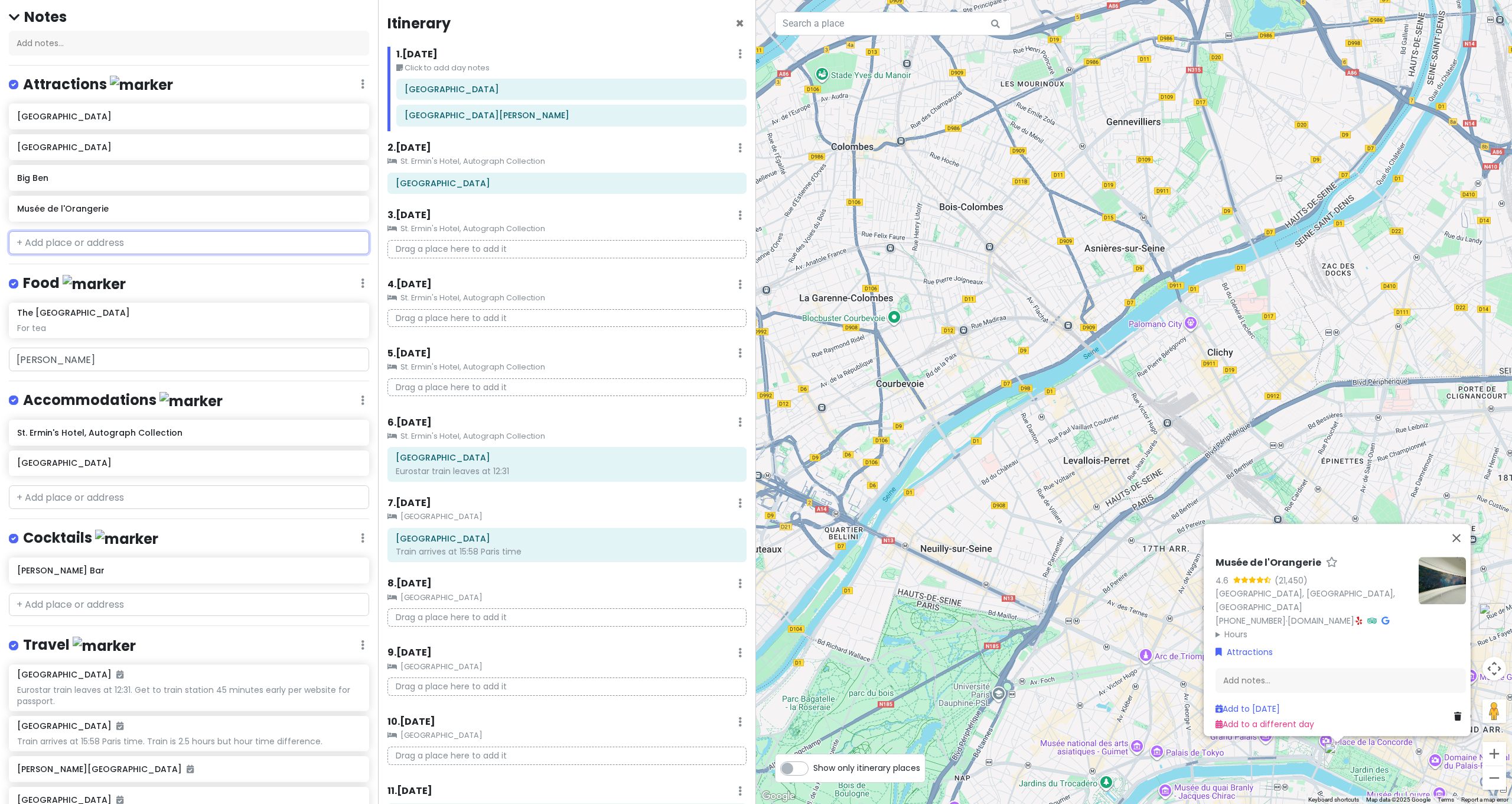
click at [121, 231] on input "text" at bounding box center [189, 243] width 360 height 24
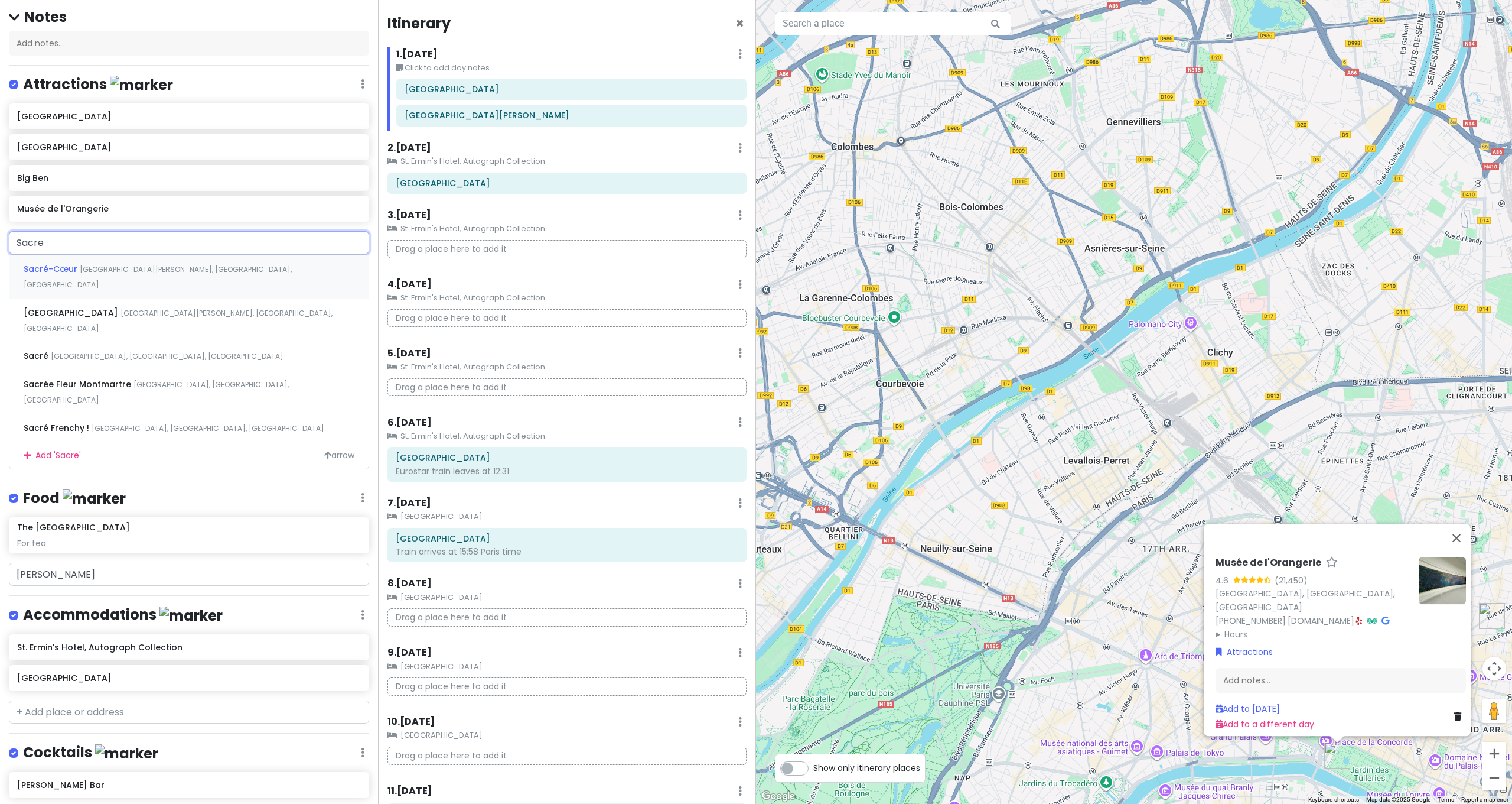
click at [136, 264] on span "[GEOGRAPHIC_DATA][PERSON_NAME], [GEOGRAPHIC_DATA], [GEOGRAPHIC_DATA]" at bounding box center [158, 277] width 268 height 25
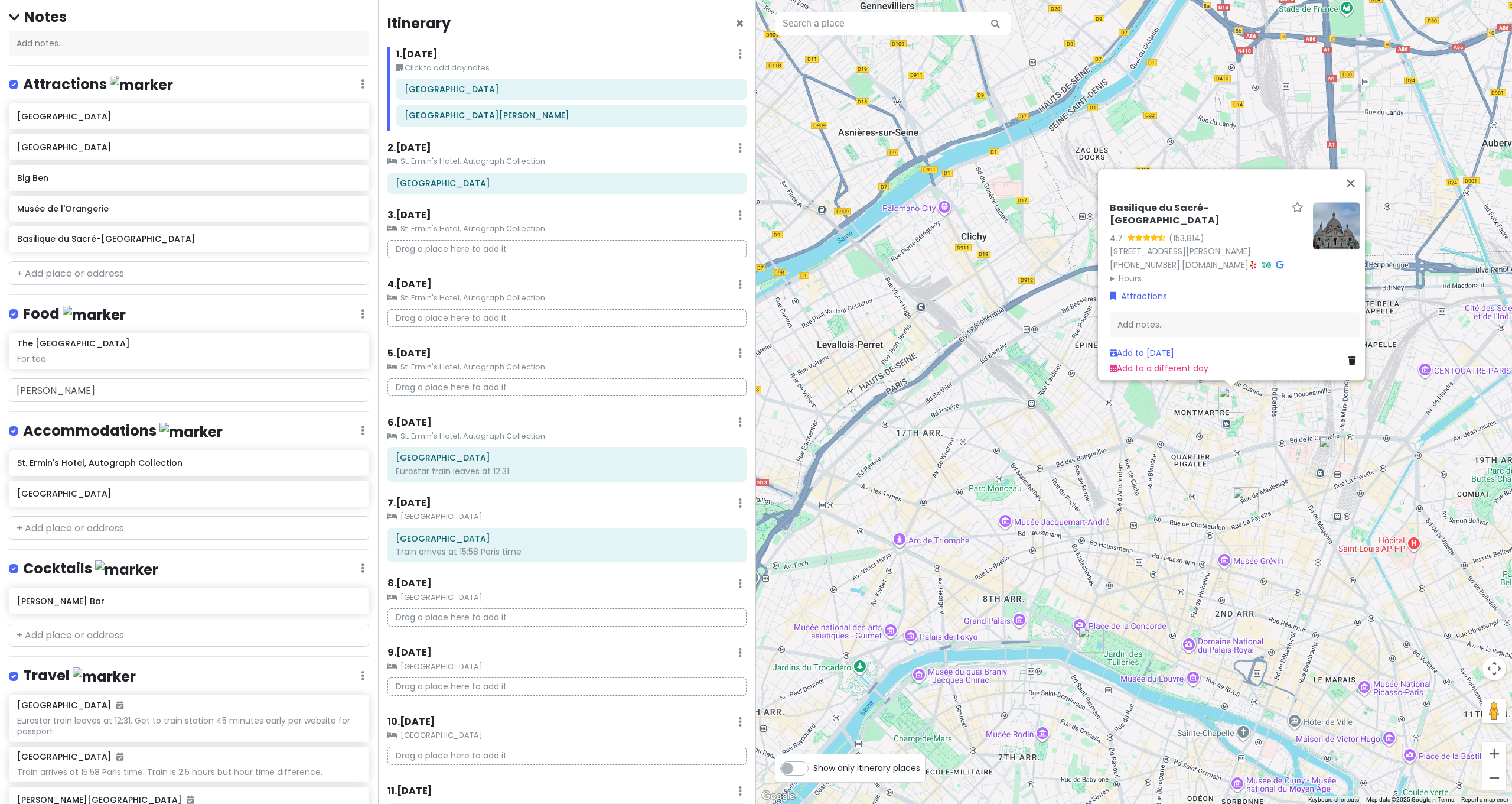
drag, startPoint x: 1114, startPoint y: 597, endPoint x: 1002, endPoint y: 473, distance: 167.1
click at [1002, 474] on div "Basilique du Sacré-[GEOGRAPHIC_DATA] 4.7 (153,814) [STREET_ADDRESS][PERSON_NAME…" at bounding box center [1134, 402] width 756 height 804
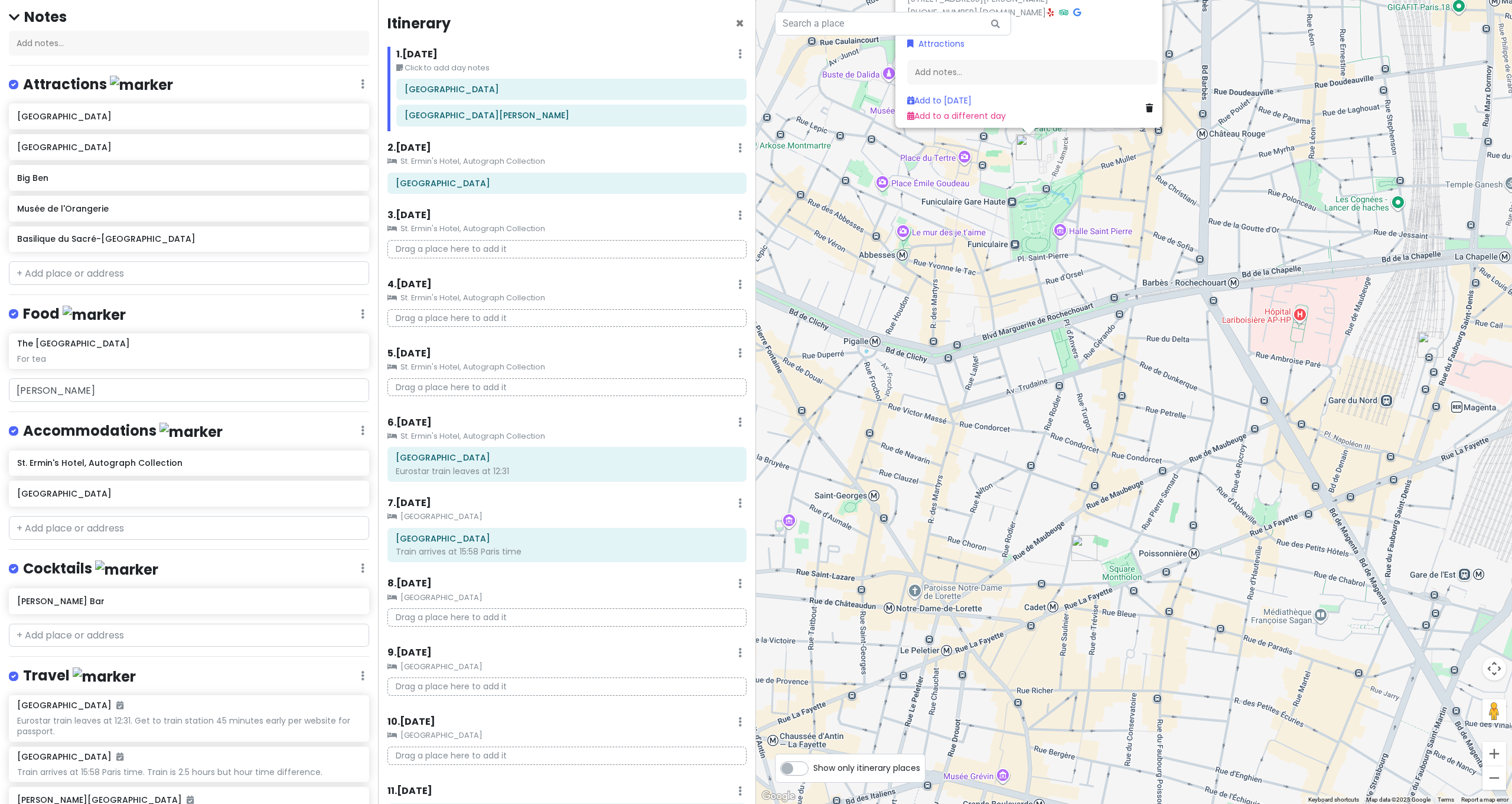
drag, startPoint x: 1211, startPoint y: 509, endPoint x: 1207, endPoint y: 730, distance: 221.0
click at [1207, 730] on div "Basilique du Sacré-[GEOGRAPHIC_DATA] 4.7 (153,814) [STREET_ADDRESS][PERSON_NAME…" at bounding box center [1134, 402] width 756 height 804
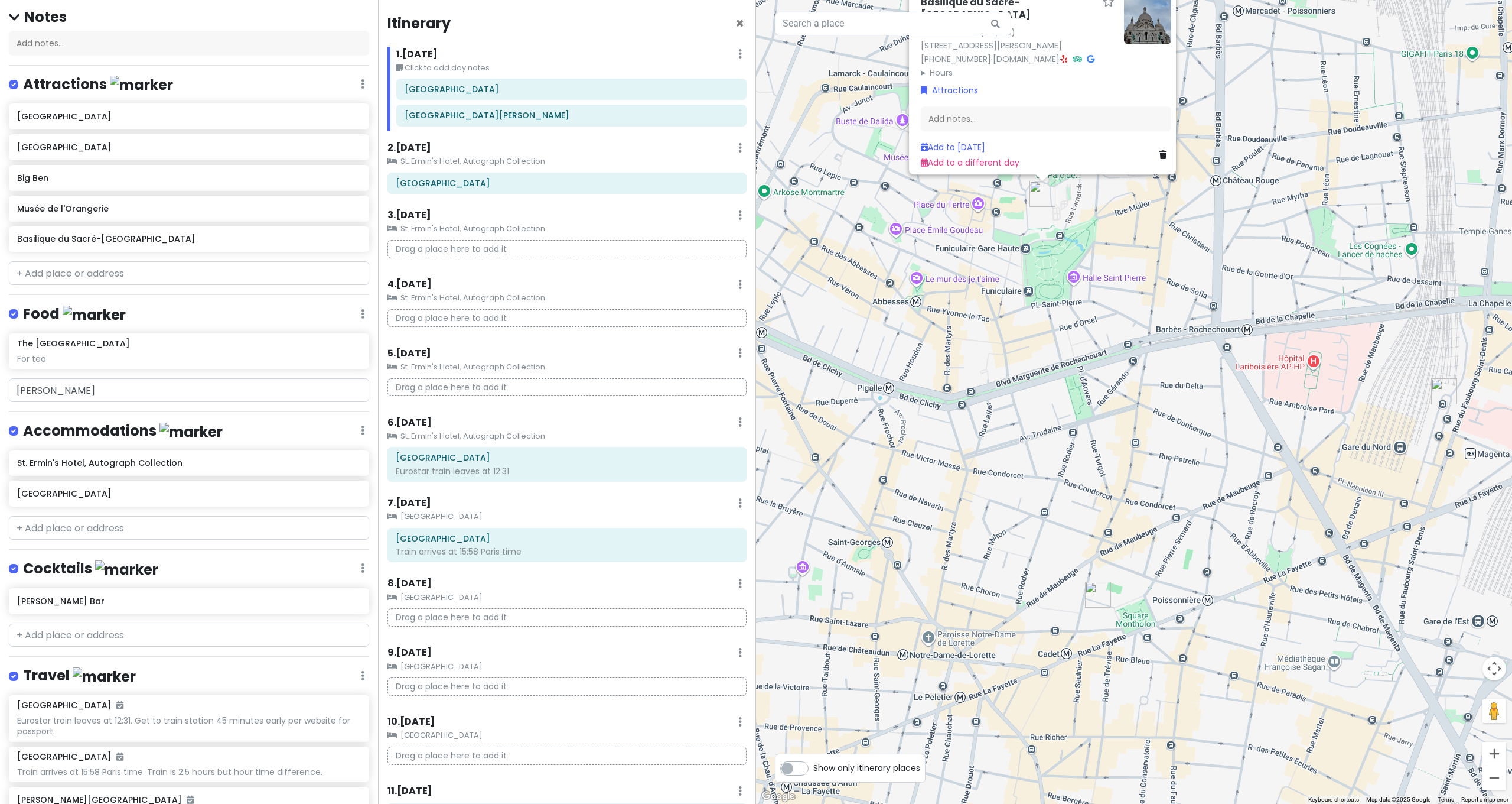
drag, startPoint x: 1053, startPoint y: 463, endPoint x: 1069, endPoint y: 529, distance: 67.9
click at [1069, 529] on div "Basilique du Sacré-[GEOGRAPHIC_DATA] 4.7 (153,814) [STREET_ADDRESS][PERSON_NAME…" at bounding box center [1134, 402] width 756 height 804
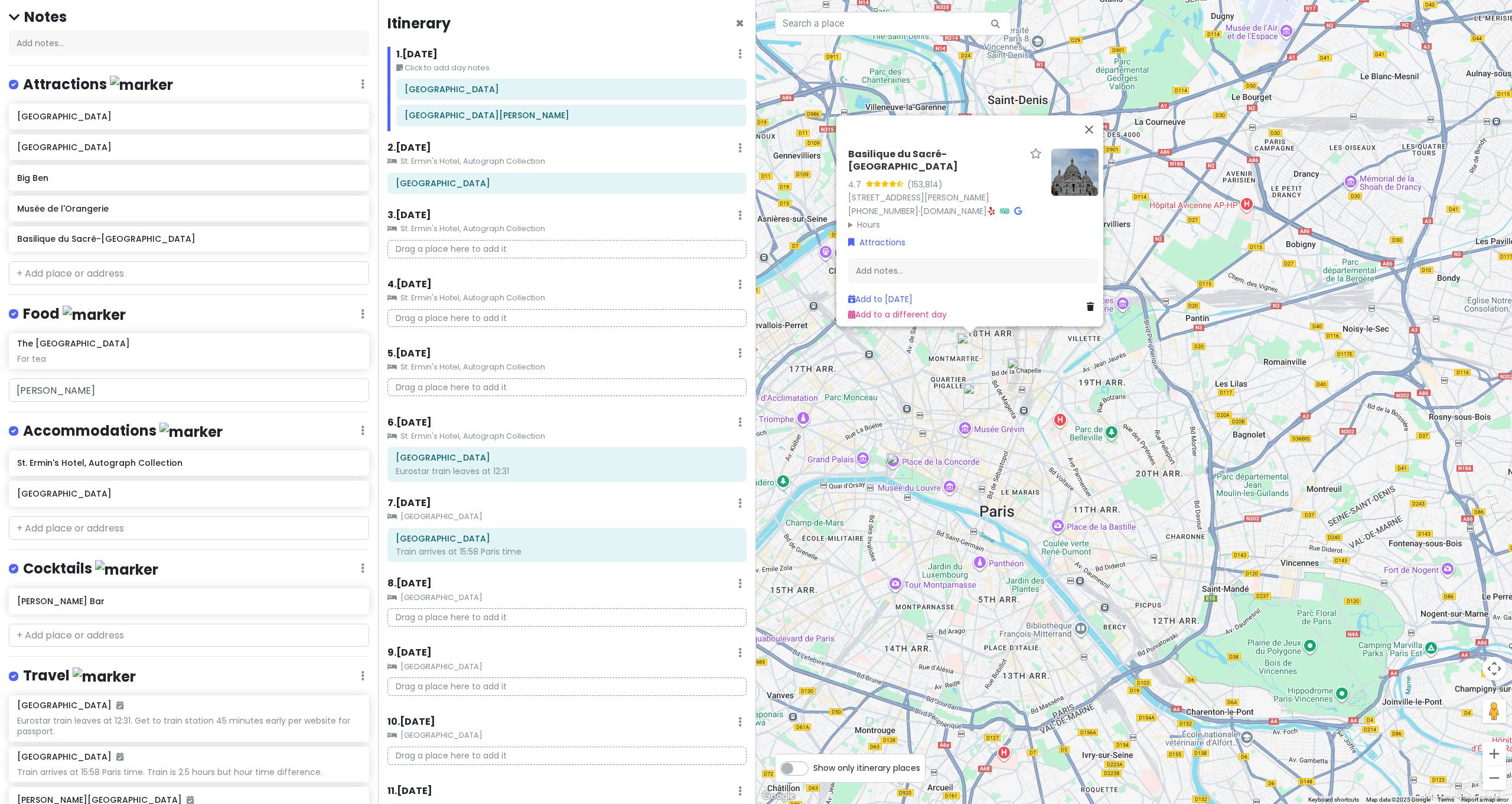
drag, startPoint x: 936, startPoint y: 392, endPoint x: 930, endPoint y: 352, distance: 40.4
click at [930, 352] on div "Basilique du Sacré-[GEOGRAPHIC_DATA] 4.7 (153,814) [STREET_ADDRESS][PERSON_NAME…" at bounding box center [1134, 402] width 756 height 804
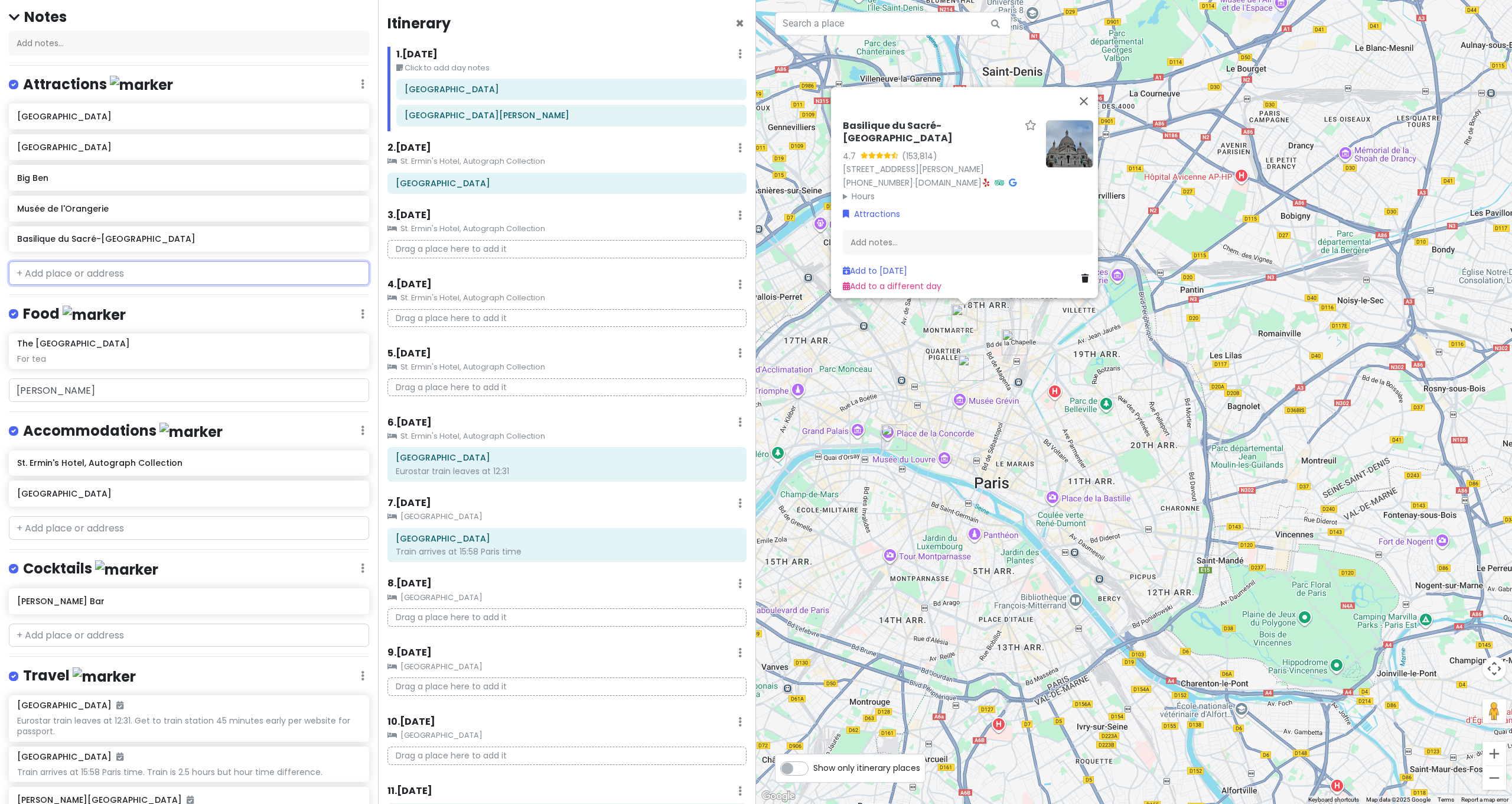
click at [77, 261] on input "text" at bounding box center [189, 273] width 360 height 24
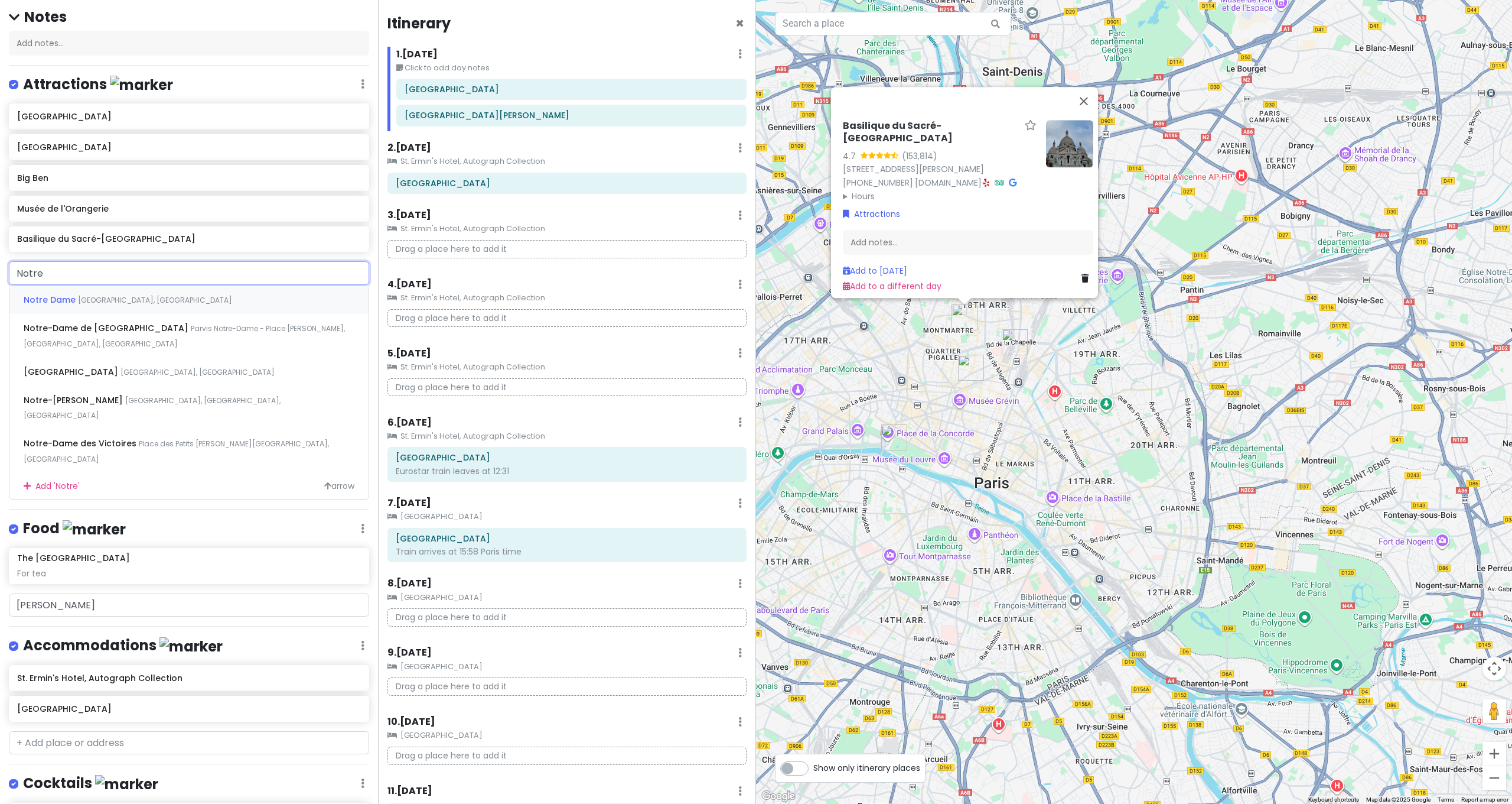
click at [114, 295] on span "[GEOGRAPHIC_DATA], [GEOGRAPHIC_DATA]" at bounding box center [155, 299] width 154 height 10
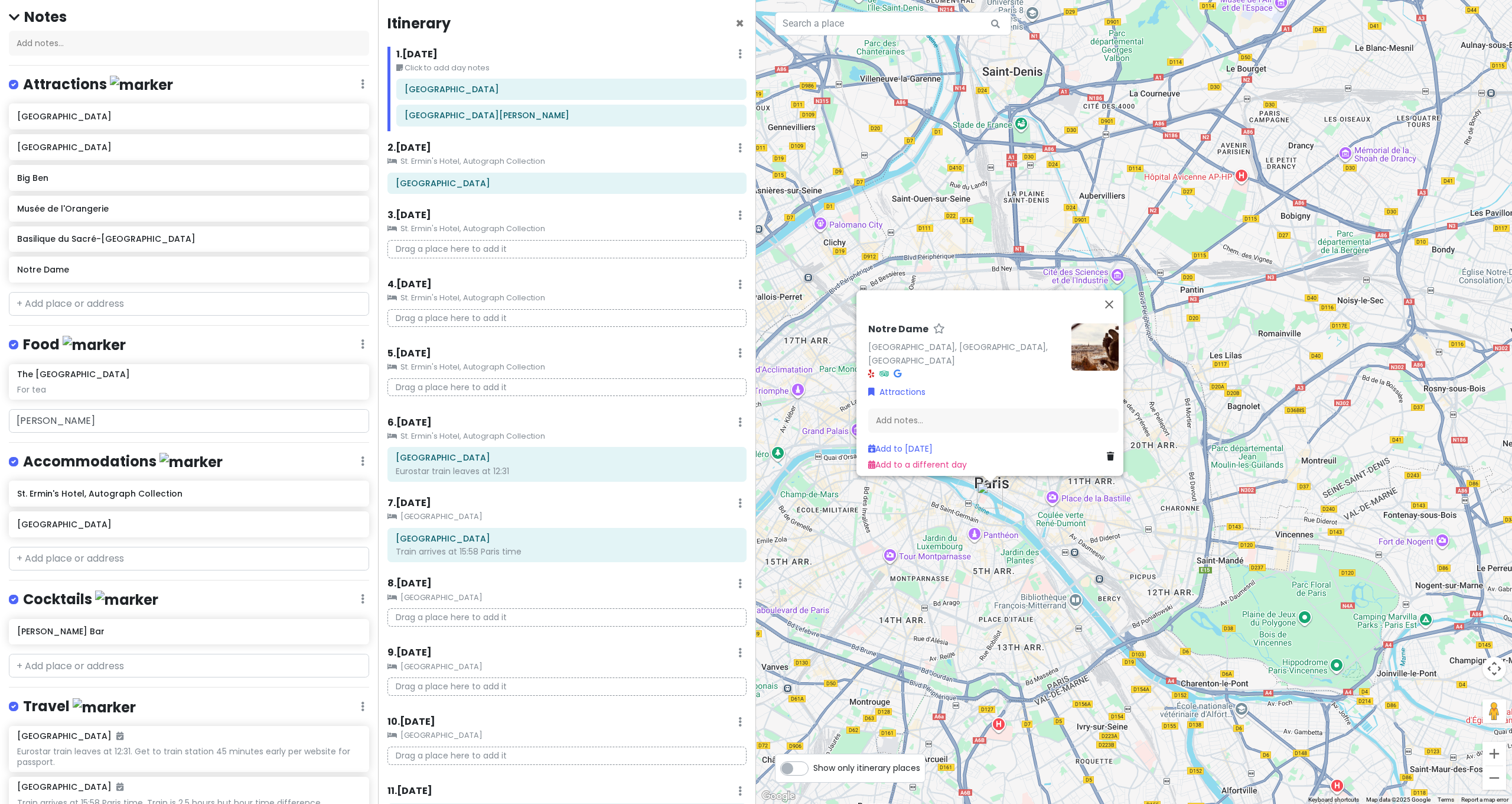
click at [1129, 545] on div "[GEOGRAPHIC_DATA], [GEOGRAPHIC_DATA], [GEOGRAPHIC_DATA] Attractions Add notes..…" at bounding box center [1134, 402] width 756 height 804
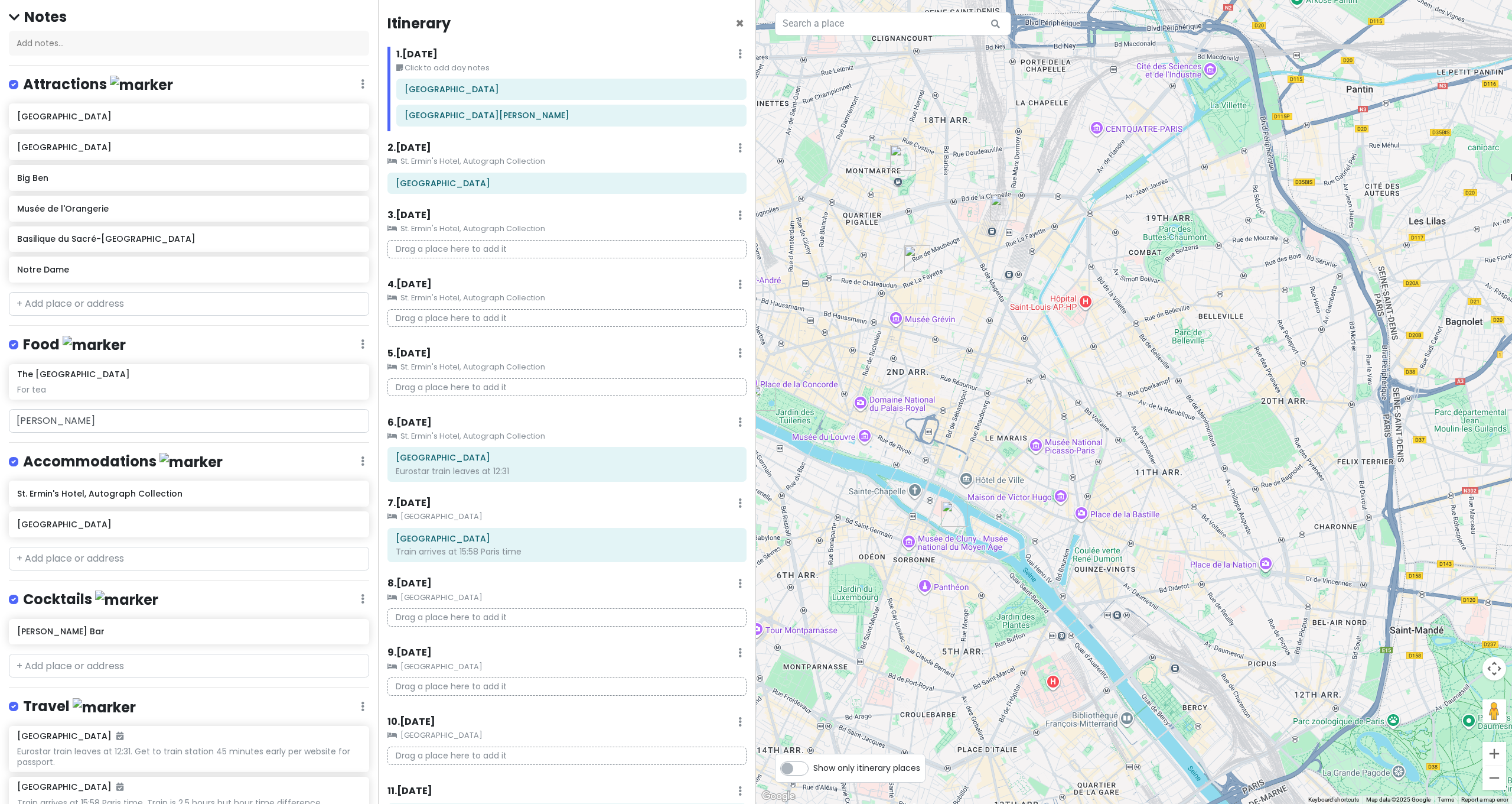
drag, startPoint x: 1014, startPoint y: 456, endPoint x: 1028, endPoint y: 440, distance: 21.3
click at [1028, 440] on div at bounding box center [1134, 402] width 756 height 804
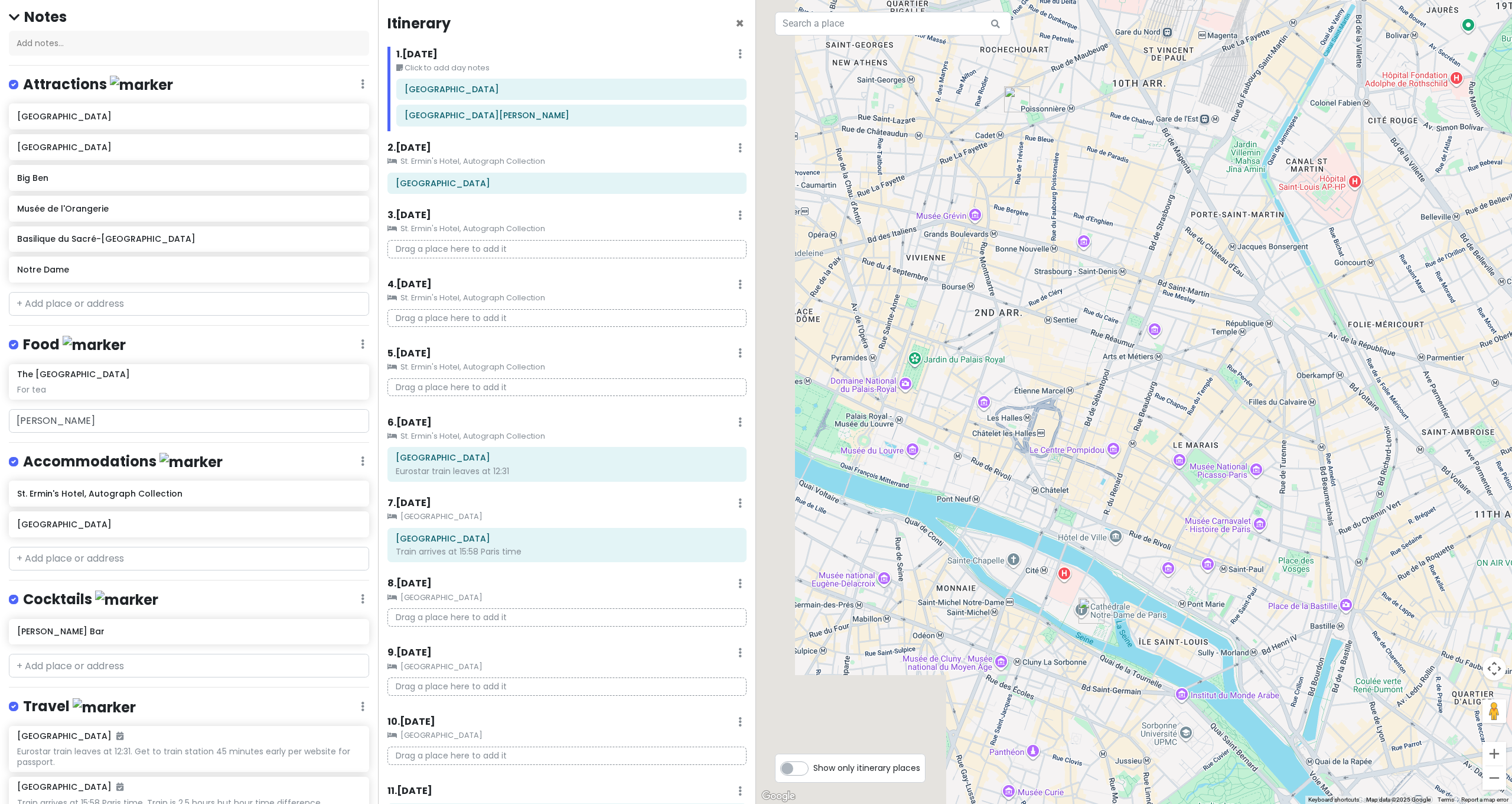
drag, startPoint x: 1041, startPoint y: 449, endPoint x: 1168, endPoint y: 465, distance: 128.0
click at [1168, 465] on div at bounding box center [1134, 402] width 756 height 804
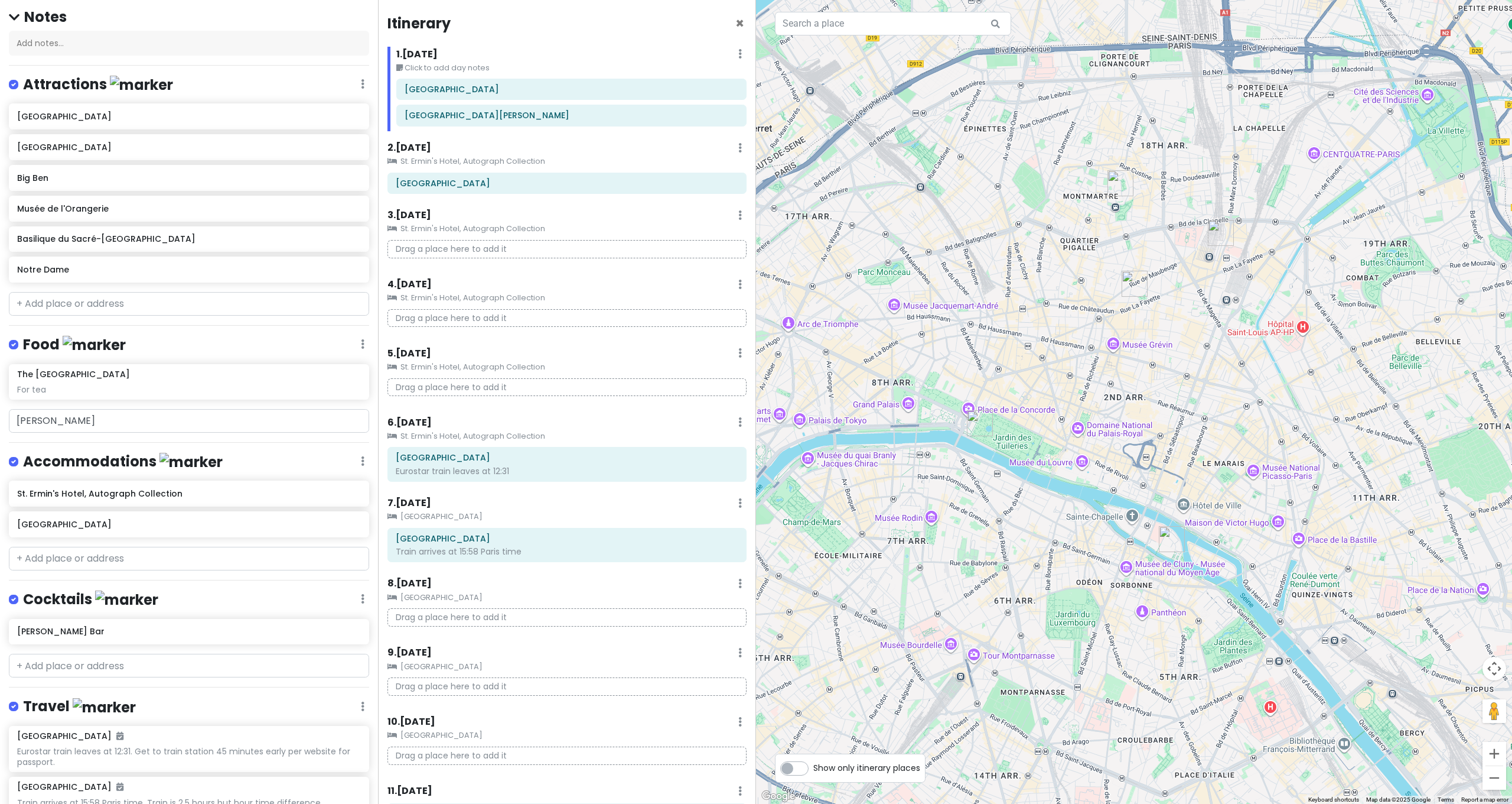
drag, startPoint x: 976, startPoint y: 434, endPoint x: 1053, endPoint y: 446, distance: 77.9
click at [1053, 446] on div at bounding box center [1134, 402] width 756 height 804
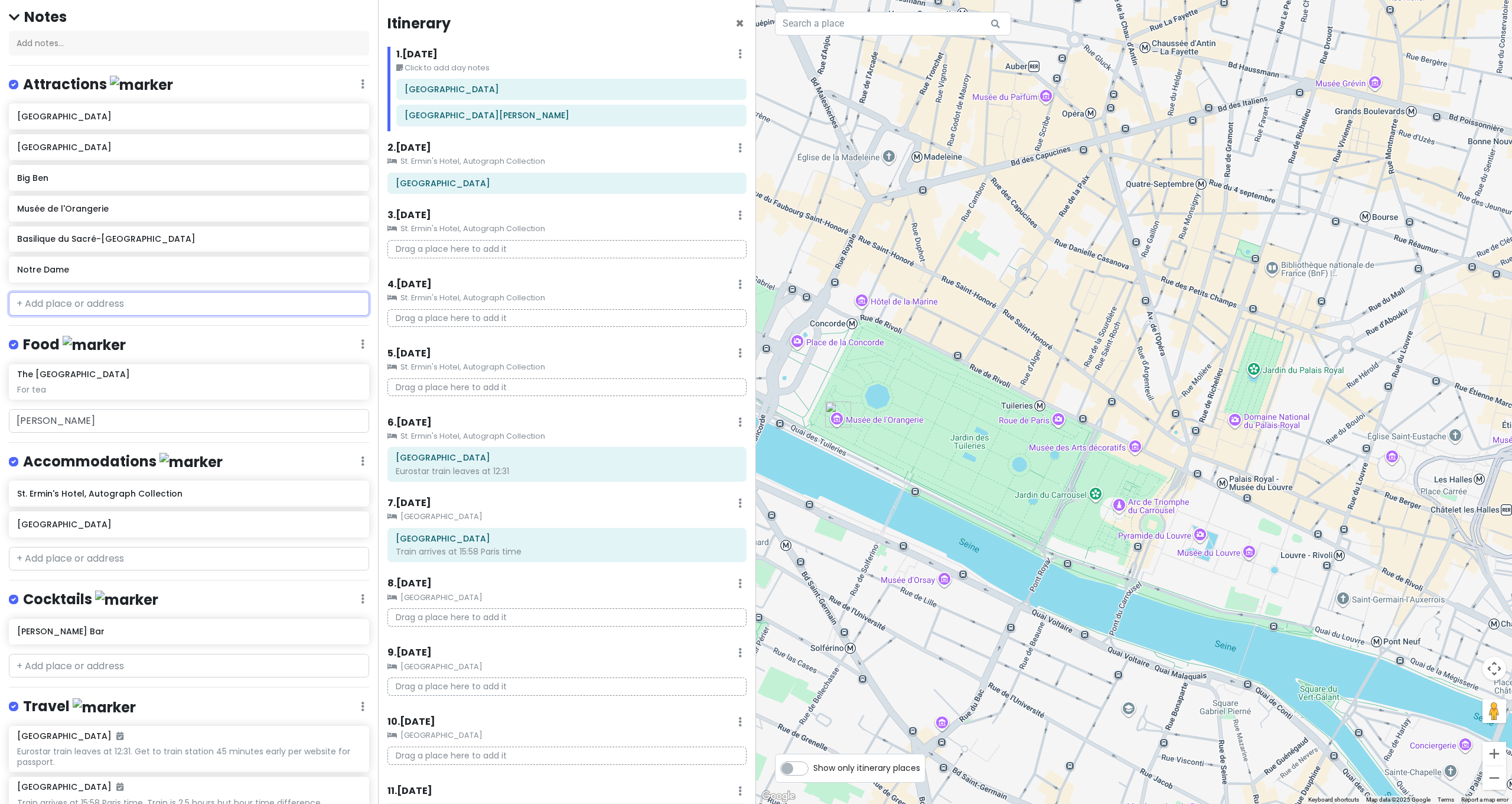
click at [61, 292] on input "text" at bounding box center [189, 304] width 360 height 24
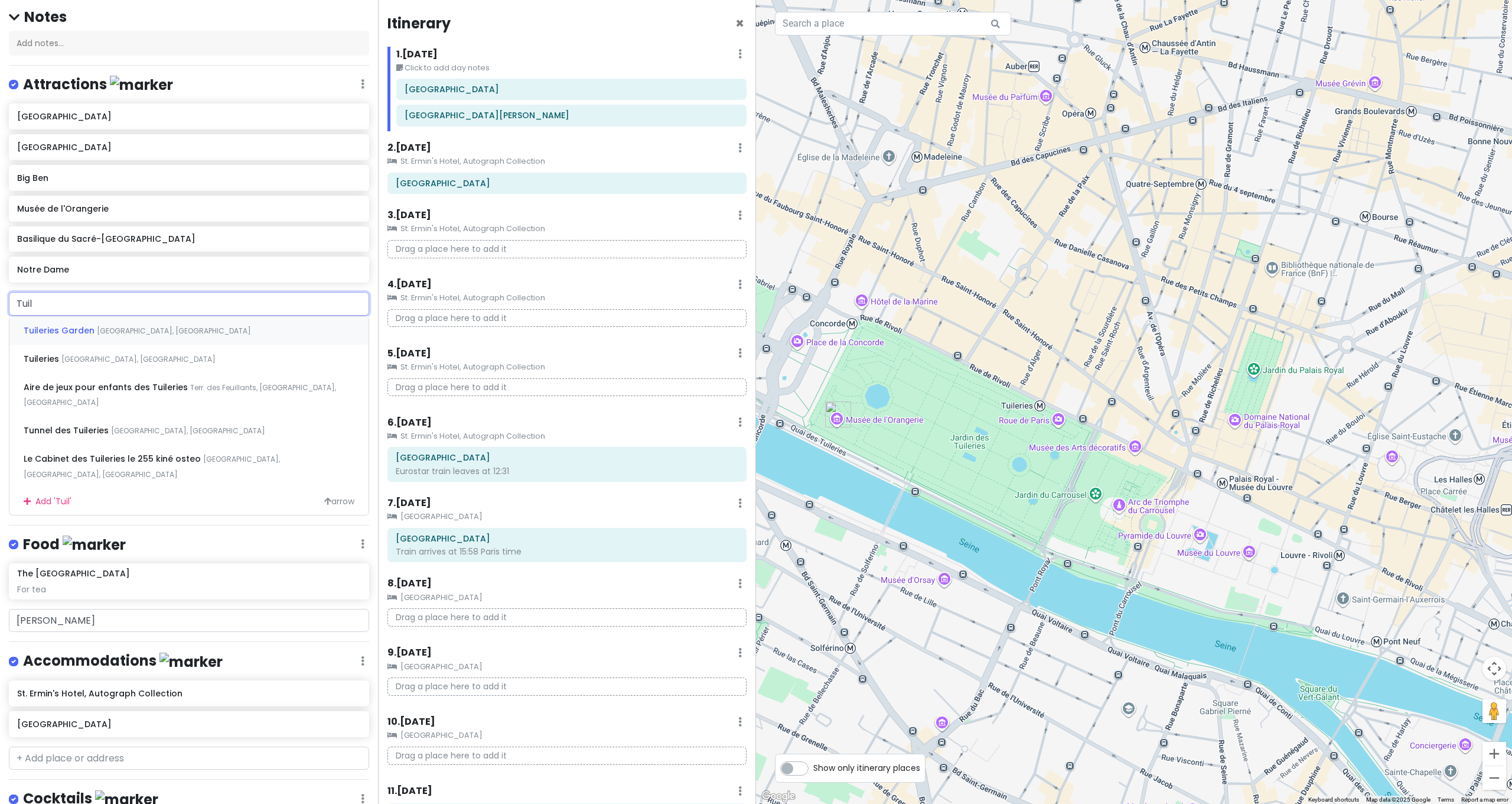
click at [123, 326] on span "[GEOGRAPHIC_DATA], [GEOGRAPHIC_DATA]" at bounding box center [174, 331] width 154 height 10
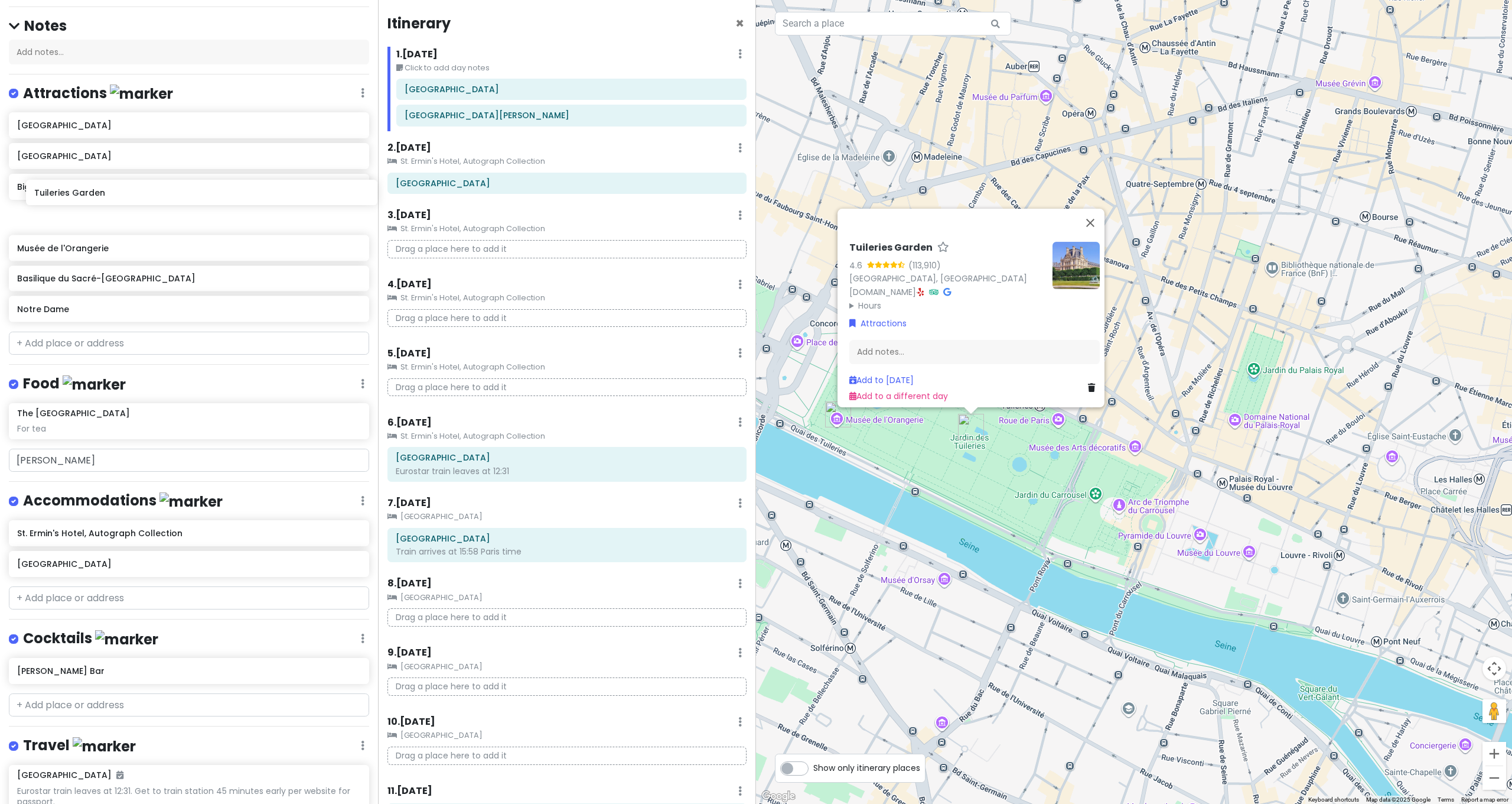
scroll to position [136, 0]
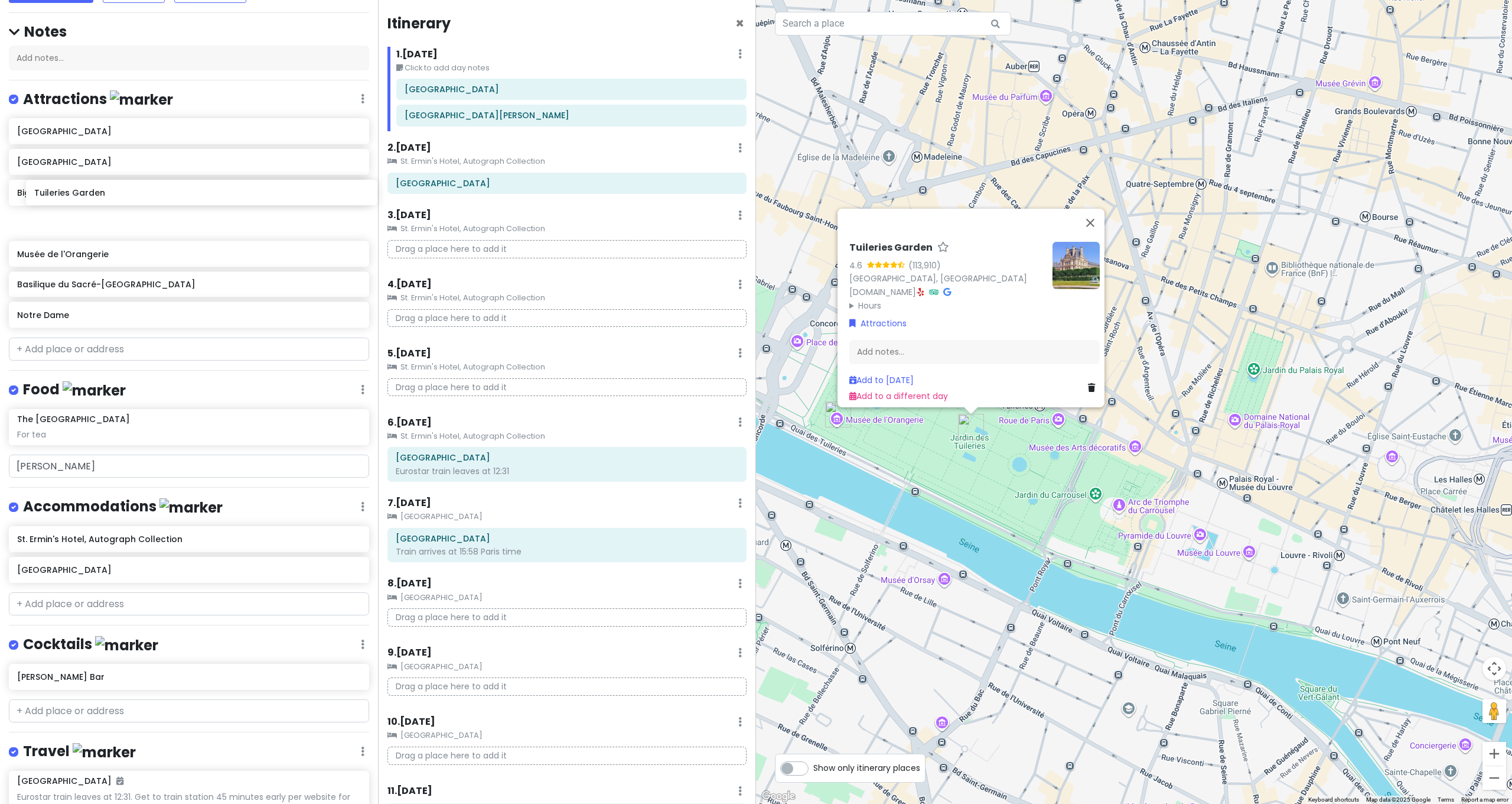
drag, startPoint x: 61, startPoint y: 269, endPoint x: 78, endPoint y: 189, distance: 81.8
click at [78, 189] on div "[GEOGRAPHIC_DATA] [GEOGRAPHIC_DATA] Big Ben [GEOGRAPHIC_DATA] [GEOGRAPHIC_DATA]" at bounding box center [189, 226] width 378 height 214
click at [1000, 459] on div "Tuileries Garden 4.6 (113,910) [GEOGRAPHIC_DATA] [DOMAIN_NAME] · Hours [DATE] 7…" at bounding box center [1134, 402] width 756 height 804
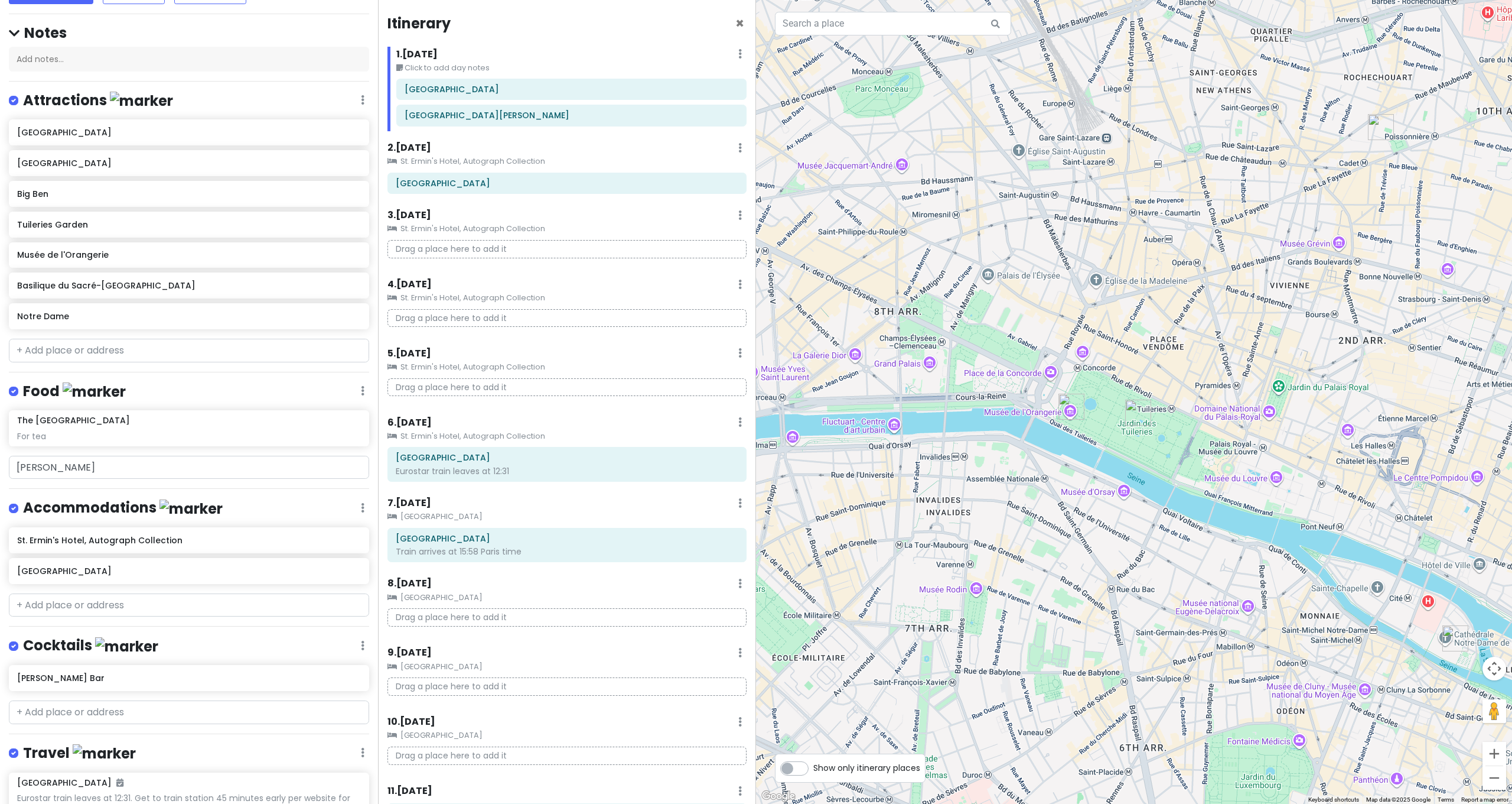
drag, startPoint x: 867, startPoint y: 412, endPoint x: 1019, endPoint y: 390, distance: 153.6
click at [1019, 390] on div at bounding box center [1134, 402] width 756 height 804
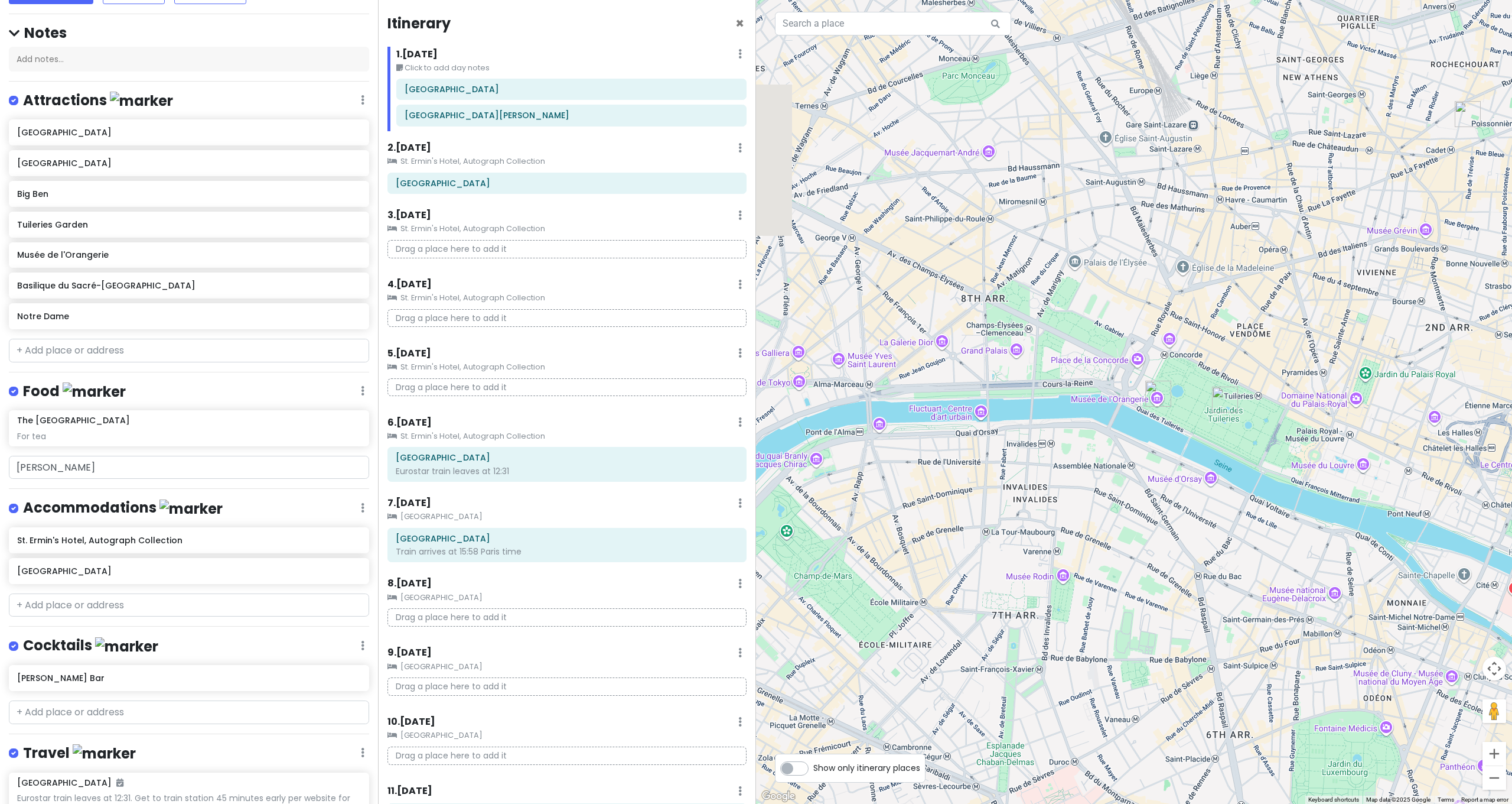
drag, startPoint x: 969, startPoint y: 398, endPoint x: 1043, endPoint y: 386, distance: 75.0
click at [1043, 386] on div at bounding box center [1134, 402] width 756 height 804
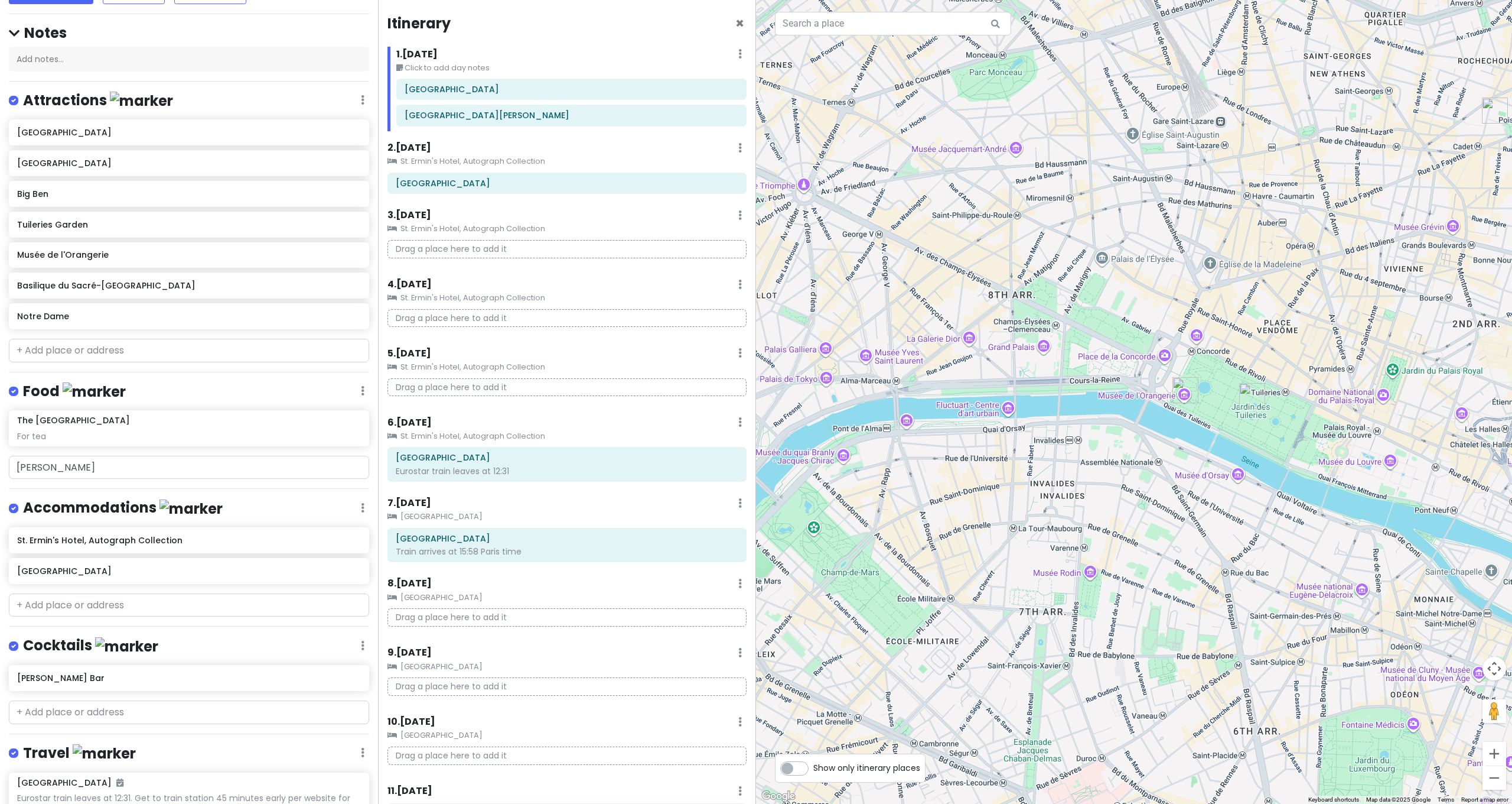
drag, startPoint x: 1034, startPoint y: 392, endPoint x: 1182, endPoint y: 379, distance: 148.6
click at [1182, 379] on div at bounding box center [1134, 402] width 756 height 804
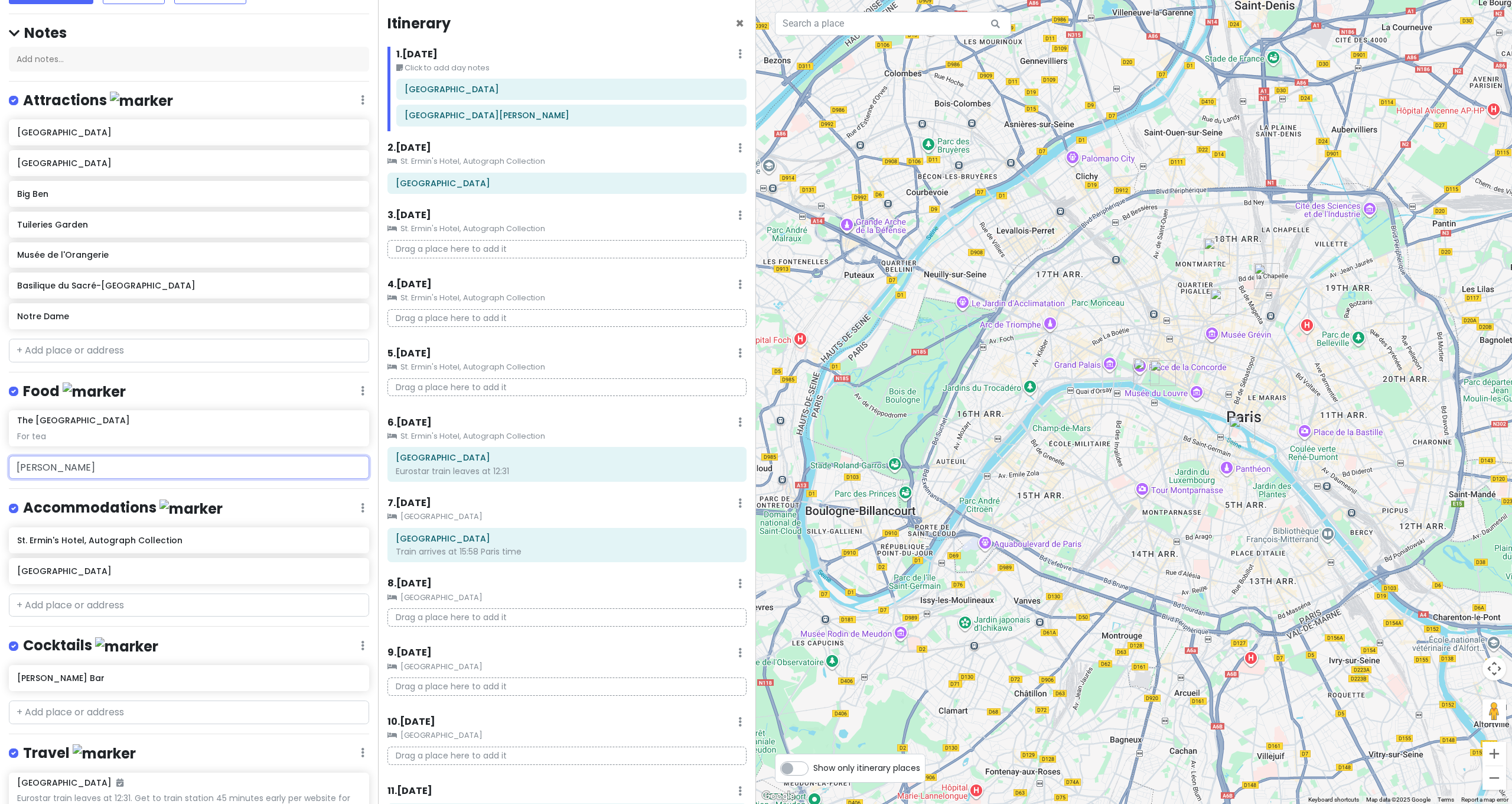
click at [142, 456] on input "[PERSON_NAME]" at bounding box center [189, 468] width 360 height 24
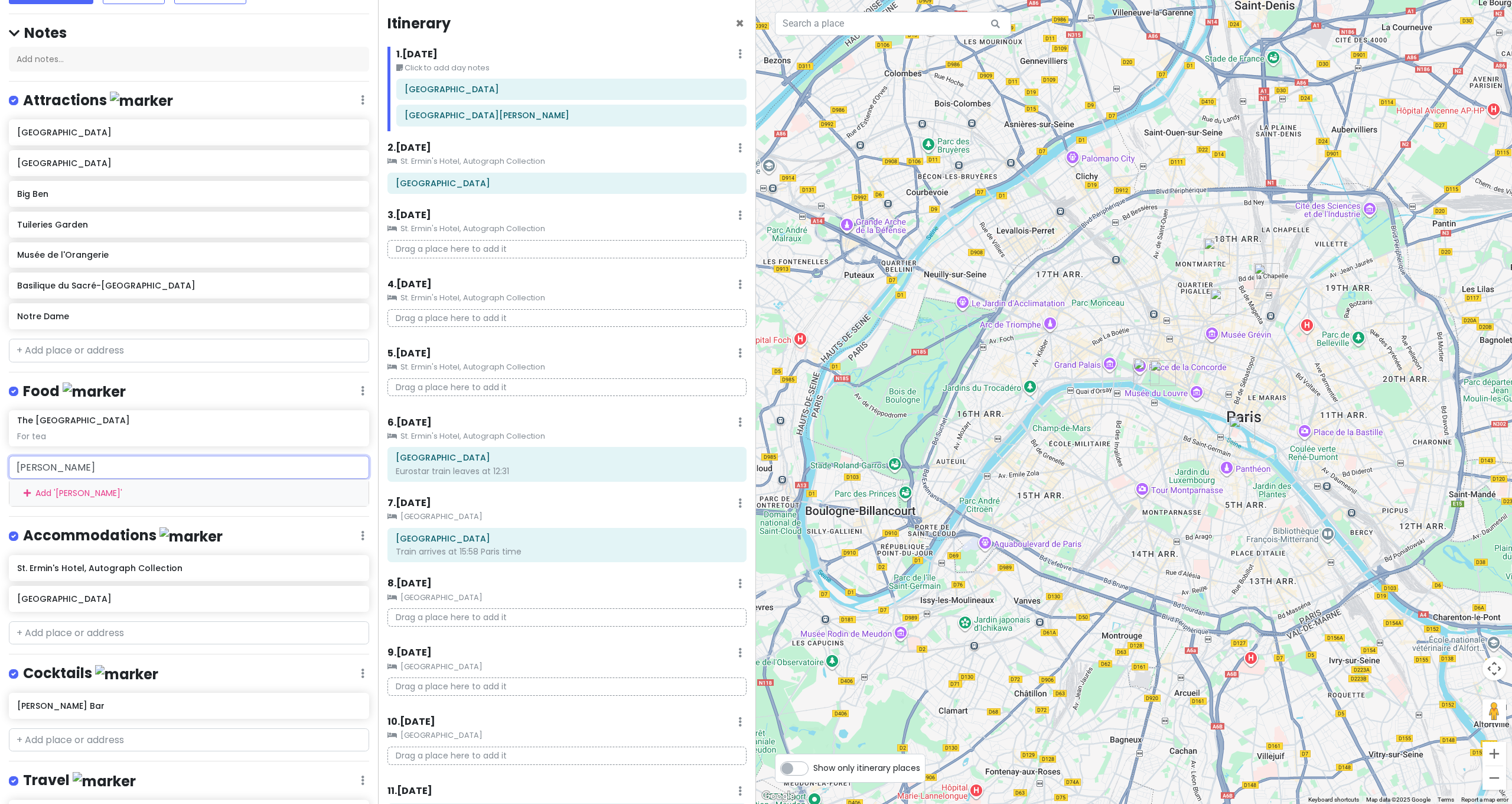
drag, startPoint x: 142, startPoint y: 439, endPoint x: 7, endPoint y: 435, distance: 135.1
click at [7, 456] on div "[PERSON_NAME] Add ' [PERSON_NAME] '" at bounding box center [189, 481] width 378 height 51
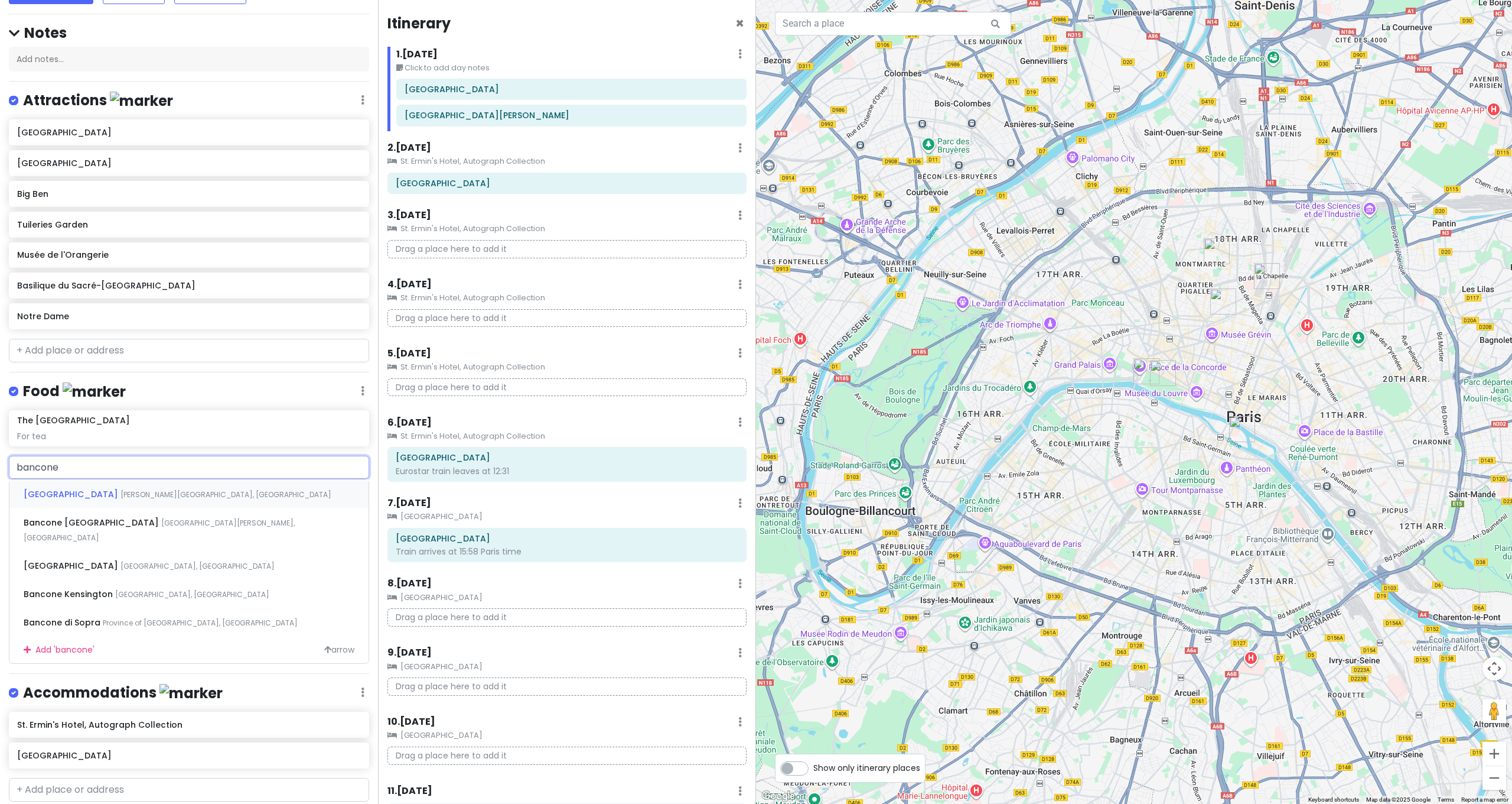
click at [136, 489] on span "[PERSON_NAME][GEOGRAPHIC_DATA], [GEOGRAPHIC_DATA]" at bounding box center [225, 494] width 211 height 10
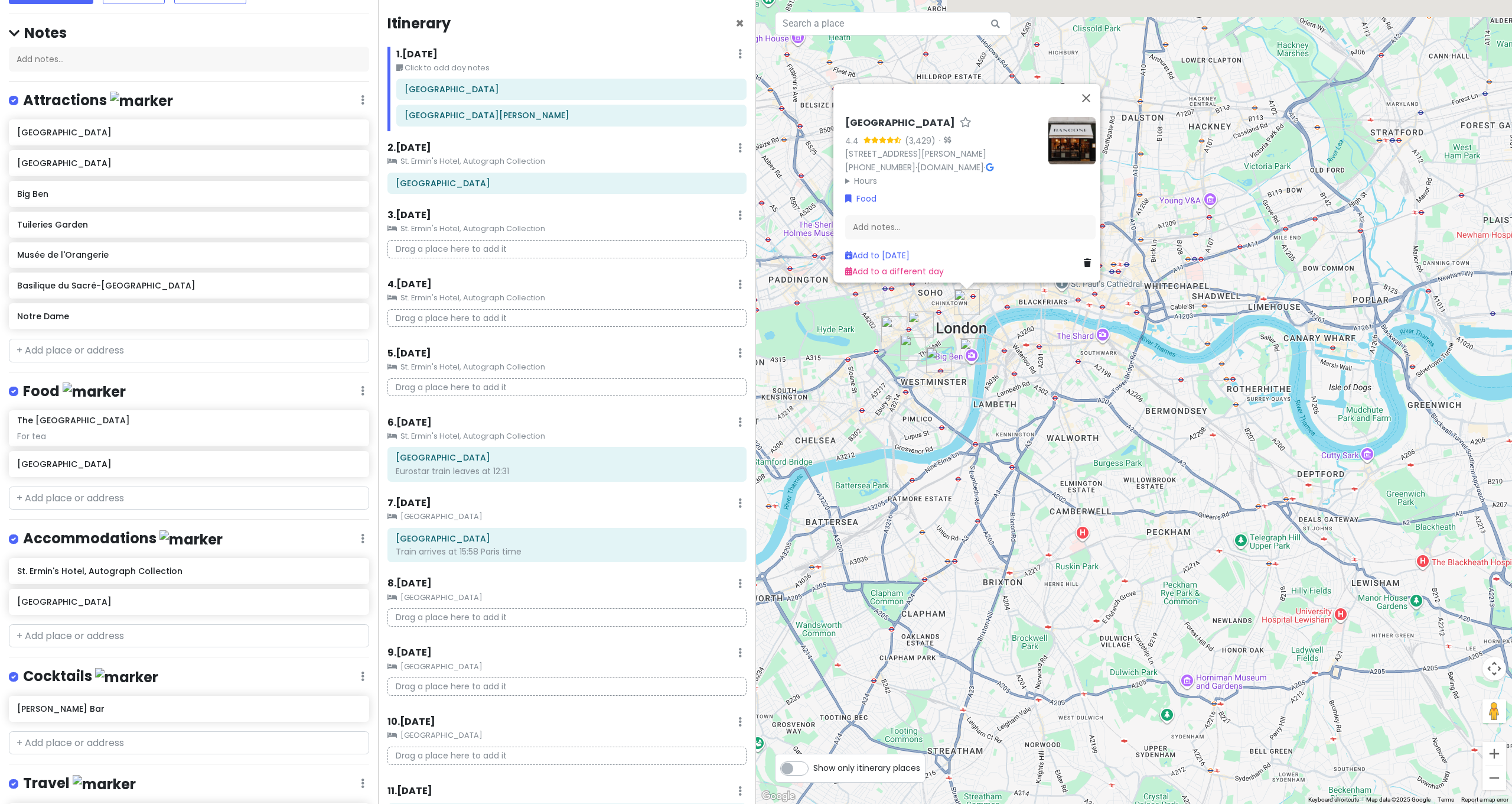
drag, startPoint x: 990, startPoint y: 330, endPoint x: 1022, endPoint y: 371, distance: 52.0
click at [1022, 371] on div "[GEOGRAPHIC_DATA] 4.4 (3,429) · [STREET_ADDRESS][PERSON_NAME] [PHONE_NUMBER] · …" at bounding box center [1134, 402] width 756 height 804
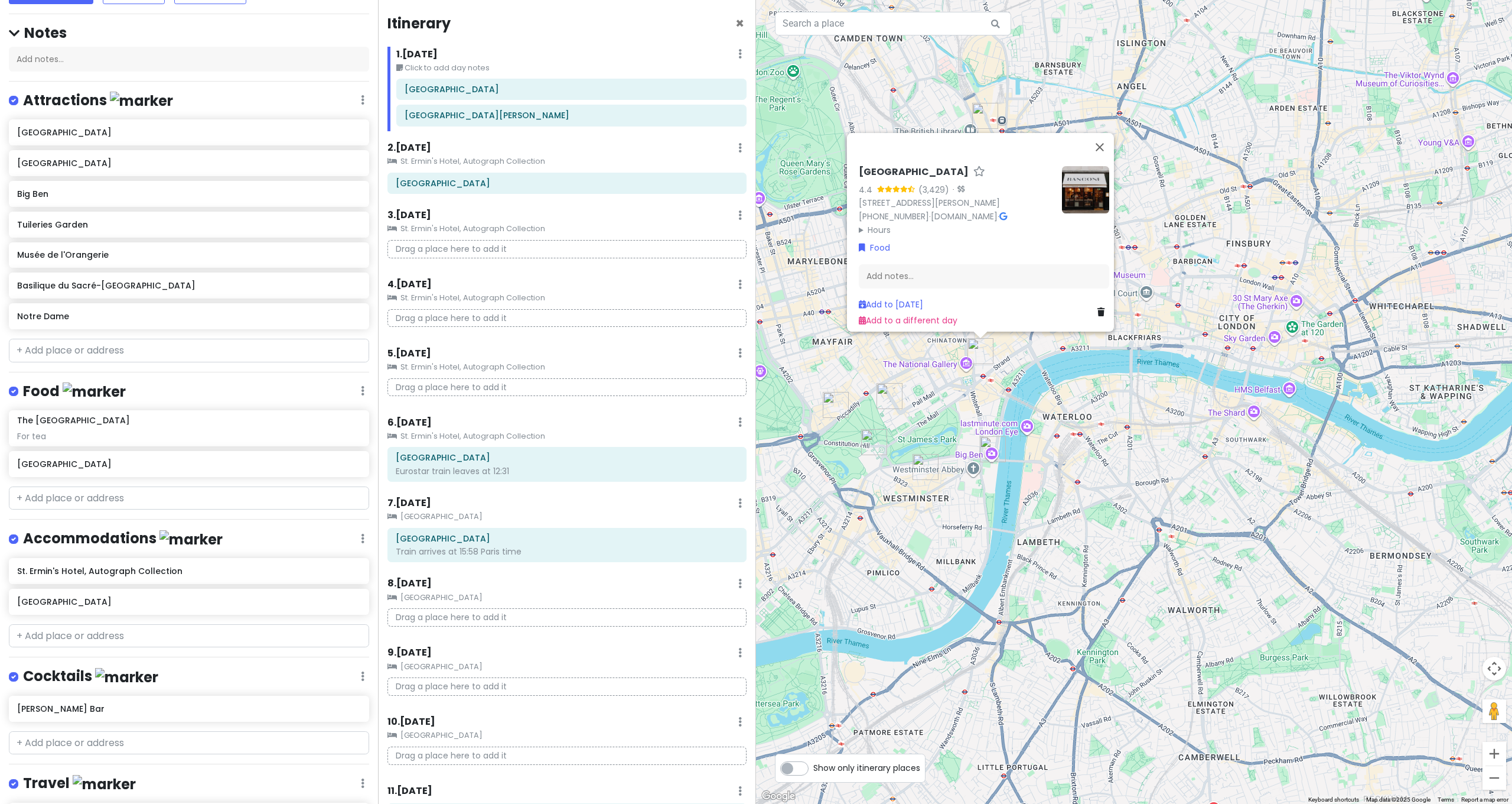
click at [1021, 371] on div "[GEOGRAPHIC_DATA] 4.4 (3,429) · [STREET_ADDRESS][PERSON_NAME] [PHONE_NUMBER] · …" at bounding box center [1134, 402] width 756 height 804
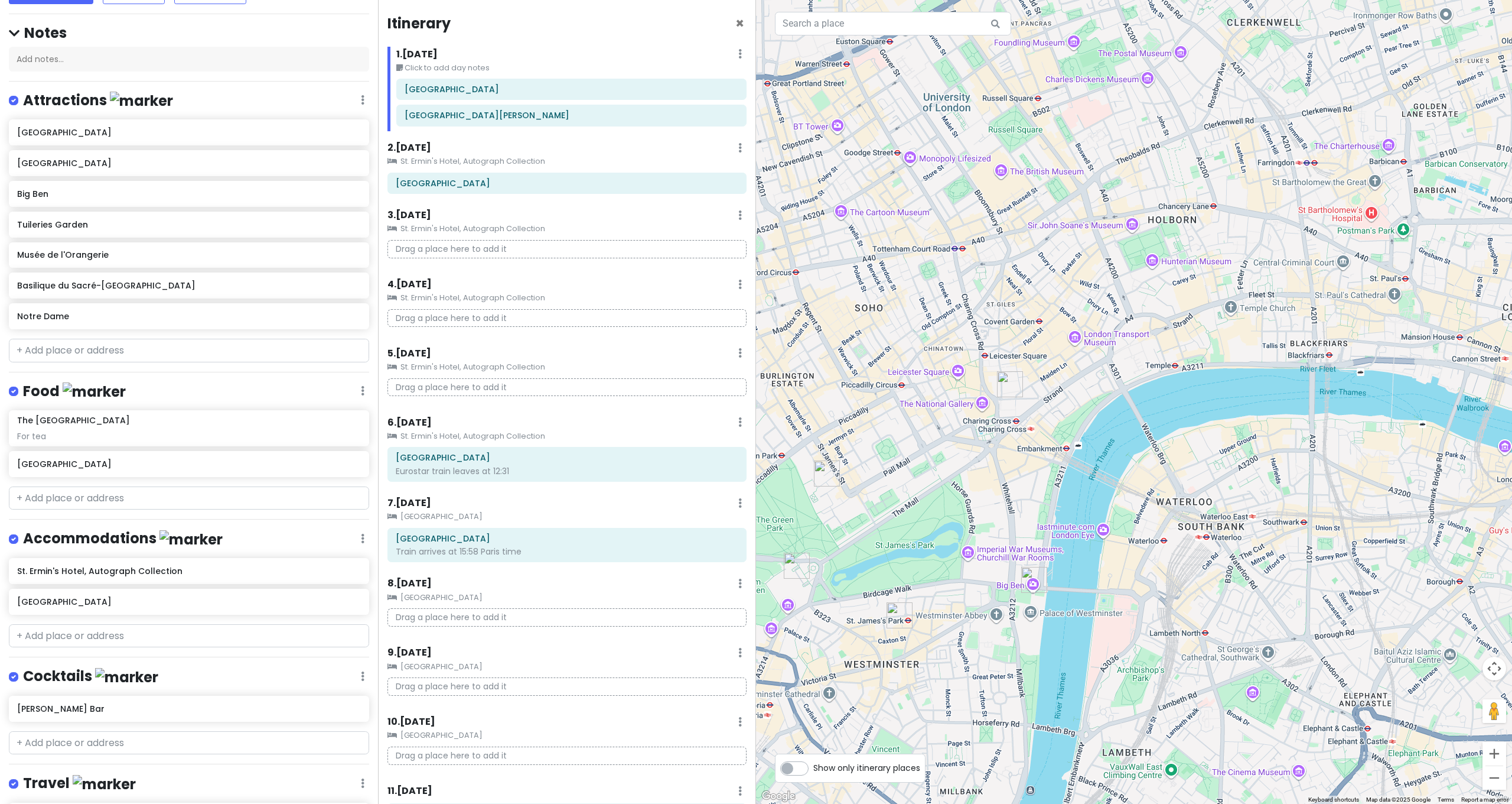
drag, startPoint x: 1140, startPoint y: 283, endPoint x: 1165, endPoint y: 275, distance: 26.2
click at [1165, 275] on div at bounding box center [1134, 402] width 756 height 804
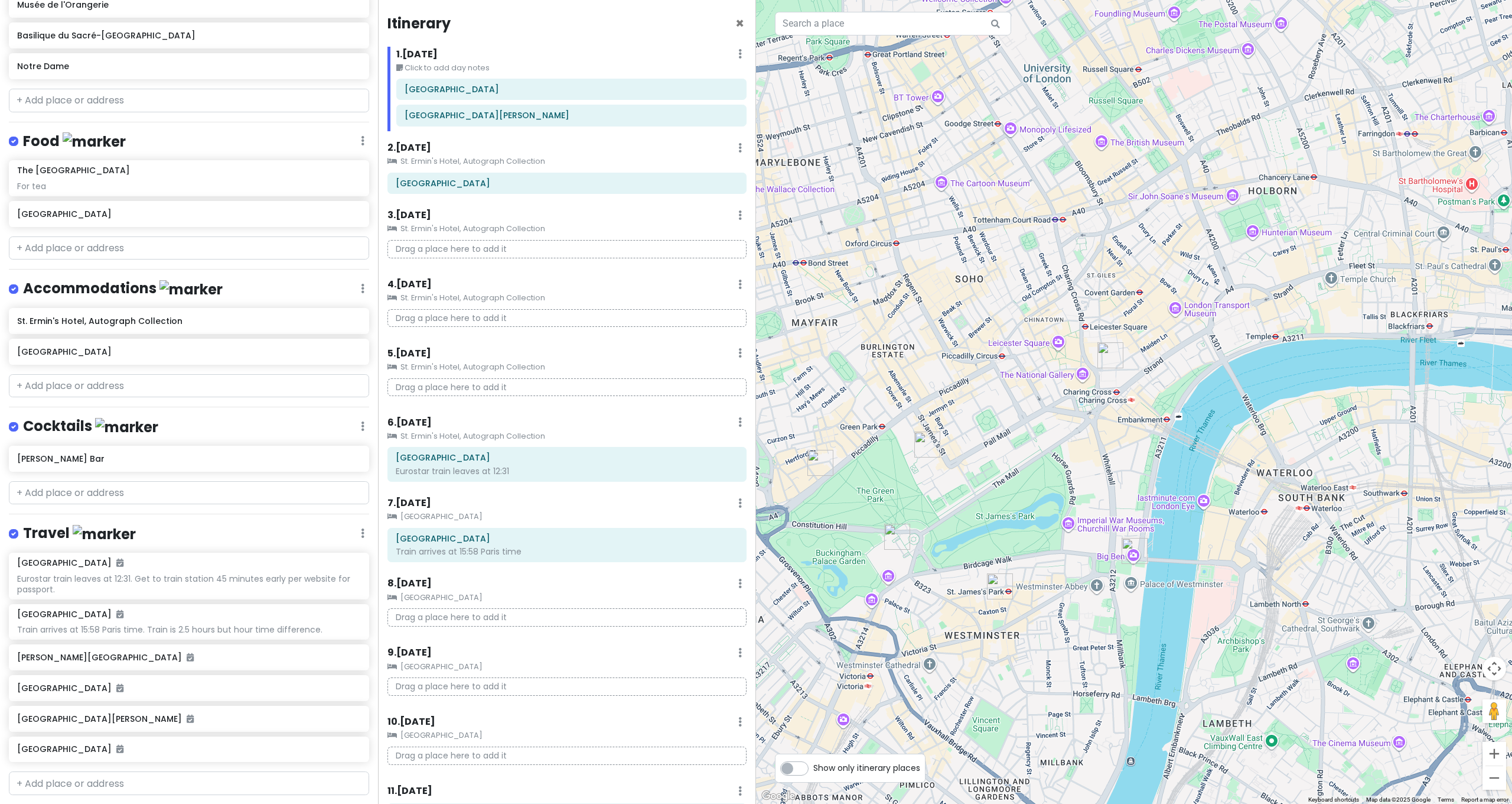
scroll to position [0, 0]
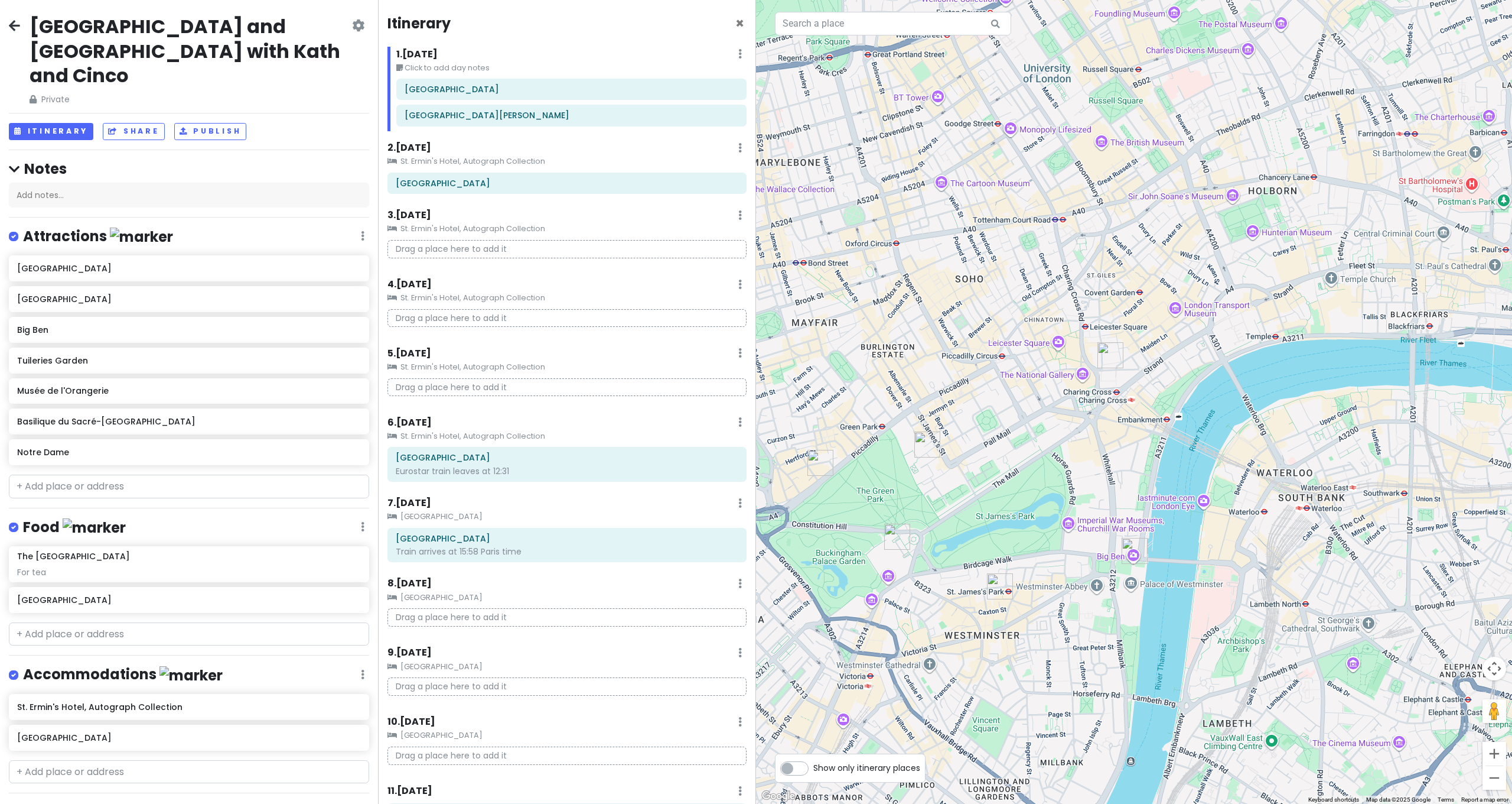
click at [94, 29] on h2 "[GEOGRAPHIC_DATA] and [GEOGRAPHIC_DATA] with Kath and Cinco" at bounding box center [189, 51] width 320 height 74
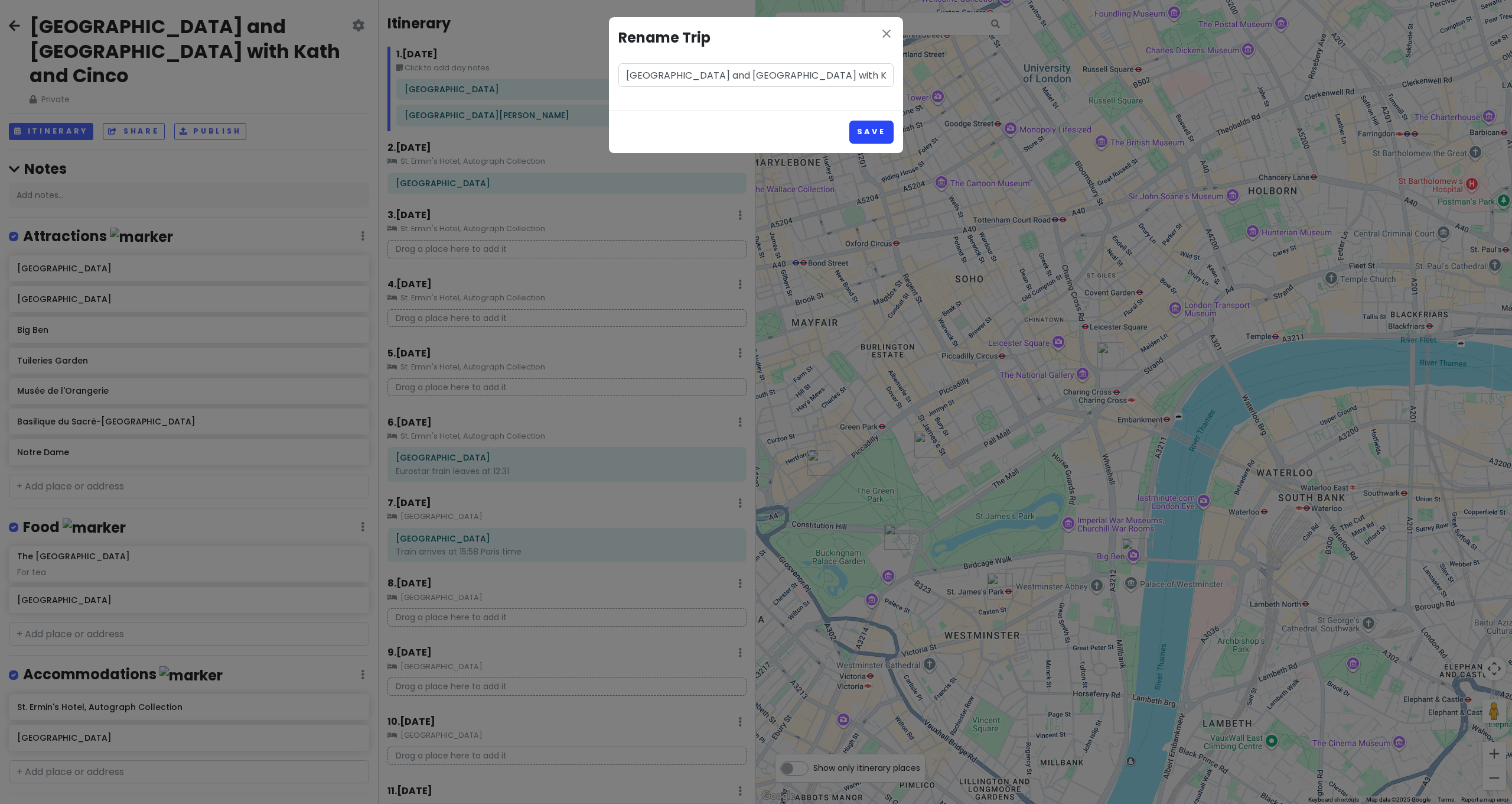
click at [867, 127] on button "Save" at bounding box center [871, 132] width 45 height 23
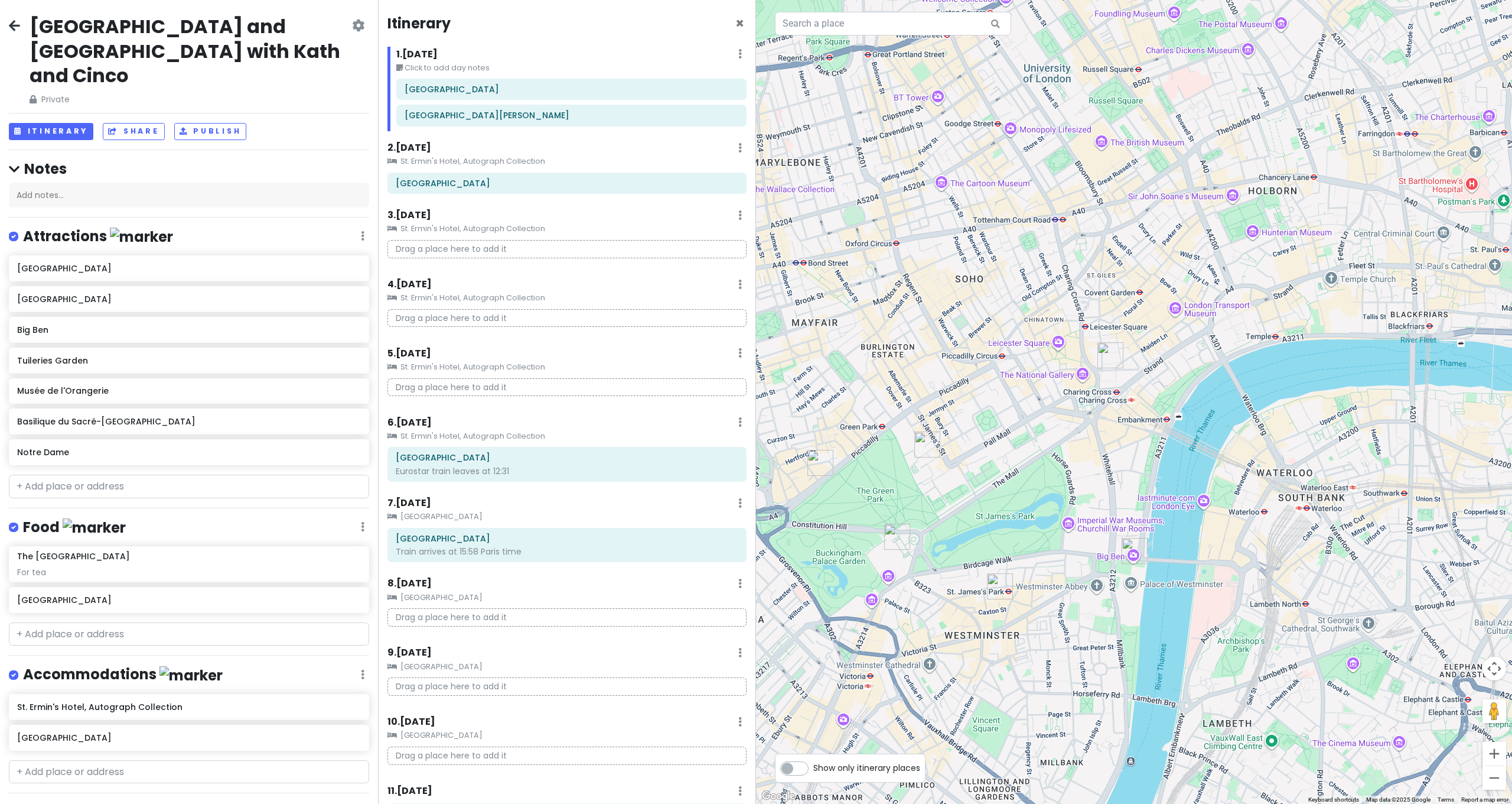
click at [11, 24] on icon at bounding box center [14, 25] width 11 height 9
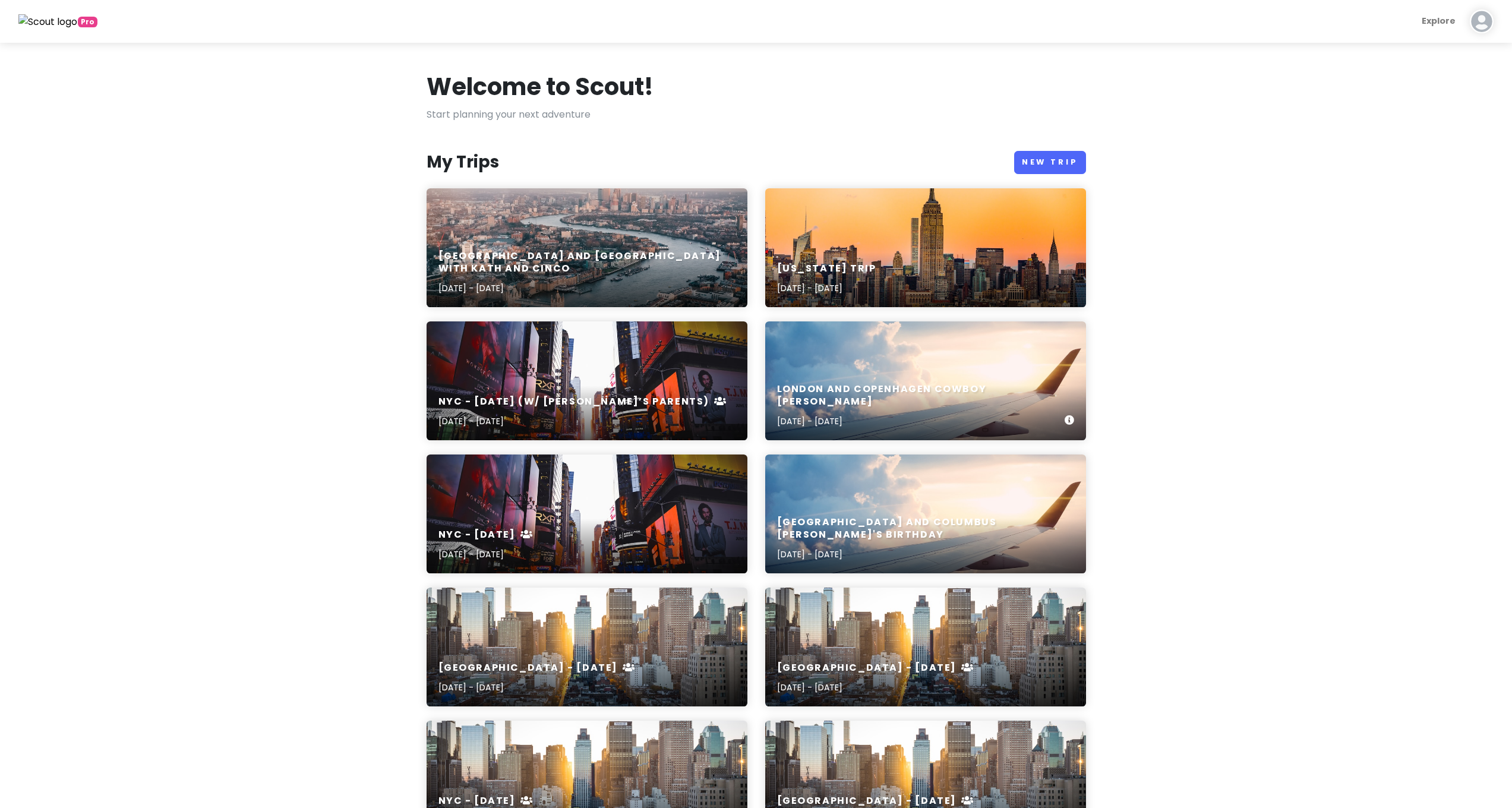
click at [880, 409] on div "[GEOGRAPHIC_DATA] and Copenhagen Cowboy [PERSON_NAME] [DATE] - [DATE]" at bounding box center [920, 406] width 287 height 45
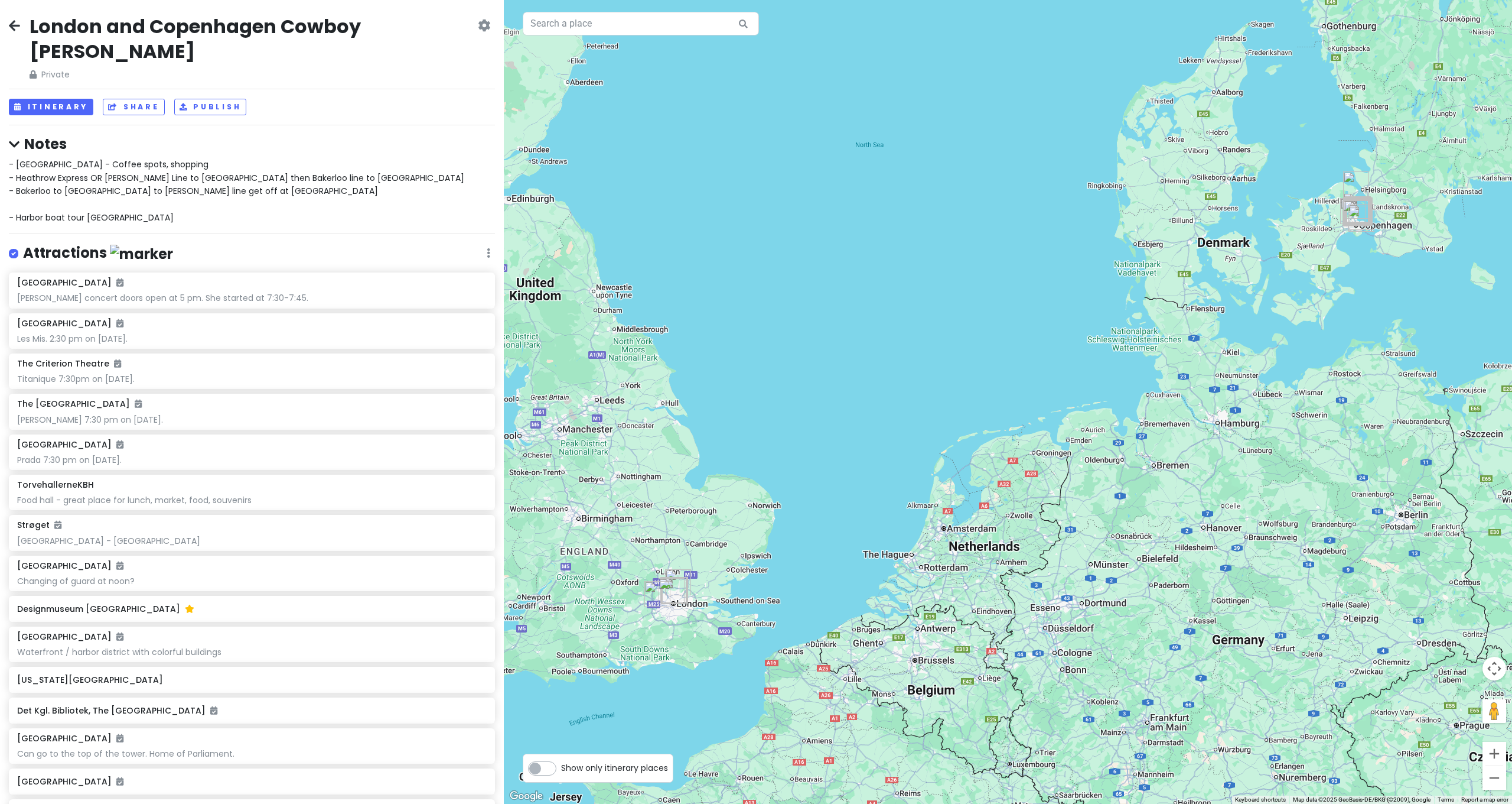
click at [11, 24] on icon at bounding box center [14, 25] width 11 height 9
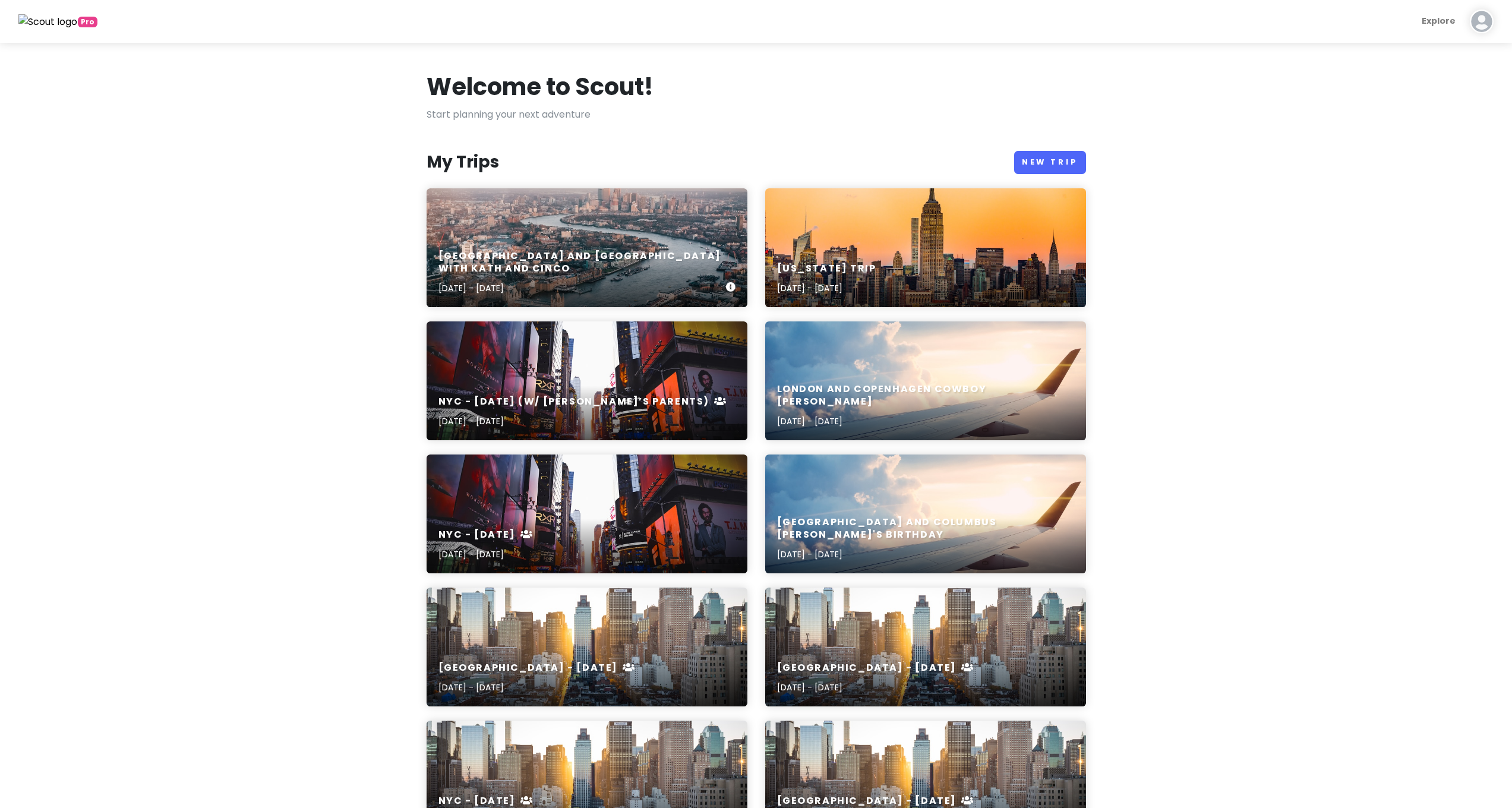
click at [537, 273] on h6 "[GEOGRAPHIC_DATA] and [GEOGRAPHIC_DATA] with Kath and Cinco" at bounding box center [582, 262] width 287 height 25
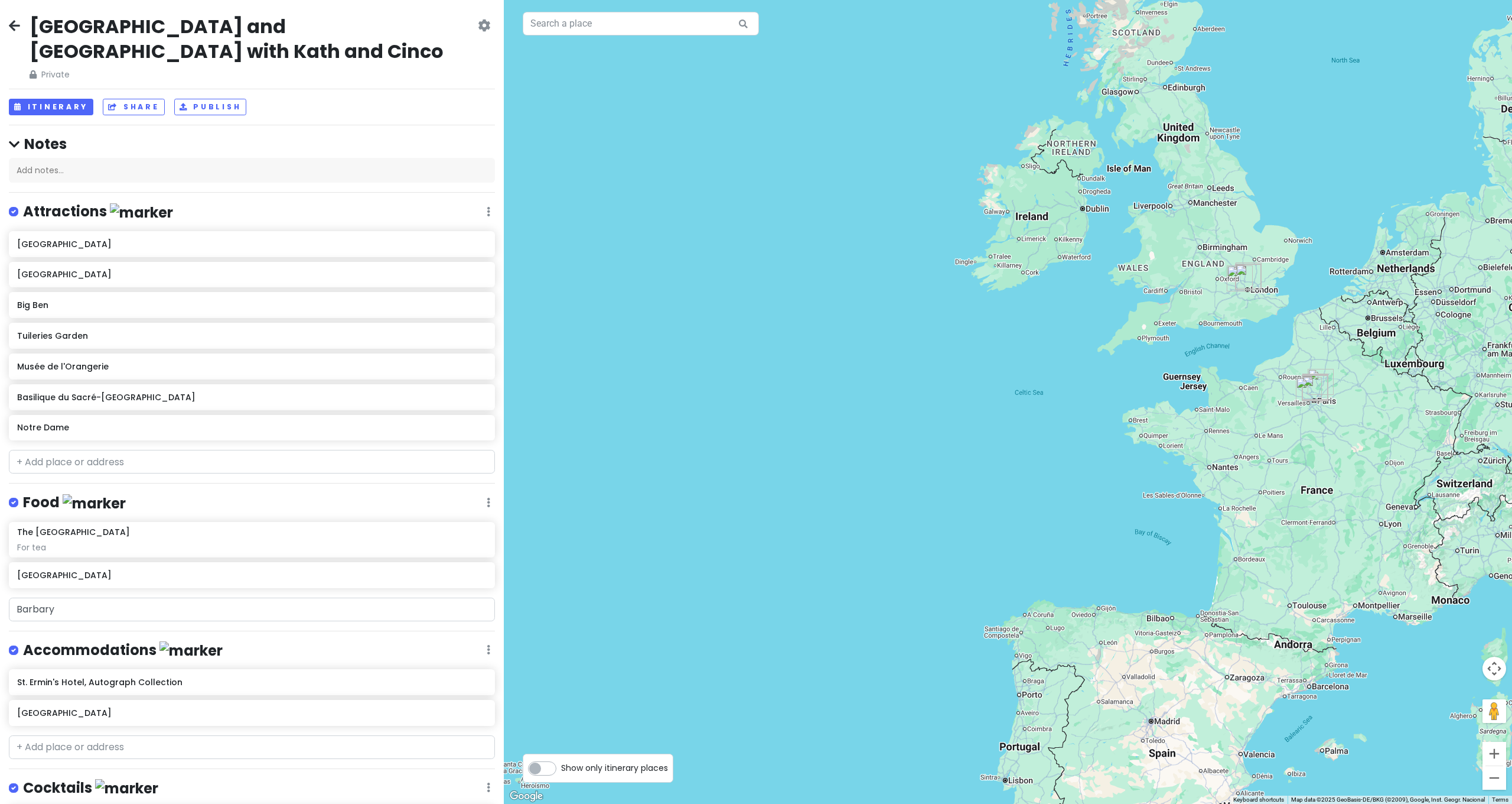
drag, startPoint x: 1236, startPoint y: 350, endPoint x: 1266, endPoint y: 444, distance: 98.7
click at [1250, 509] on div at bounding box center [1008, 402] width 1008 height 804
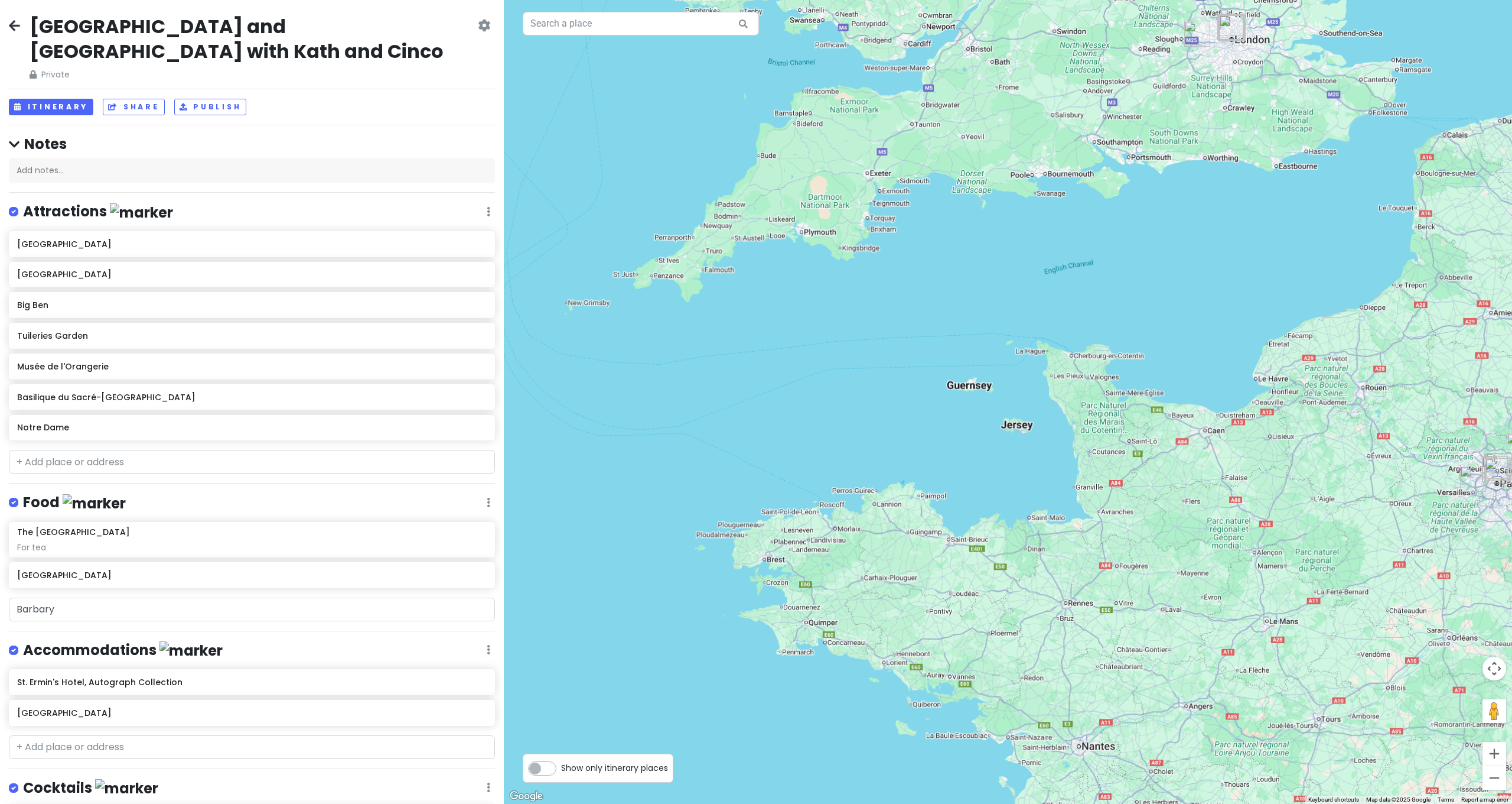
drag, startPoint x: 1242, startPoint y: 327, endPoint x: 1243, endPoint y: 490, distance: 163.0
click at [1243, 490] on div at bounding box center [1008, 402] width 1008 height 804
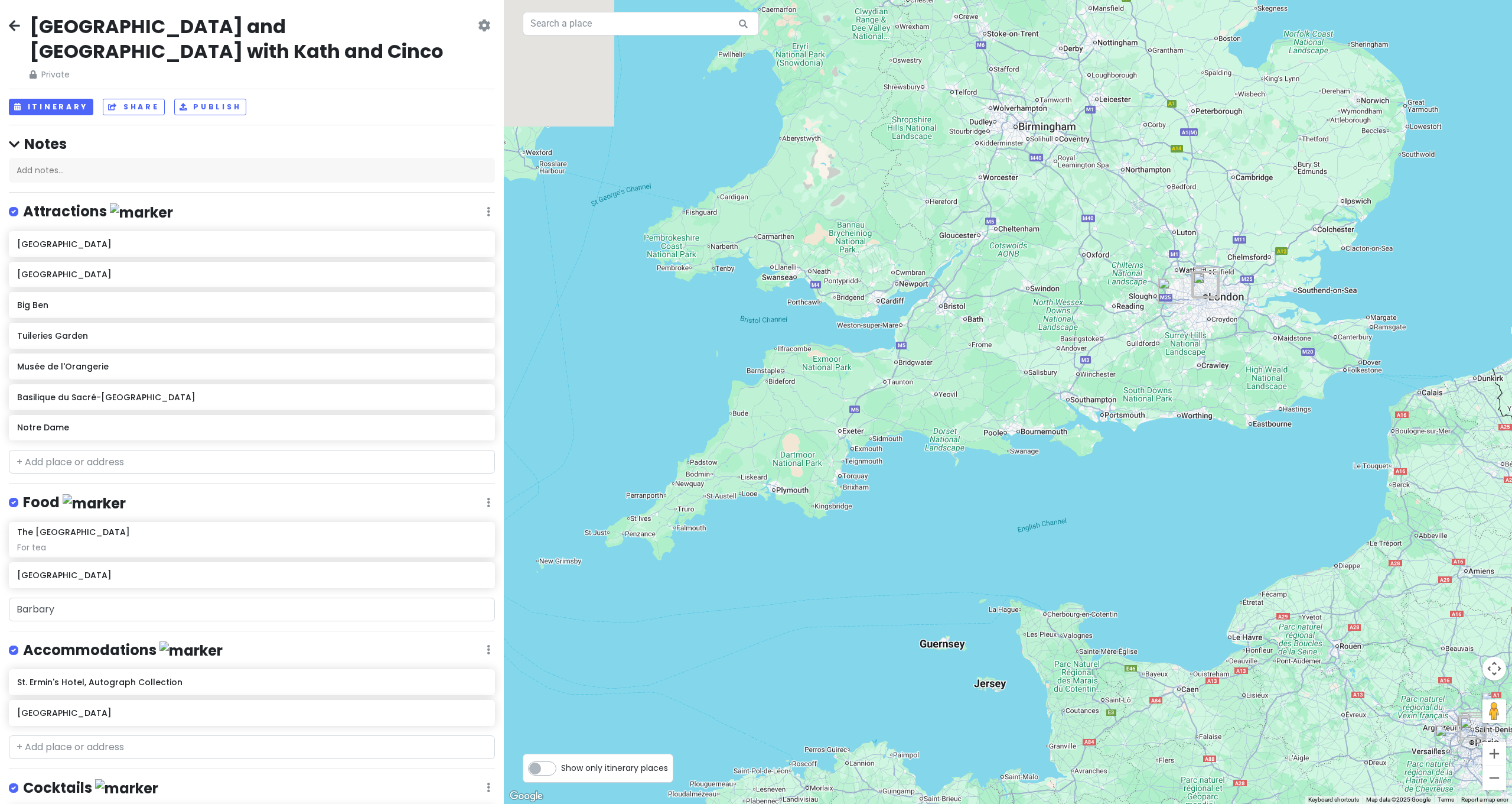
drag, startPoint x: 1218, startPoint y: 457, endPoint x: 1208, endPoint y: 571, distance: 114.4
click at [1208, 571] on div at bounding box center [1008, 402] width 1008 height 804
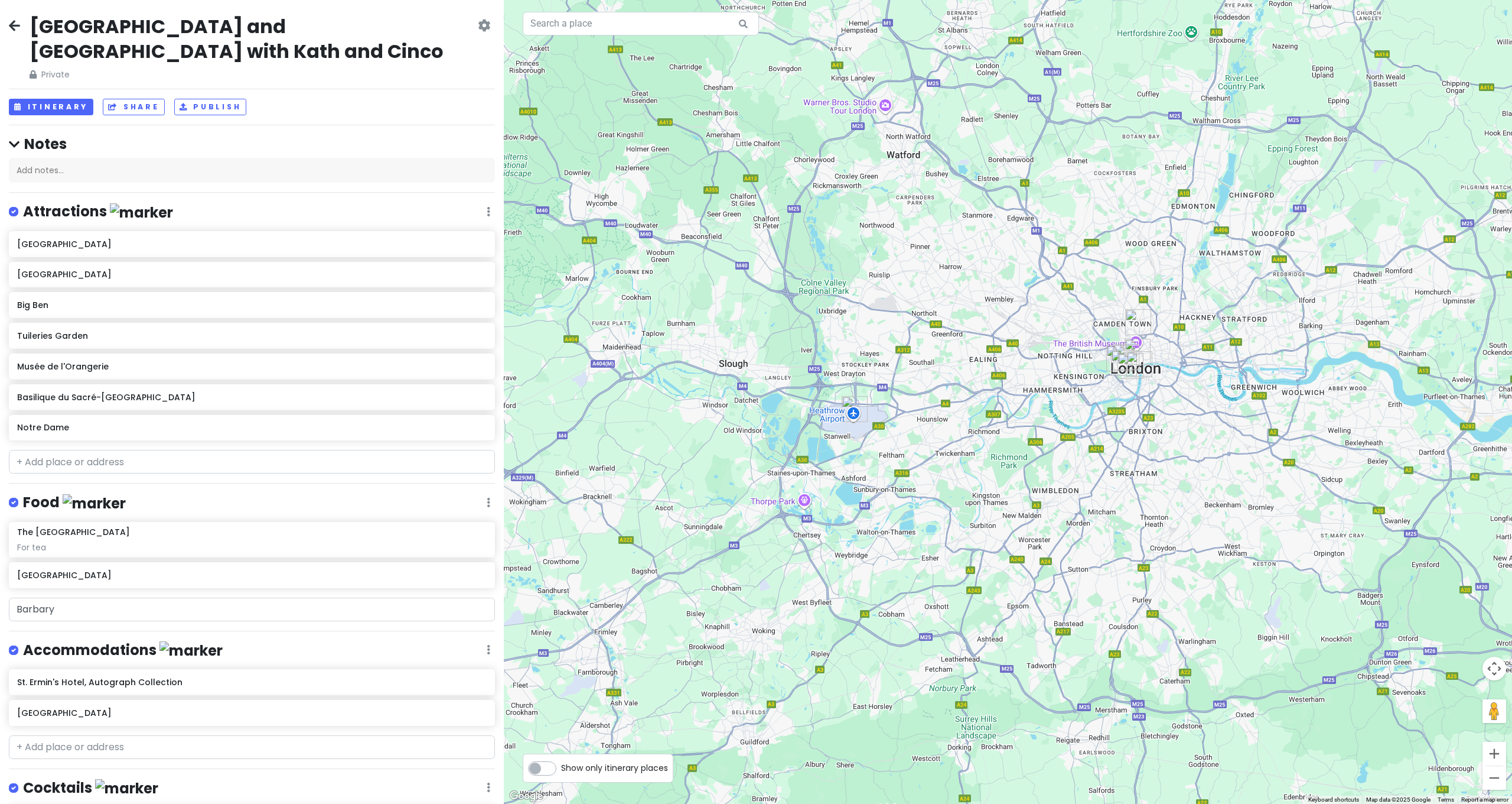
drag, startPoint x: 1160, startPoint y: 422, endPoint x: 1184, endPoint y: 485, distance: 67.4
click at [1184, 485] on div at bounding box center [1008, 402] width 1008 height 804
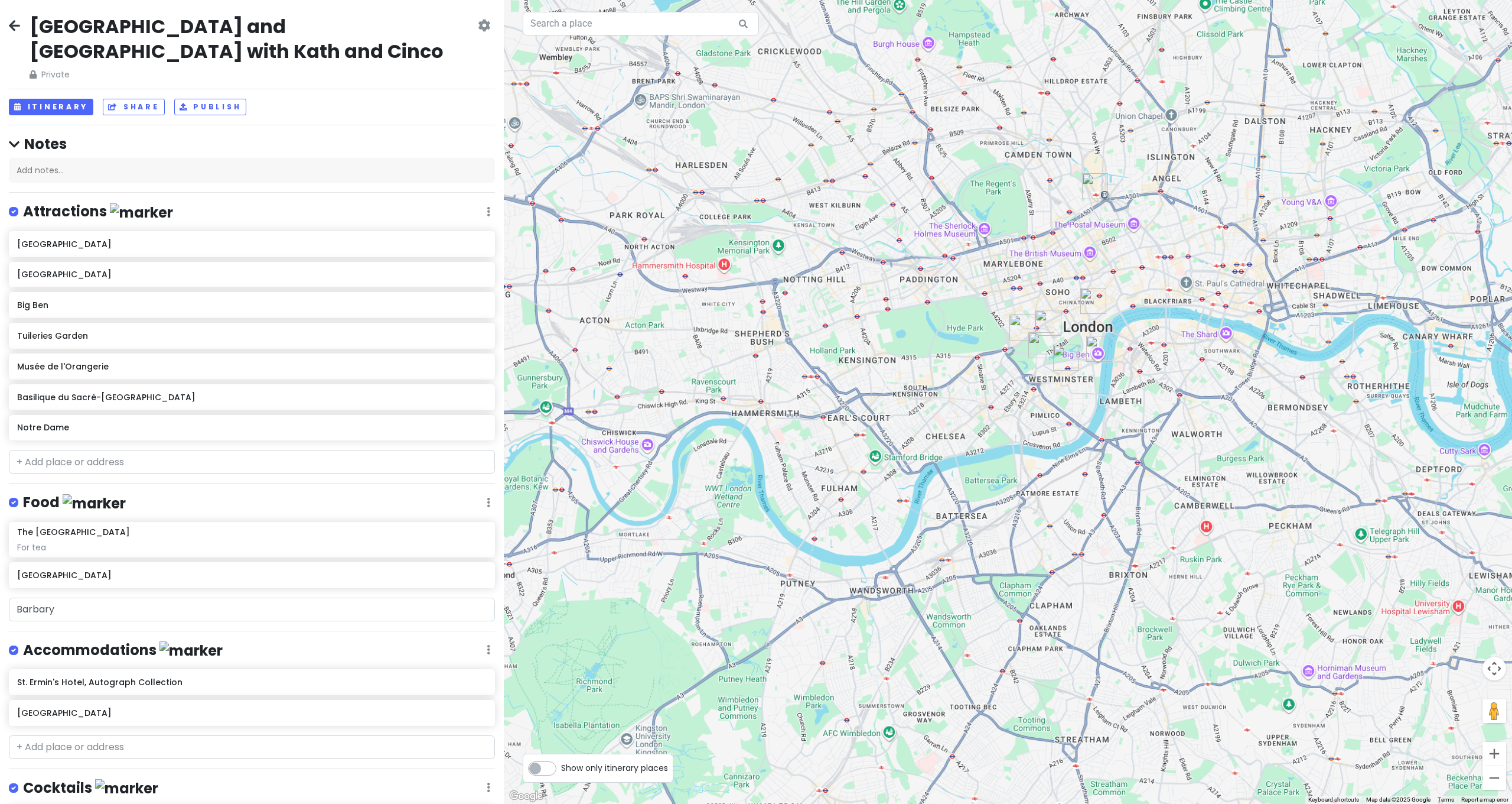
drag, startPoint x: 1160, startPoint y: 426, endPoint x: 1209, endPoint y: 599, distance: 179.8
click at [1253, 676] on div at bounding box center [1008, 402] width 1008 height 804
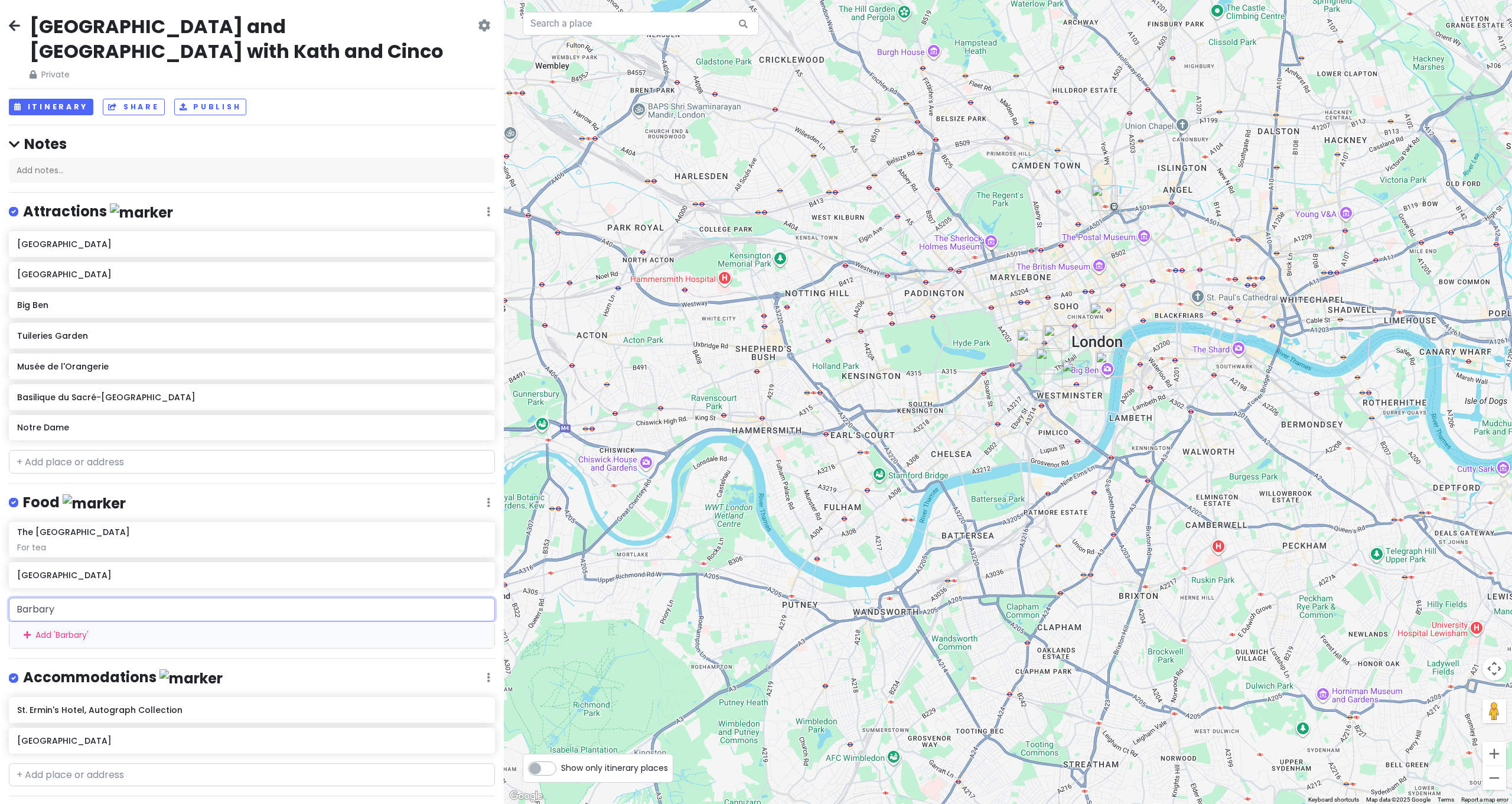
click at [96, 598] on input "Barbary" at bounding box center [251, 610] width 486 height 24
drag, startPoint x: 96, startPoint y: 579, endPoint x: 0, endPoint y: 547, distance: 101.2
click at [0, 550] on div "[GEOGRAPHIC_DATA] and [GEOGRAPHIC_DATA] with Kath and Cinco Private Change Date…" at bounding box center [252, 402] width 504 height 804
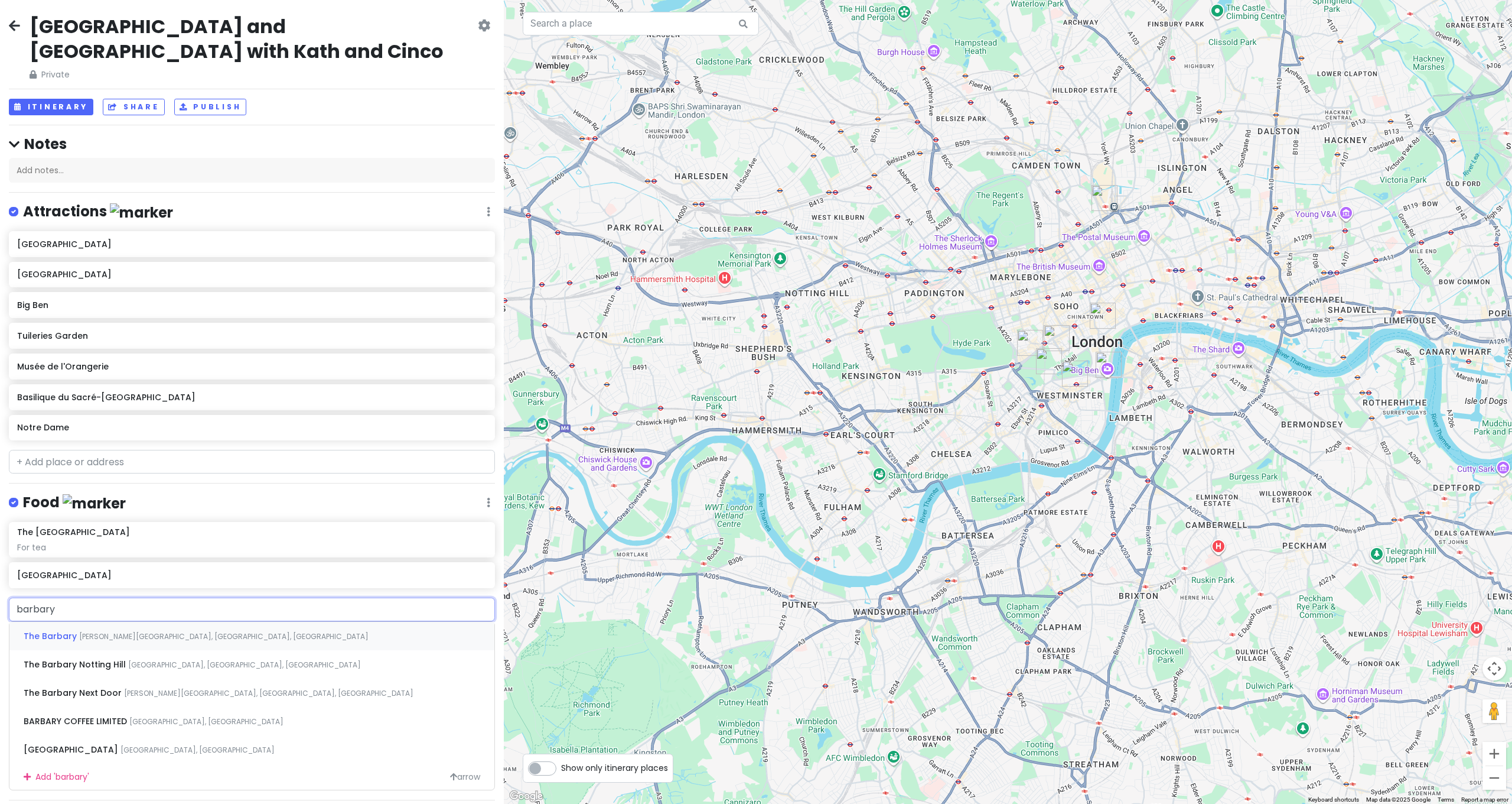
click at [120, 622] on div "The [PERSON_NAME] Yard, [GEOGRAPHIC_DATA], [GEOGRAPHIC_DATA]" at bounding box center [252, 636] width 485 height 29
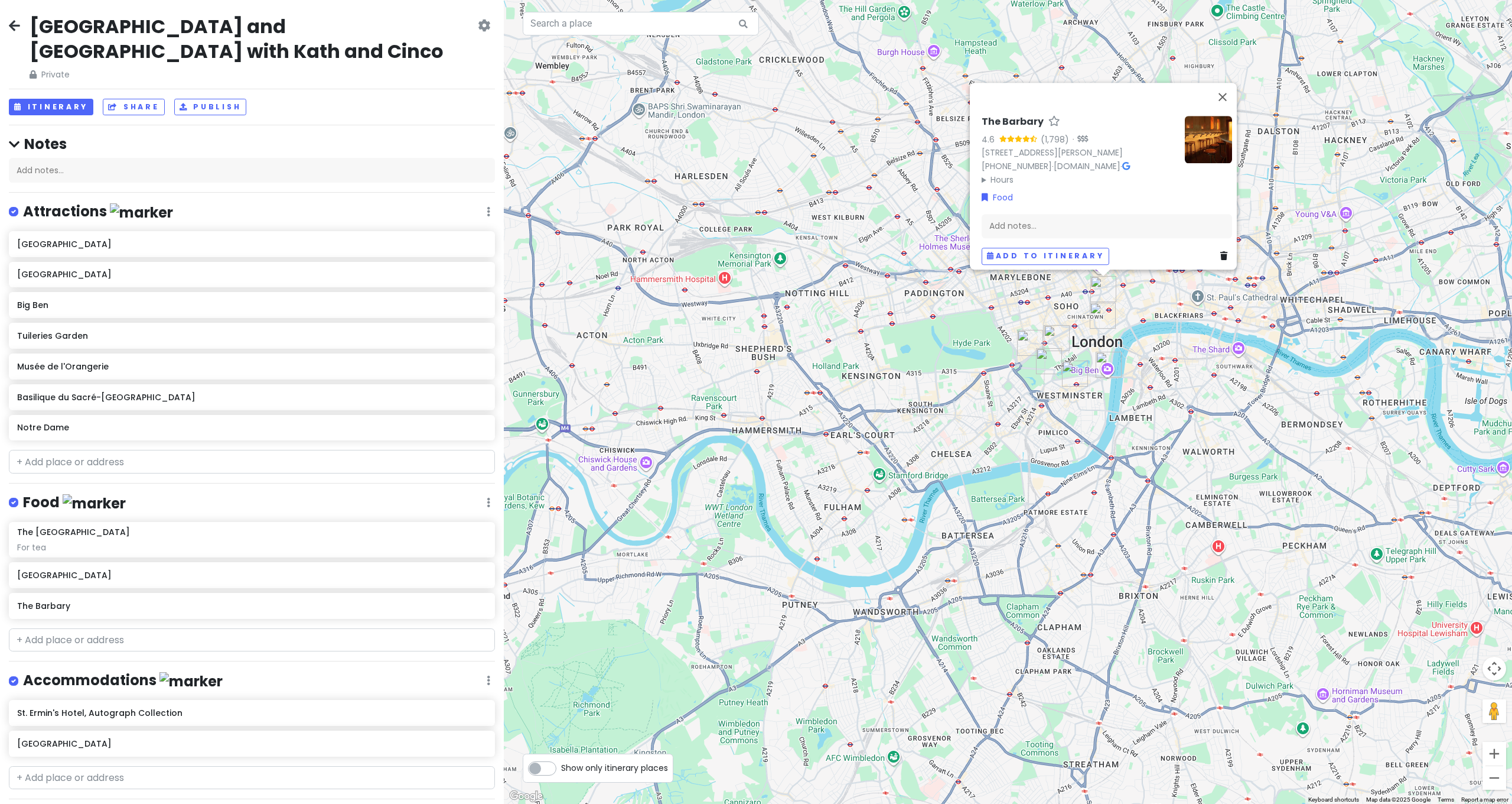
click at [1194, 416] on div "The Barbary 4.6 (1,798) · [STREET_ADDRESS][PERSON_NAME] [PHONE_NUMBER] · [DOMAI…" at bounding box center [1008, 402] width 1008 height 804
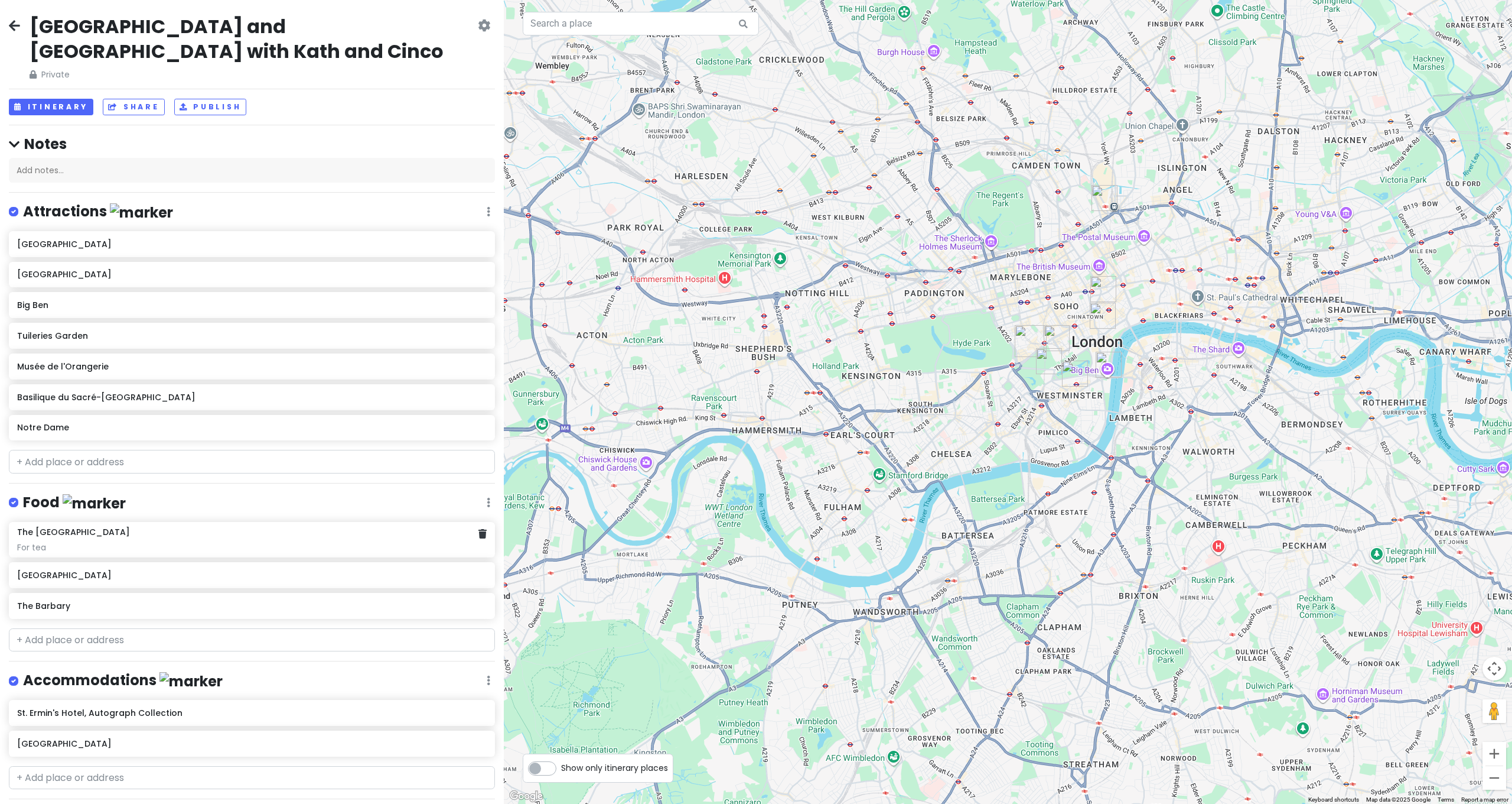
scroll to position [382, 0]
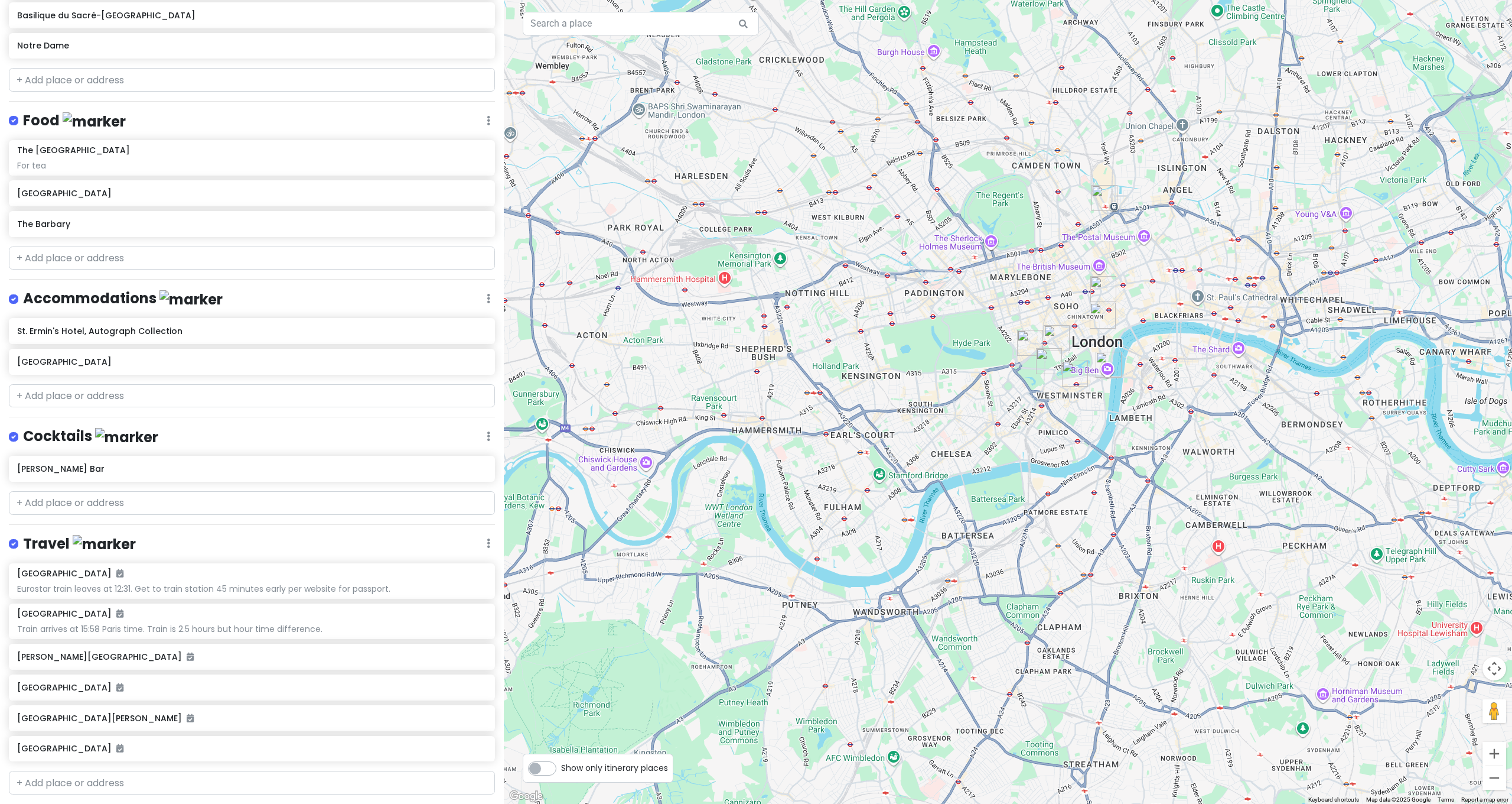
click at [77, 803] on link "+ Add a section" at bounding box center [54, 816] width 72 height 13
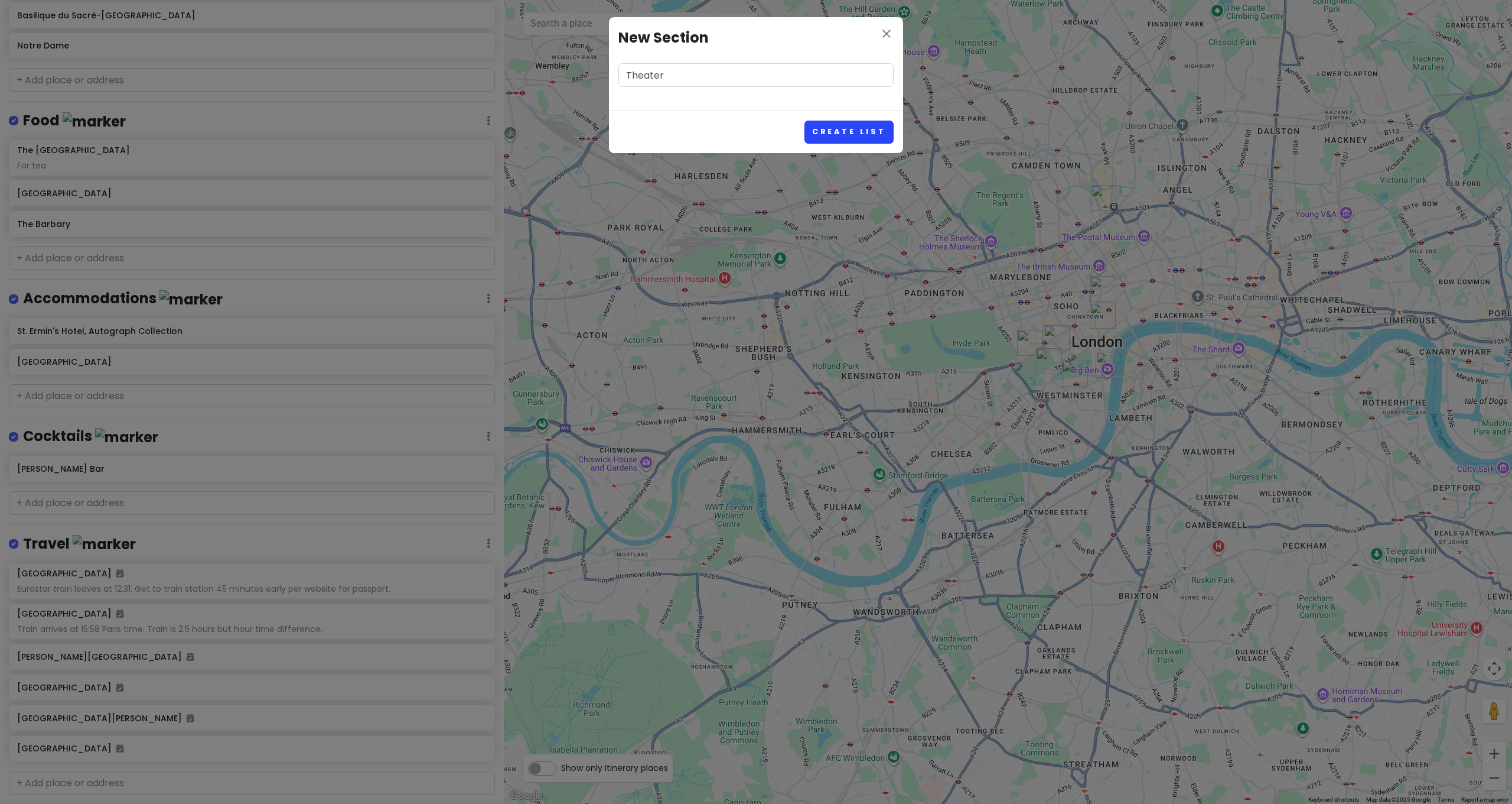
click at [853, 126] on button "Create List" at bounding box center [849, 132] width 89 height 23
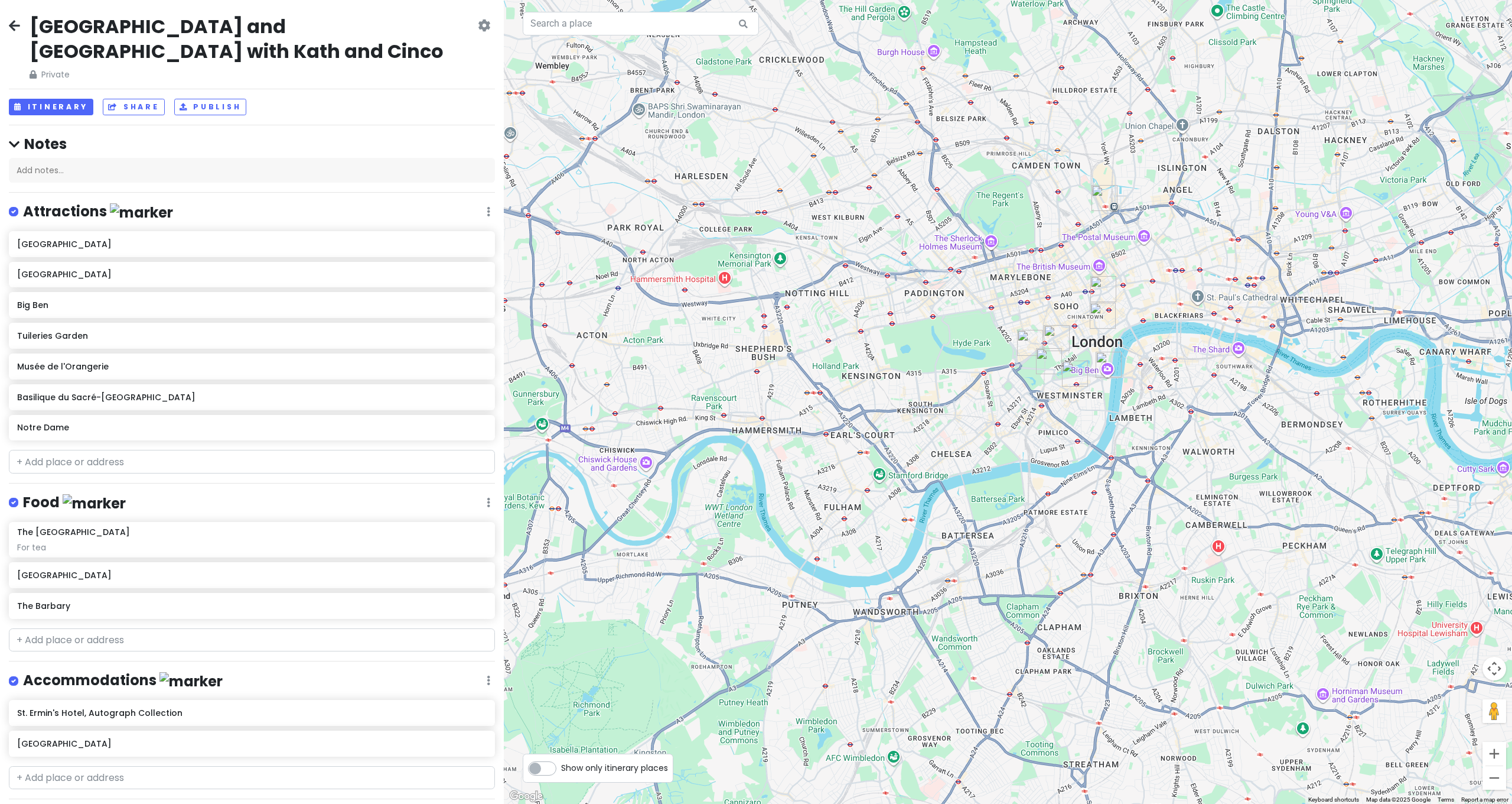
scroll to position [457, 0]
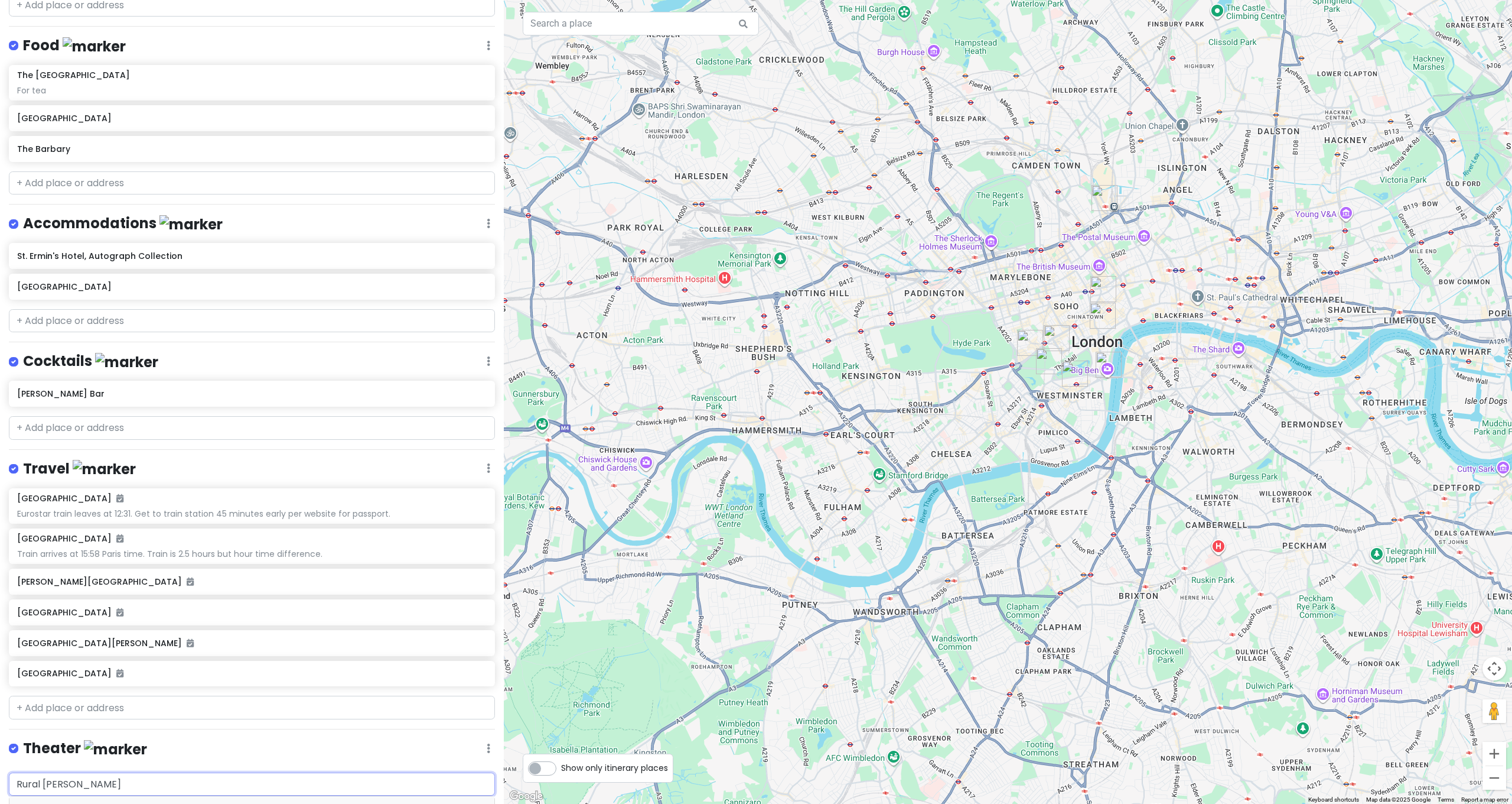
drag, startPoint x: 96, startPoint y: 746, endPoint x: 0, endPoint y: 712, distance: 101.8
click at [0, 712] on div "[GEOGRAPHIC_DATA] and [GEOGRAPHIC_DATA] with Kath and Cinco Private Change Date…" at bounding box center [252, 402] width 504 height 804
click at [193, 803] on span "[PERSON_NAME][GEOGRAPHIC_DATA], [GEOGRAPHIC_DATA], [GEOGRAPHIC_DATA]" at bounding box center [335, 811] width 289 height 10
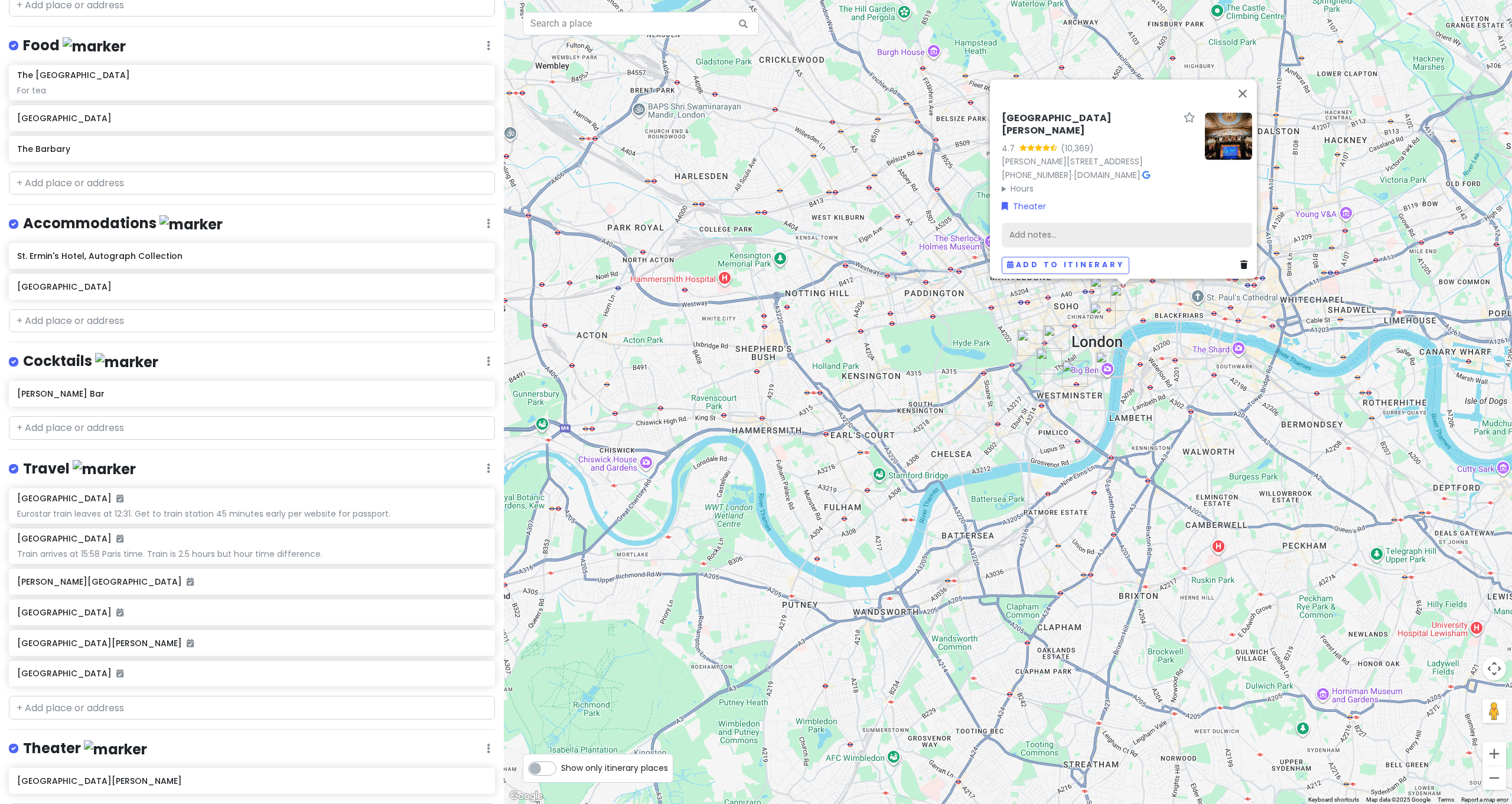
click at [1067, 227] on div "Add notes..." at bounding box center [1127, 235] width 251 height 25
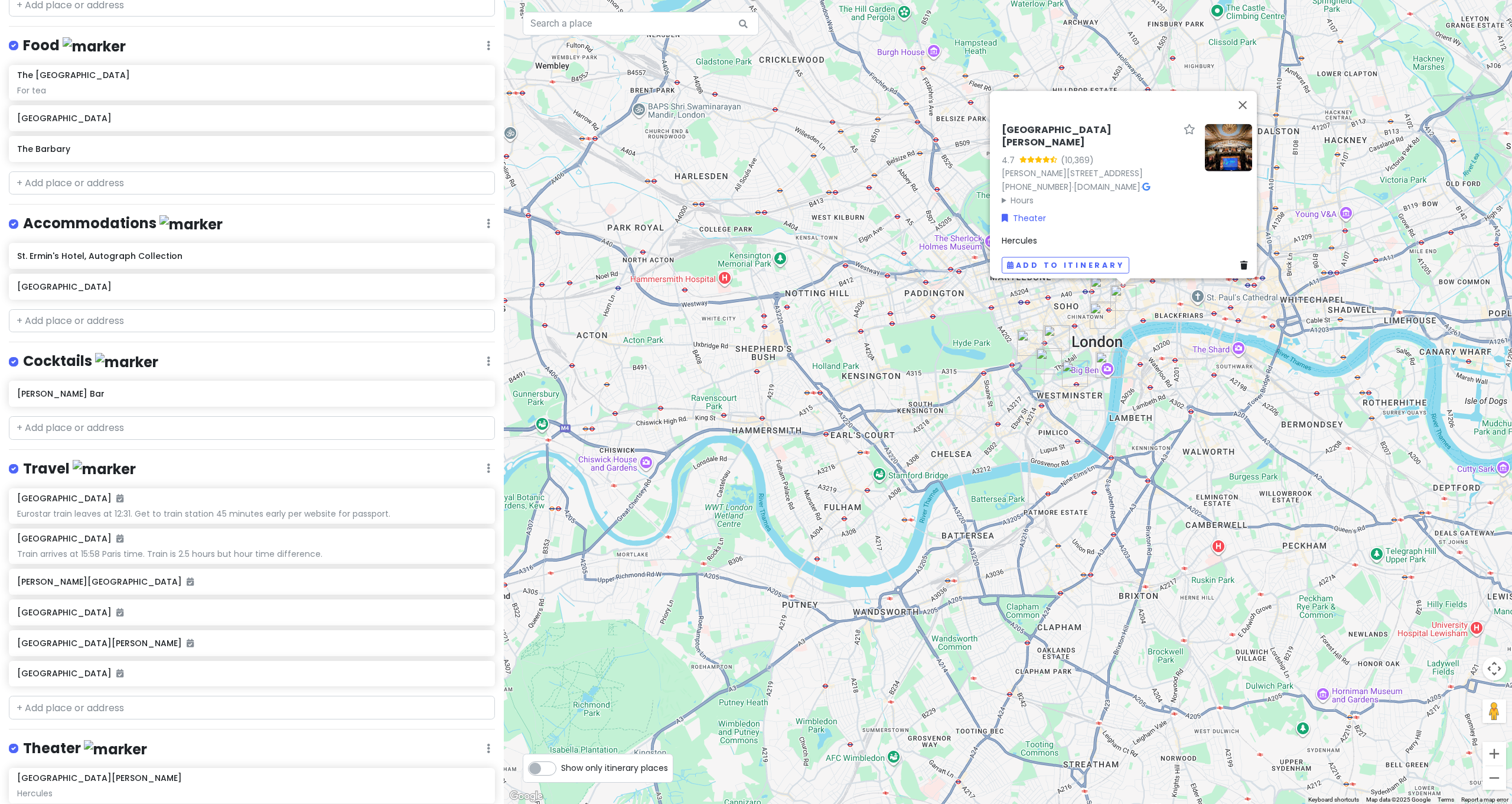
drag, startPoint x: 1325, startPoint y: 316, endPoint x: 1452, endPoint y: 107, distance: 244.6
click at [1325, 313] on div "Theatre Royal [PERSON_NAME][STREET_ADDRESS][PERSON_NAME] [PHONE_NUMBER] · [DOMA…" at bounding box center [1008, 402] width 1008 height 804
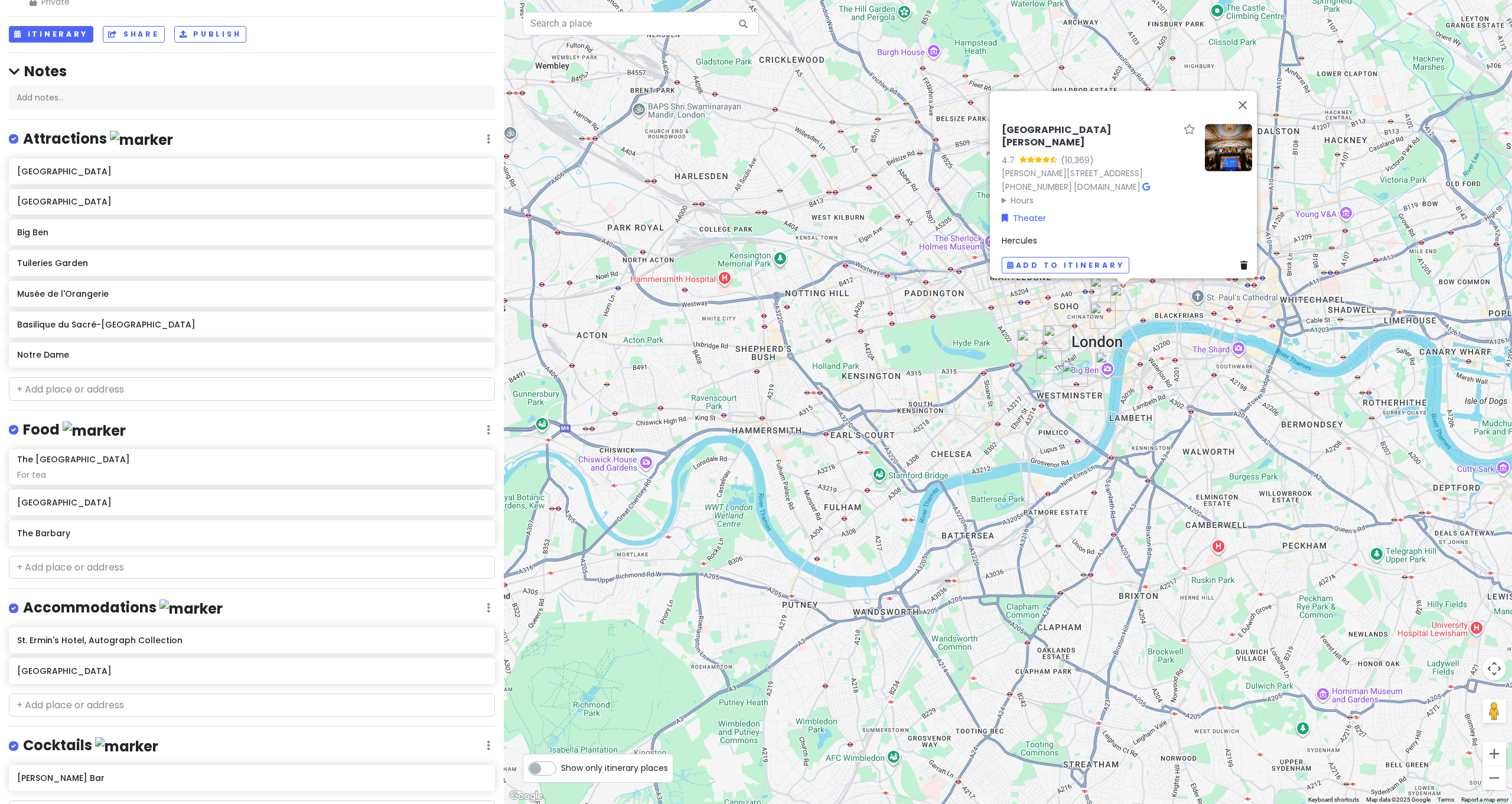
scroll to position [497, 0]
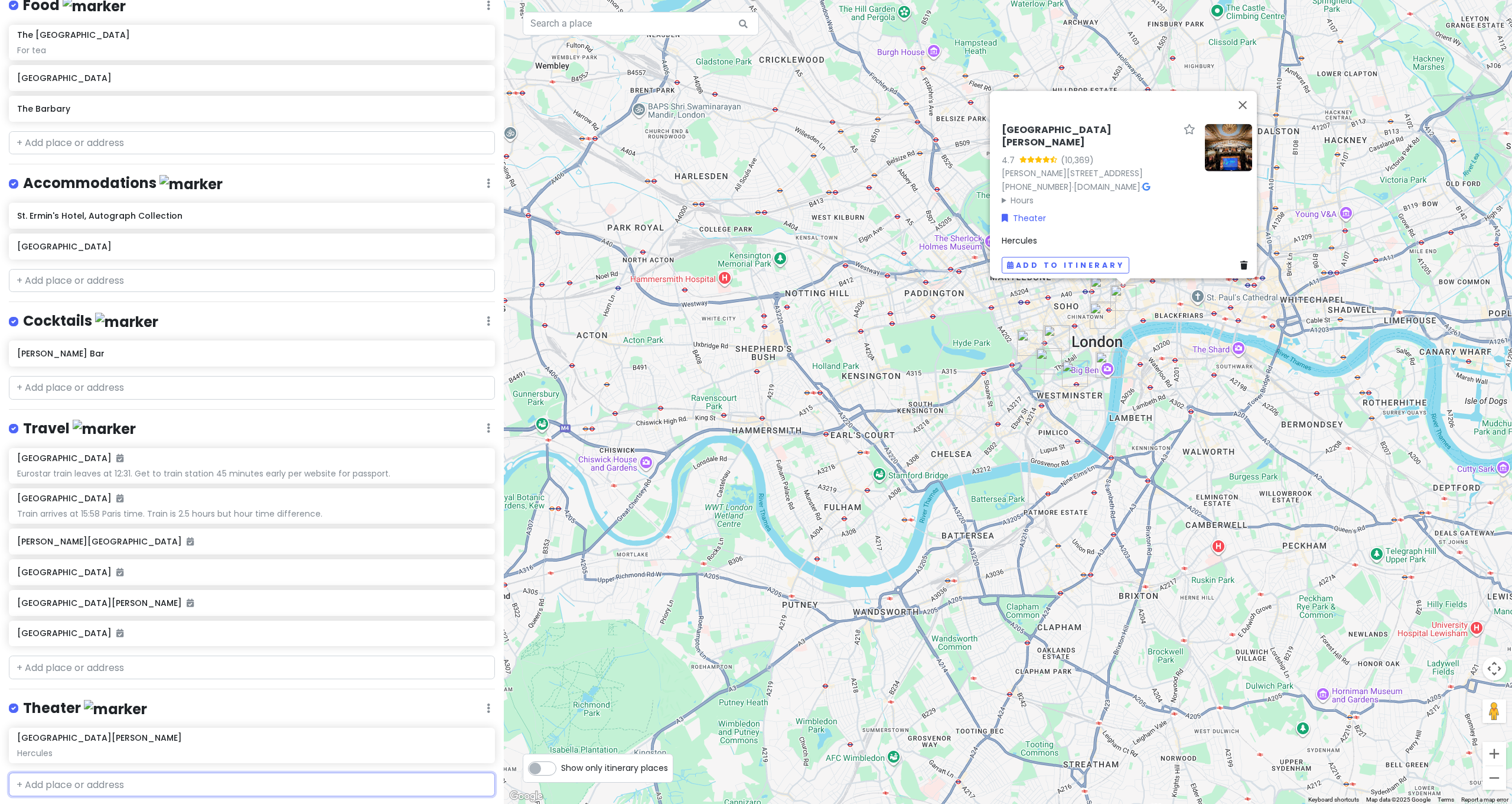
click at [168, 773] on input "text" at bounding box center [251, 785] width 486 height 24
drag, startPoint x: 197, startPoint y: 746, endPoint x: 0, endPoint y: 704, distance: 201.4
click at [0, 704] on div "[GEOGRAPHIC_DATA] and [GEOGRAPHIC_DATA] with Kath and Cinco Private Change Date…" at bounding box center [252, 402] width 504 height 804
click at [191, 803] on span "[GEOGRAPHIC_DATA], [GEOGRAPHIC_DATA], [GEOGRAPHIC_DATA]" at bounding box center [307, 811] width 233 height 10
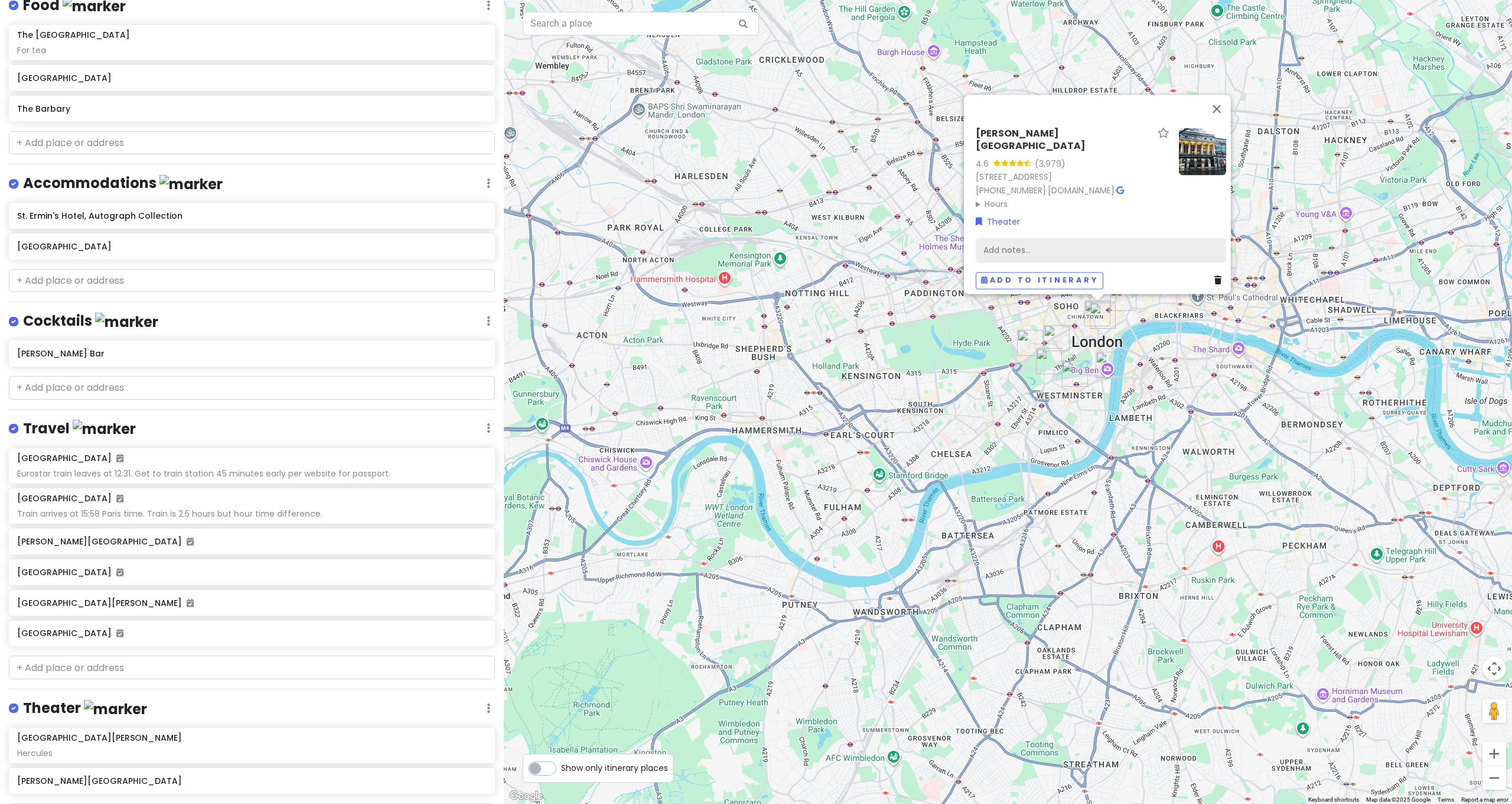
click at [1150, 244] on div "Add notes..." at bounding box center [1101, 250] width 251 height 25
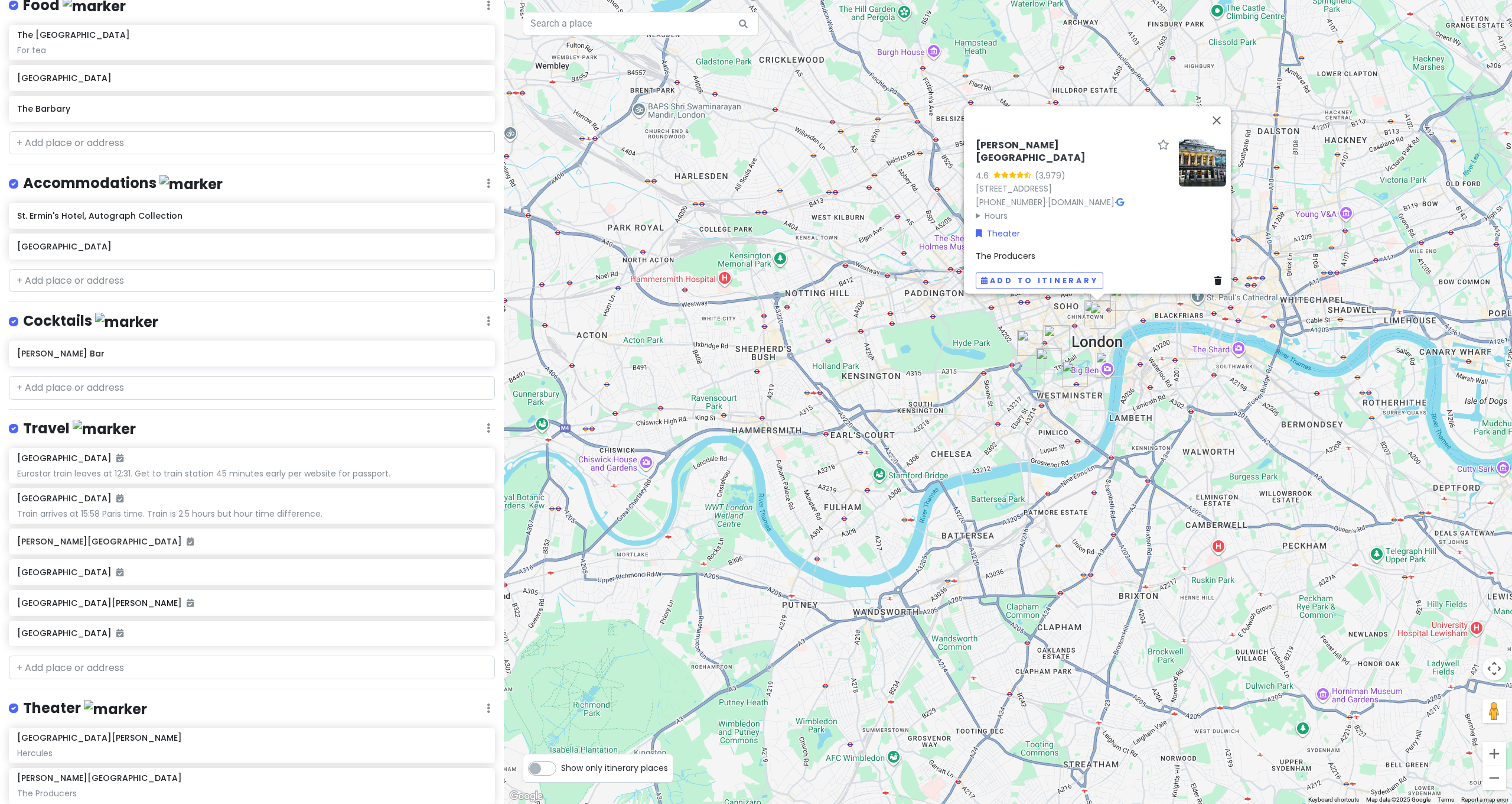
click at [1347, 251] on div "[PERSON_NAME][GEOGRAPHIC_DATA] 4.6 (3,979) [STREET_ADDRESS] [PHONE_NUMBER] · [D…" at bounding box center [1008, 402] width 1008 height 804
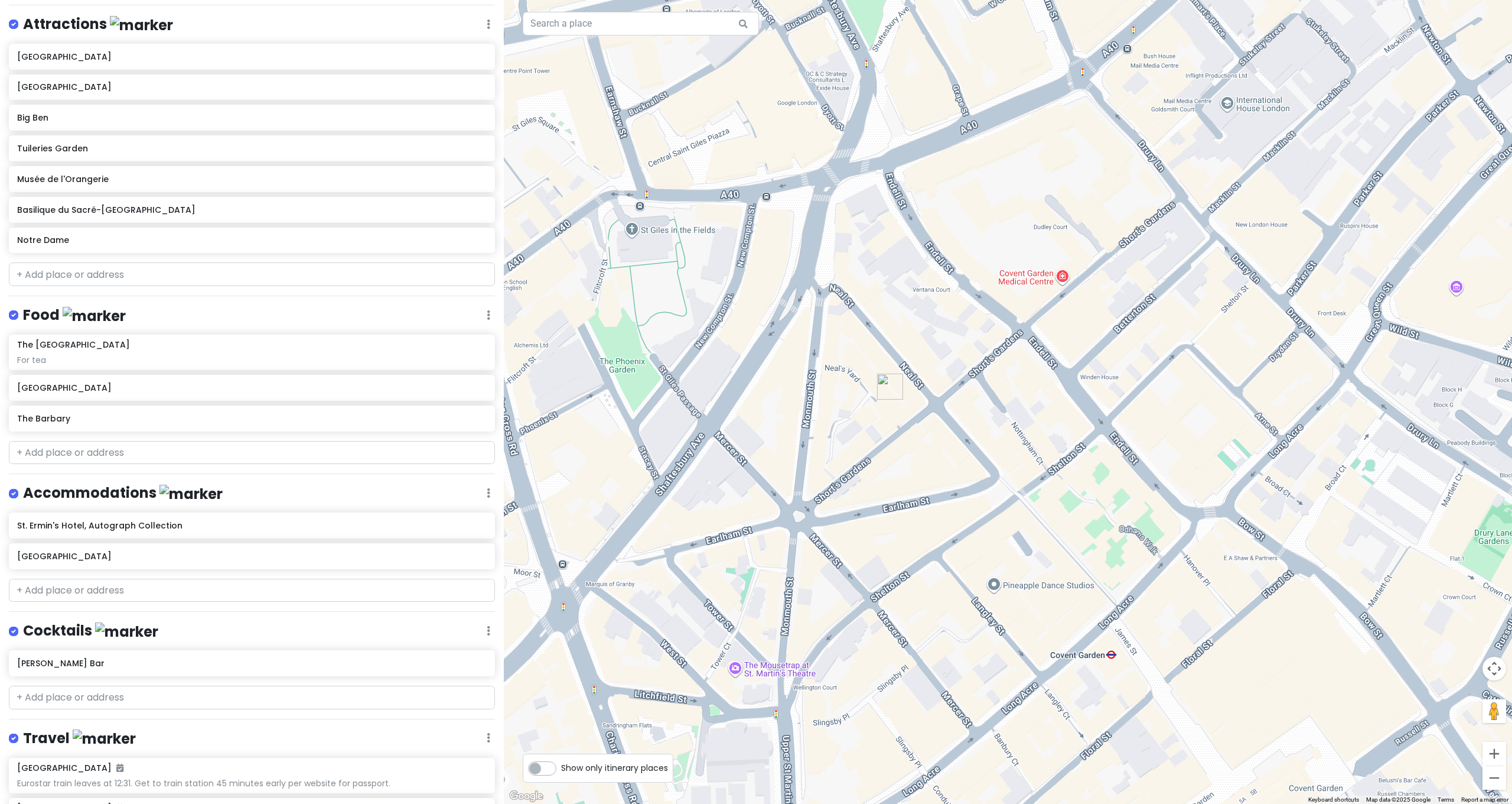
scroll to position [43, 0]
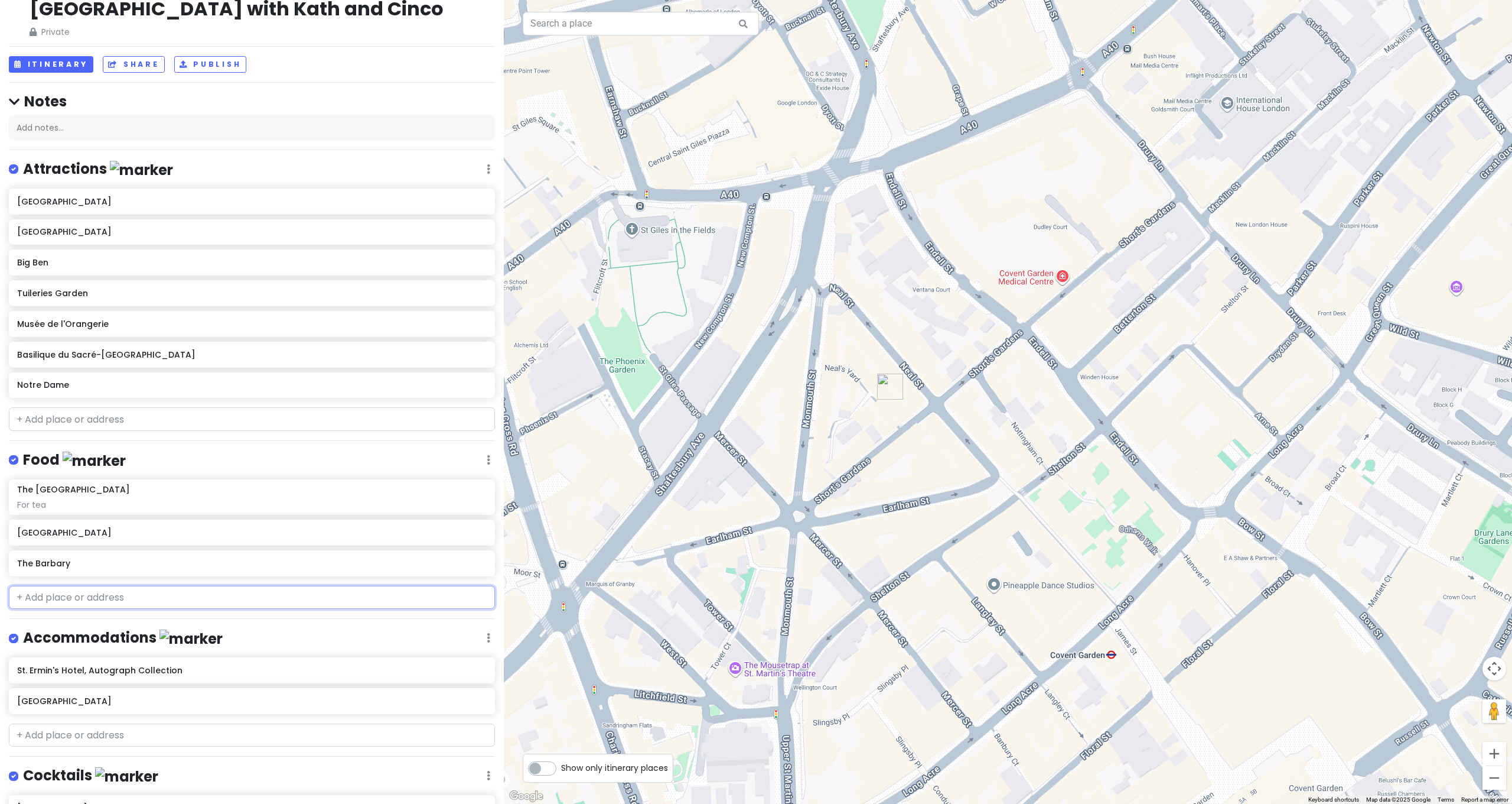
click at [70, 586] on input "text" at bounding box center [251, 598] width 486 height 24
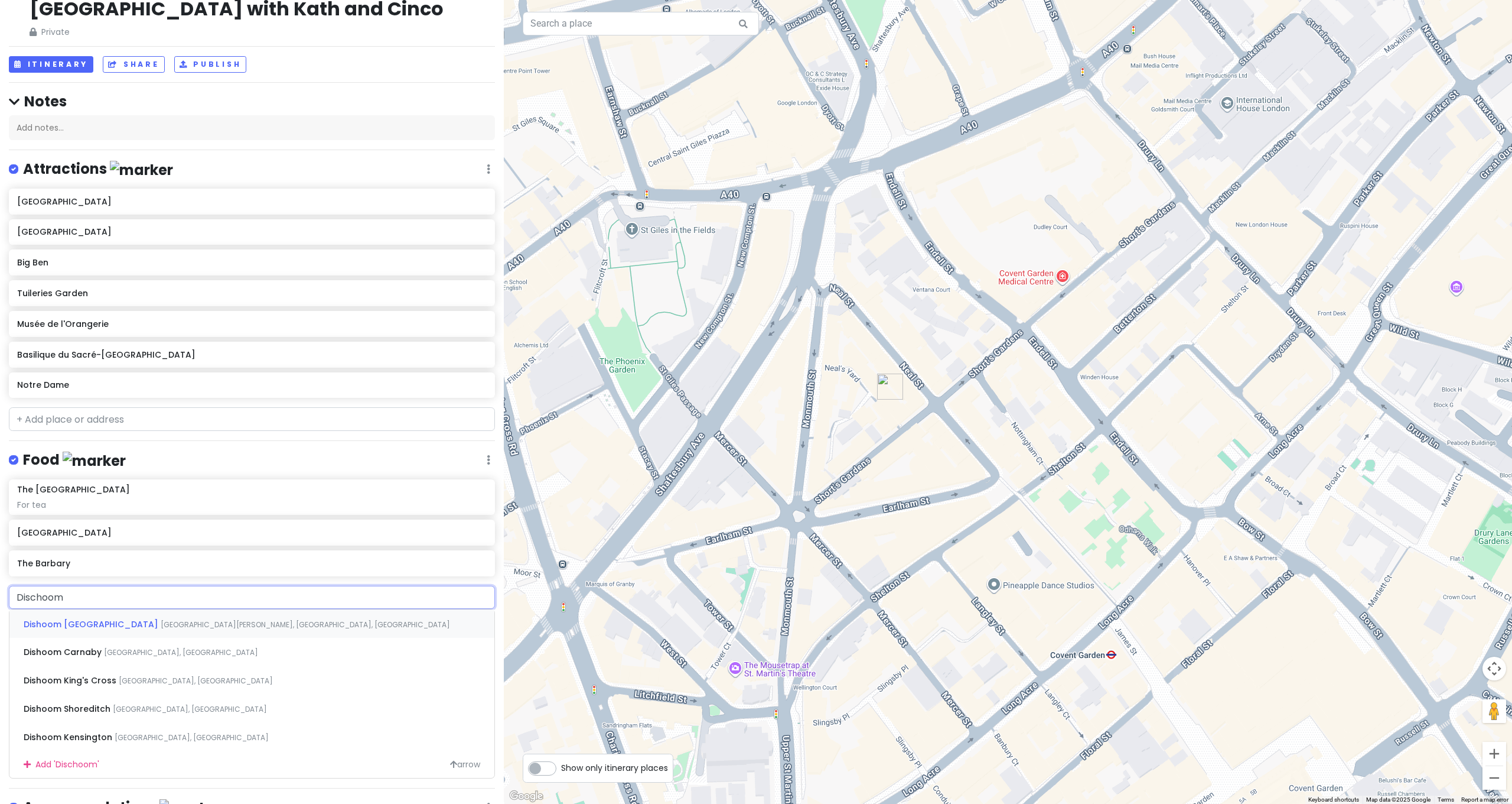
click at [48, 618] on span "Dishoom [GEOGRAPHIC_DATA]" at bounding box center [92, 624] width 137 height 12
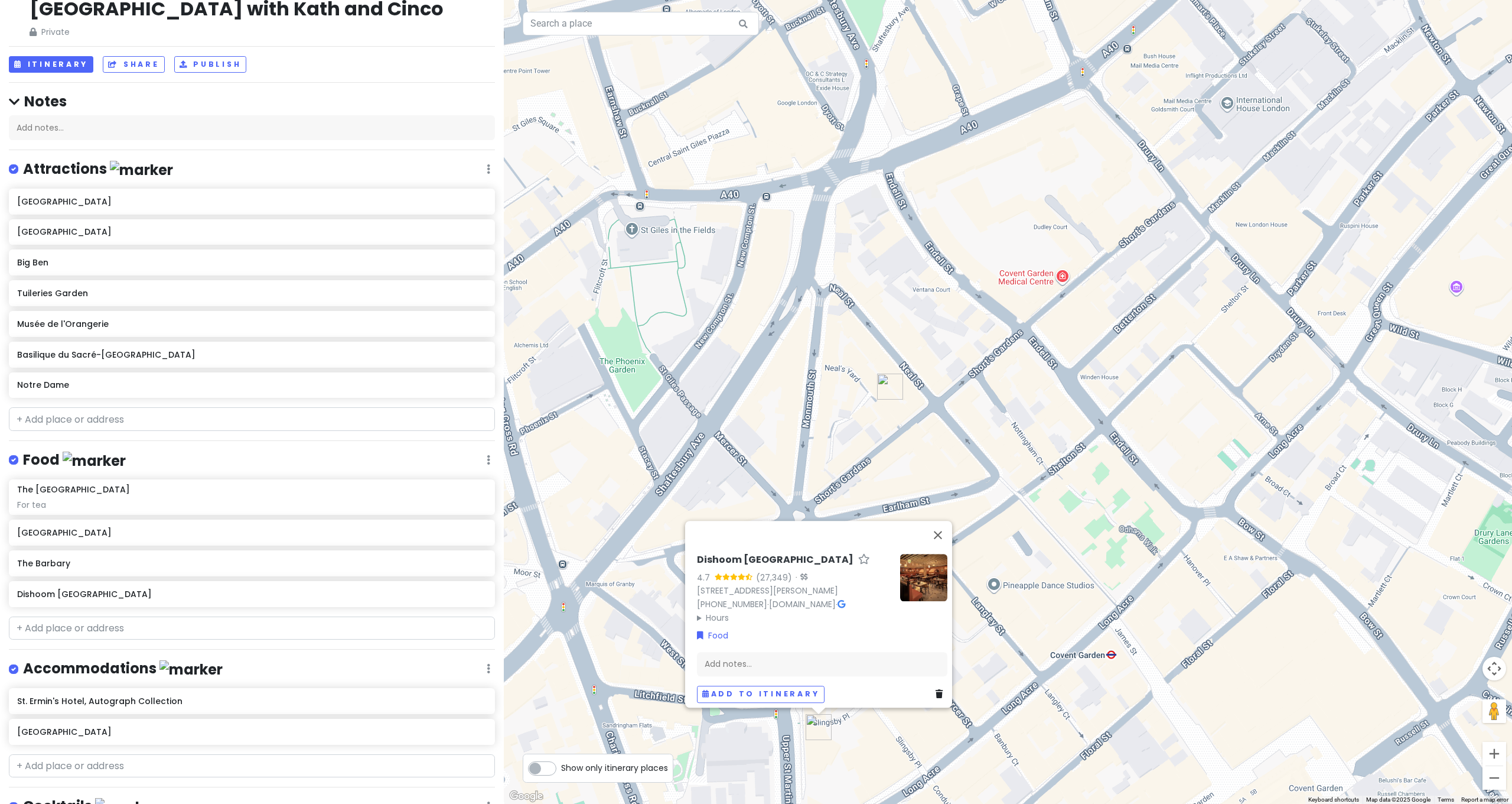
click at [880, 467] on div "[GEOGRAPHIC_DATA] 4.7 (27,349) · [STREET_ADDRESS][PERSON_NAME] [PHONE_NUMBER] ·…" at bounding box center [1008, 402] width 1008 height 804
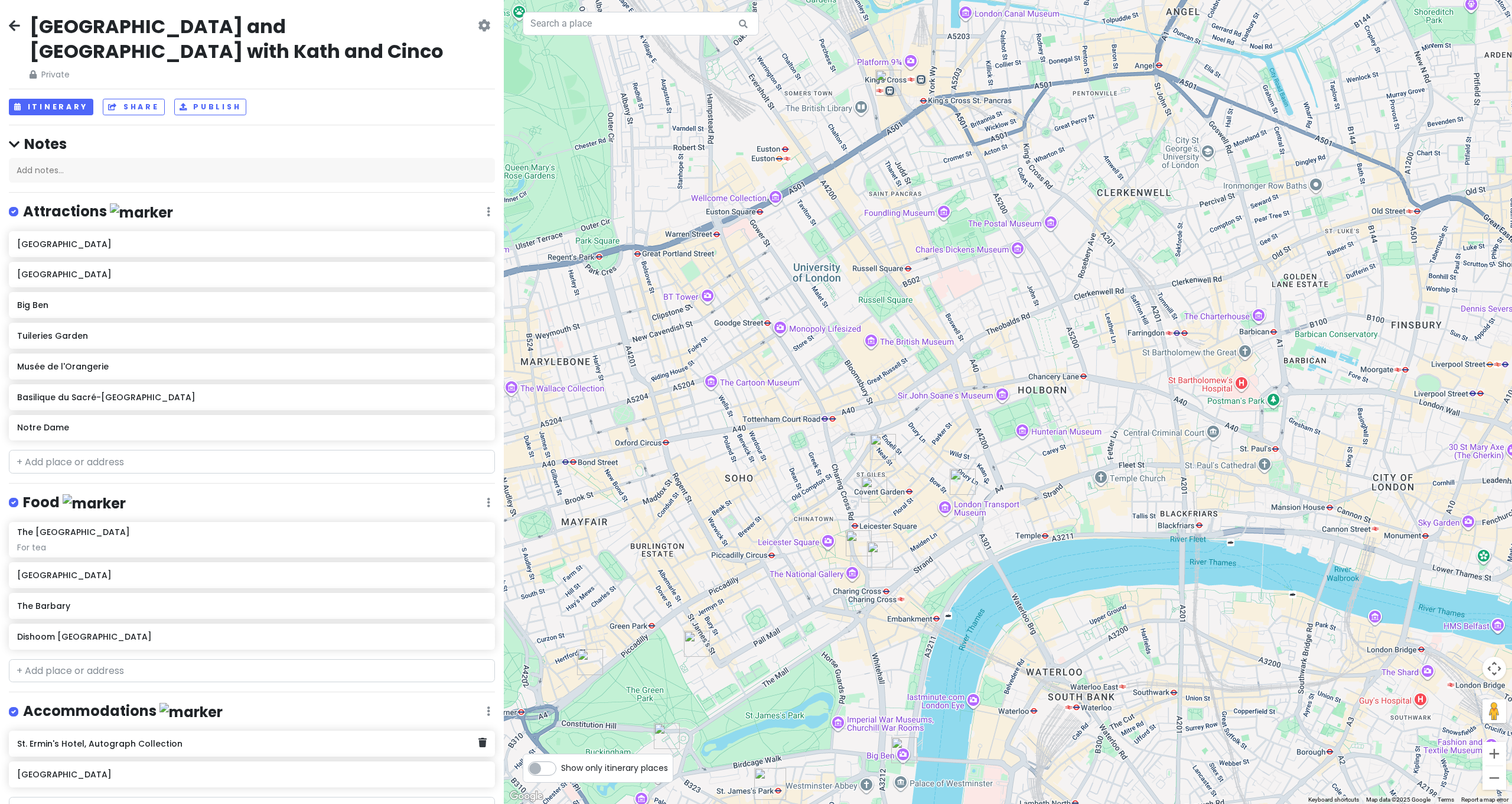
scroll to position [568, 0]
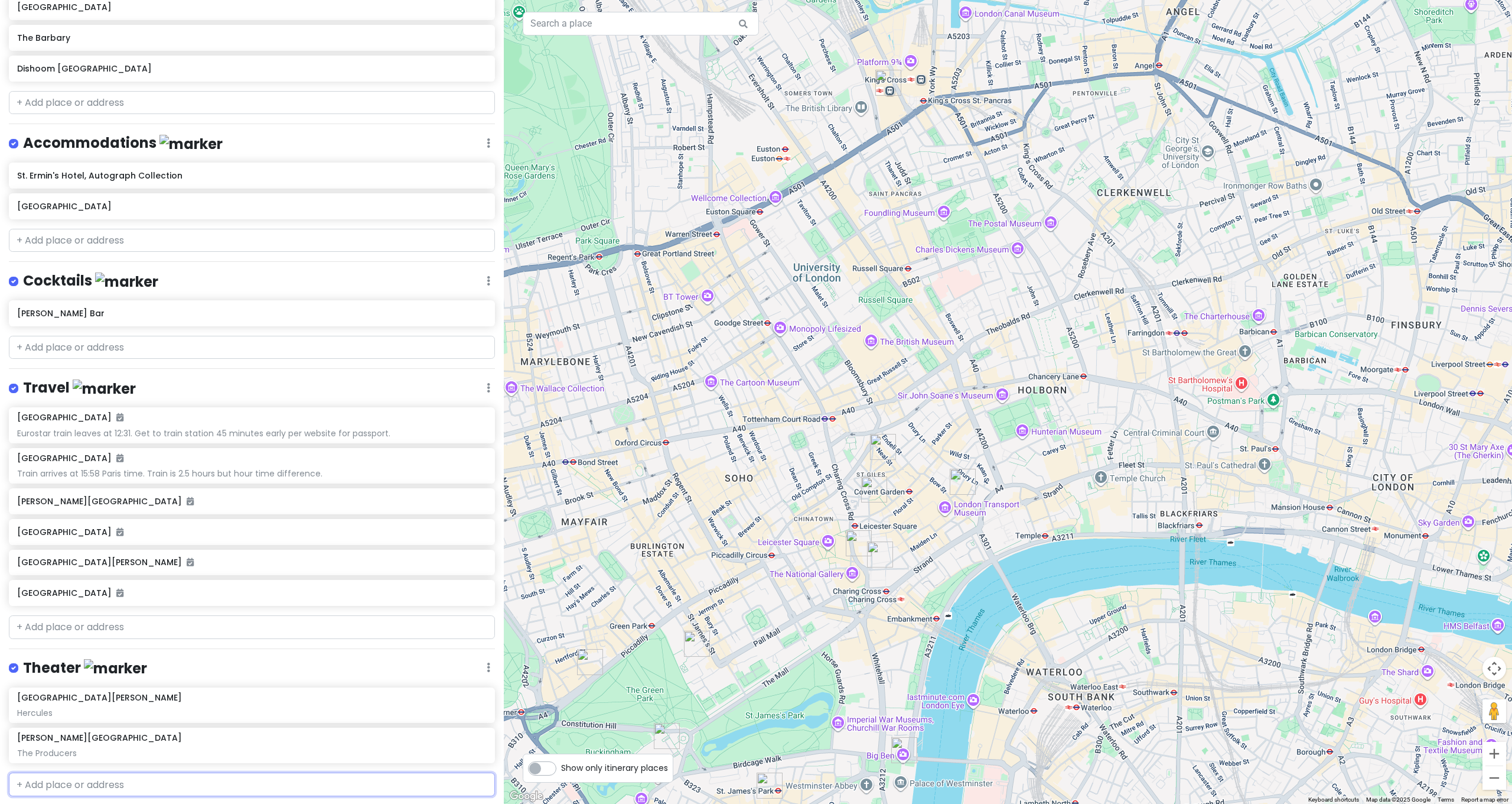
click at [82, 773] on input "text" at bounding box center [251, 785] width 486 height 24
click at [132, 803] on span "[GEOGRAPHIC_DATA], [GEOGRAPHIC_DATA], [GEOGRAPHIC_DATA]" at bounding box center [216, 811] width 233 height 10
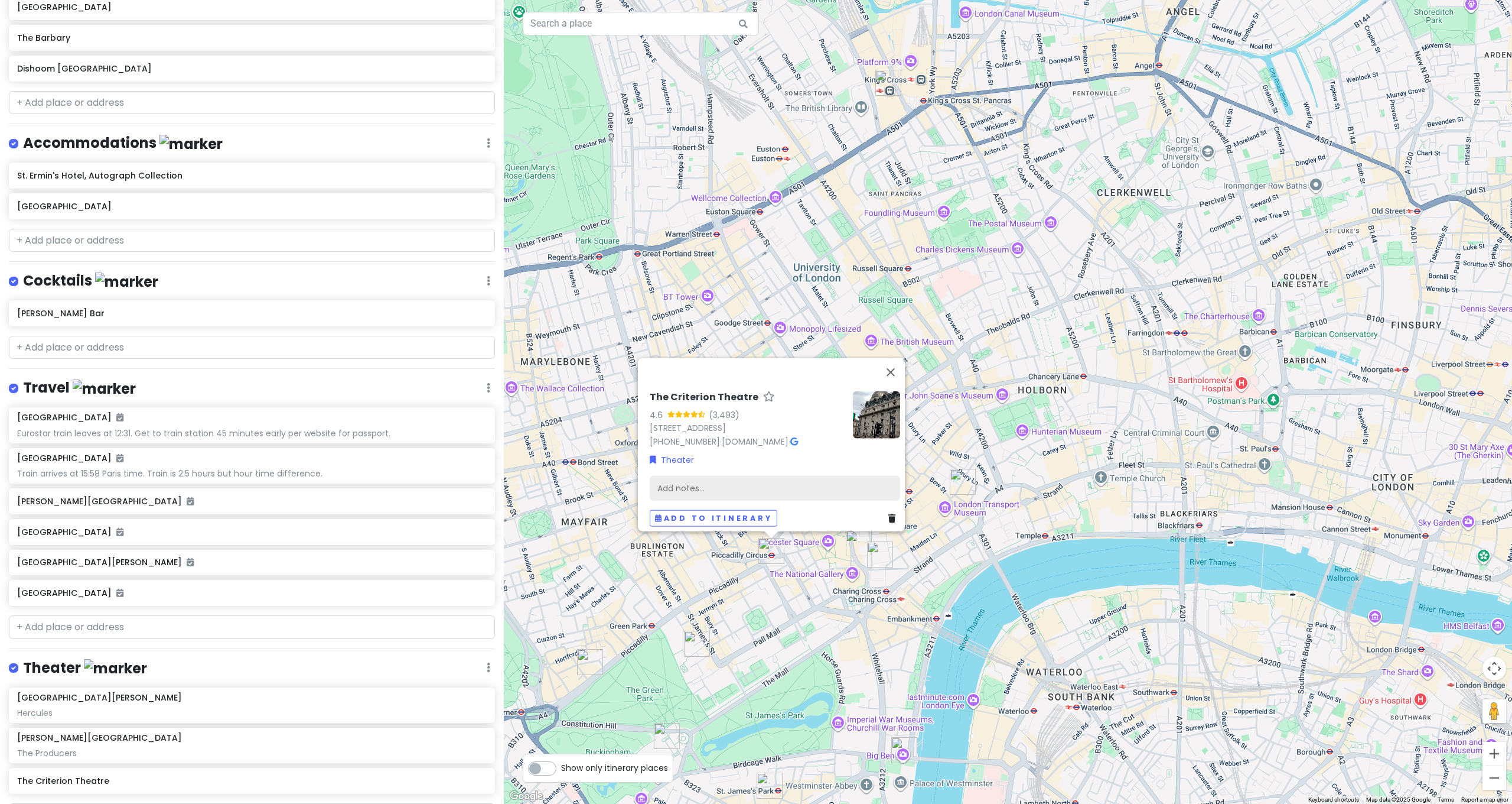
click at [743, 487] on div "Add notes..." at bounding box center [775, 487] width 251 height 25
